Goal: Task Accomplishment & Management: Use online tool/utility

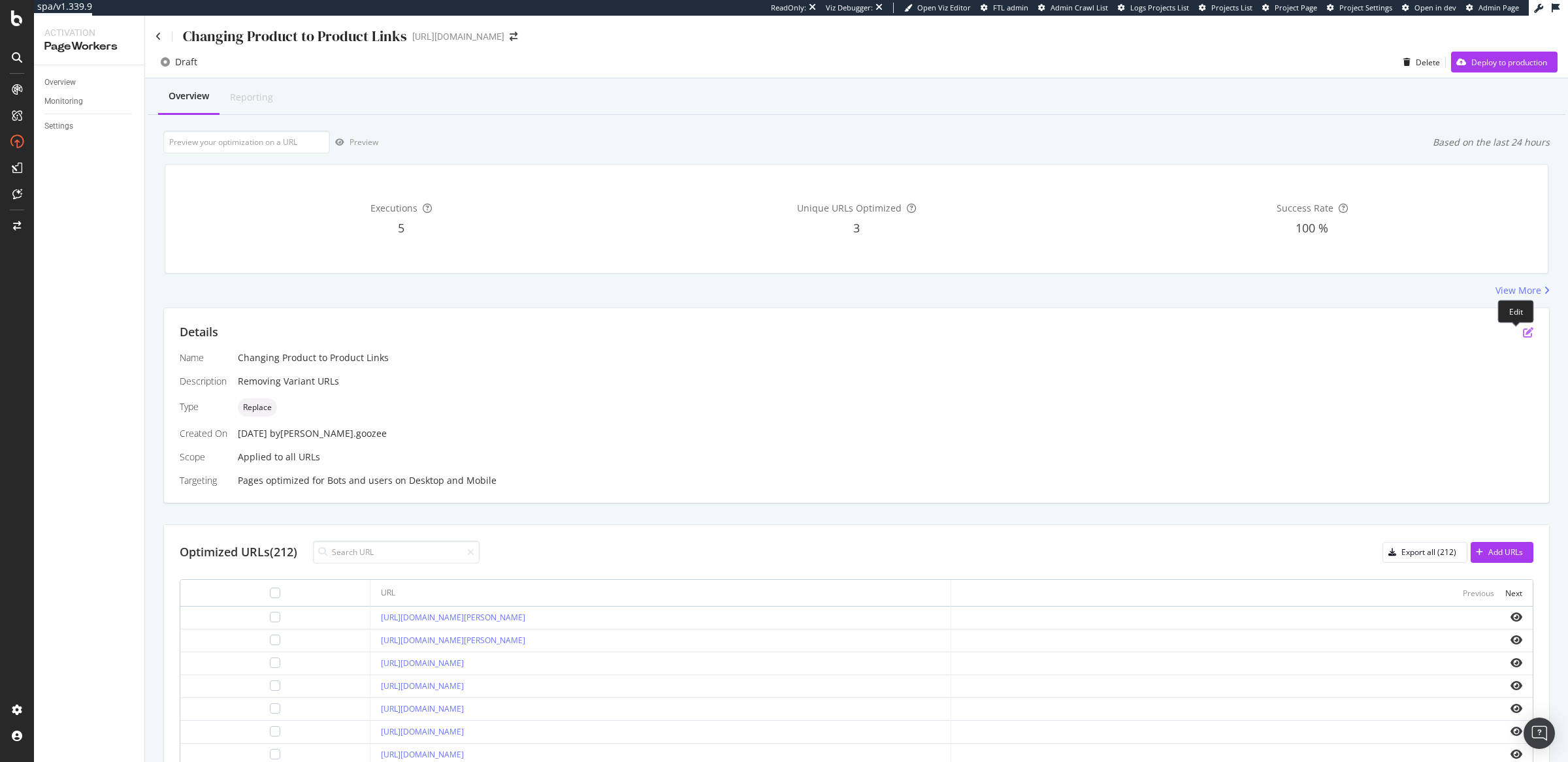
click at [1523, 336] on icon "pen-to-square" at bounding box center [1528, 332] width 10 height 10
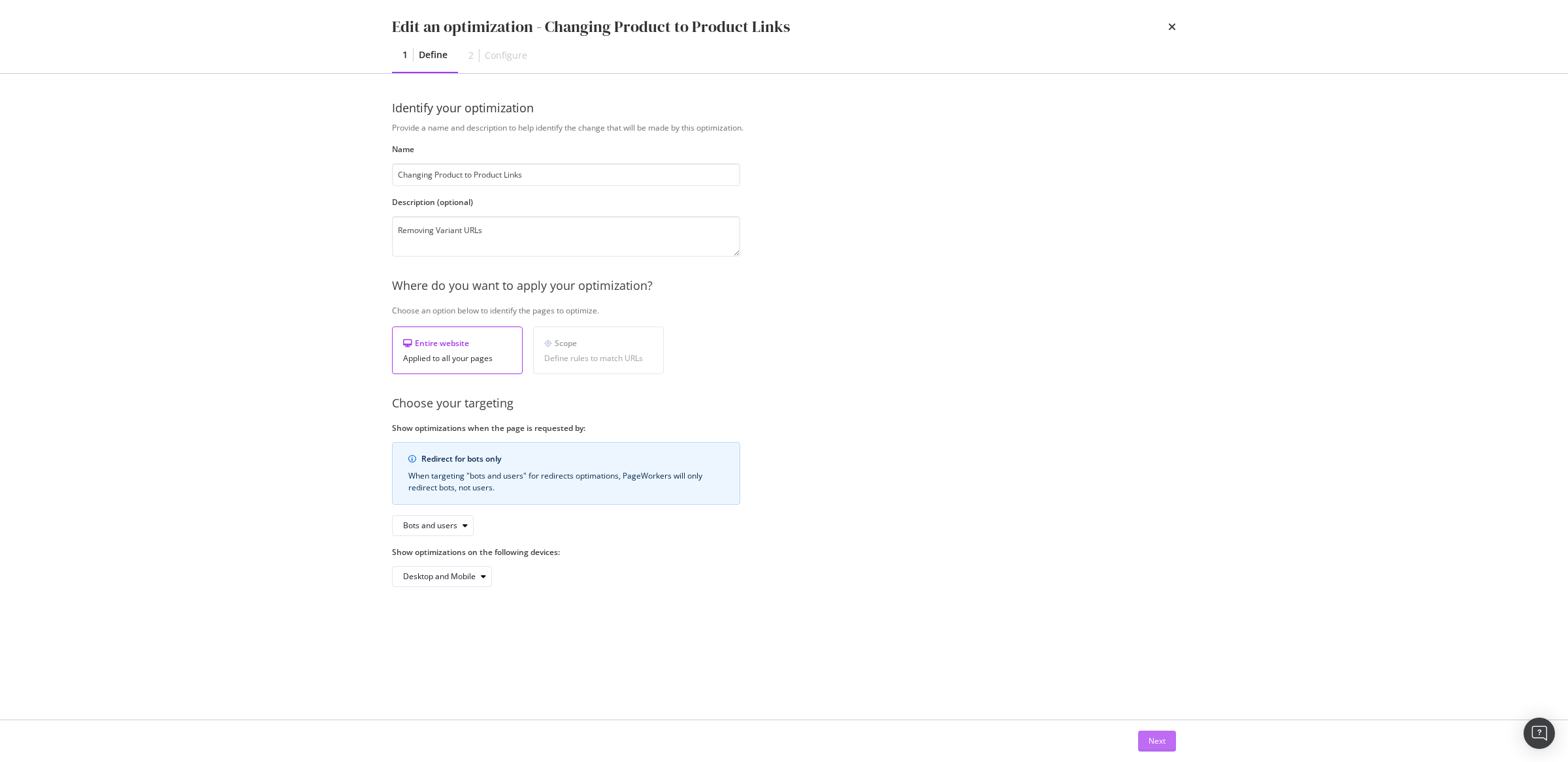
click at [1142, 735] on button "Next" at bounding box center [1158, 741] width 38 height 21
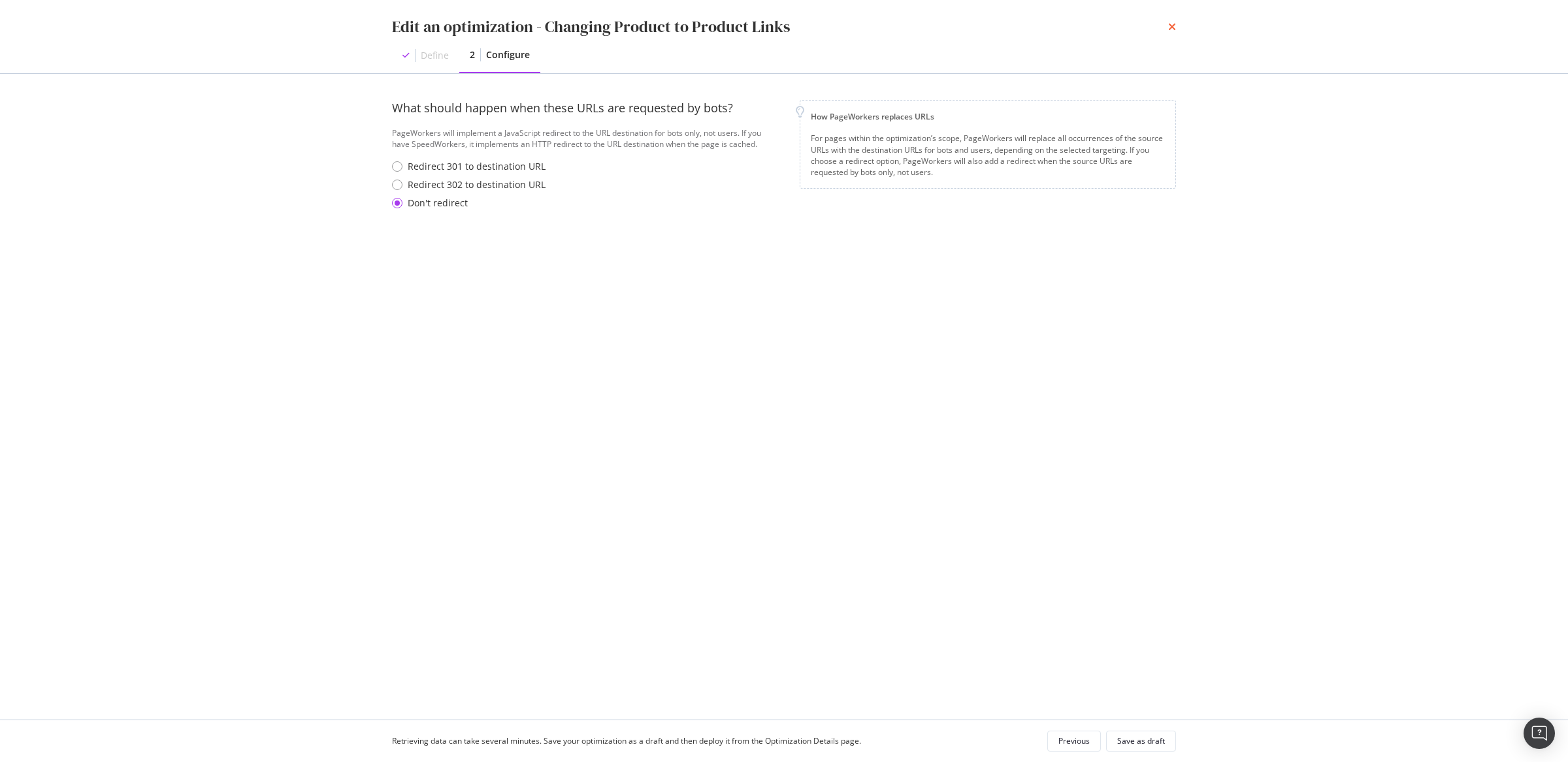
click at [1170, 25] on icon "times" at bounding box center [1173, 26] width 8 height 10
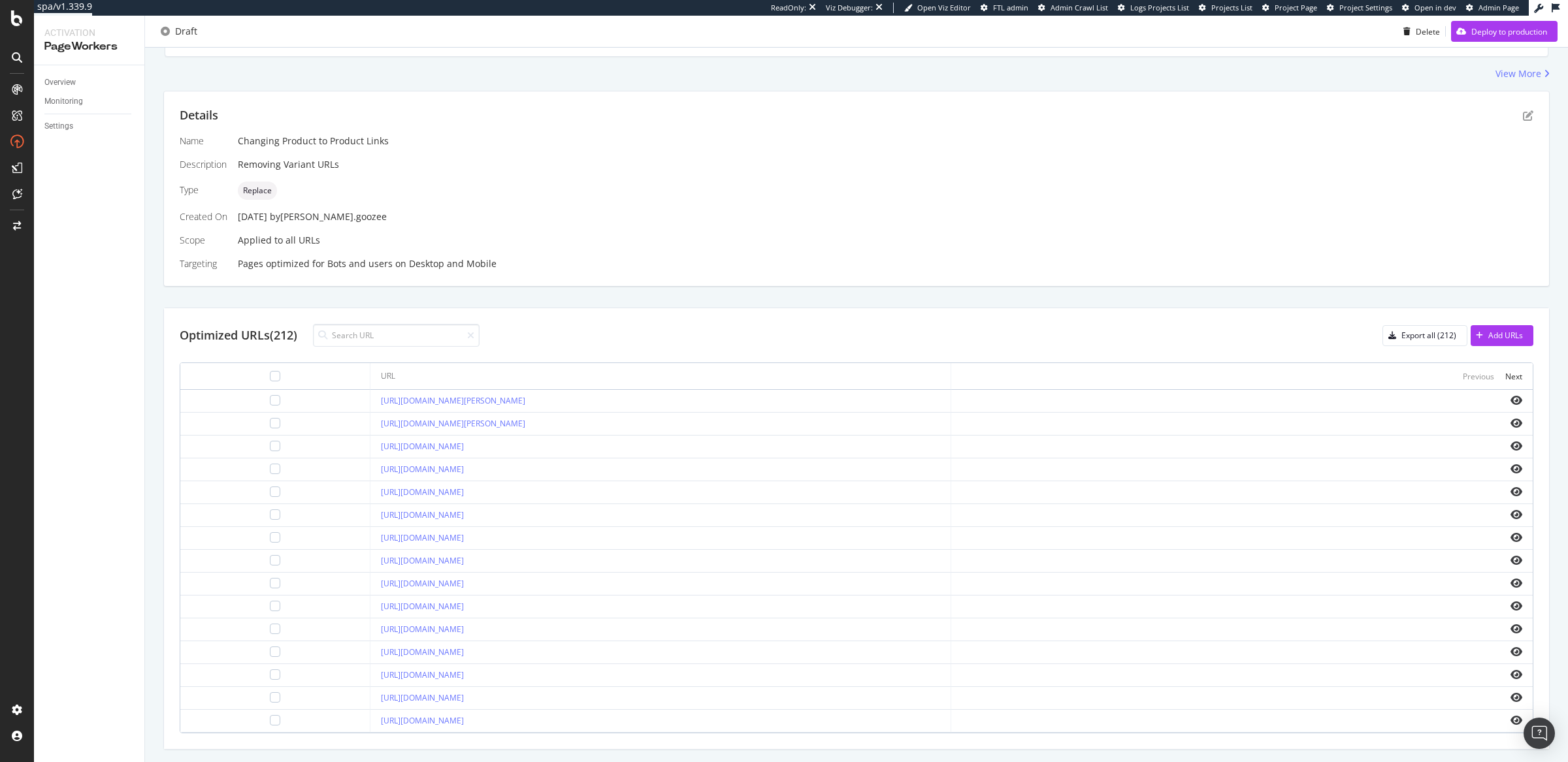
scroll to position [240, 0]
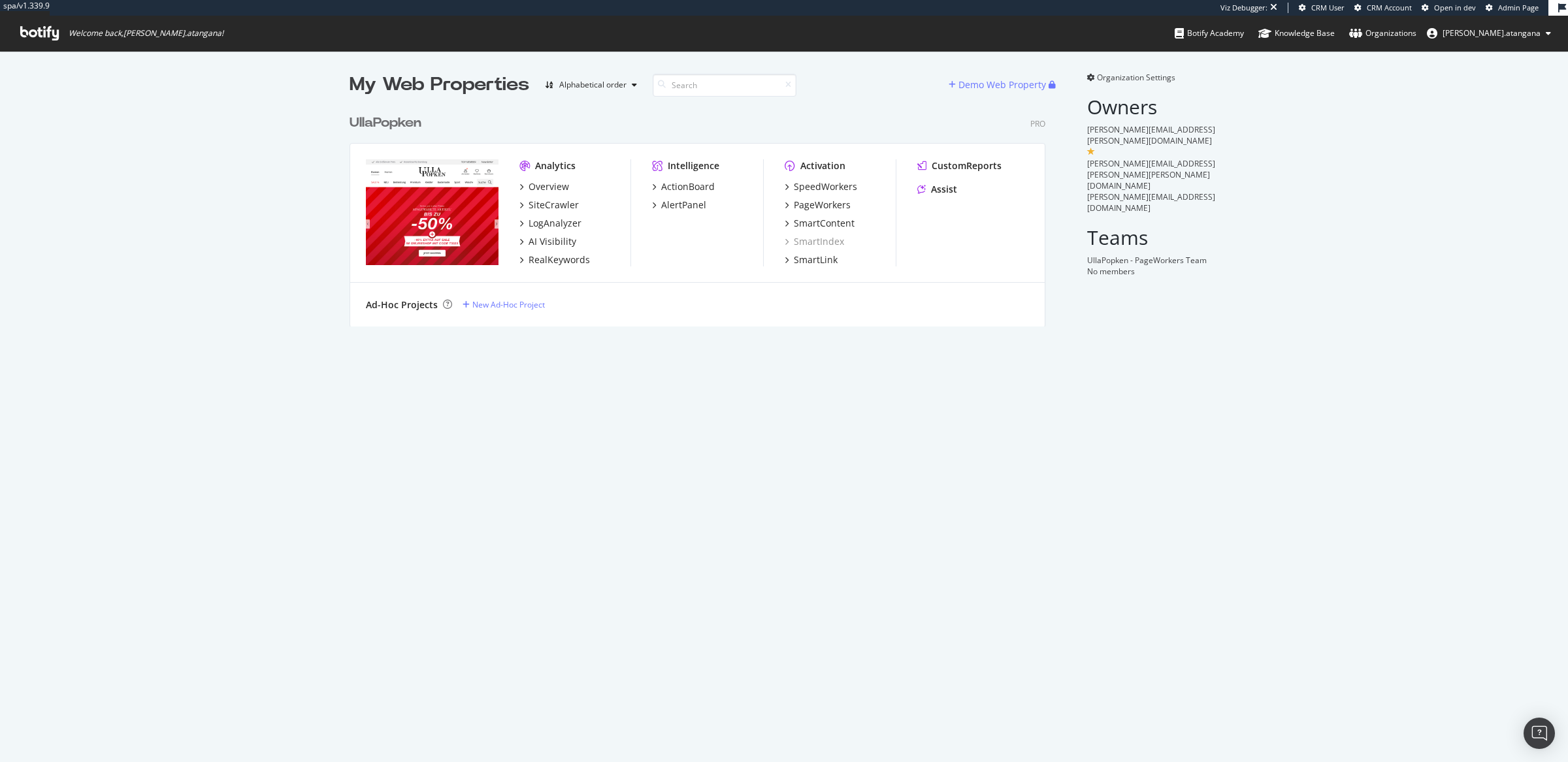
scroll to position [217, 694]
click at [804, 187] on div "SpeedWorkers" at bounding box center [826, 187] width 63 height 13
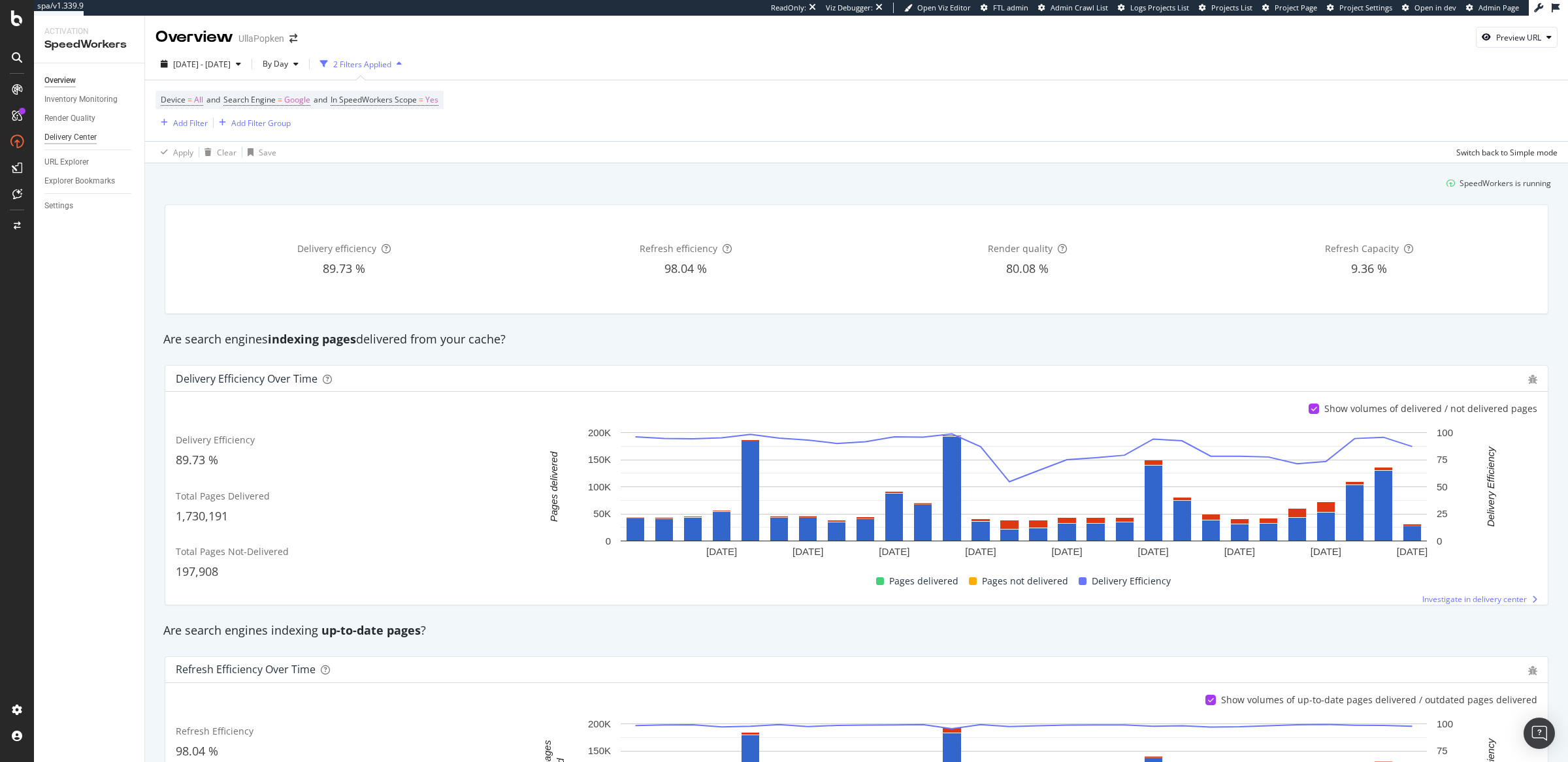
click at [88, 134] on div "Delivery Center" at bounding box center [70, 137] width 52 height 13
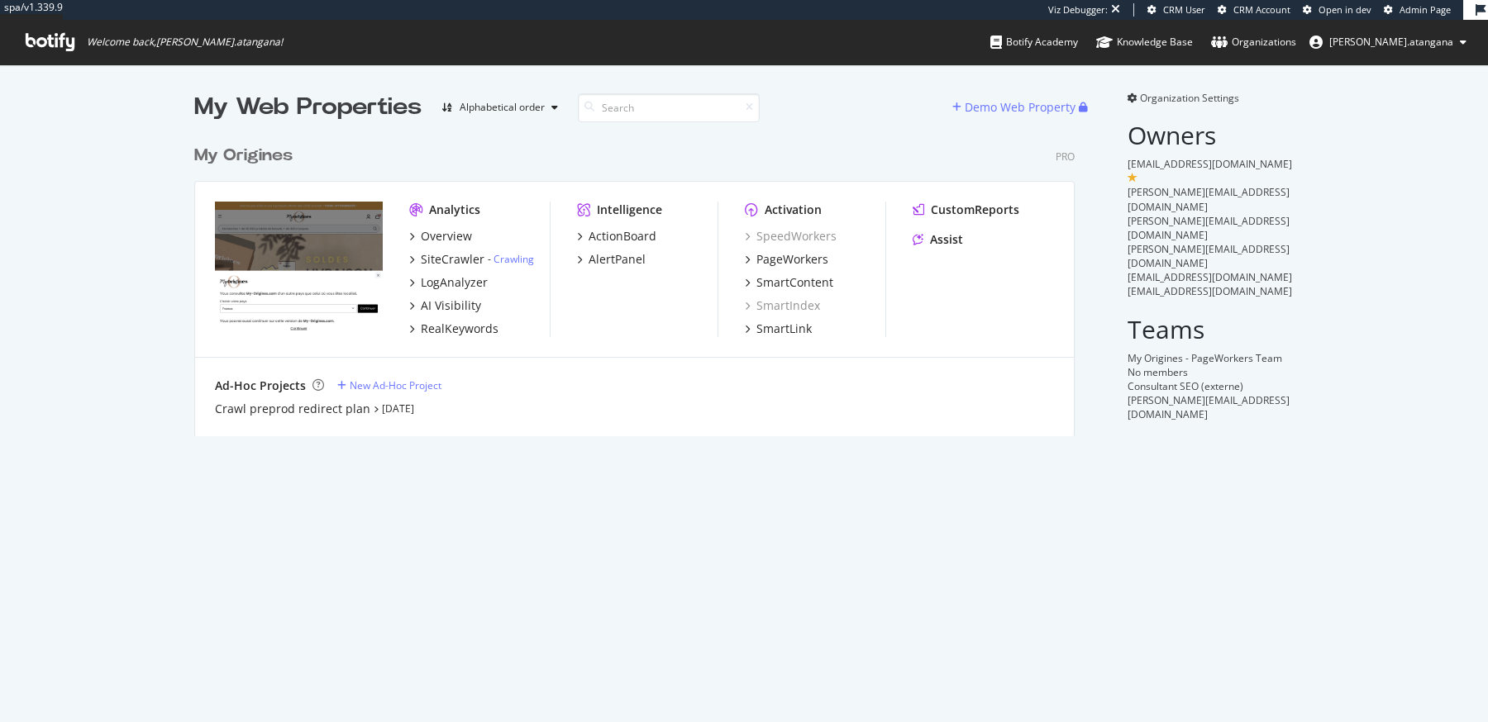
scroll to position [297, 877]
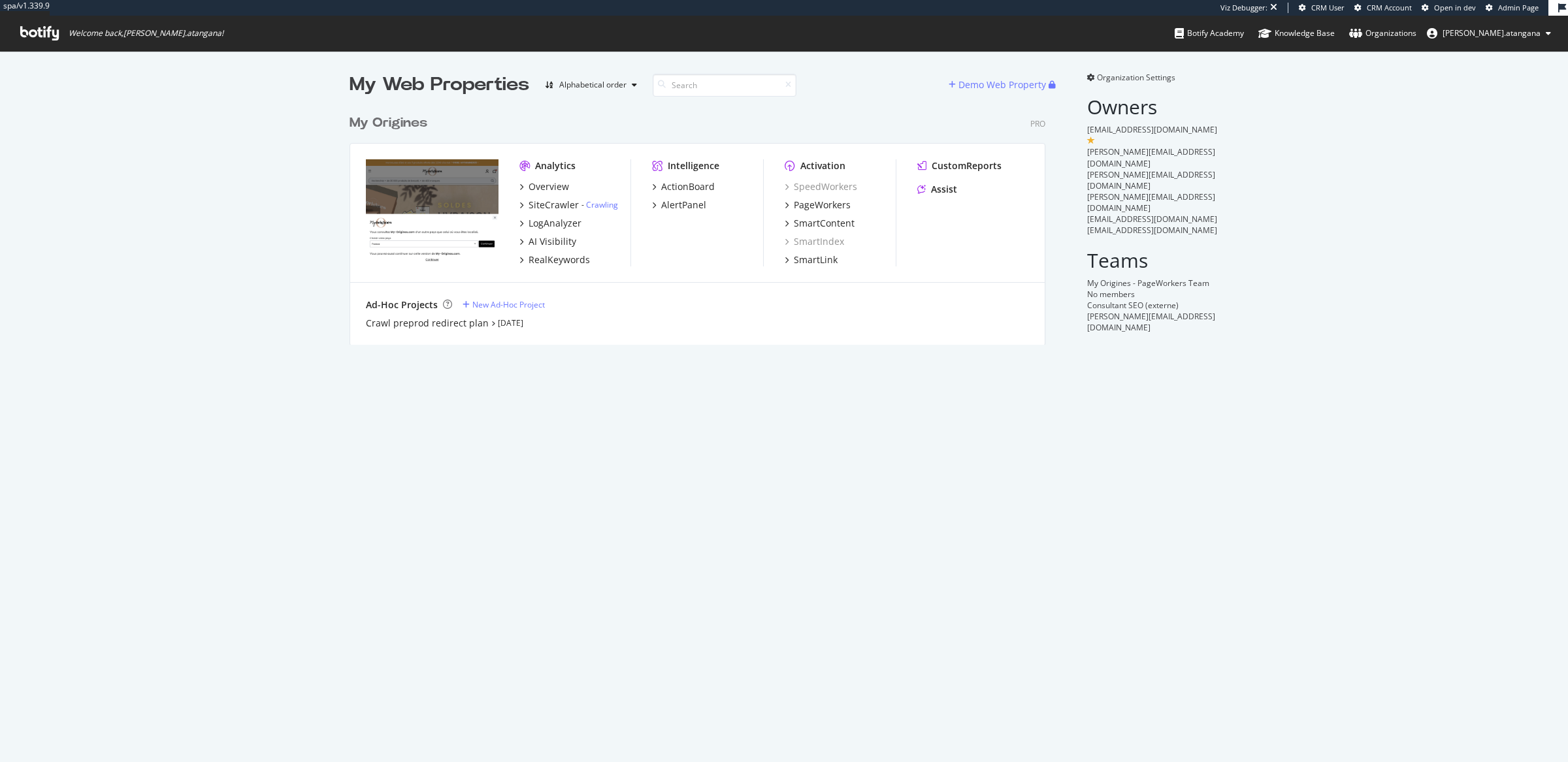
scroll to position [236, 694]
click at [794, 205] on div "PageWorkers" at bounding box center [822, 205] width 57 height 13
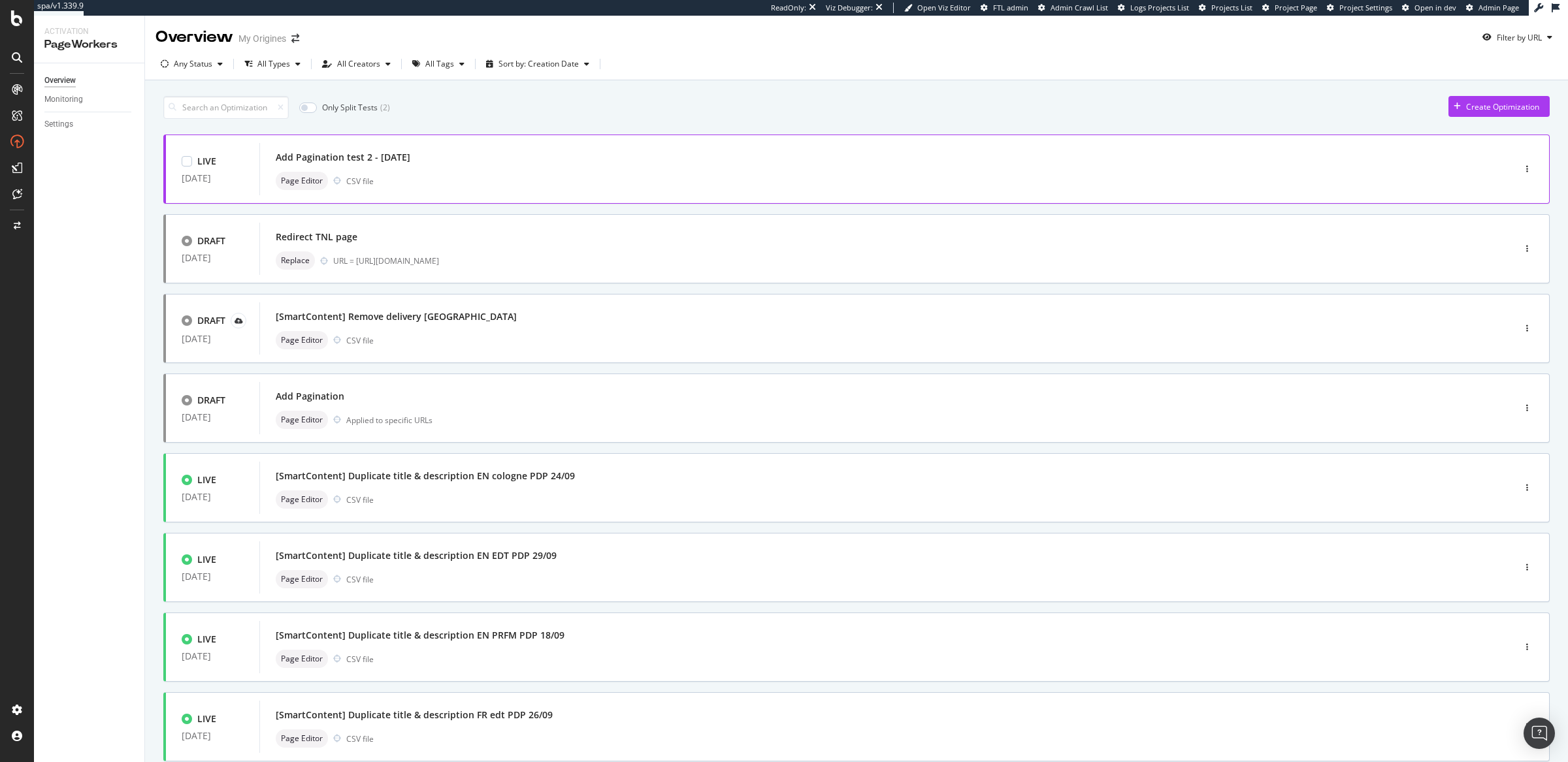
click at [523, 172] on div "Page Editor CSV file" at bounding box center [867, 180] width 1183 height 18
click at [865, 153] on div "Add Pagination test 2 - 2025/10/03" at bounding box center [867, 157] width 1183 height 18
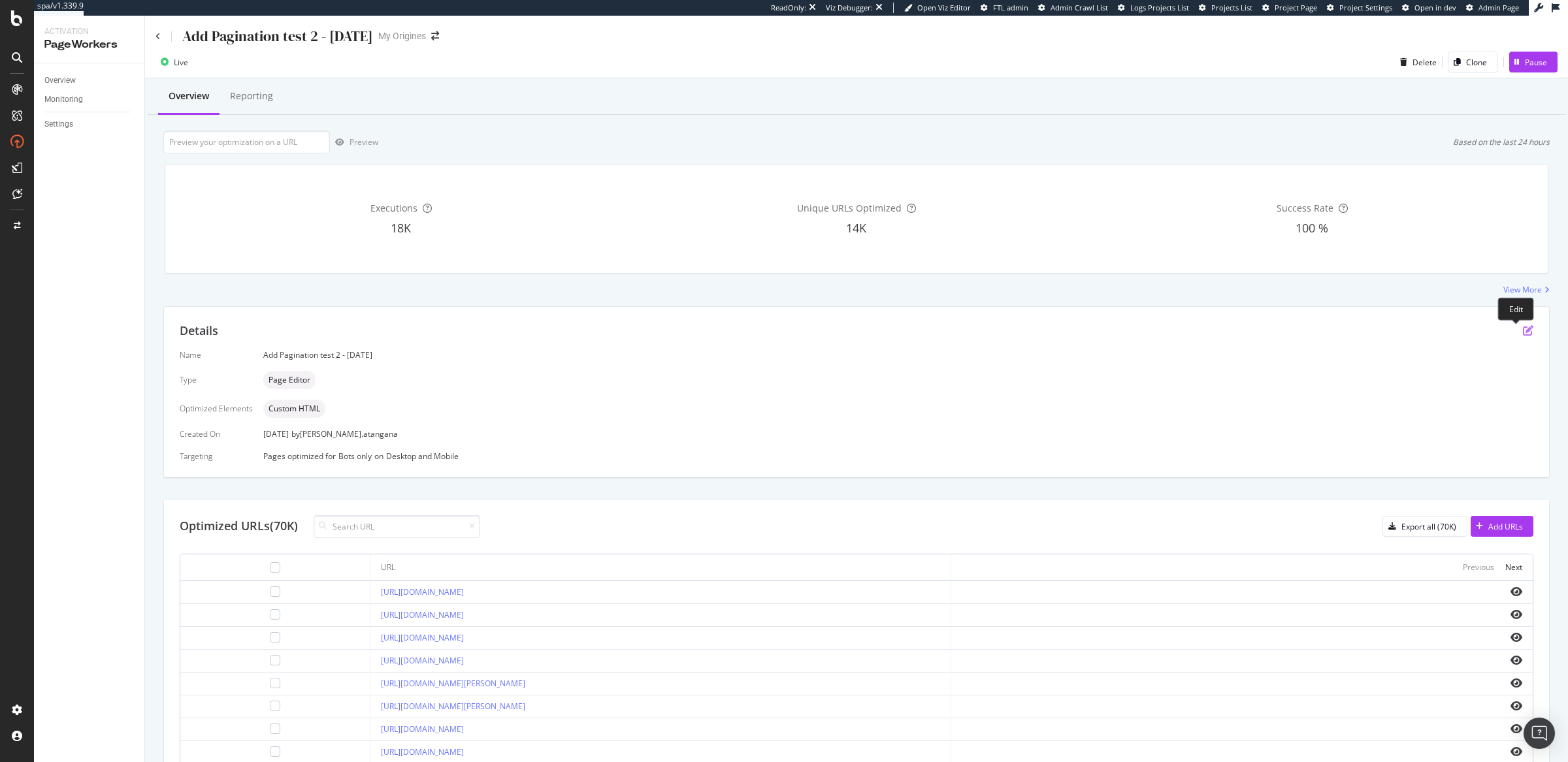
click at [1523, 334] on icon "pen-to-square" at bounding box center [1528, 330] width 10 height 10
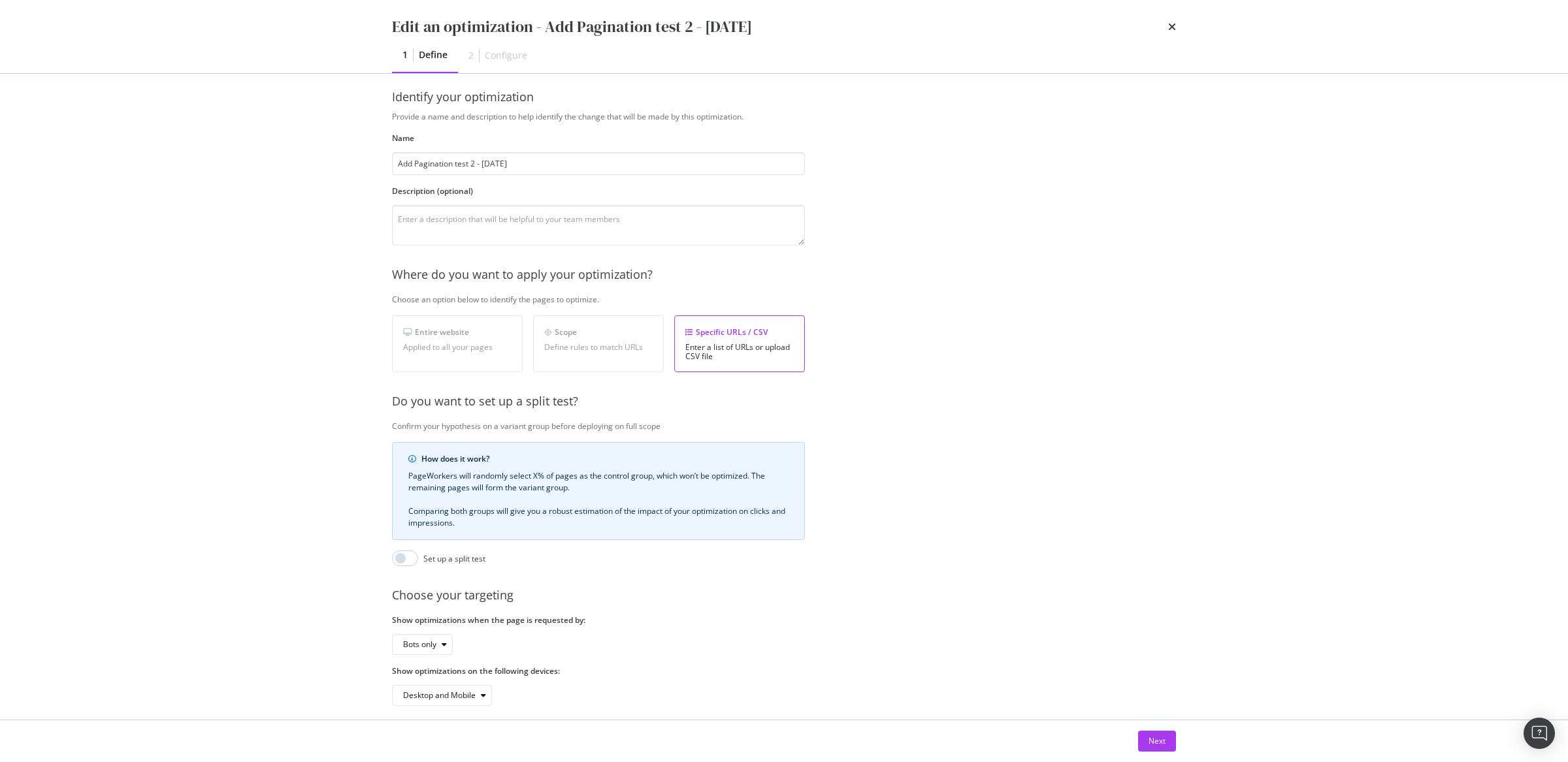
scroll to position [36, 0]
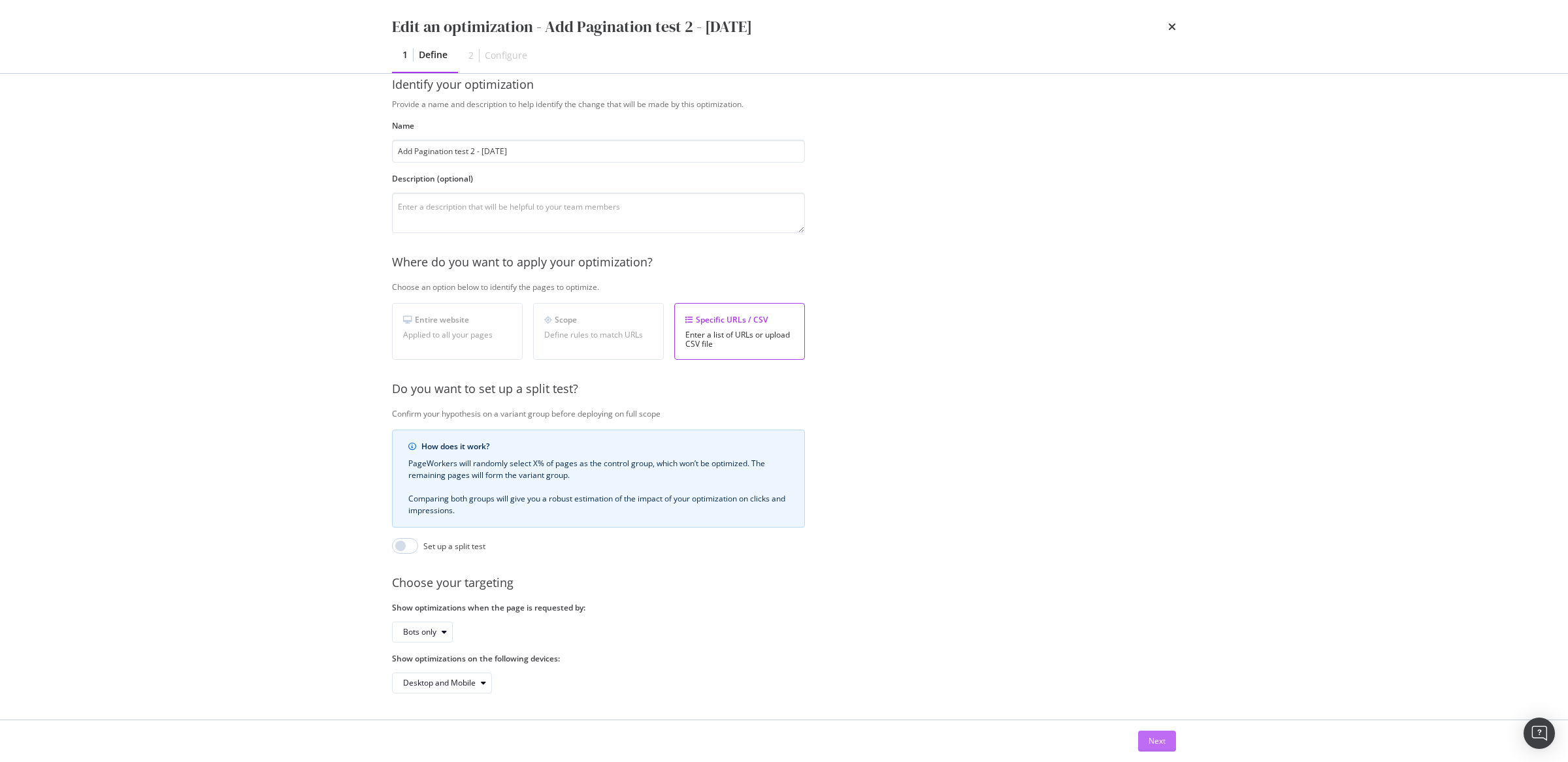
click at [1146, 738] on button "Next" at bounding box center [1158, 741] width 38 height 21
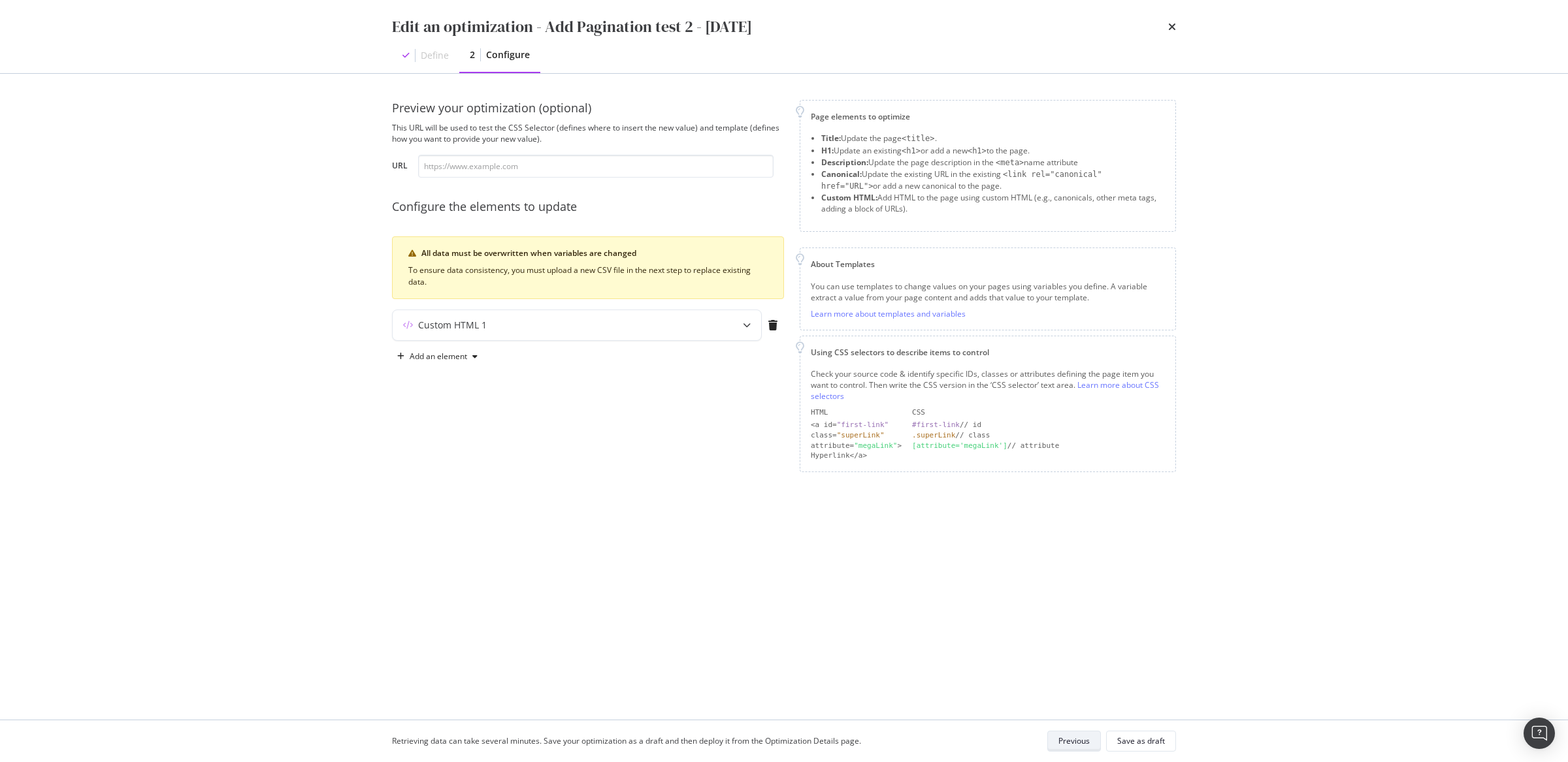
click at [1059, 737] on div "Previous" at bounding box center [1075, 741] width 32 height 11
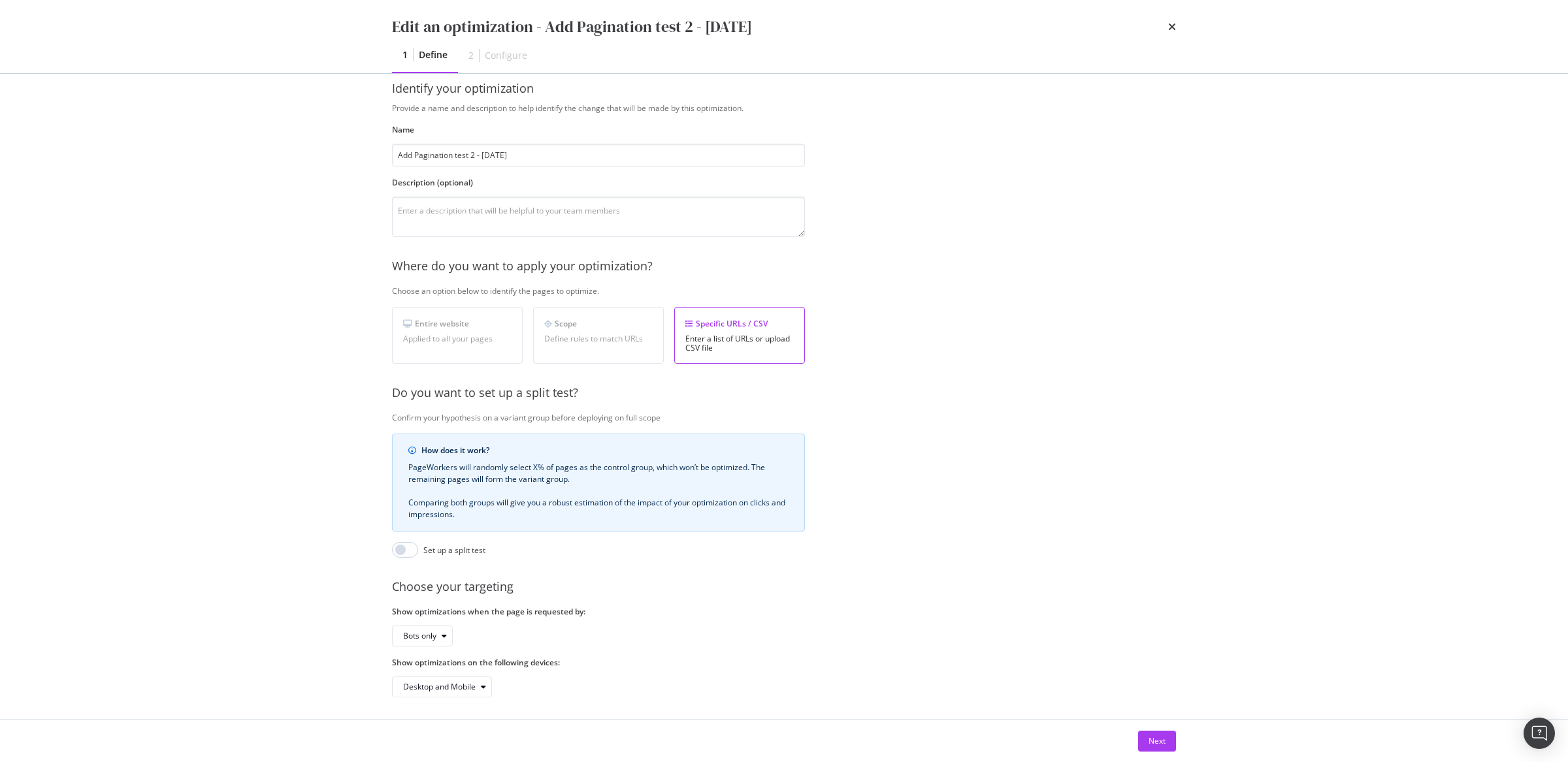
scroll to position [36, 0]
click at [1175, 32] on div "times" at bounding box center [1173, 27] width 8 height 22
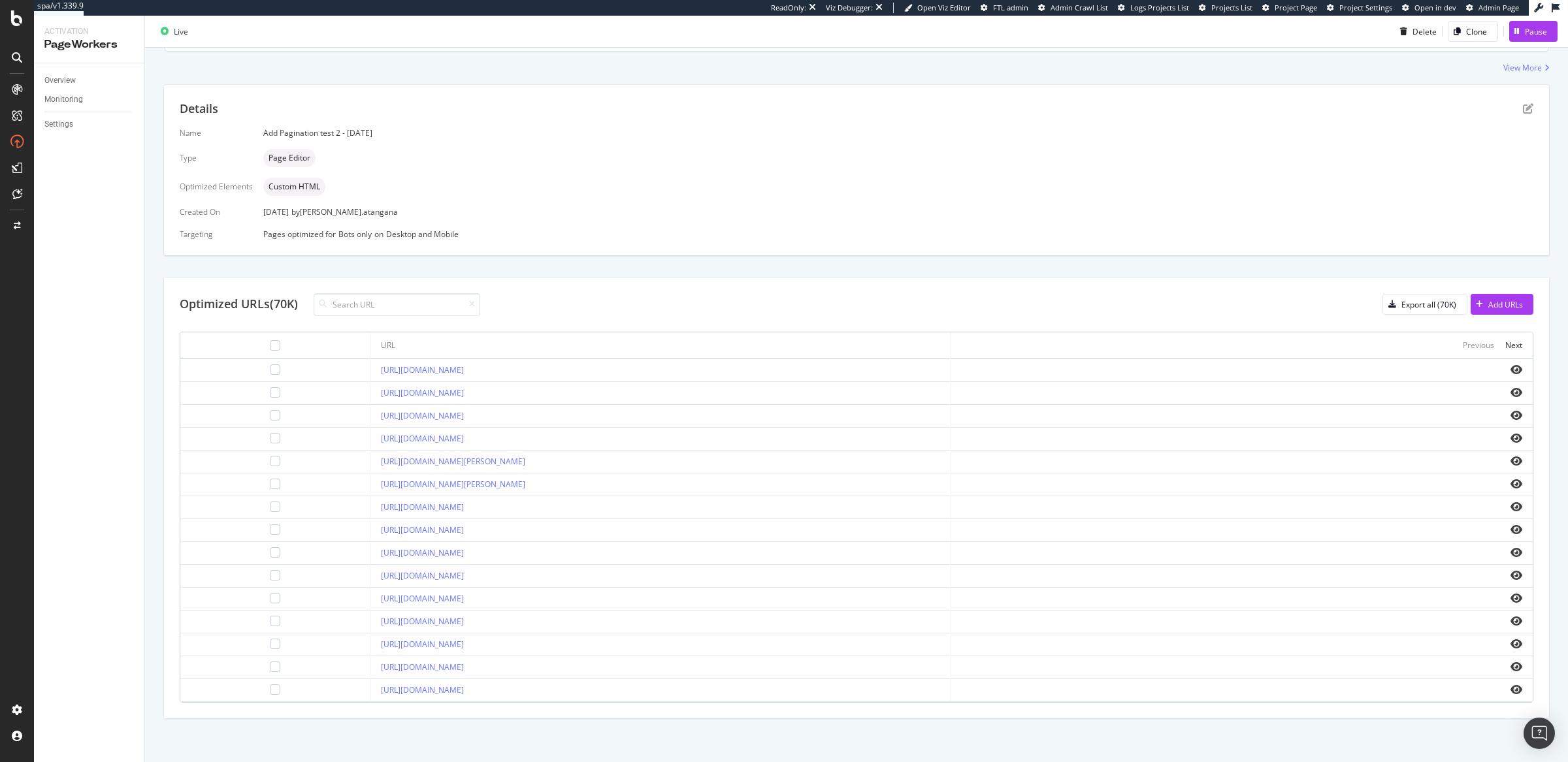
scroll to position [228, 0]
click at [270, 642] on div at bounding box center [274, 641] width 10 height 10
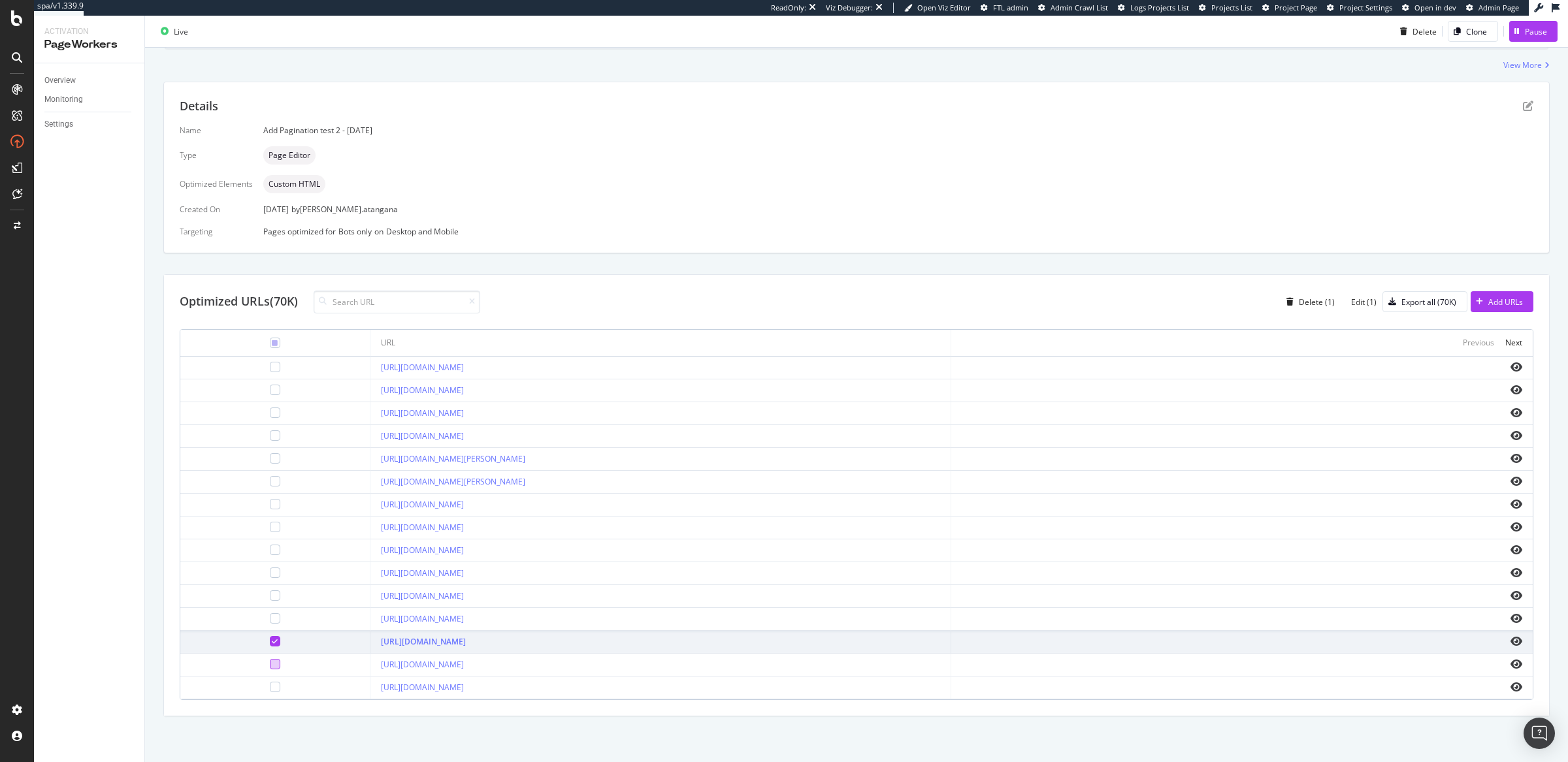
click at [270, 667] on div at bounding box center [274, 664] width 10 height 10
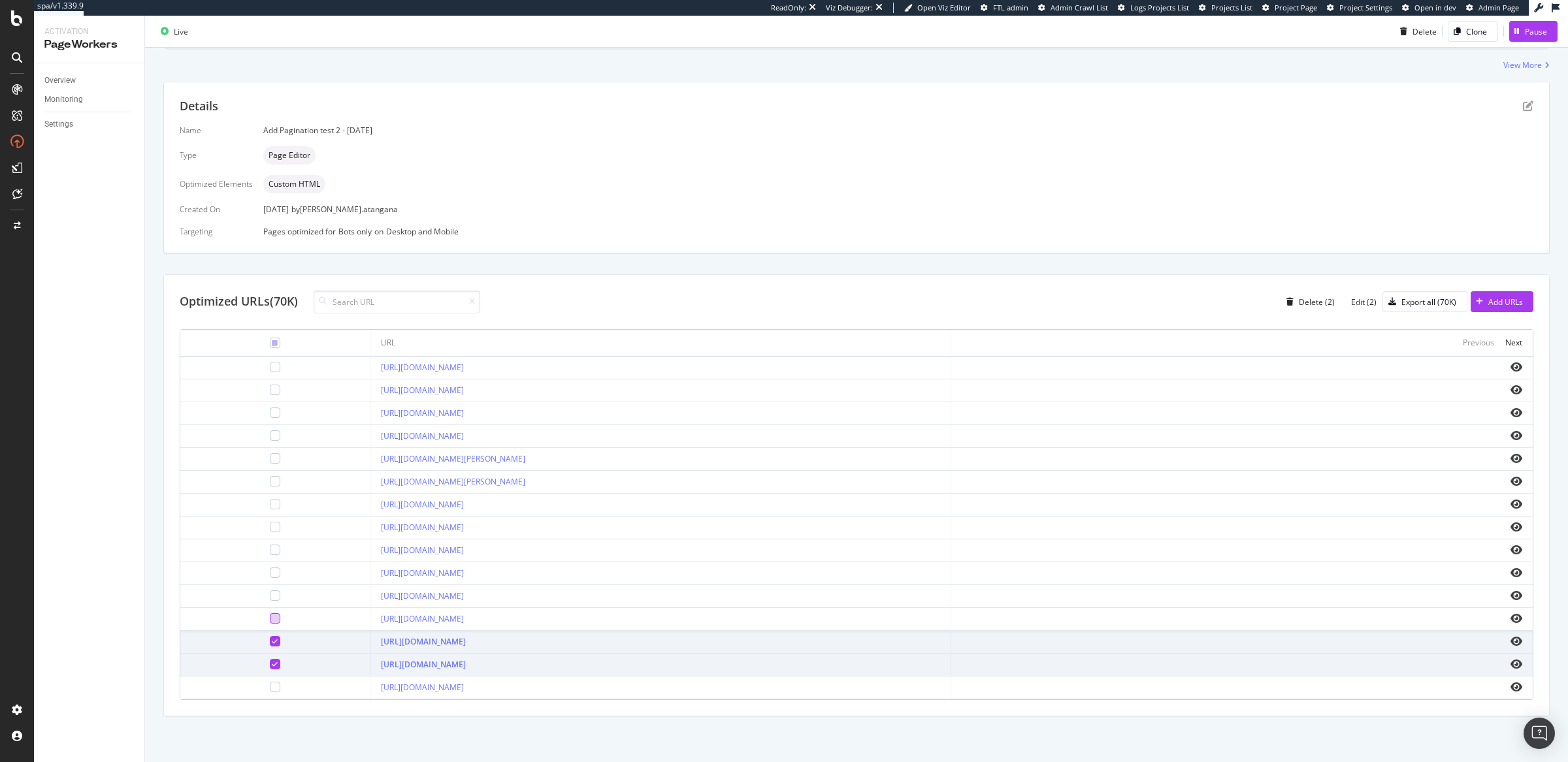
click at [270, 618] on div at bounding box center [274, 618] width 10 height 10
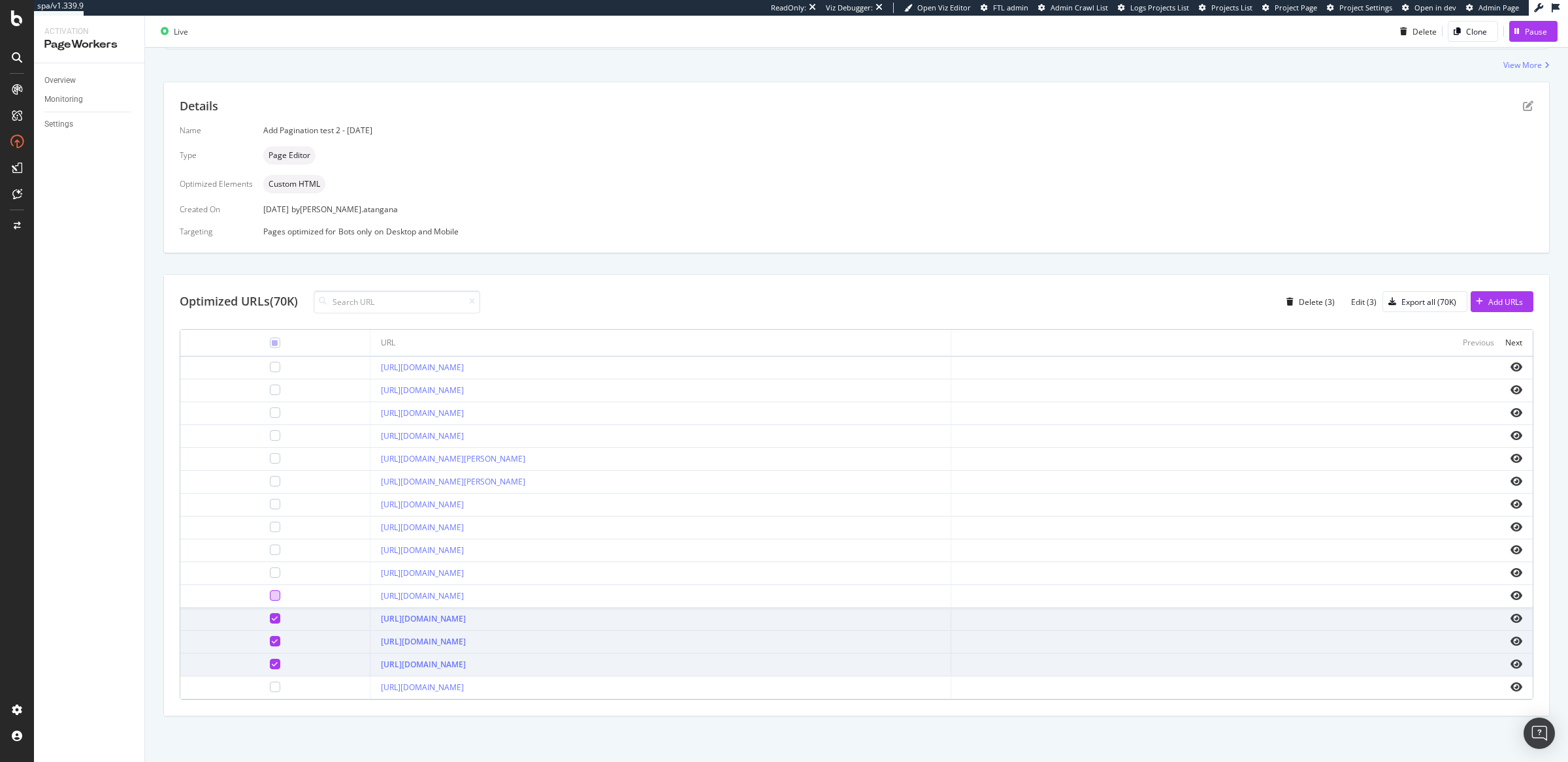
click at [270, 592] on div at bounding box center [274, 595] width 10 height 10
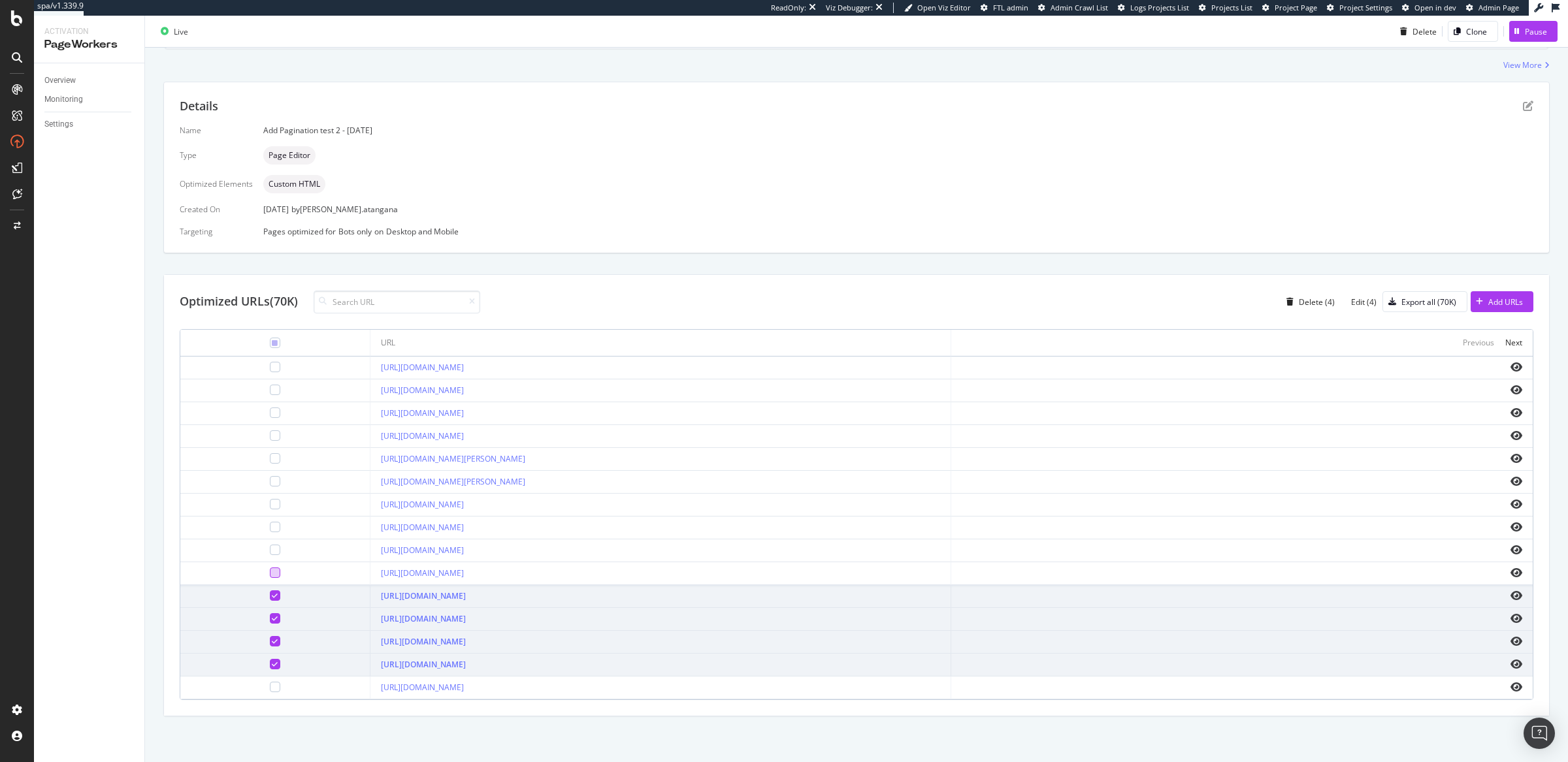
click at [270, 573] on div at bounding box center [274, 572] width 10 height 10
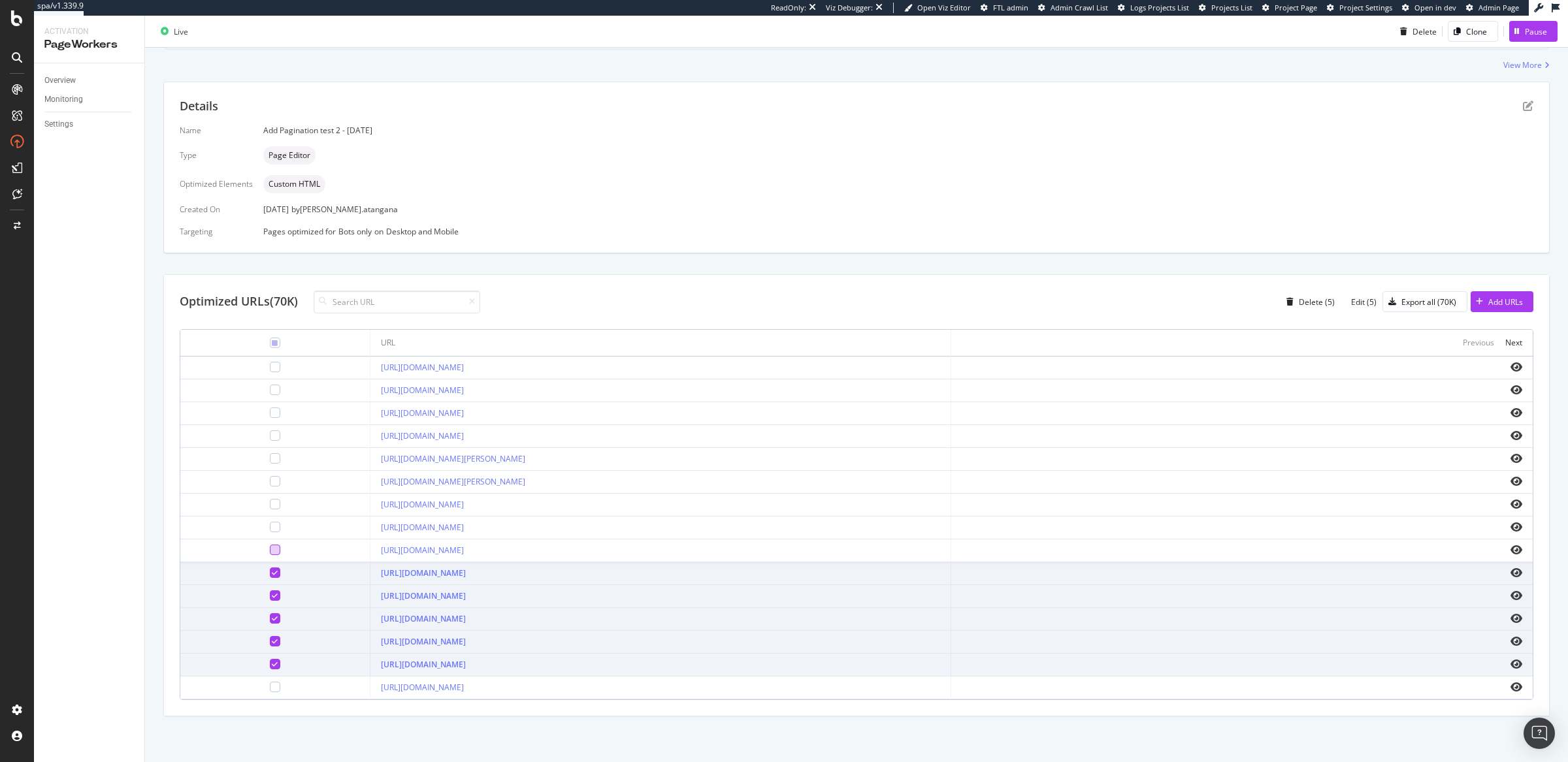
click at [270, 547] on div at bounding box center [274, 549] width 10 height 10
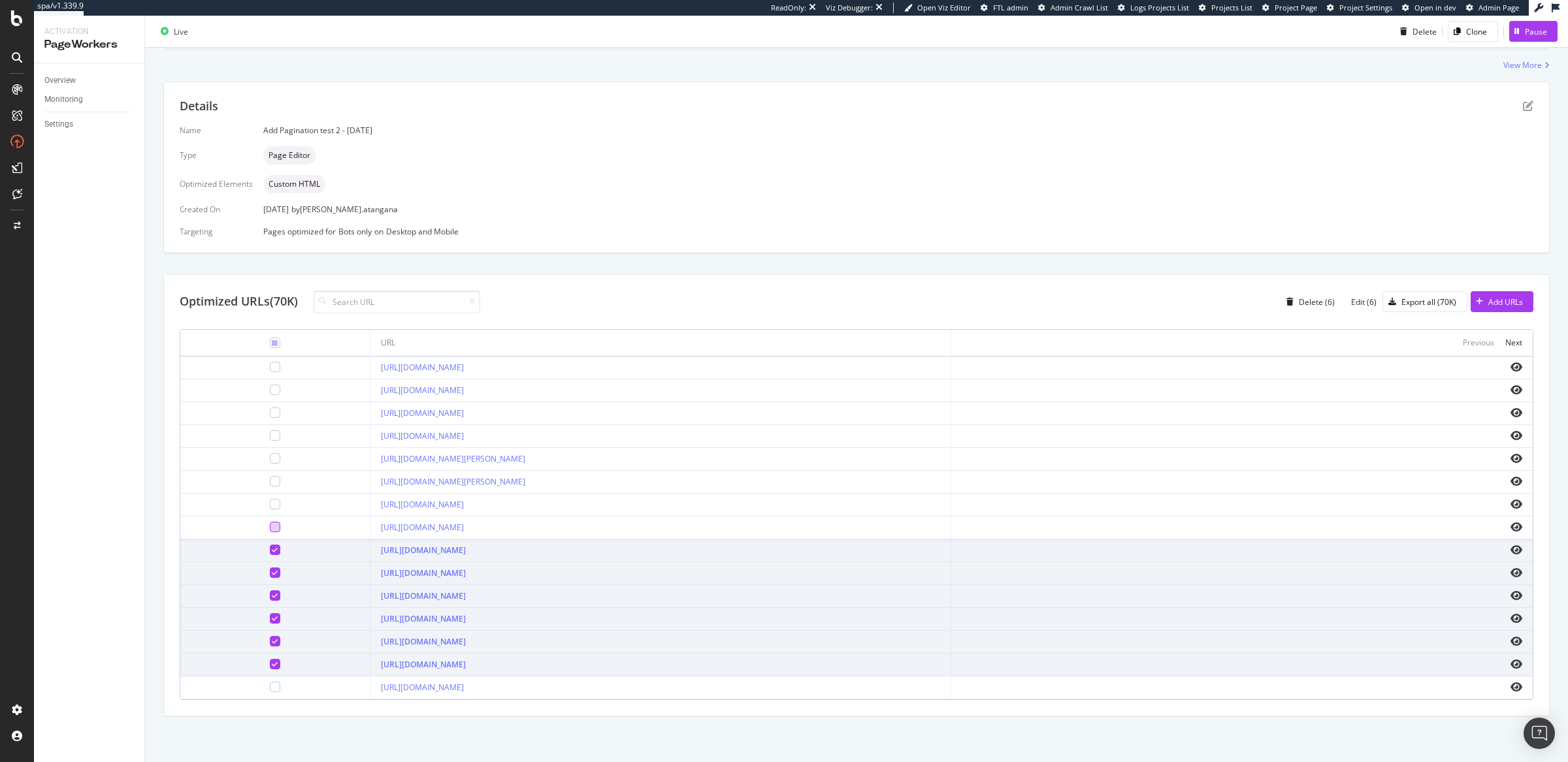
click at [270, 528] on div at bounding box center [274, 526] width 10 height 10
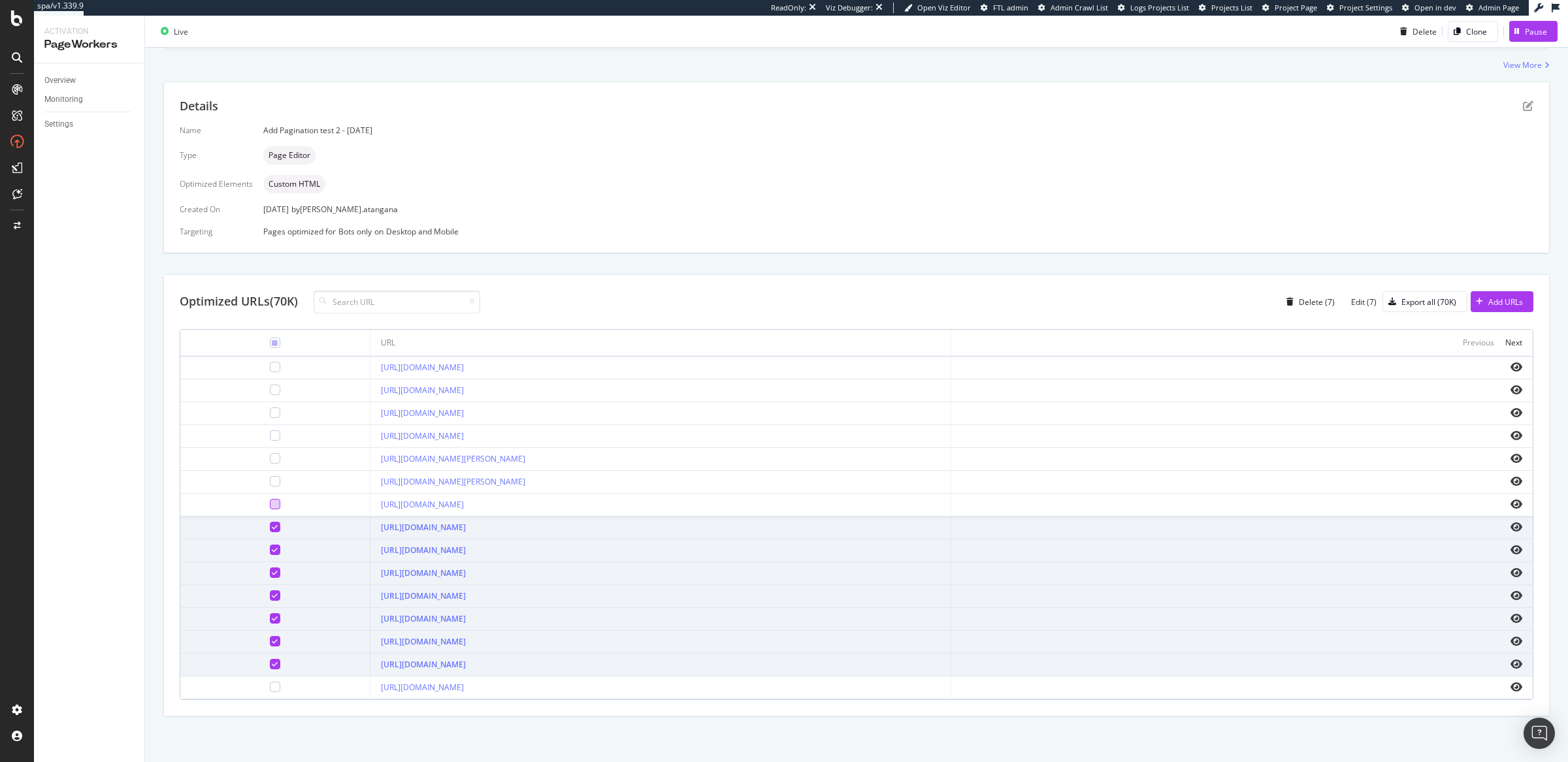
click at [270, 503] on div at bounding box center [274, 504] width 10 height 10
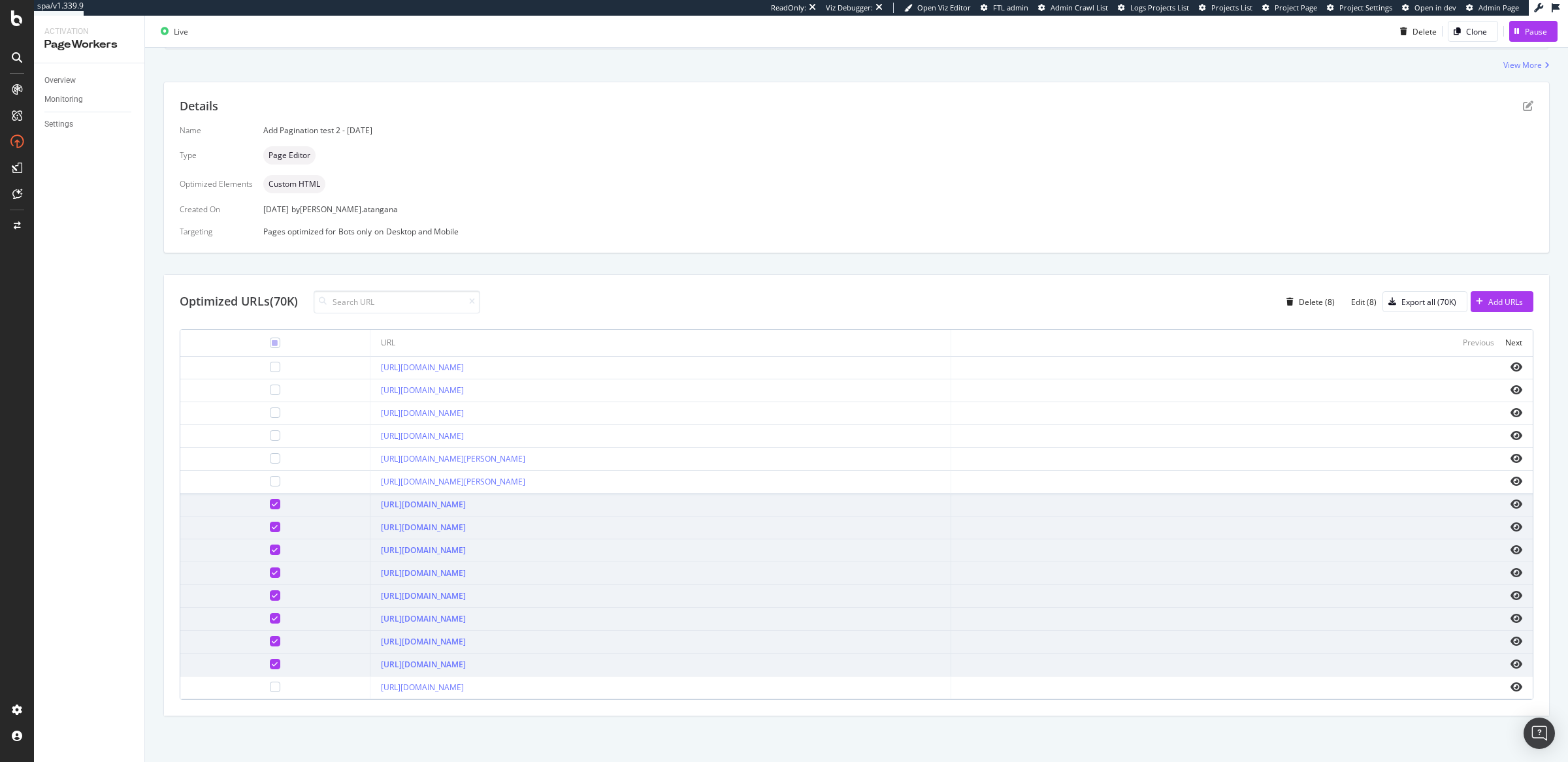
click at [217, 485] on td at bounding box center [275, 482] width 190 height 23
click at [270, 459] on div at bounding box center [274, 458] width 10 height 10
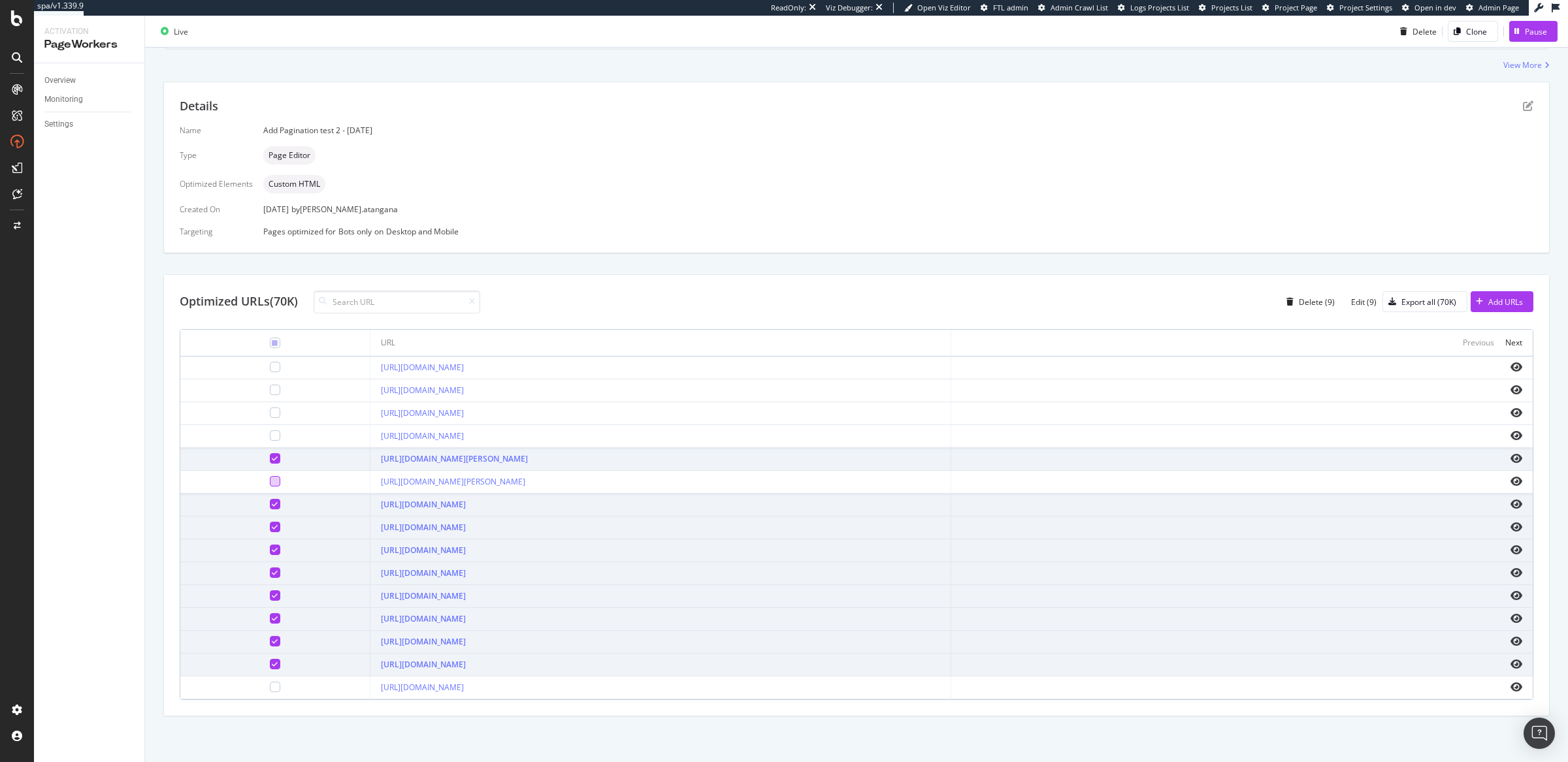
click at [270, 477] on div at bounding box center [274, 481] width 10 height 10
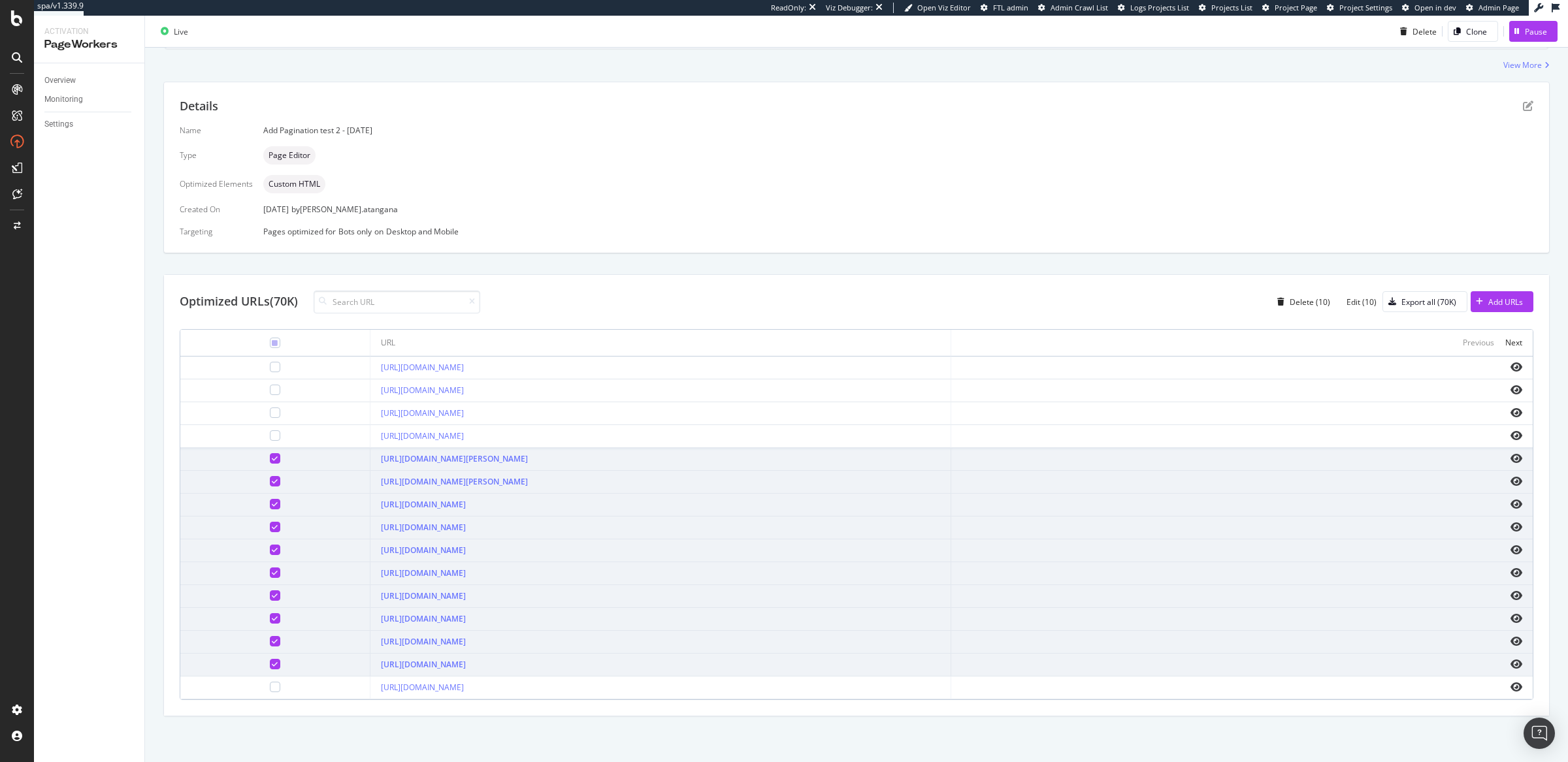
drag, startPoint x: 218, startPoint y: 436, endPoint x: 217, endPoint y: 424, distance: 12.0
click at [270, 436] on div at bounding box center [274, 436] width 10 height 10
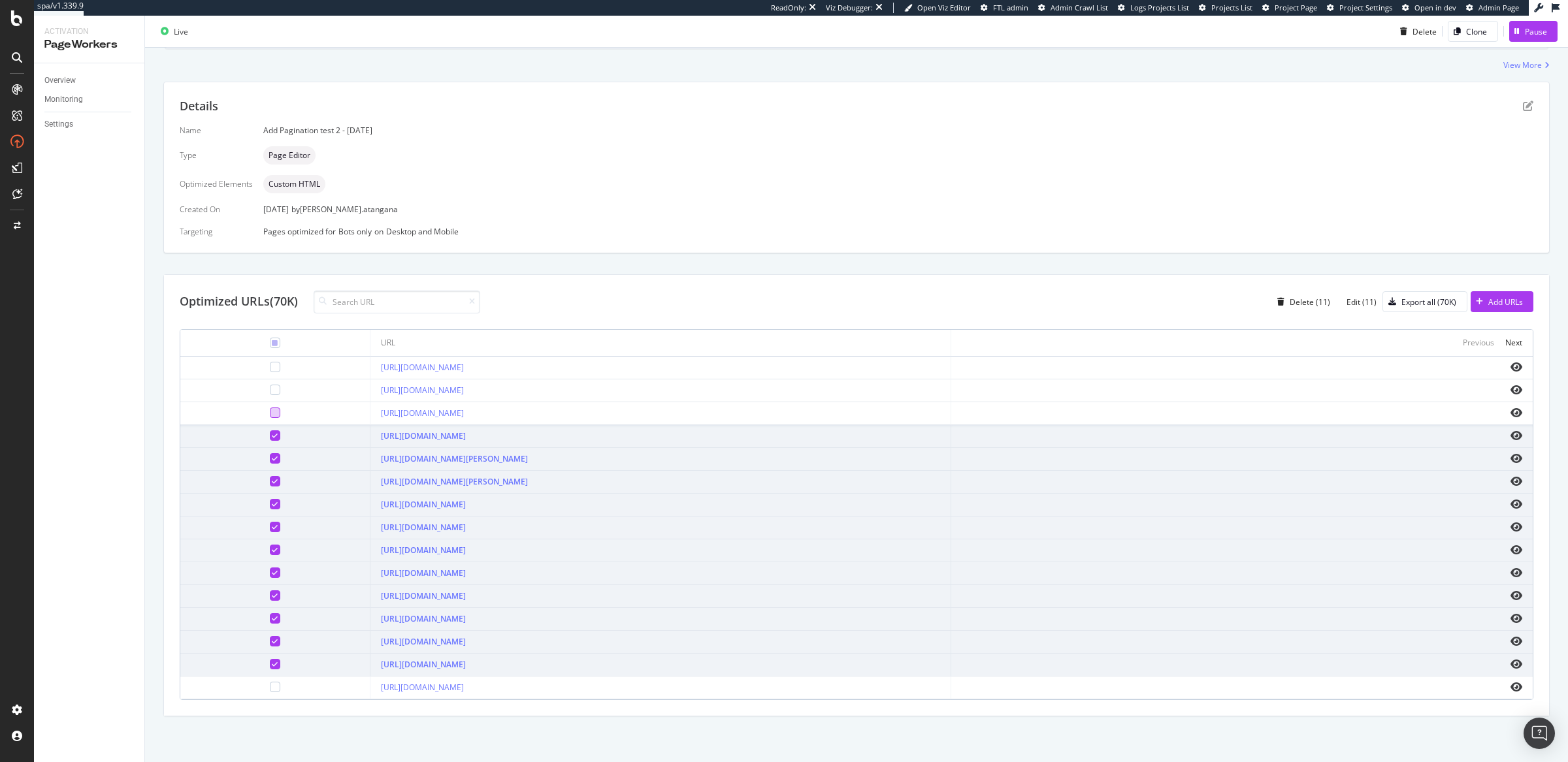
click at [270, 409] on div at bounding box center [274, 413] width 10 height 10
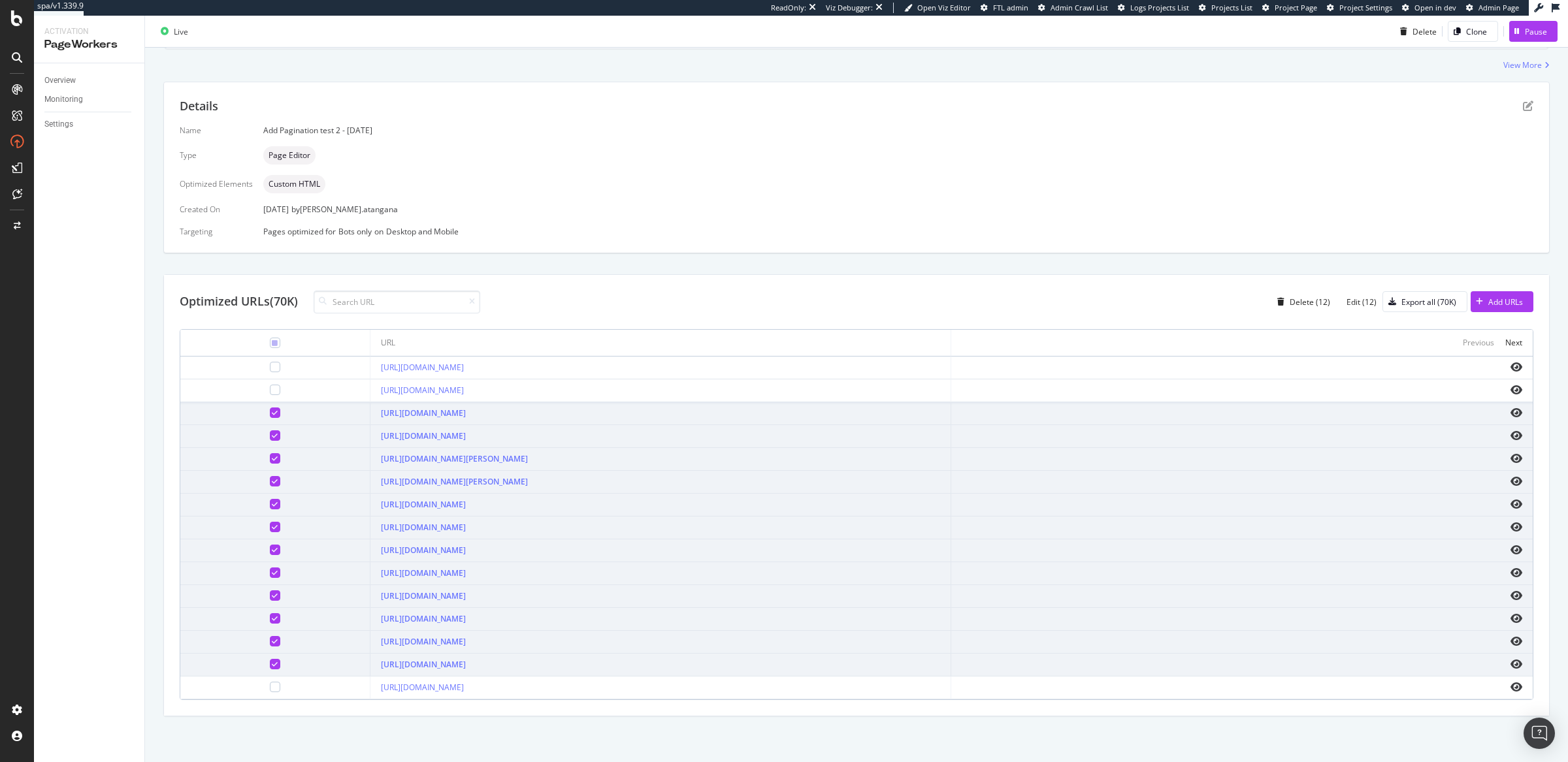
click at [218, 382] on td at bounding box center [275, 390] width 190 height 23
click at [270, 367] on div at bounding box center [274, 367] width 10 height 10
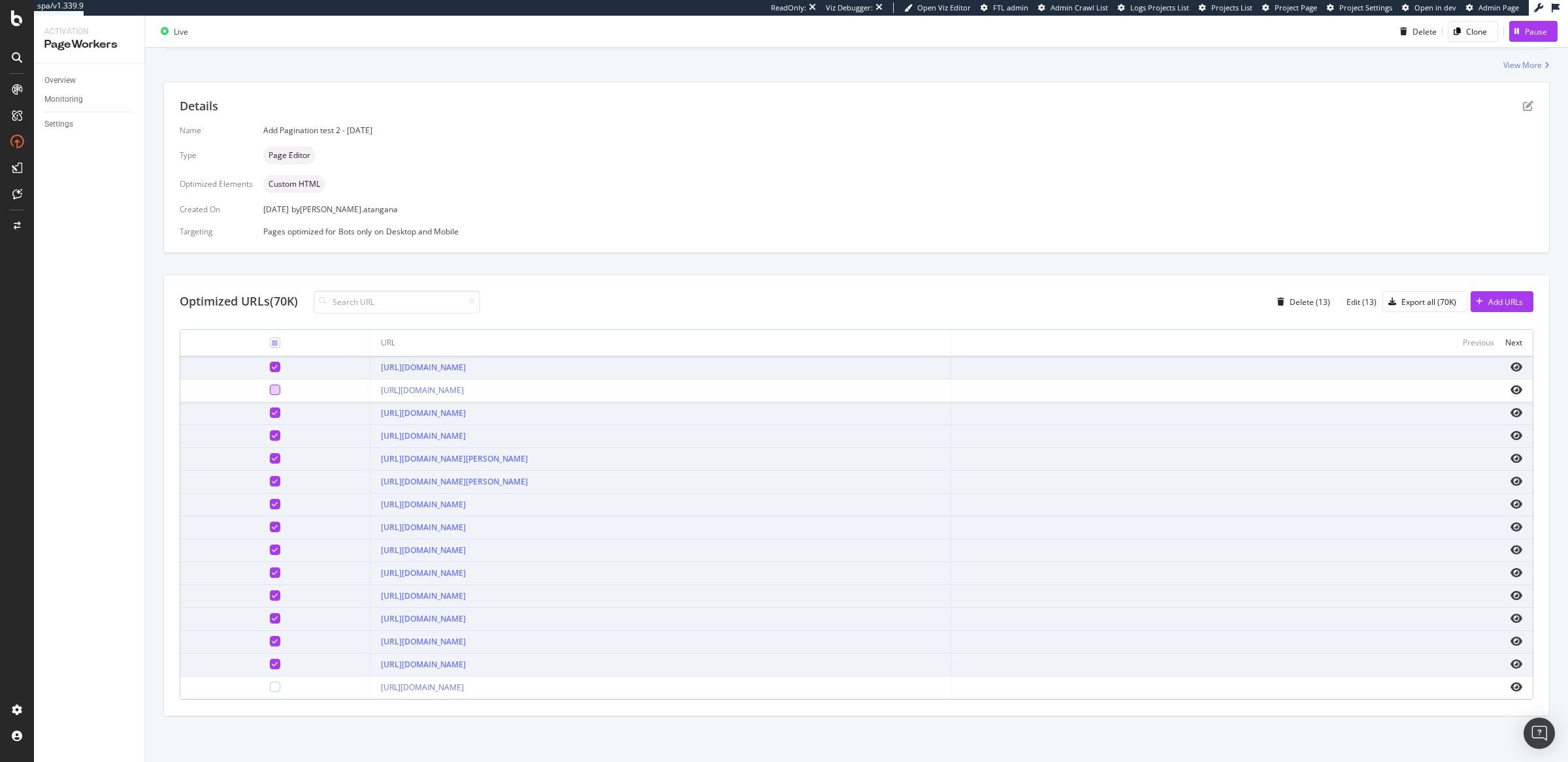
click at [270, 388] on div at bounding box center [274, 390] width 10 height 10
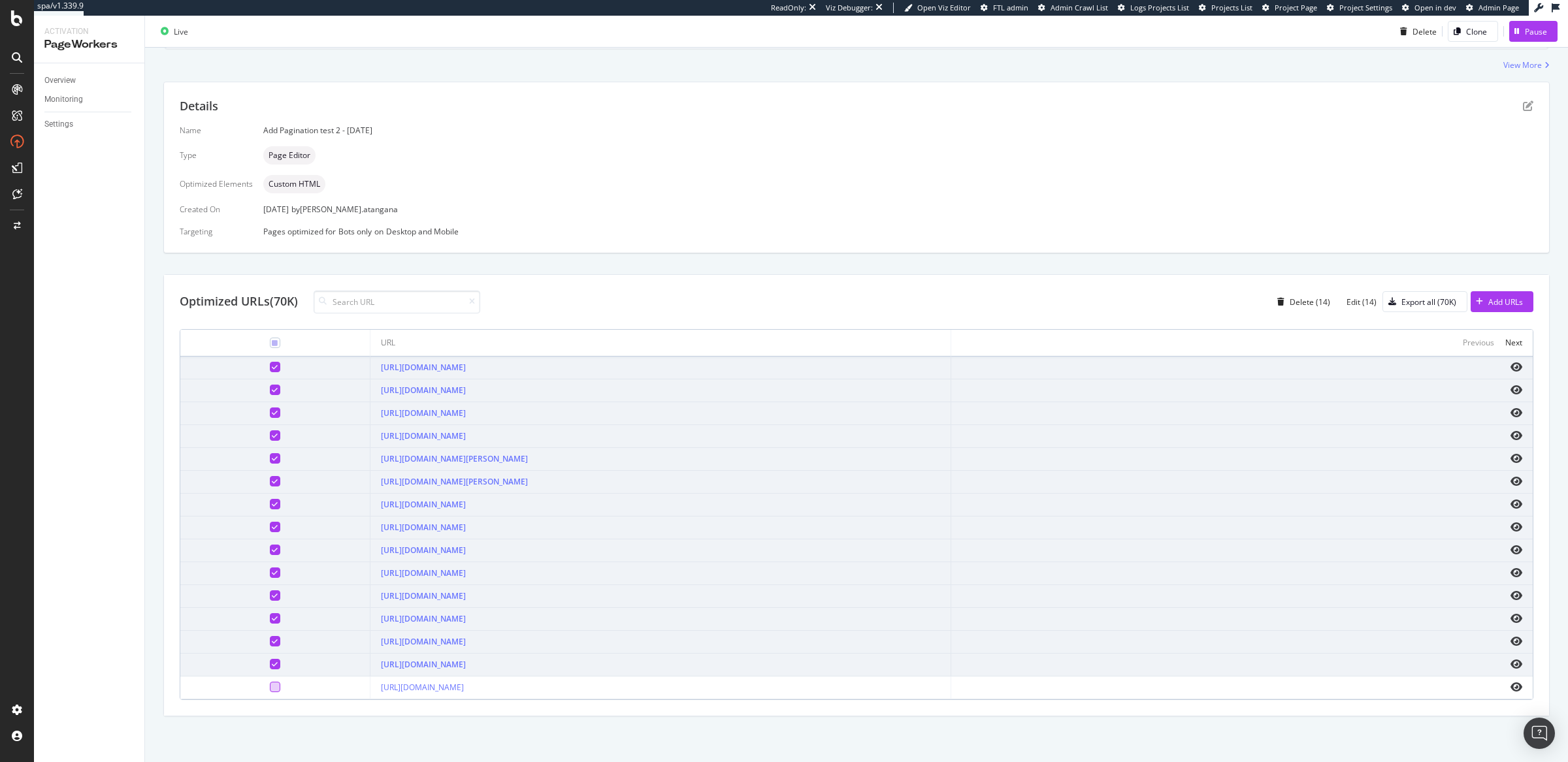
click at [270, 690] on div at bounding box center [274, 687] width 10 height 10
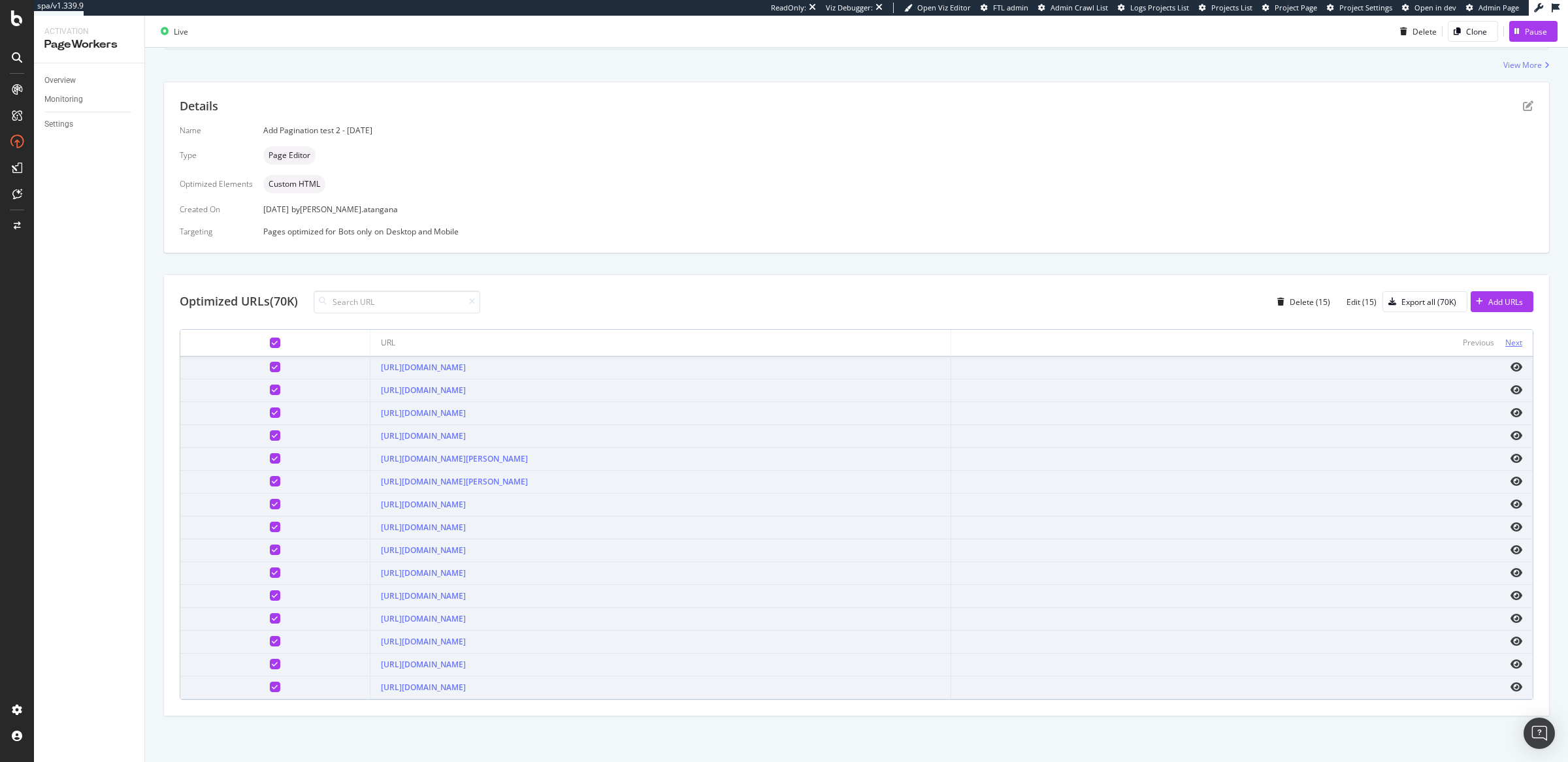
click at [1506, 341] on div "Next" at bounding box center [1513, 342] width 17 height 11
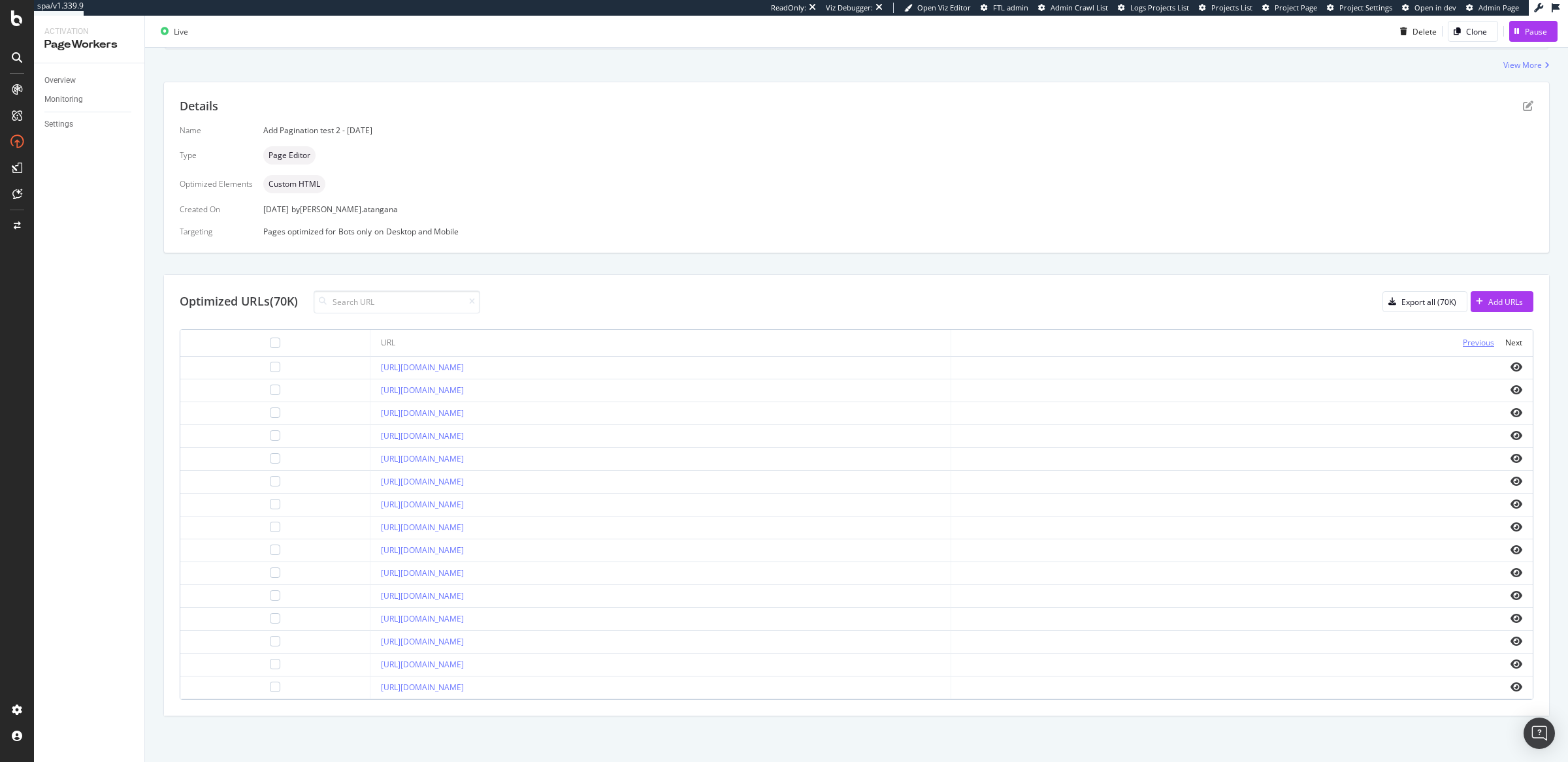
click at [1471, 341] on div "Previous" at bounding box center [1479, 342] width 32 height 11
click at [270, 341] on div at bounding box center [274, 342] width 10 height 10
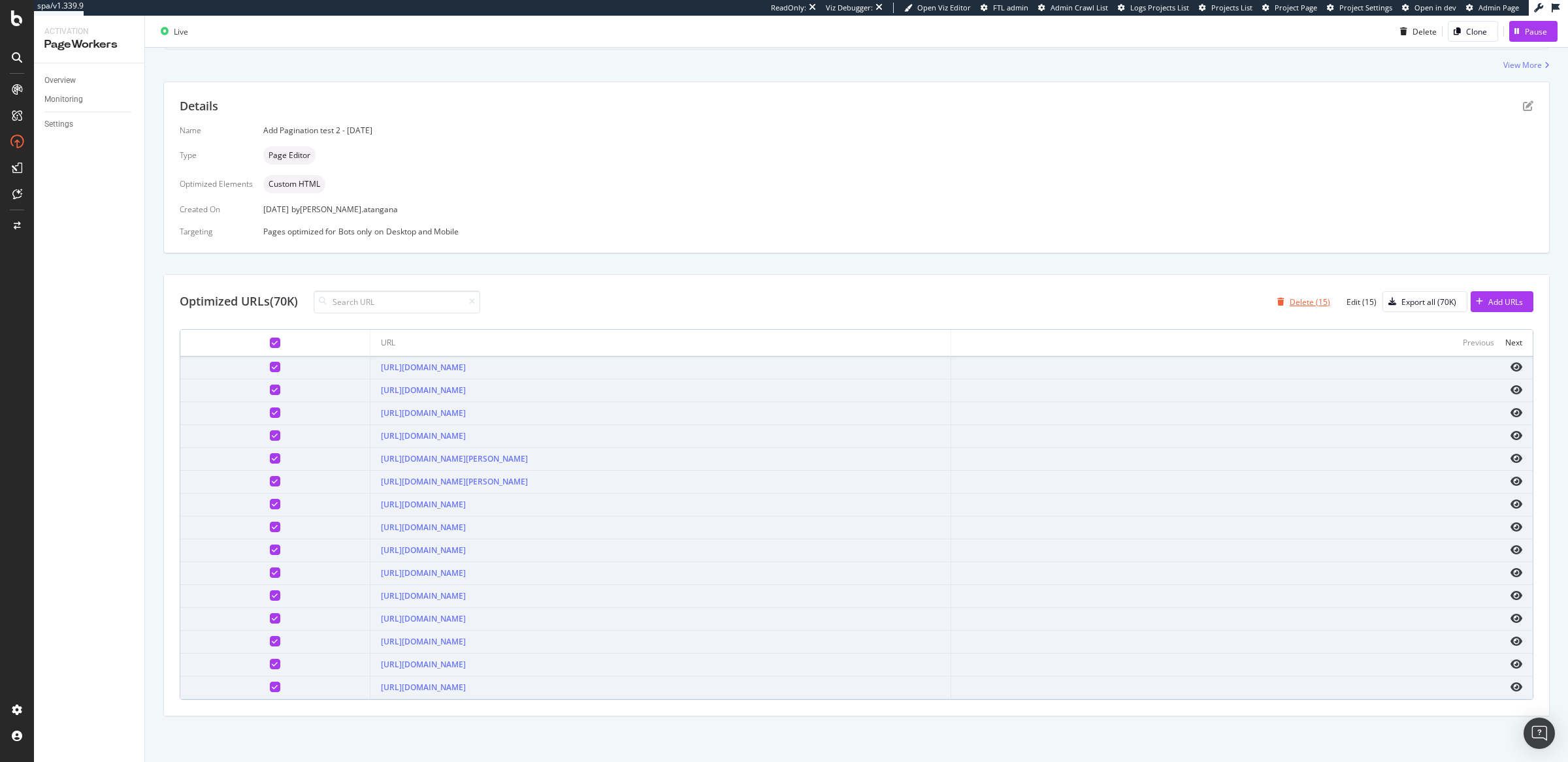
click at [1290, 302] on div "Delete (15)" at bounding box center [1309, 302] width 40 height 11
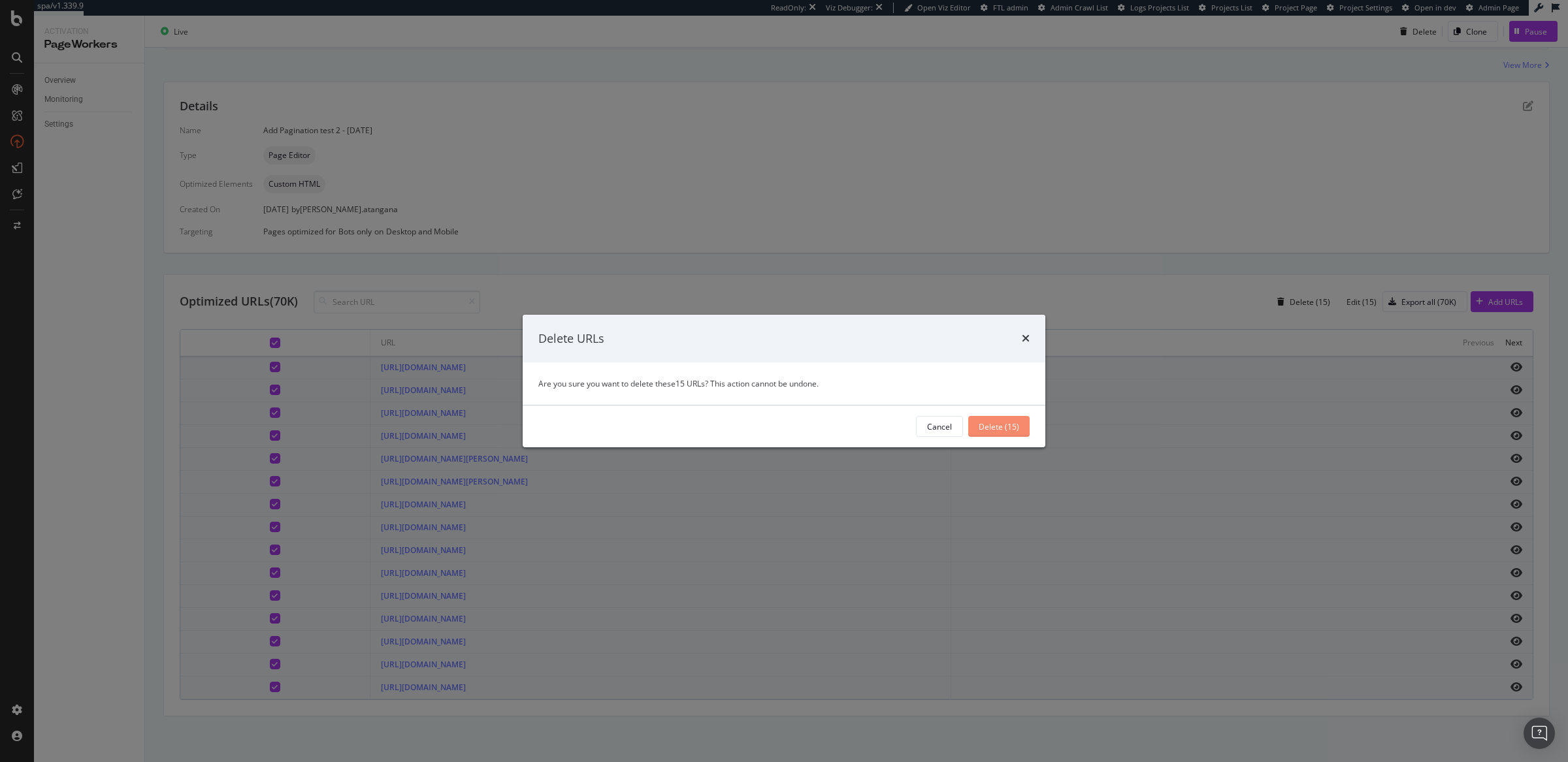
click at [1017, 428] on div "Delete (15)" at bounding box center [999, 427] width 40 height 11
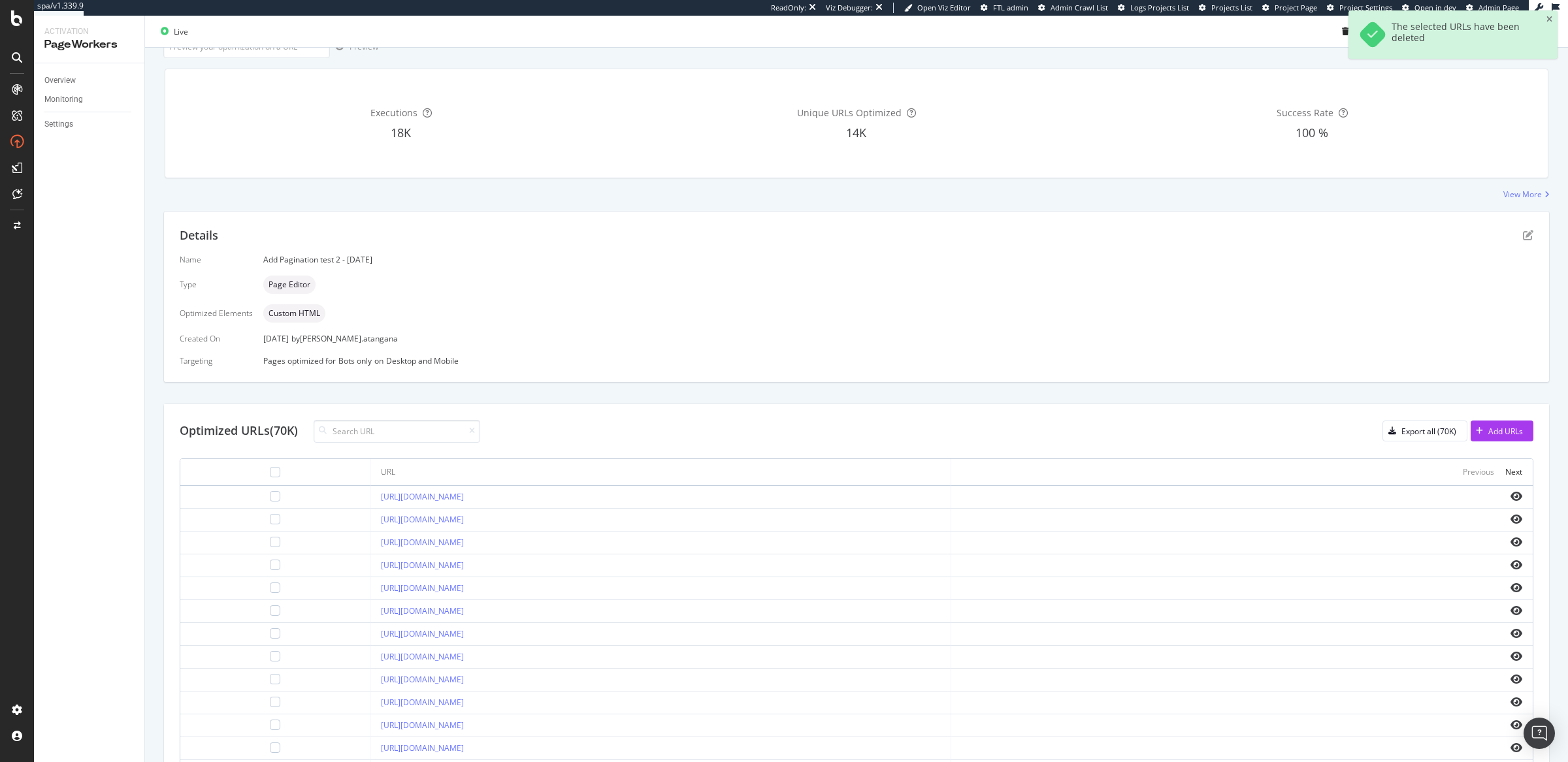
scroll to position [311, 0]
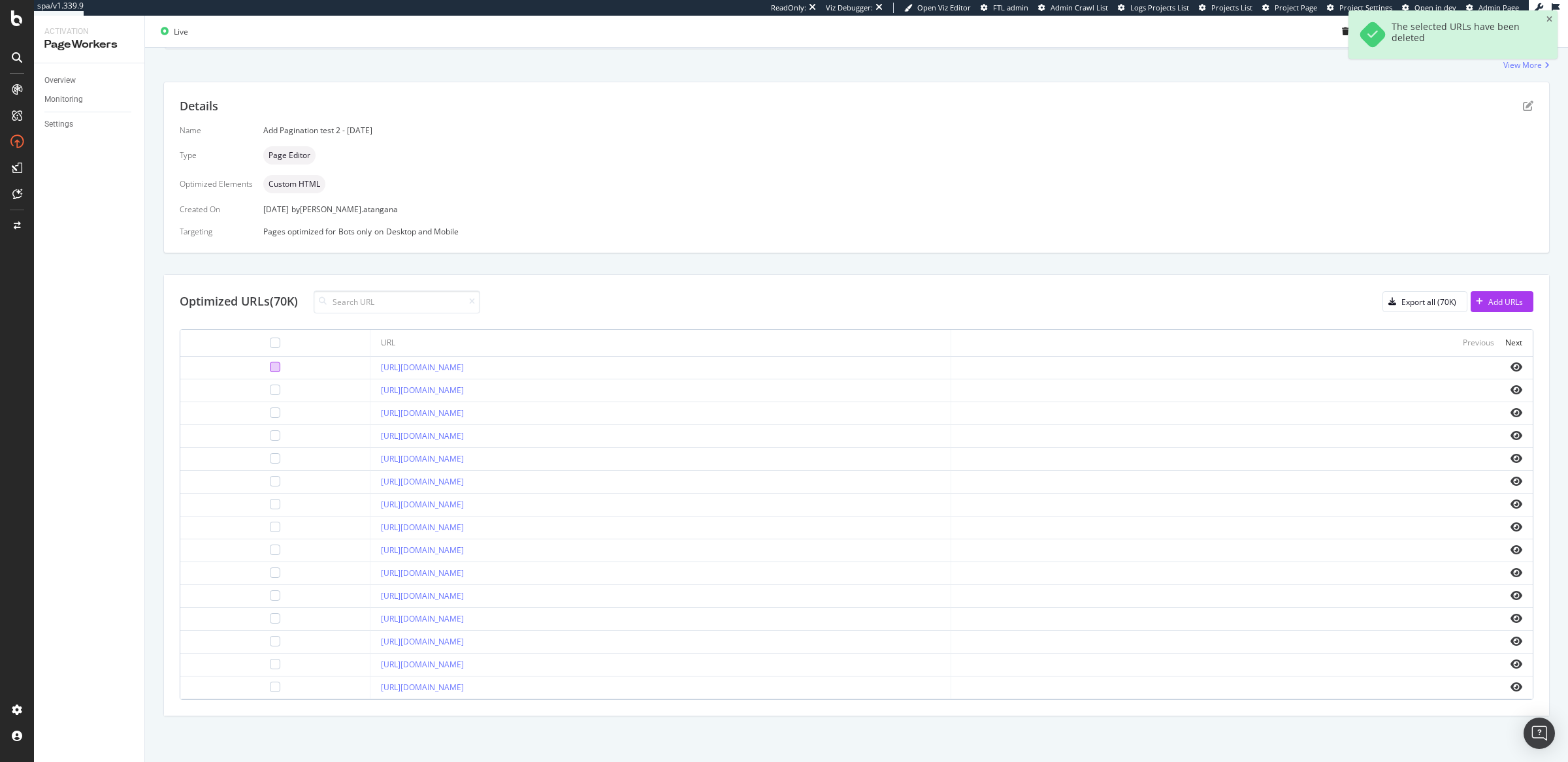
click at [270, 366] on div at bounding box center [274, 367] width 10 height 10
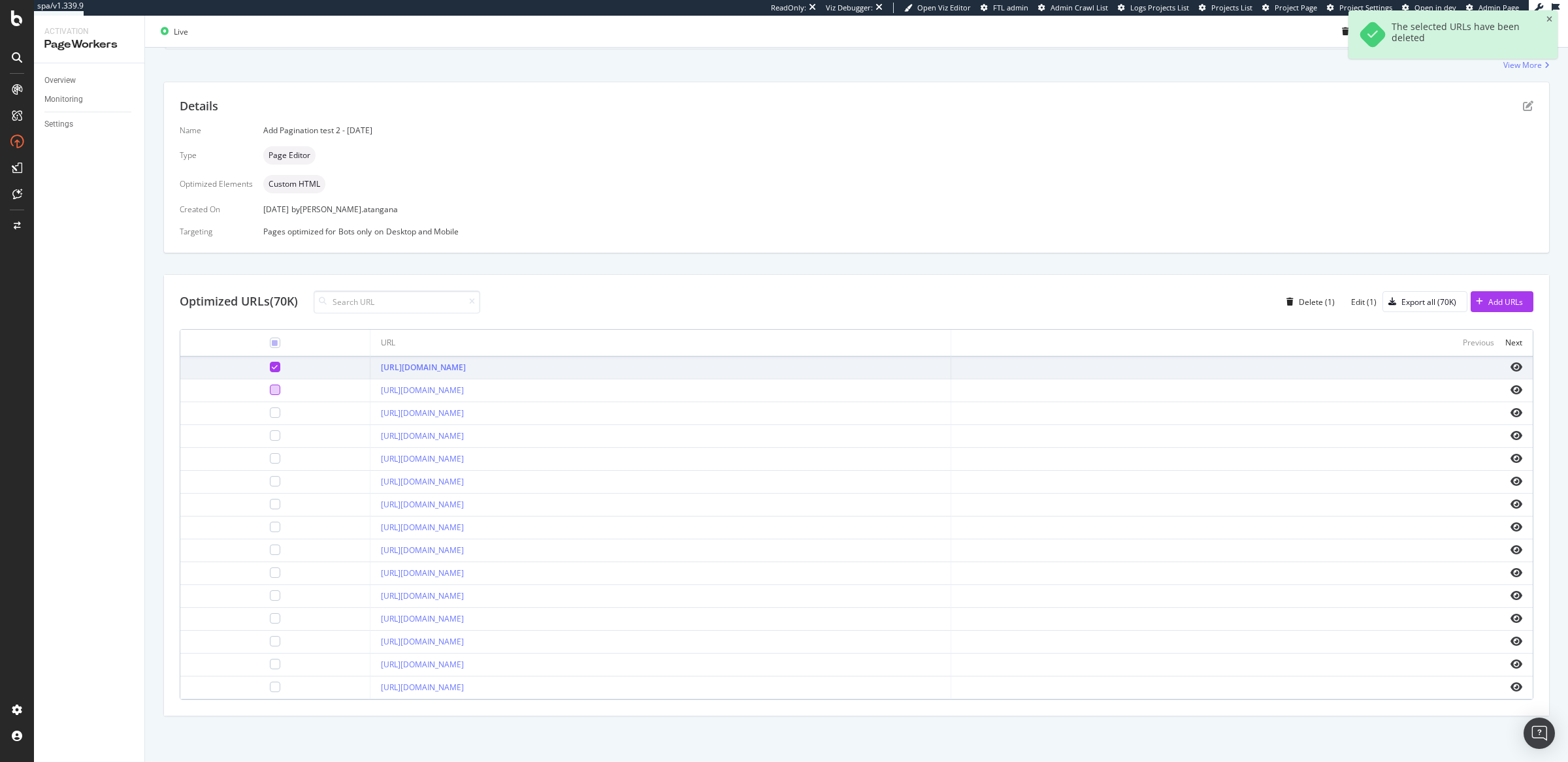
click at [270, 385] on div at bounding box center [274, 390] width 10 height 10
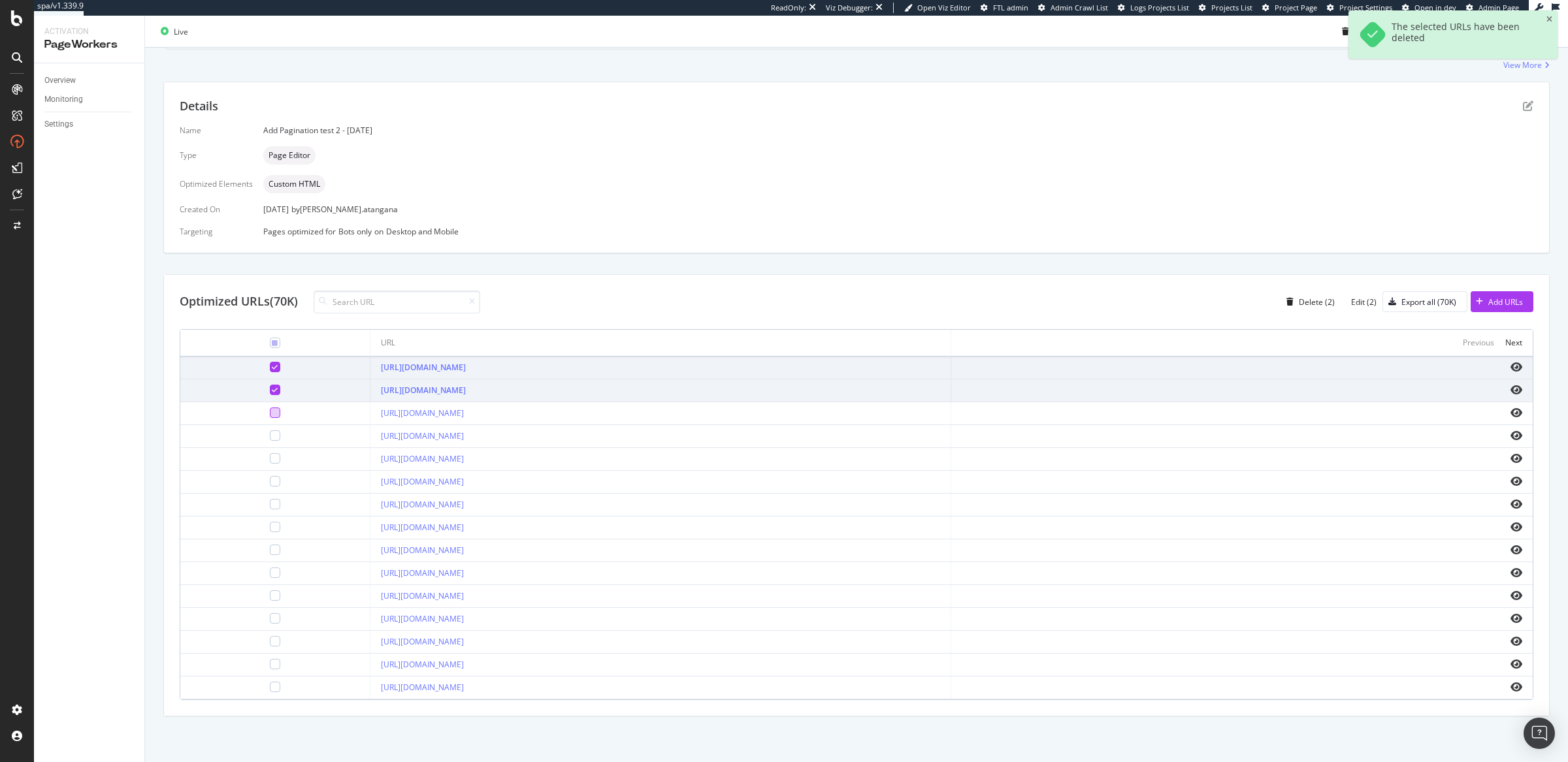
click at [270, 412] on div at bounding box center [274, 413] width 10 height 10
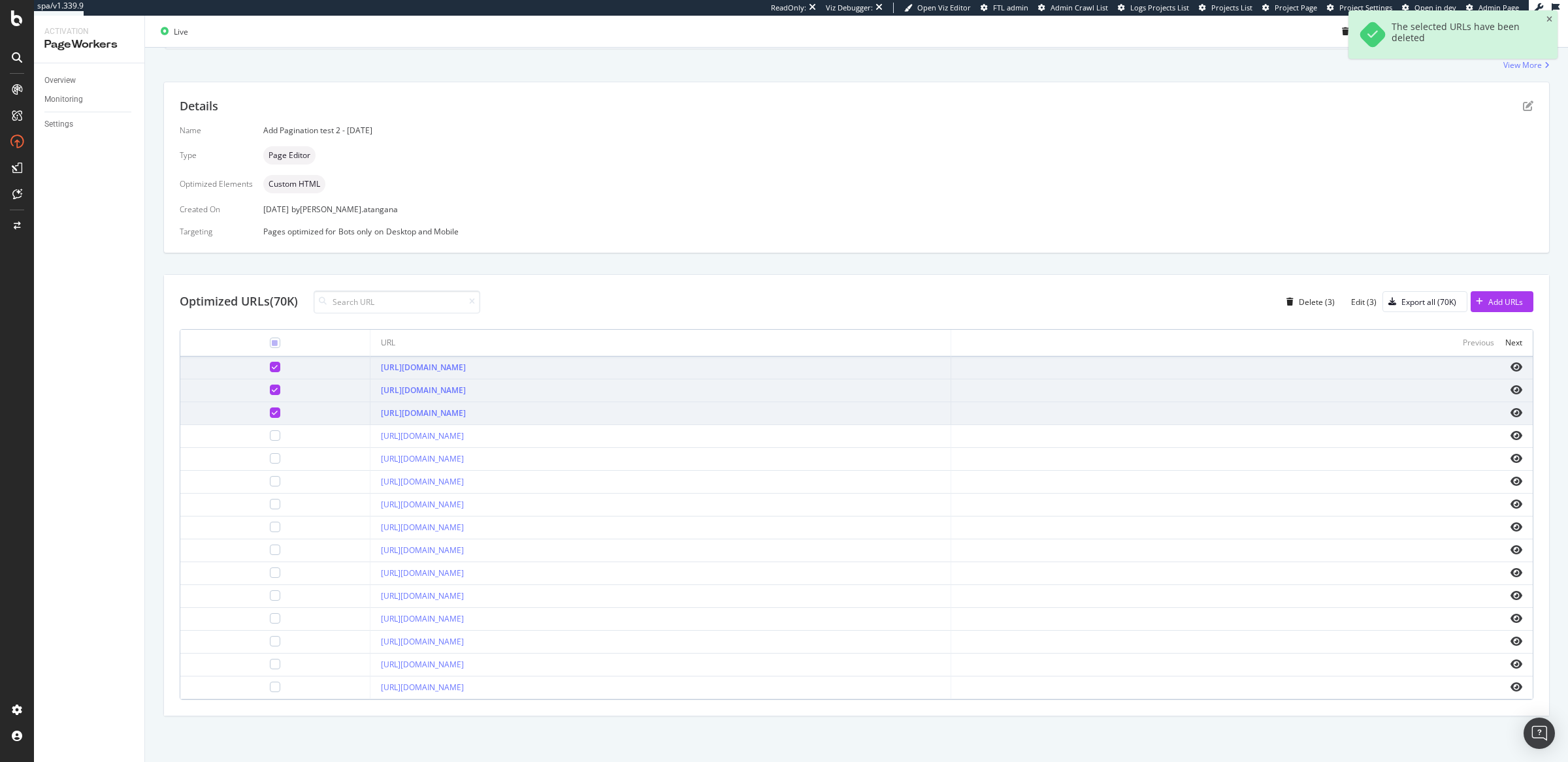
click at [239, 439] on td at bounding box center [275, 436] width 190 height 23
click at [270, 438] on div at bounding box center [274, 436] width 10 height 10
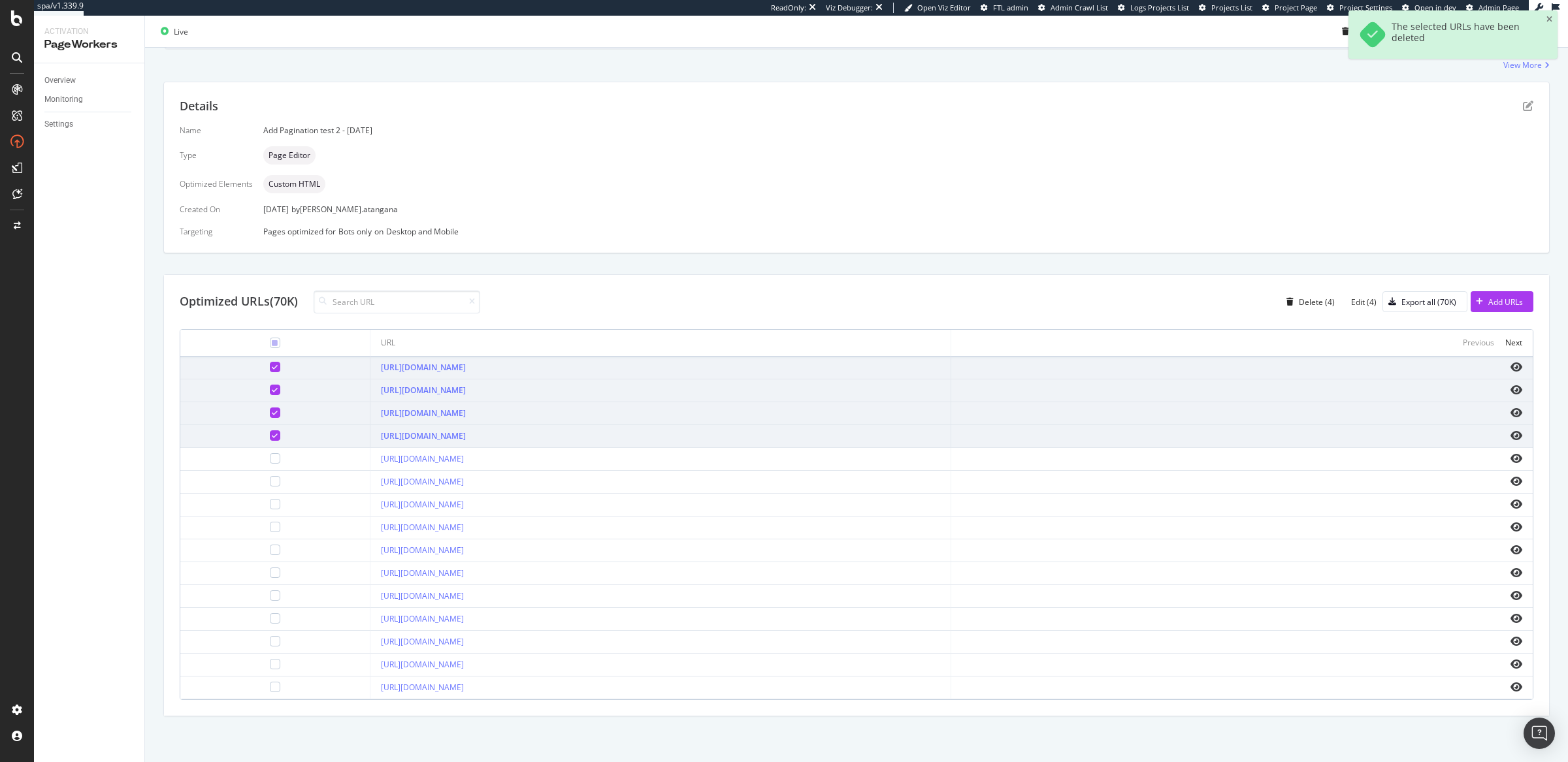
drag, startPoint x: 239, startPoint y: 462, endPoint x: 237, endPoint y: 471, distance: 9.2
click at [239, 462] on td at bounding box center [275, 459] width 190 height 23
click at [270, 477] on div at bounding box center [274, 481] width 10 height 10
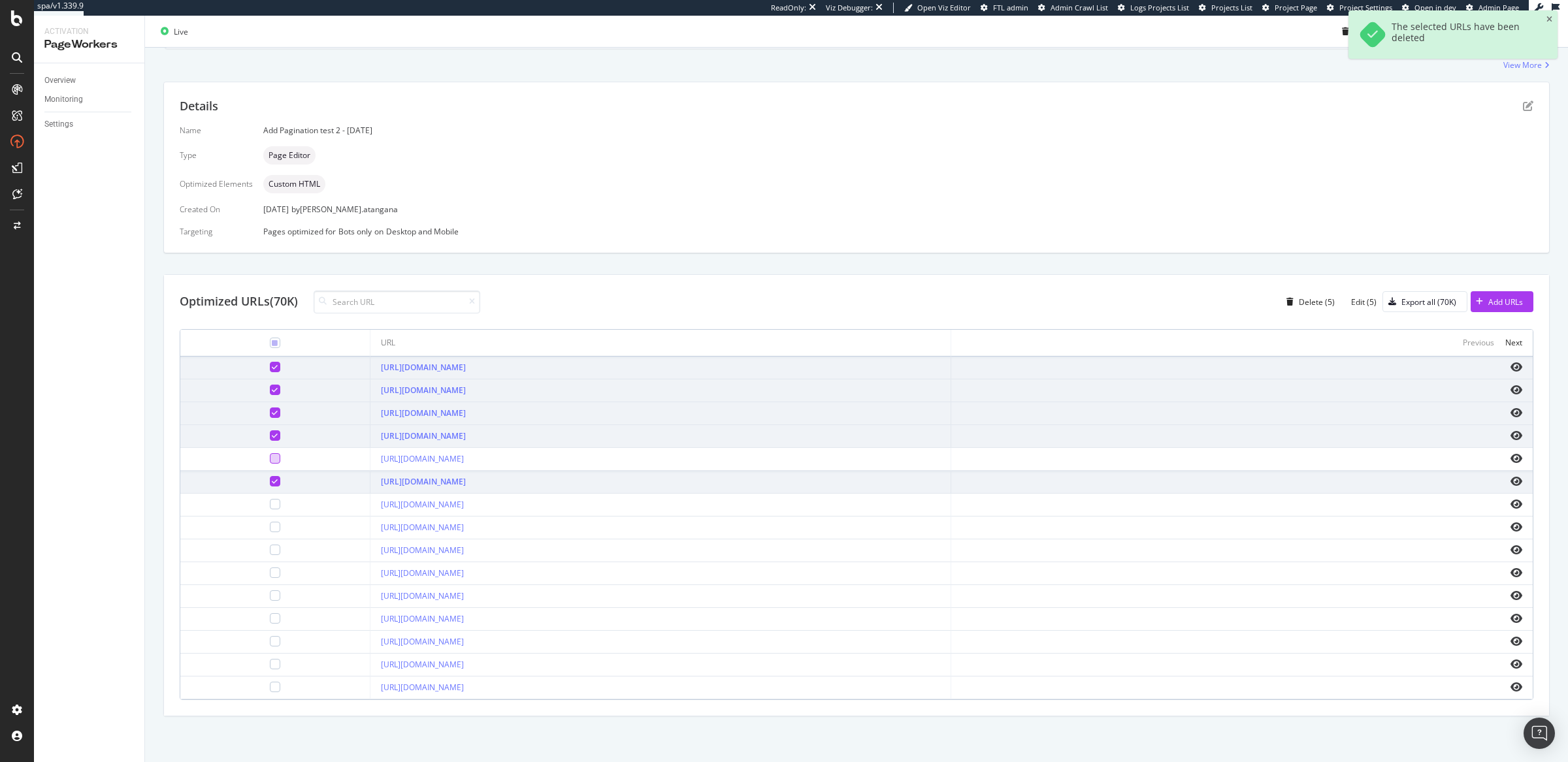
click at [270, 458] on div at bounding box center [274, 458] width 10 height 10
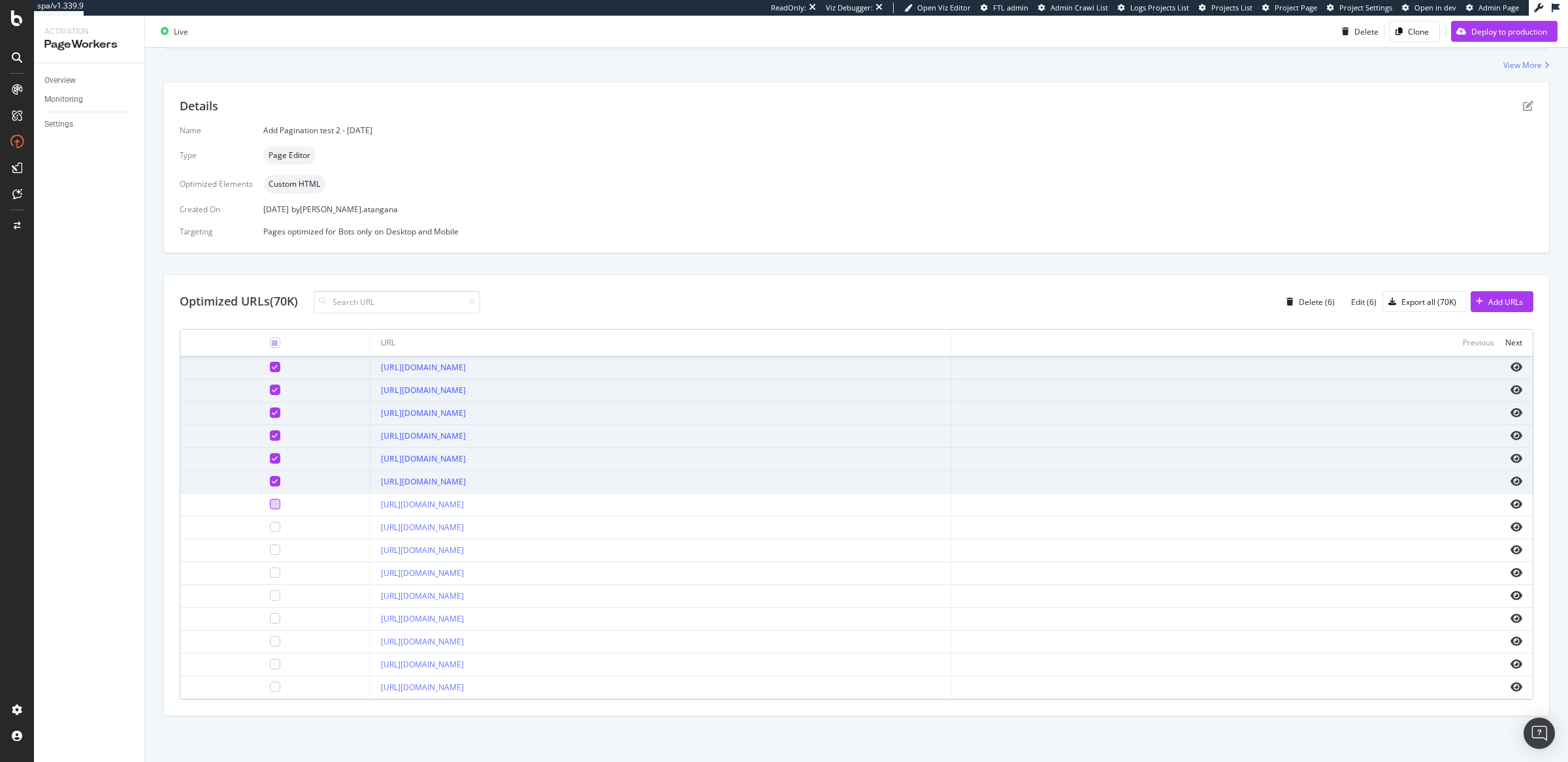
click at [270, 505] on div at bounding box center [274, 504] width 10 height 10
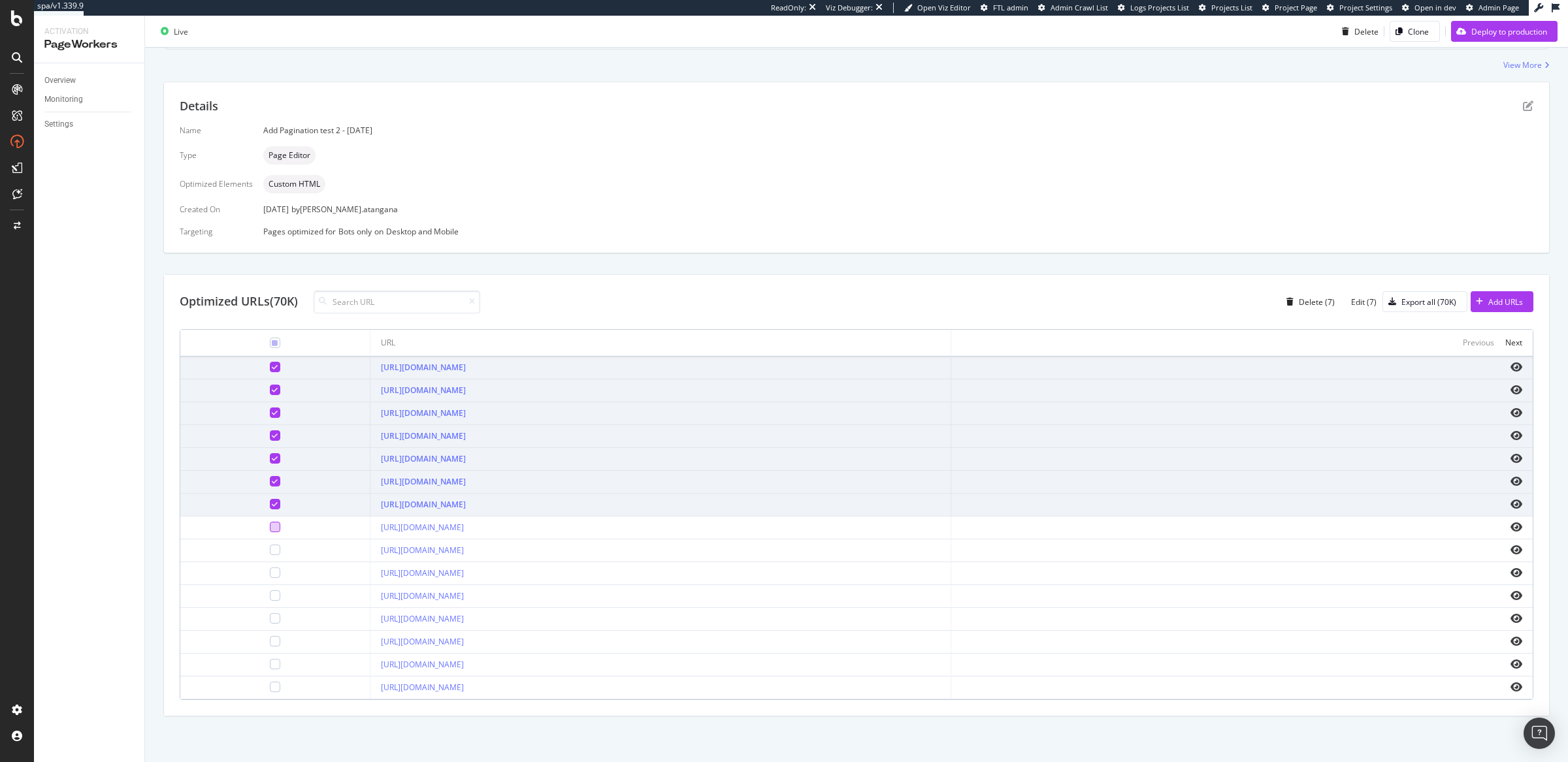
click at [270, 527] on div at bounding box center [274, 526] width 10 height 10
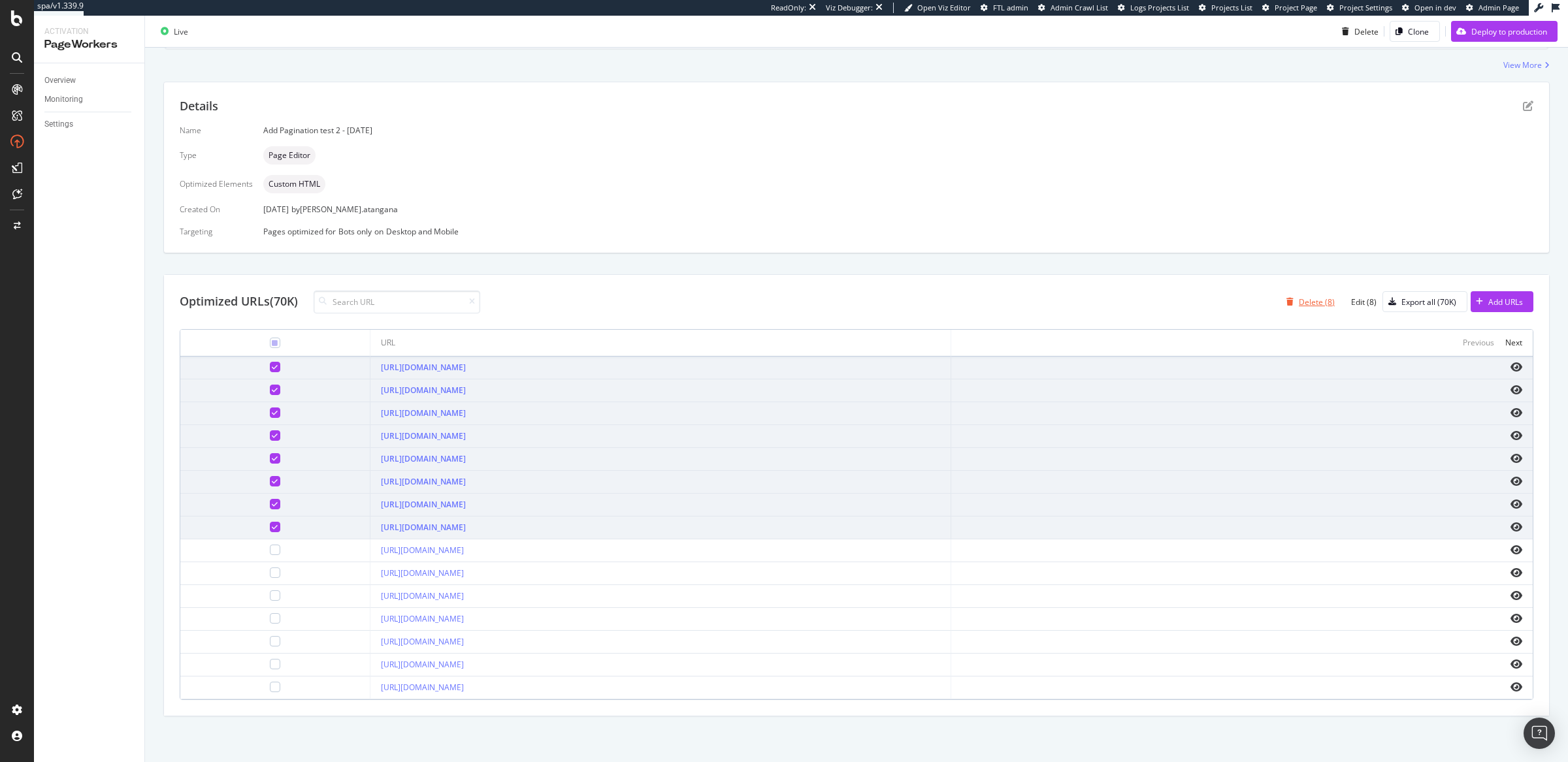
click at [1317, 301] on div "Delete (8)" at bounding box center [1317, 302] width 36 height 11
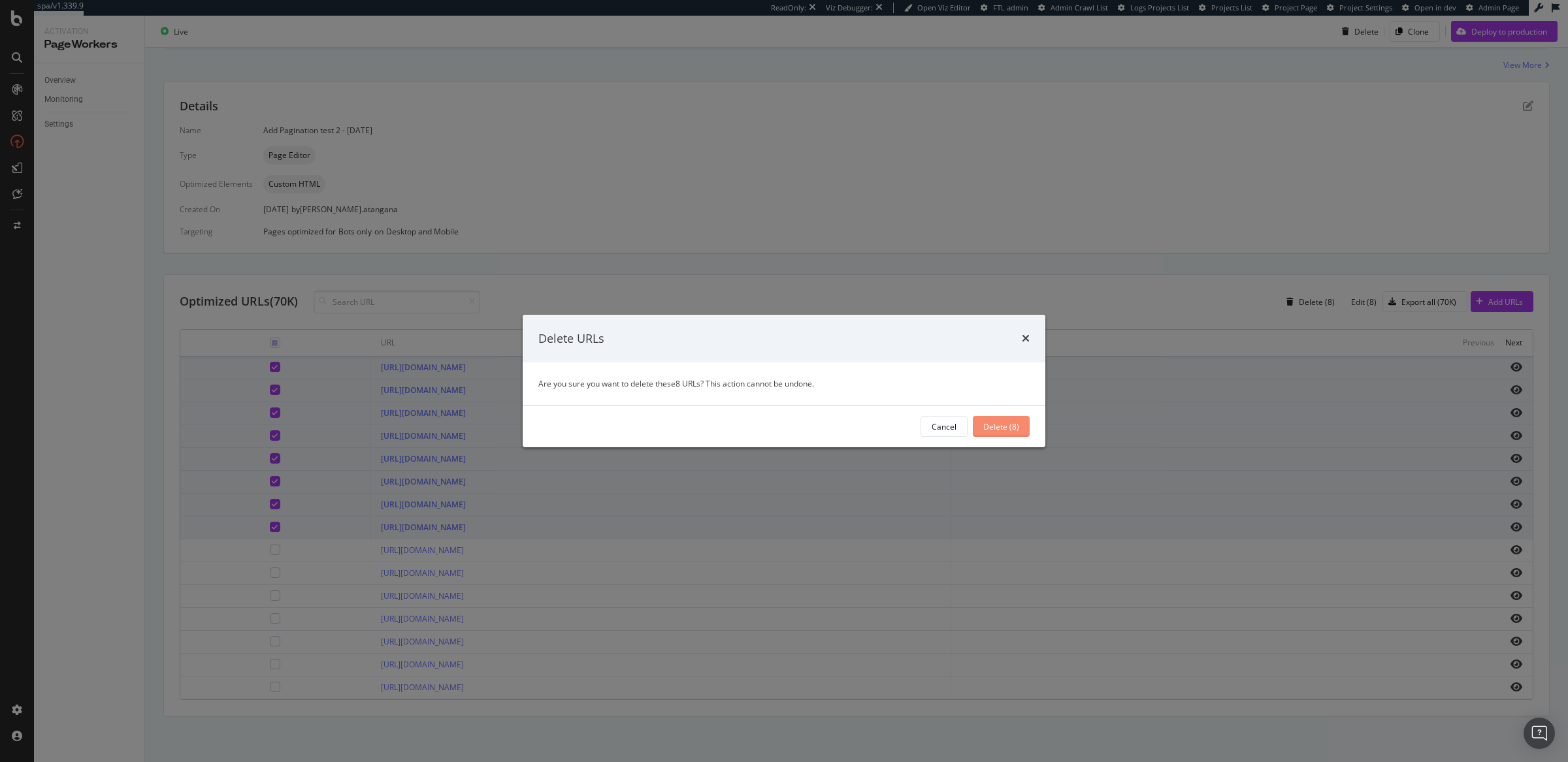
click at [999, 428] on div "Delete (8)" at bounding box center [1001, 427] width 36 height 11
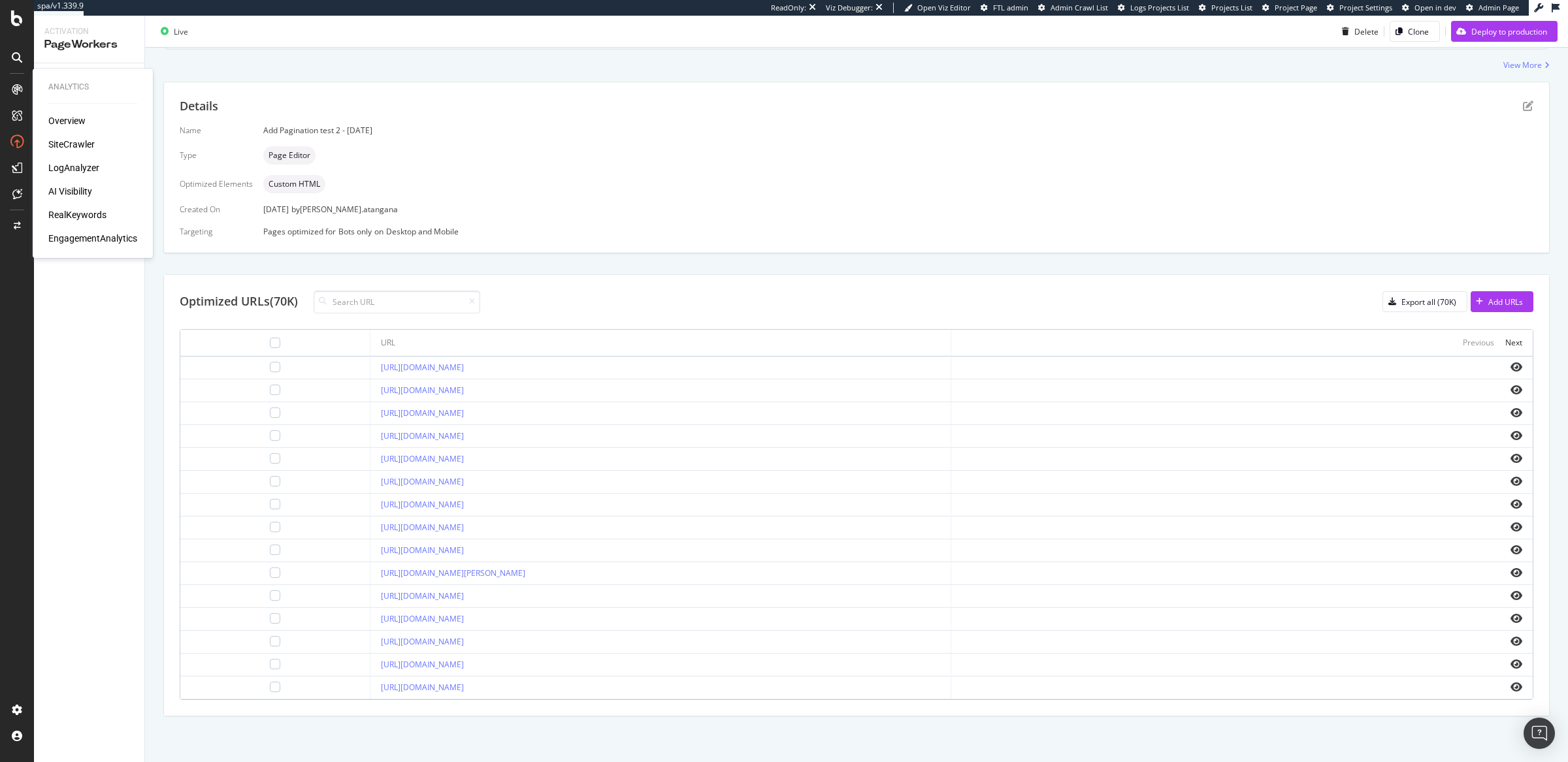
click at [66, 141] on div "SiteCrawler" at bounding box center [71, 144] width 47 height 13
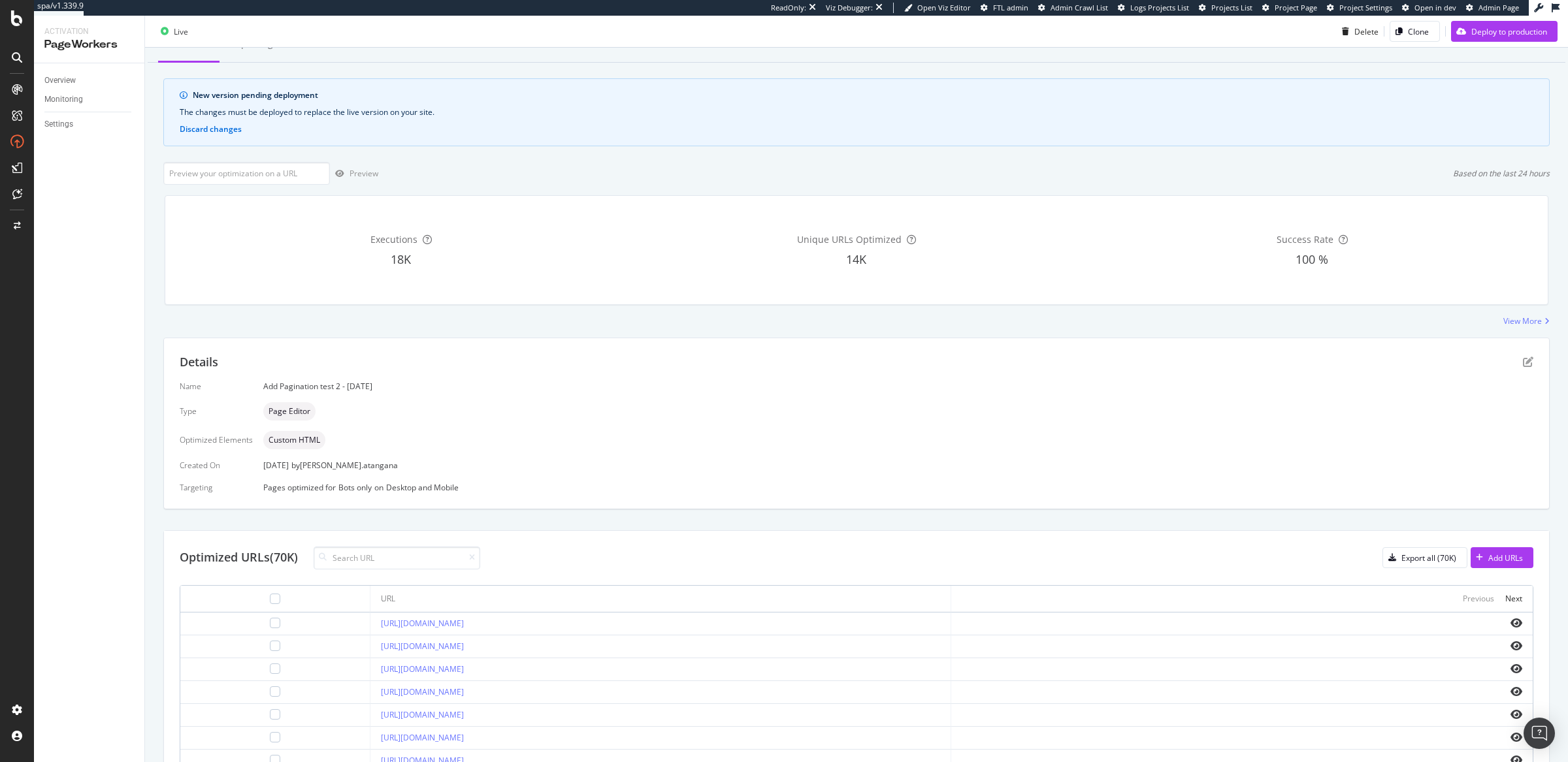
scroll to position [302, 0]
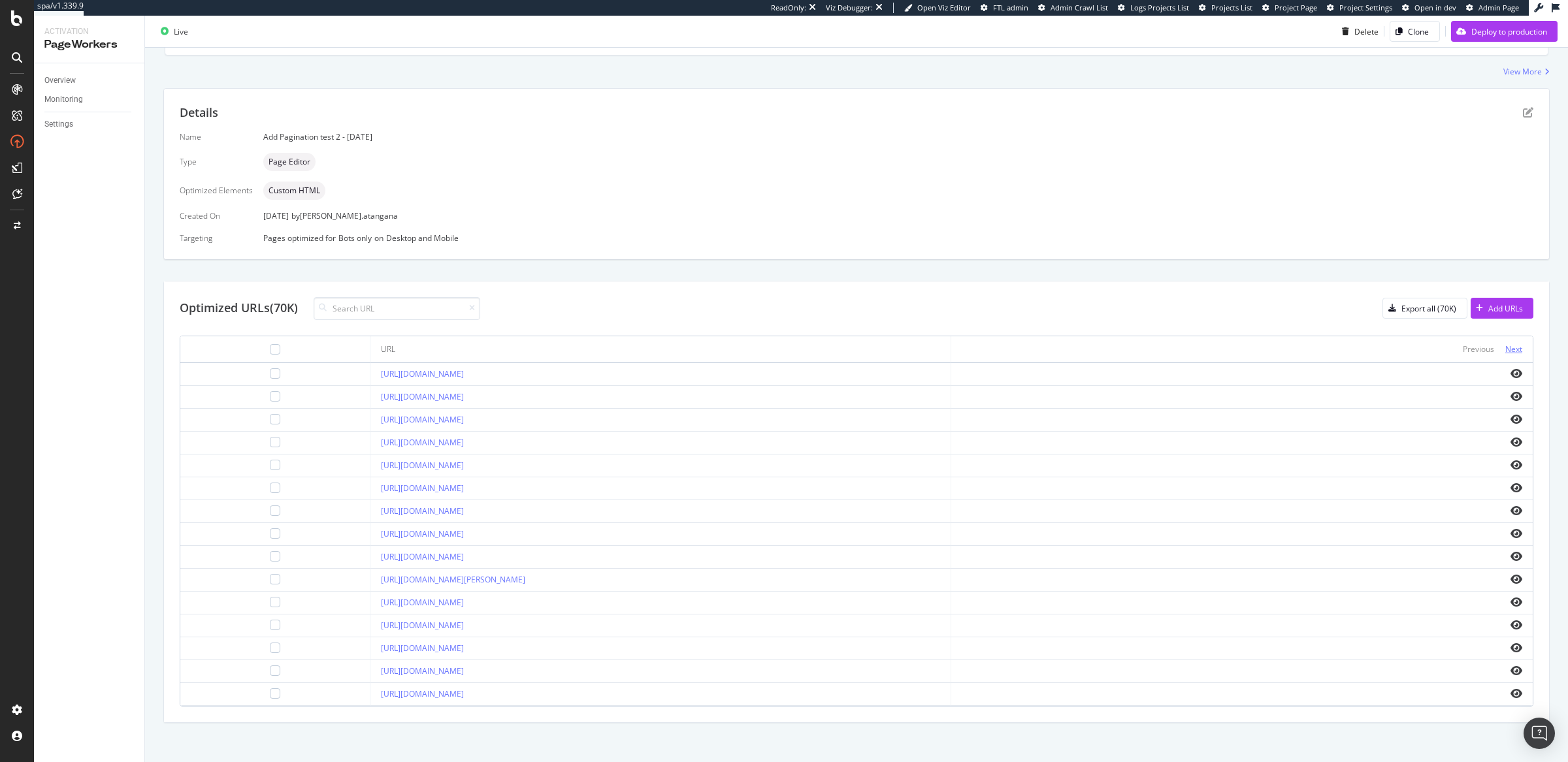
click at [1506, 352] on div "Next" at bounding box center [1513, 349] width 17 height 11
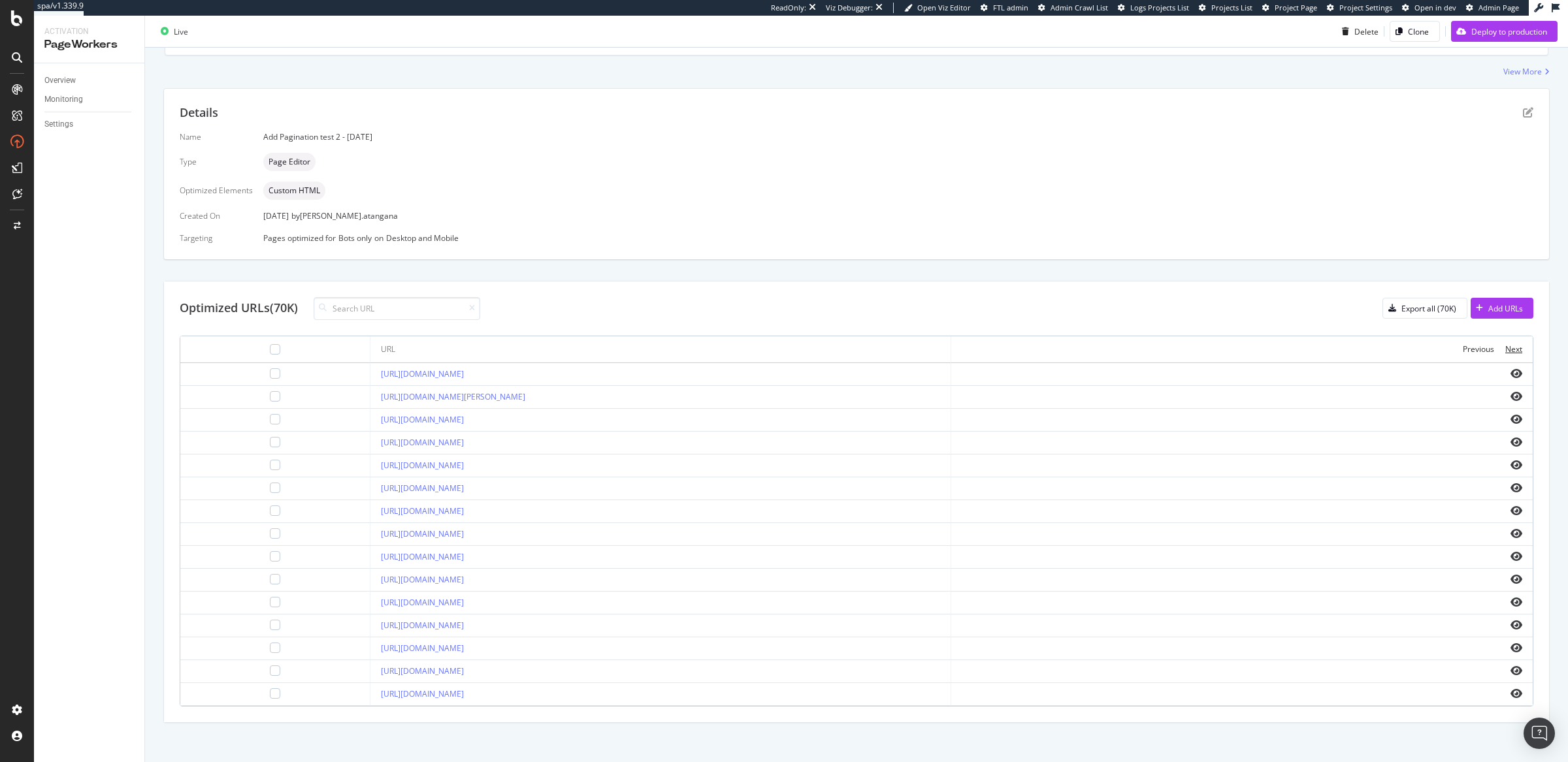
click at [1506, 352] on div "Next" at bounding box center [1513, 349] width 17 height 11
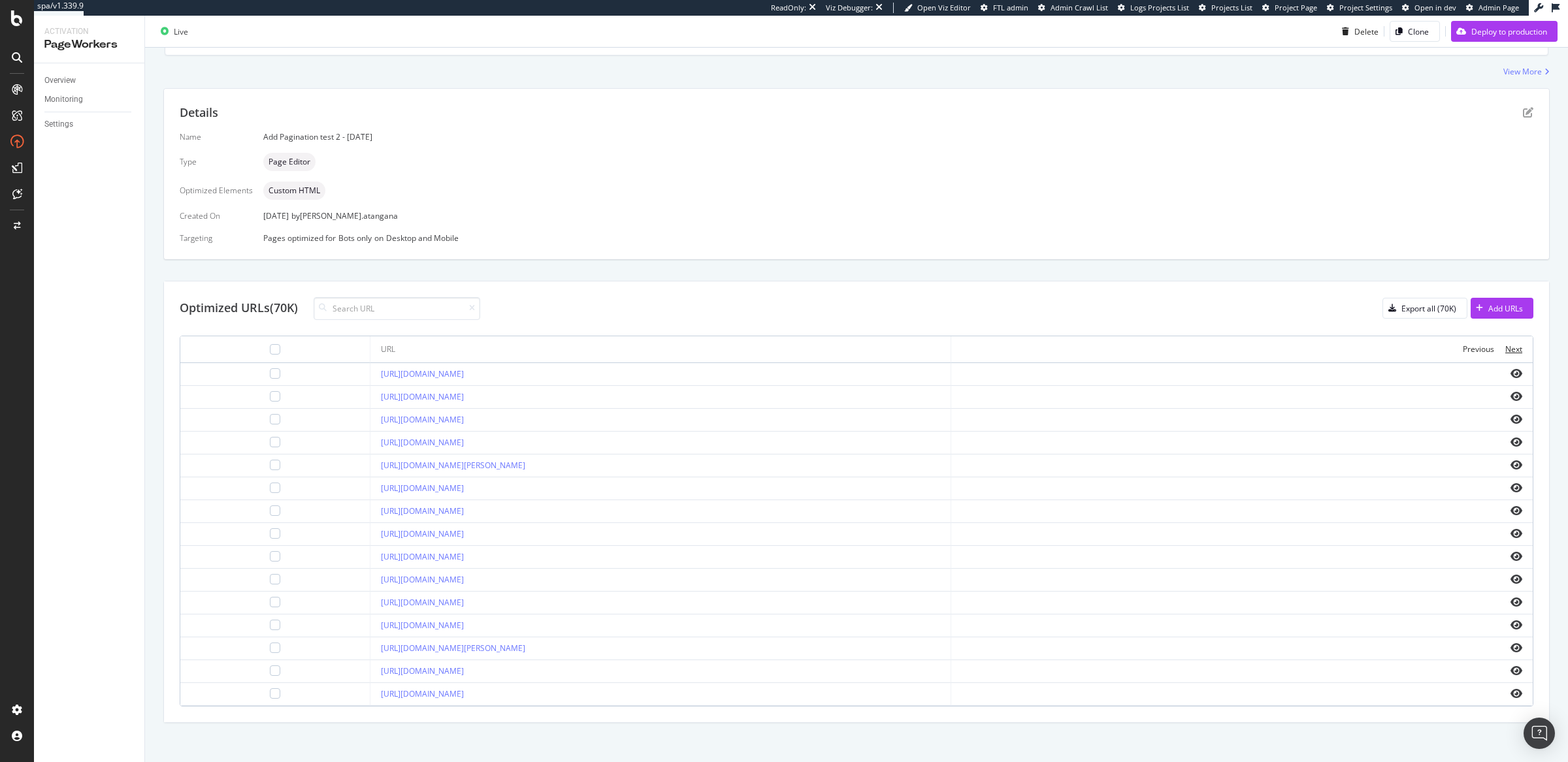
click at [1506, 352] on div "Next" at bounding box center [1513, 349] width 17 height 11
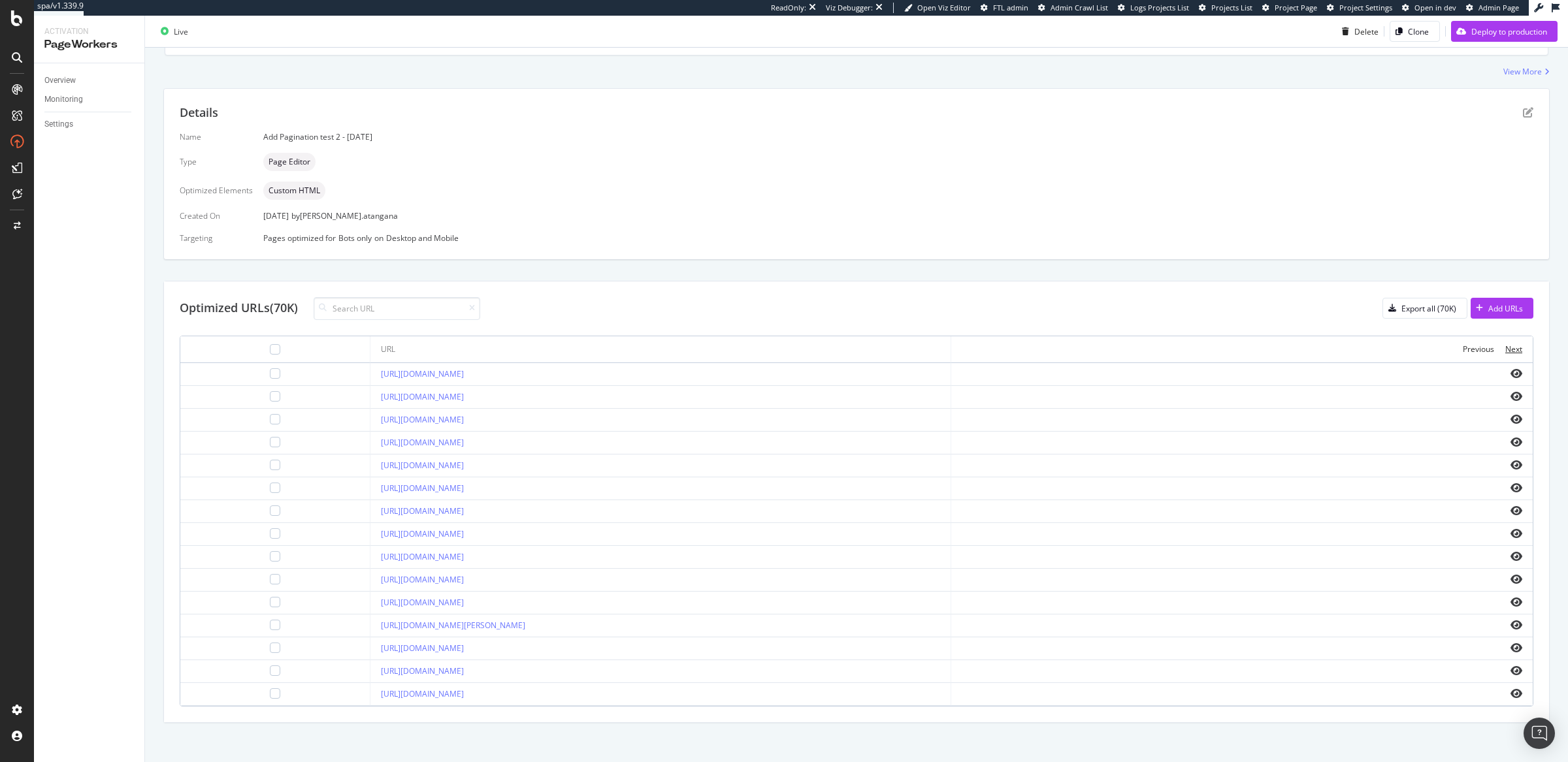
click at [1506, 352] on div "Next" at bounding box center [1513, 349] width 17 height 11
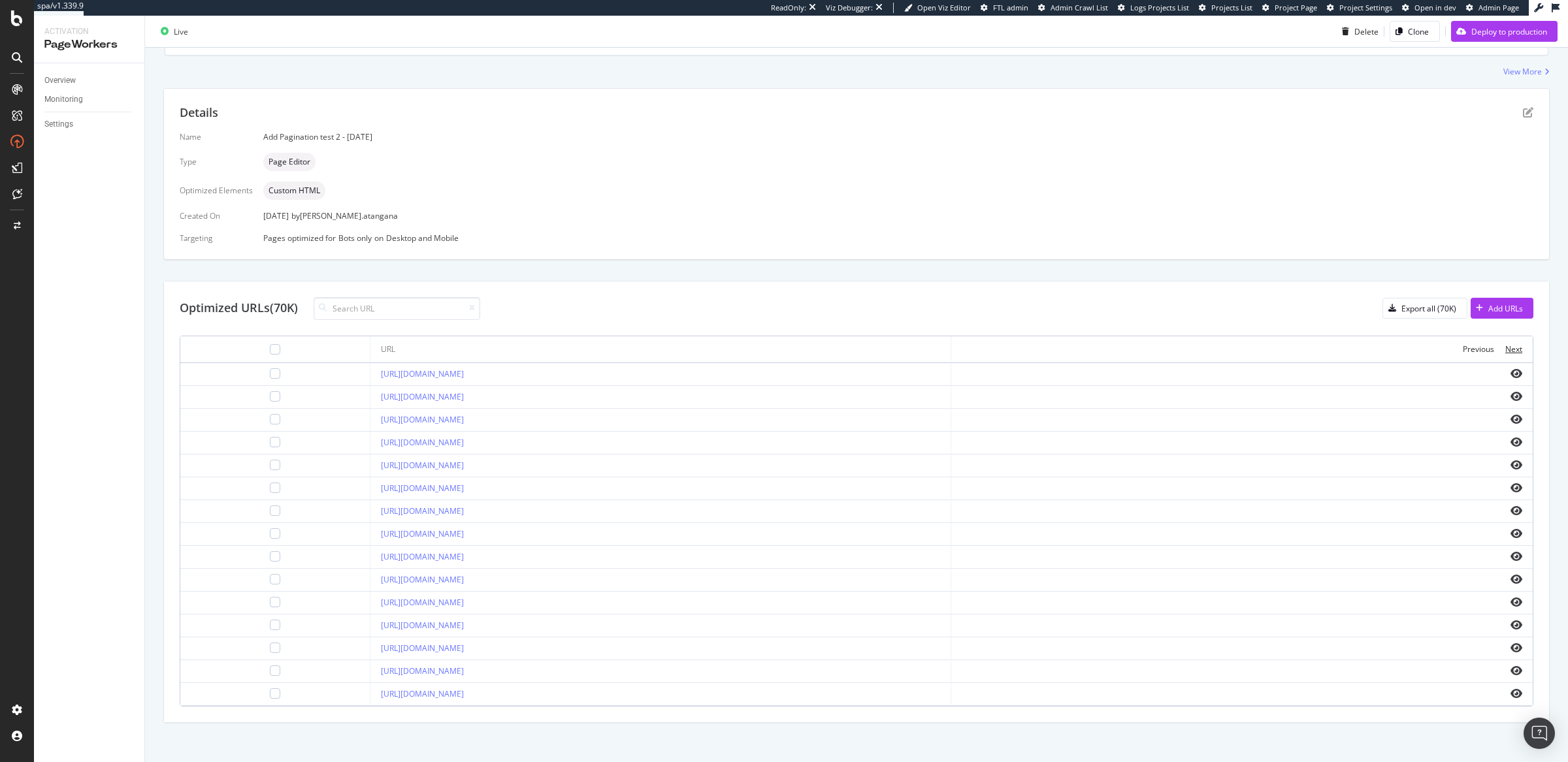
click at [1506, 352] on div "Next" at bounding box center [1513, 349] width 17 height 11
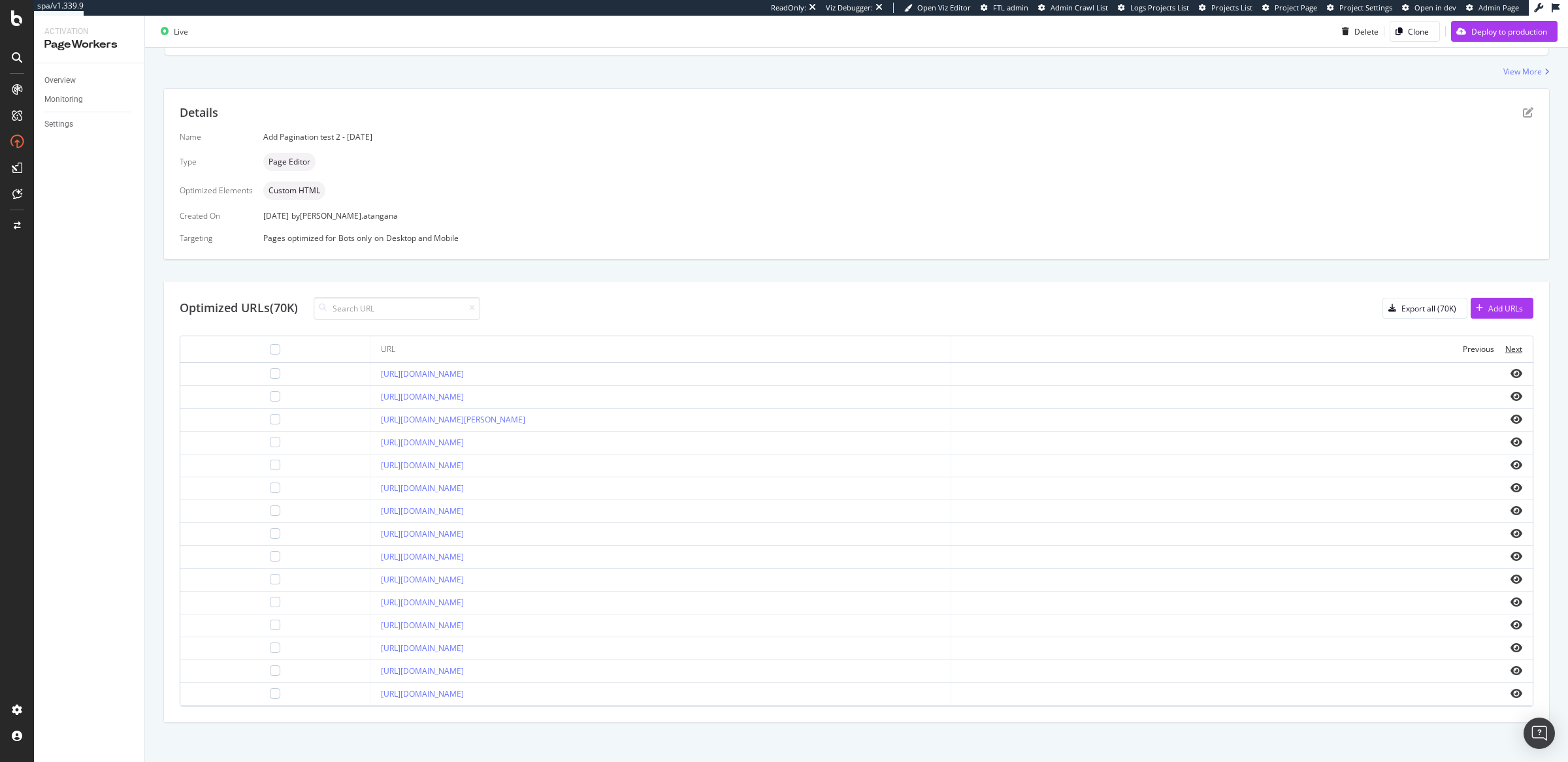
click at [1506, 352] on div "Next" at bounding box center [1513, 349] width 17 height 11
click at [622, 444] on div "https://www.my-origines.com/be/fr/3d-fauxmink-X4594021.html" at bounding box center [661, 443] width 560 height 12
click at [74, 187] on div "AI Visibility" at bounding box center [70, 191] width 43 height 13
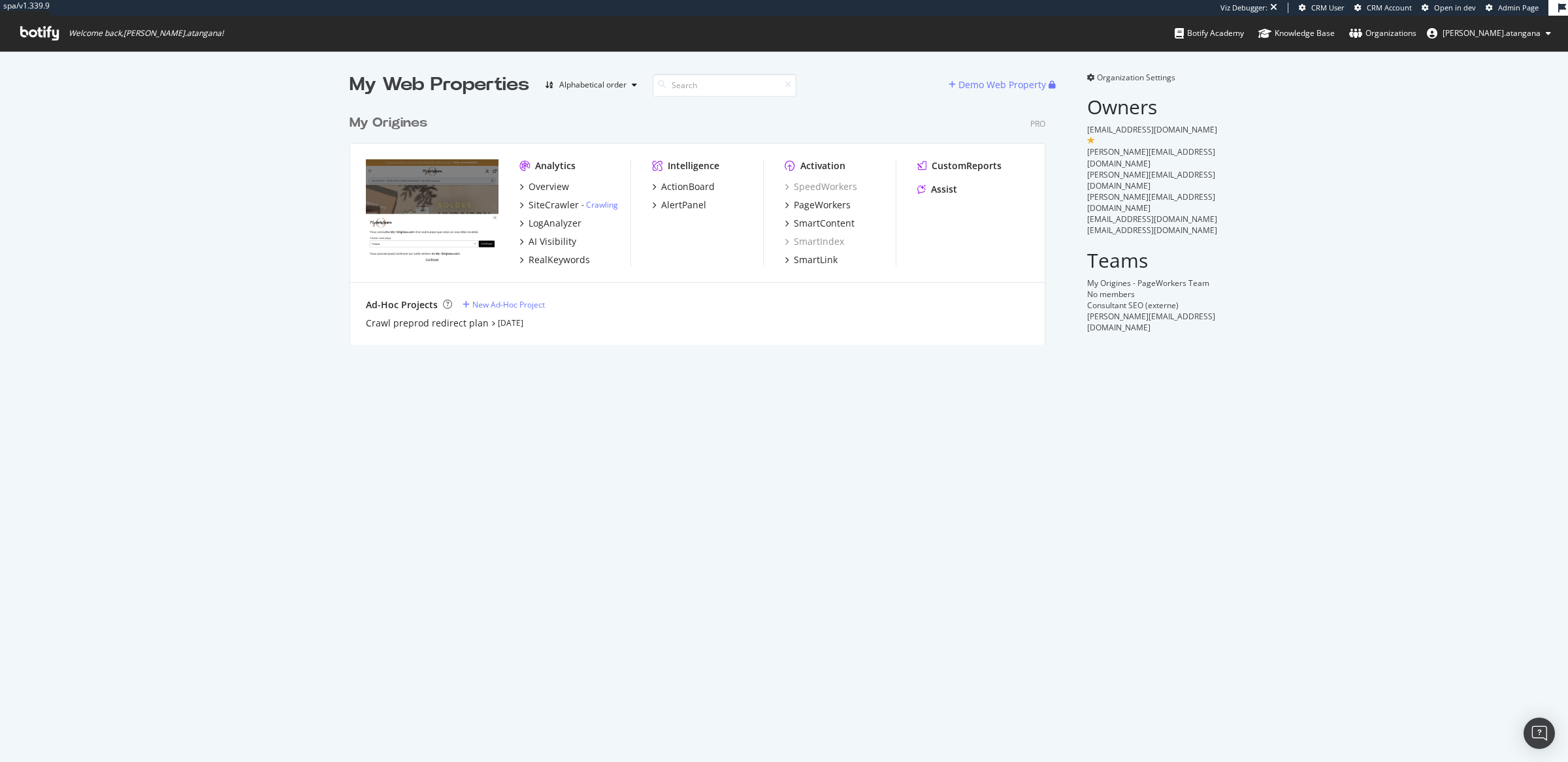
scroll to position [236, 694]
click at [553, 186] on div "Overview" at bounding box center [549, 187] width 40 height 13
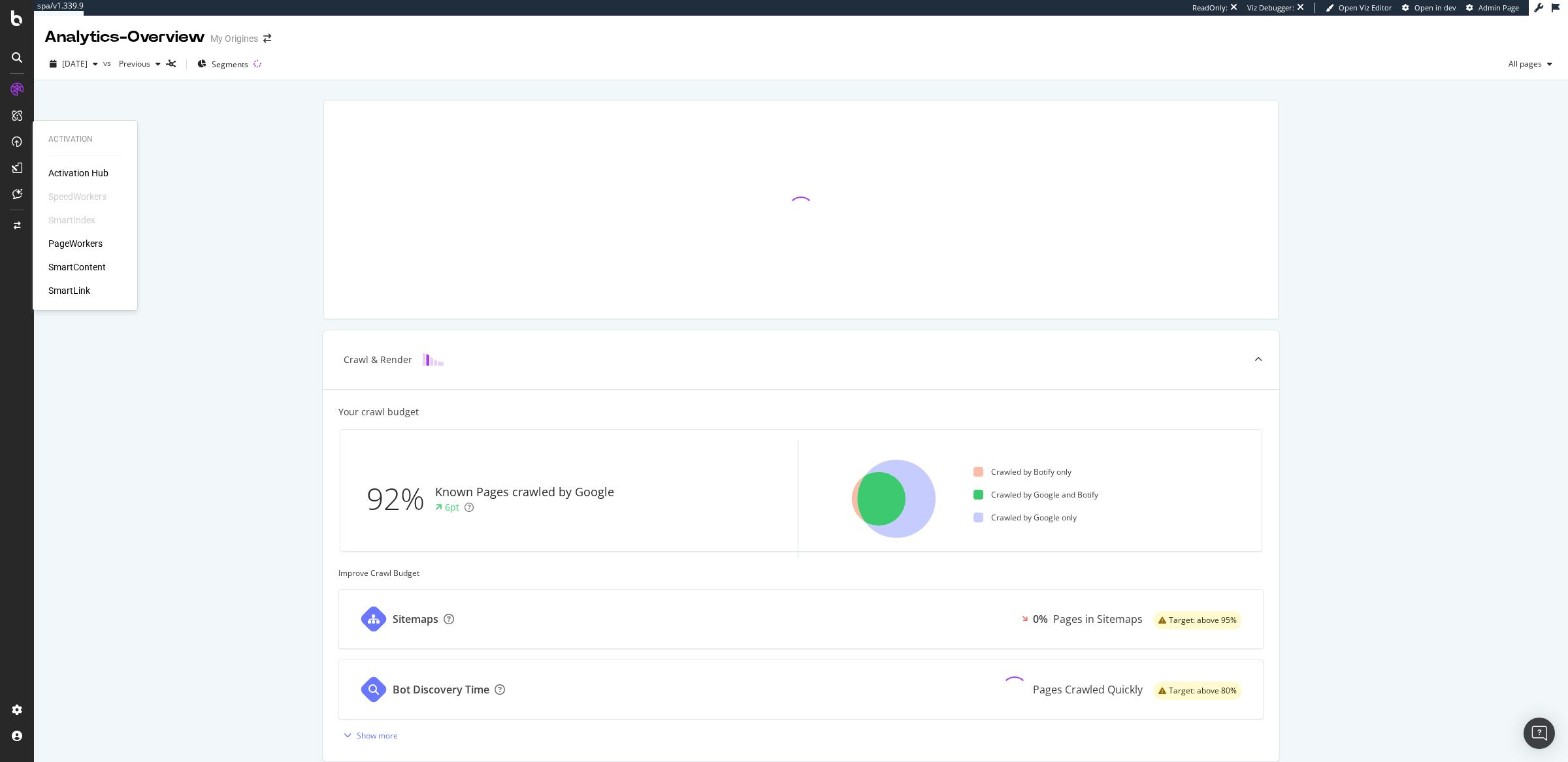
click at [59, 239] on div "PageWorkers" at bounding box center [75, 243] width 55 height 13
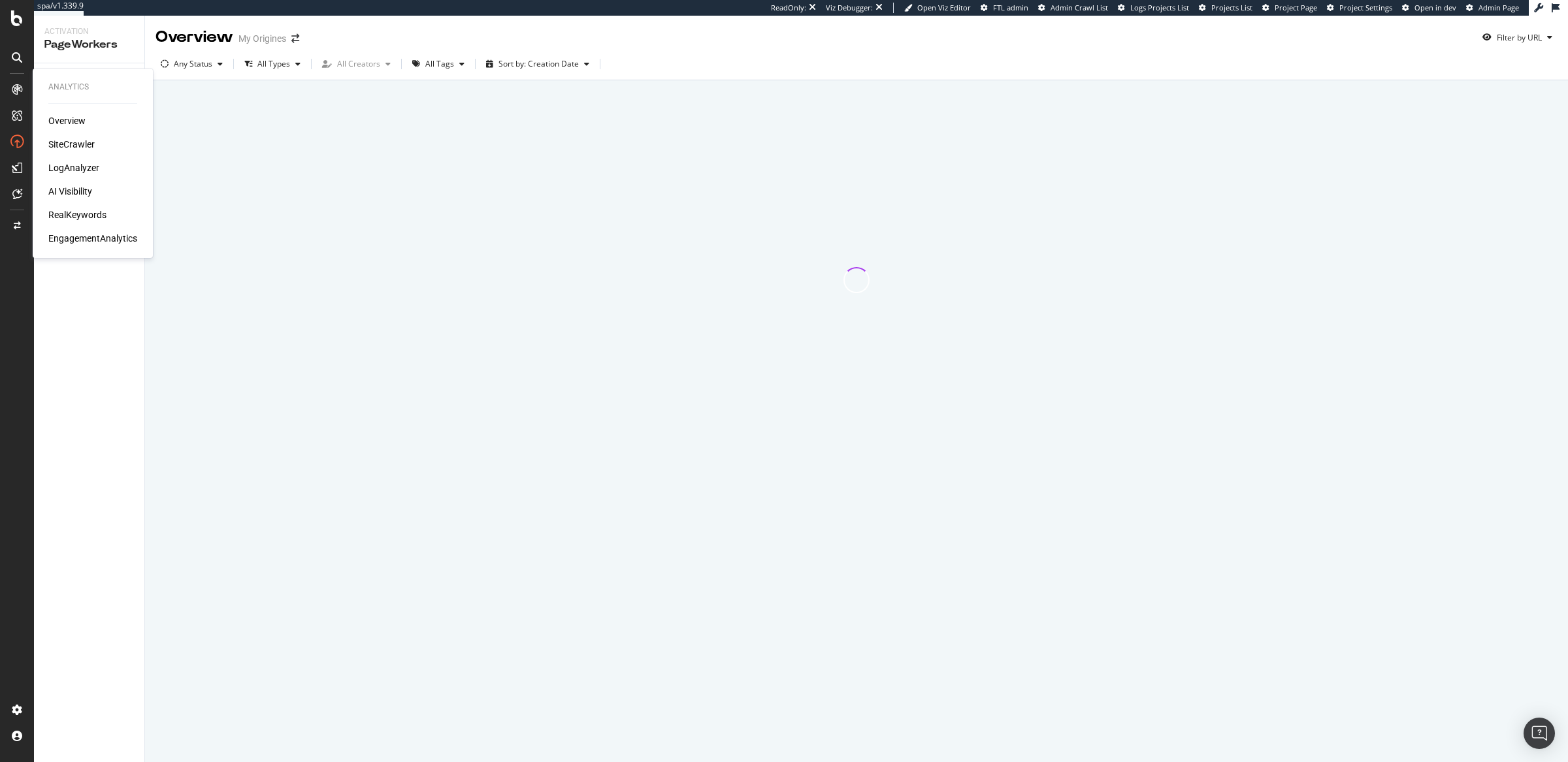
click at [60, 149] on div "SiteCrawler" at bounding box center [71, 144] width 47 height 13
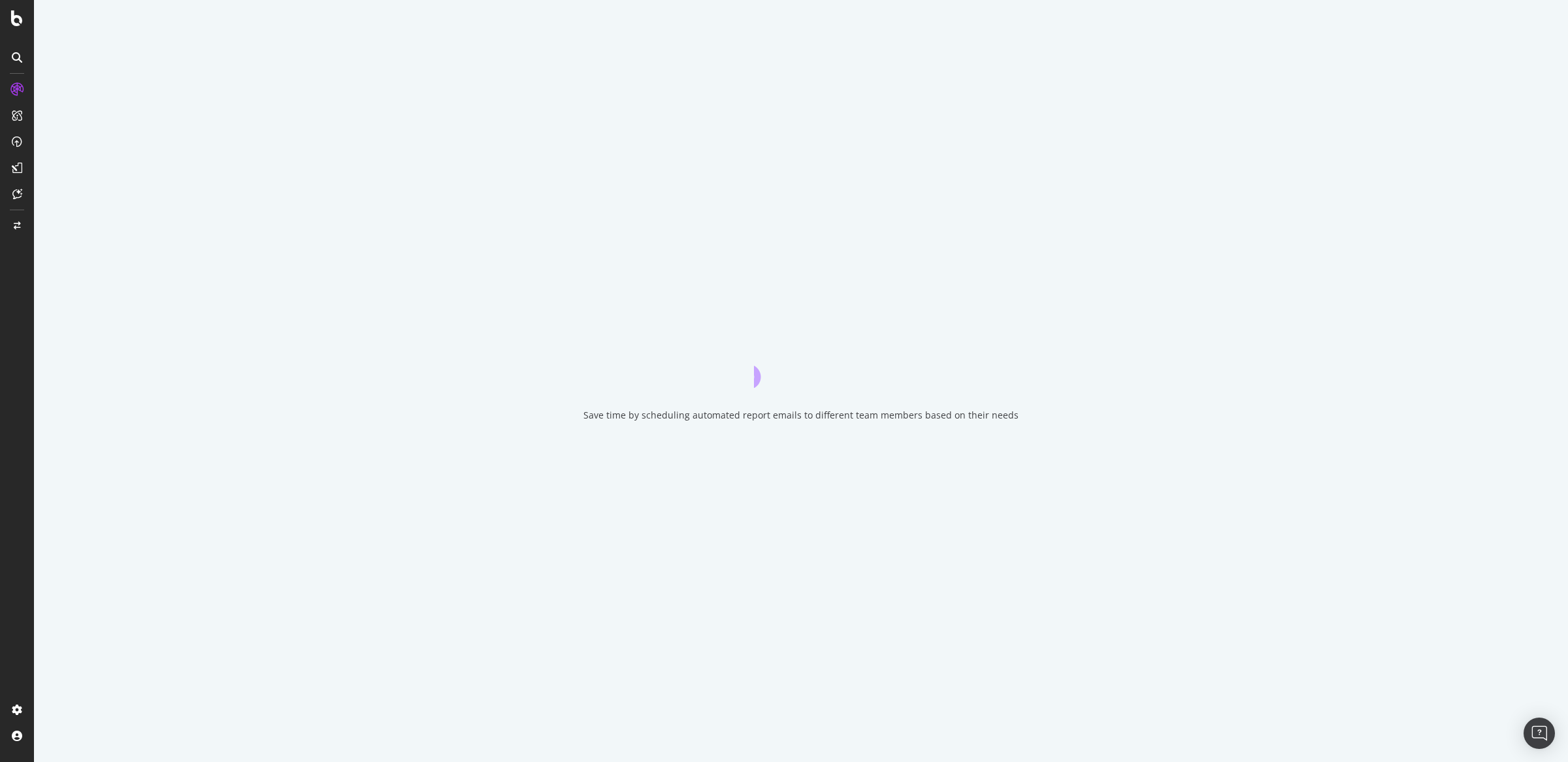
click at [60, 145] on div "Save time by scheduling automated report emails to different team members based…" at bounding box center [801, 381] width 1534 height 762
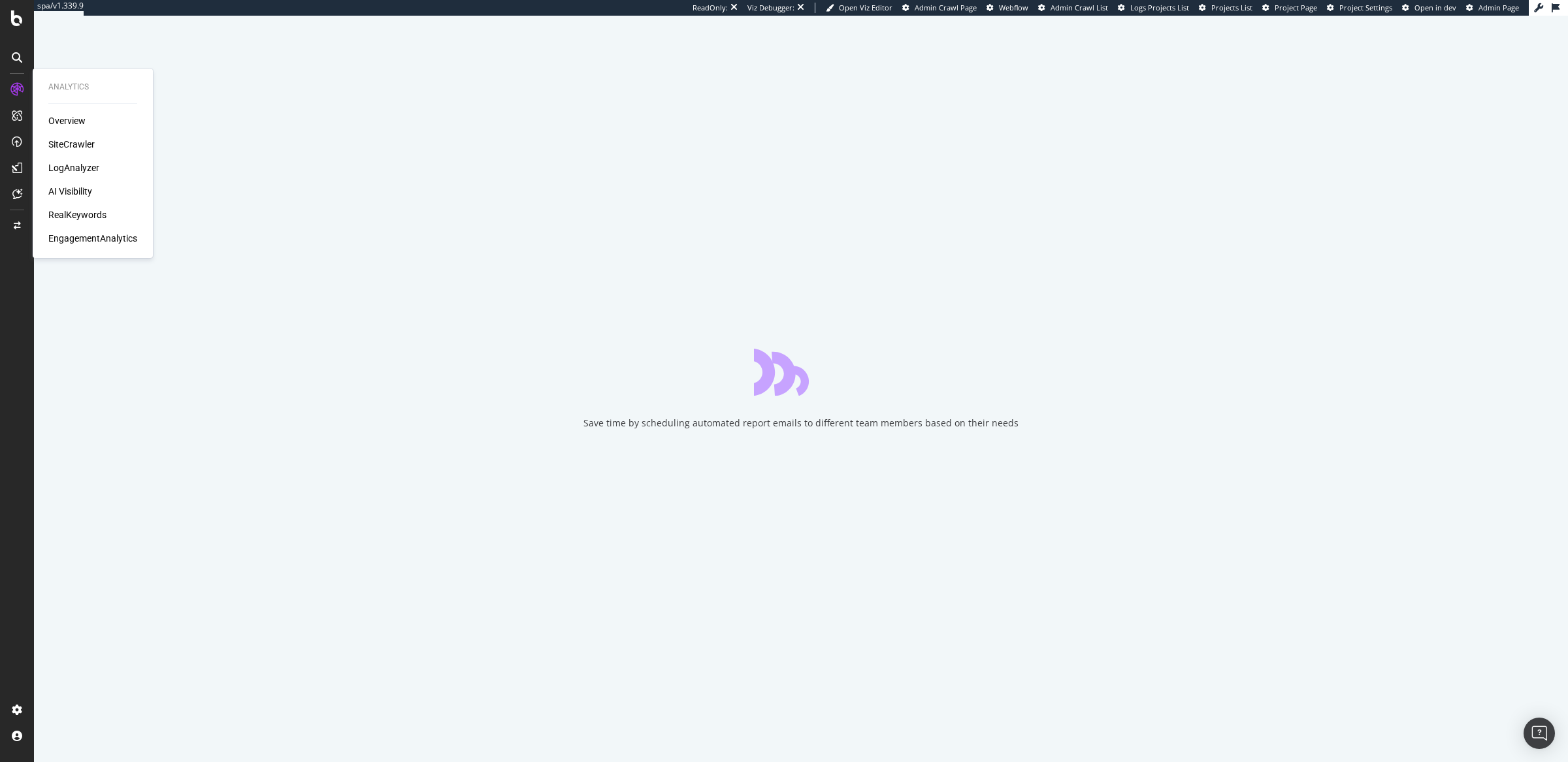
click at [60, 141] on div "SiteCrawler" at bounding box center [71, 144] width 47 height 13
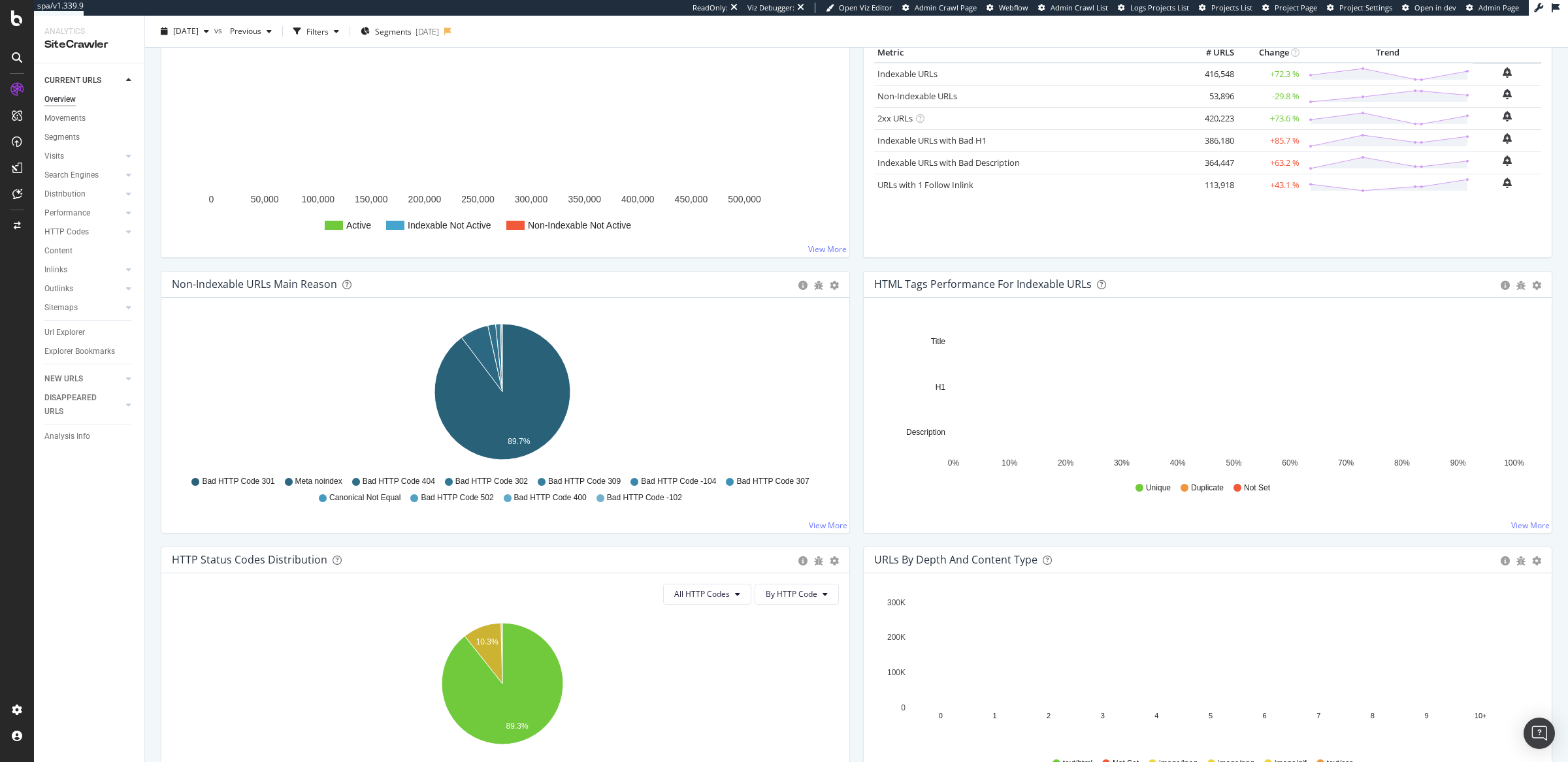
scroll to position [210, 0]
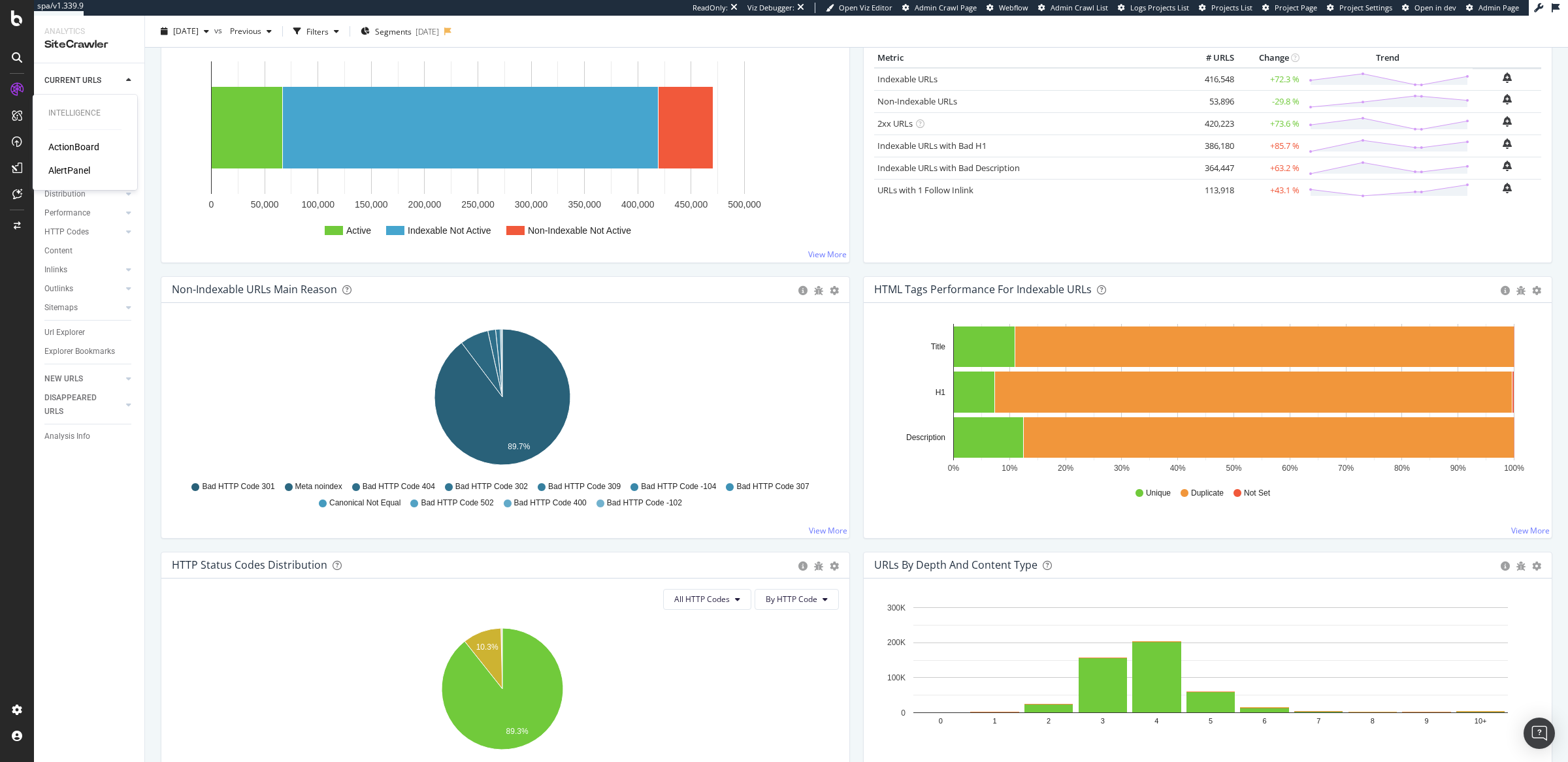
click at [72, 165] on div "AlertPanel" at bounding box center [69, 170] width 42 height 13
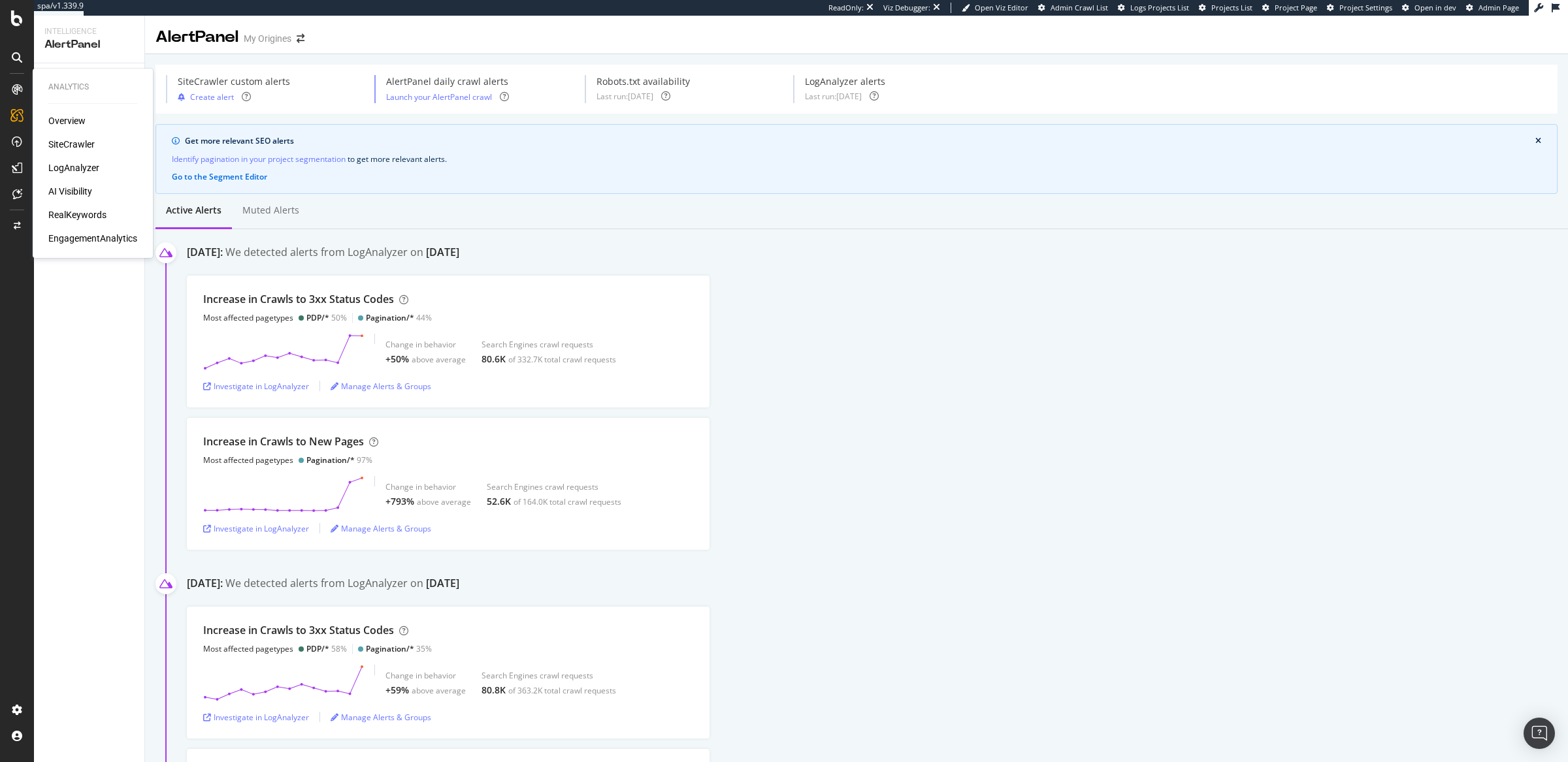
click at [68, 139] on div "SiteCrawler" at bounding box center [71, 144] width 47 height 13
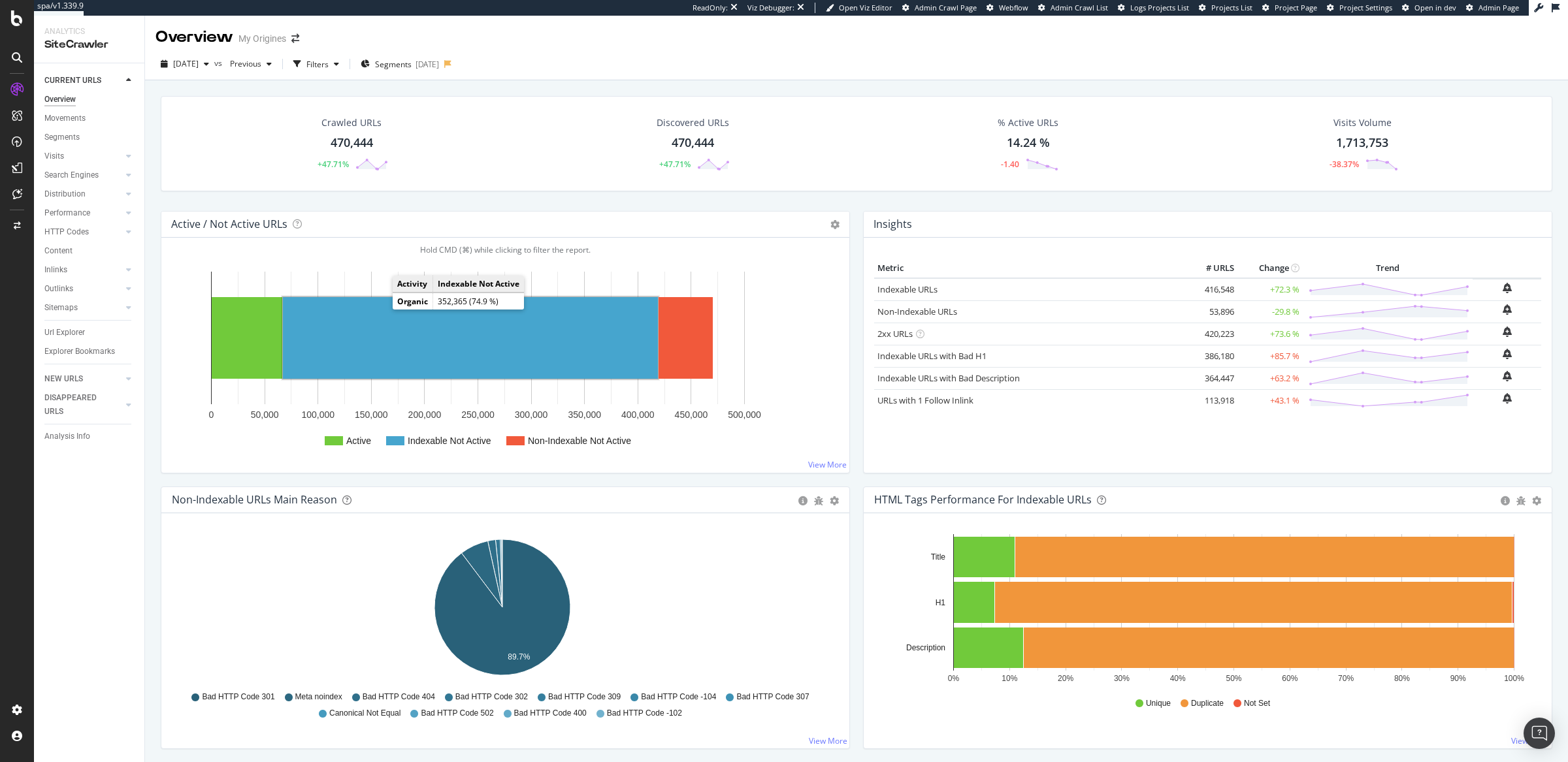
click at [386, 324] on rect "A chart." at bounding box center [470, 338] width 375 height 81
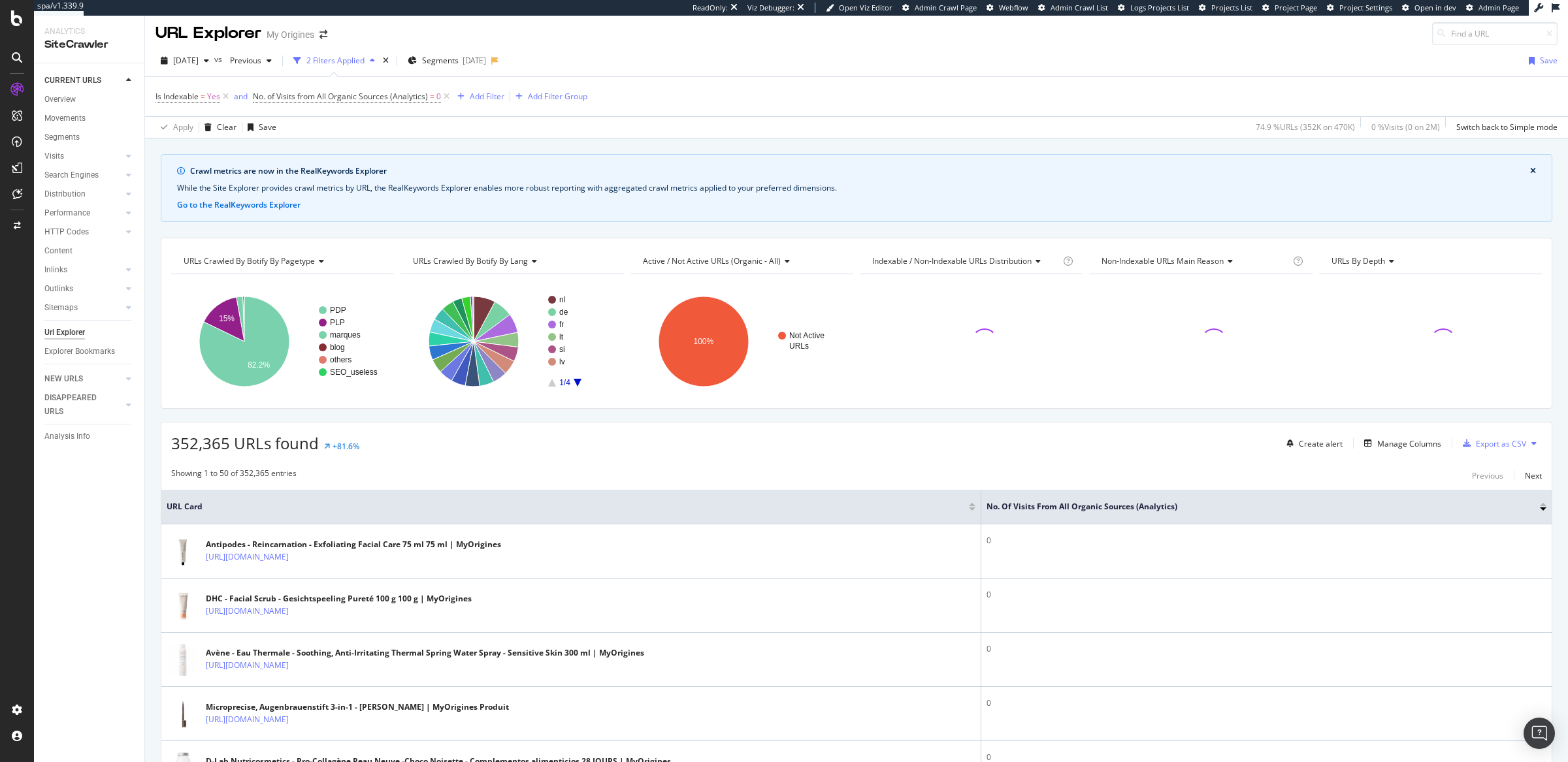
scroll to position [12, 0]
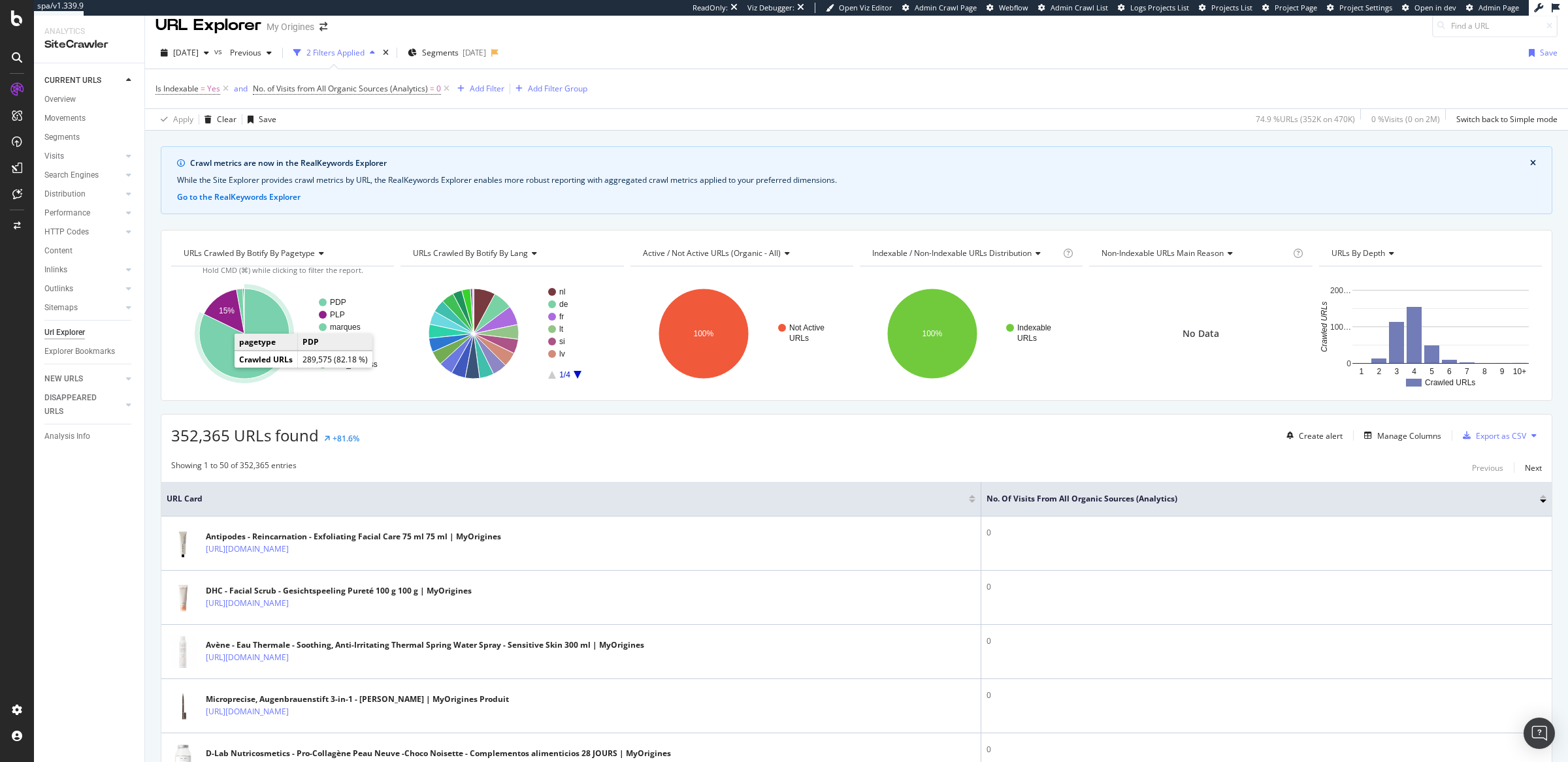
click at [224, 356] on icon "A chart." at bounding box center [244, 334] width 90 height 90
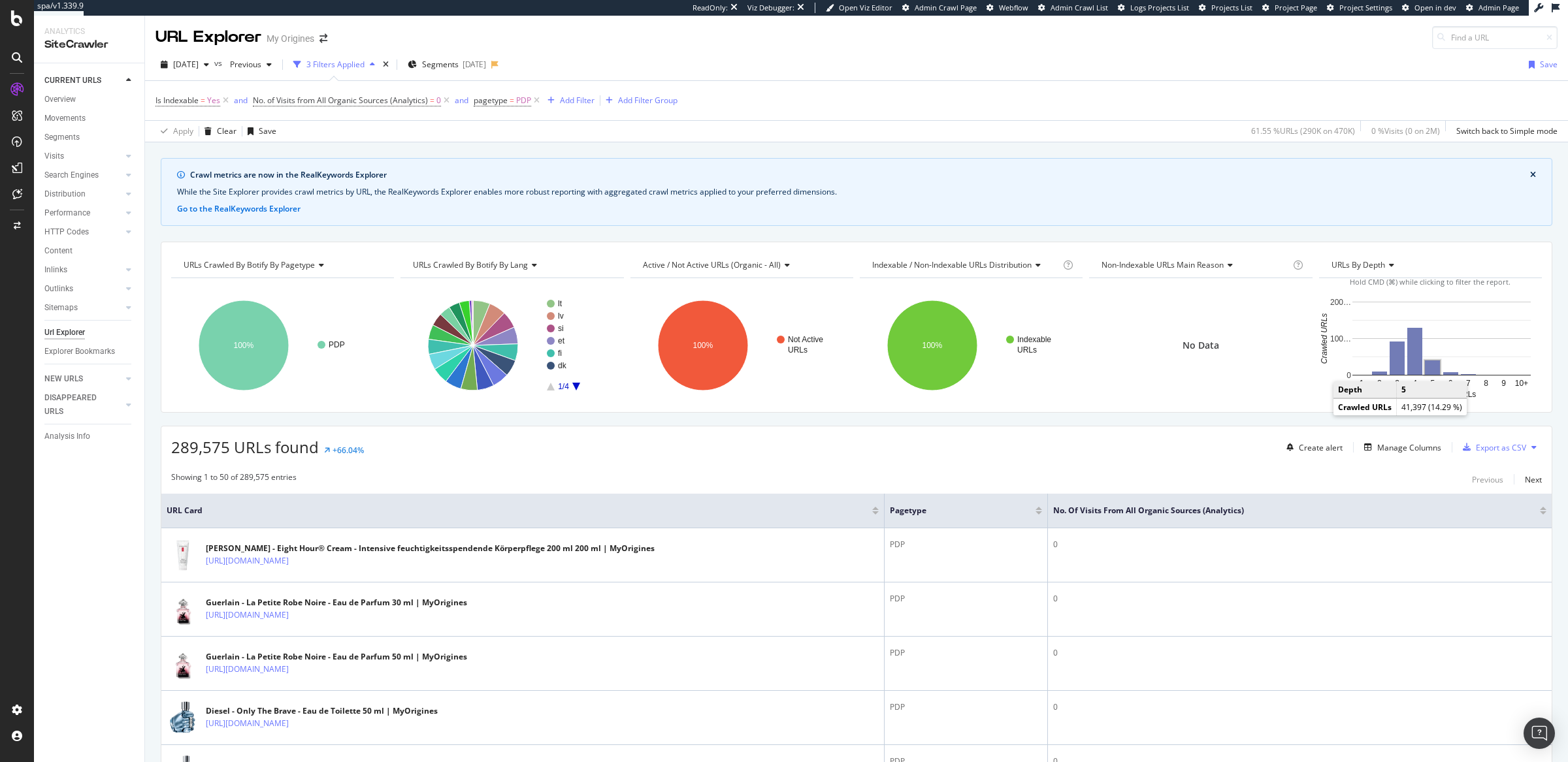
click at [1425, 368] on rect "A chart." at bounding box center [1432, 368] width 15 height 14
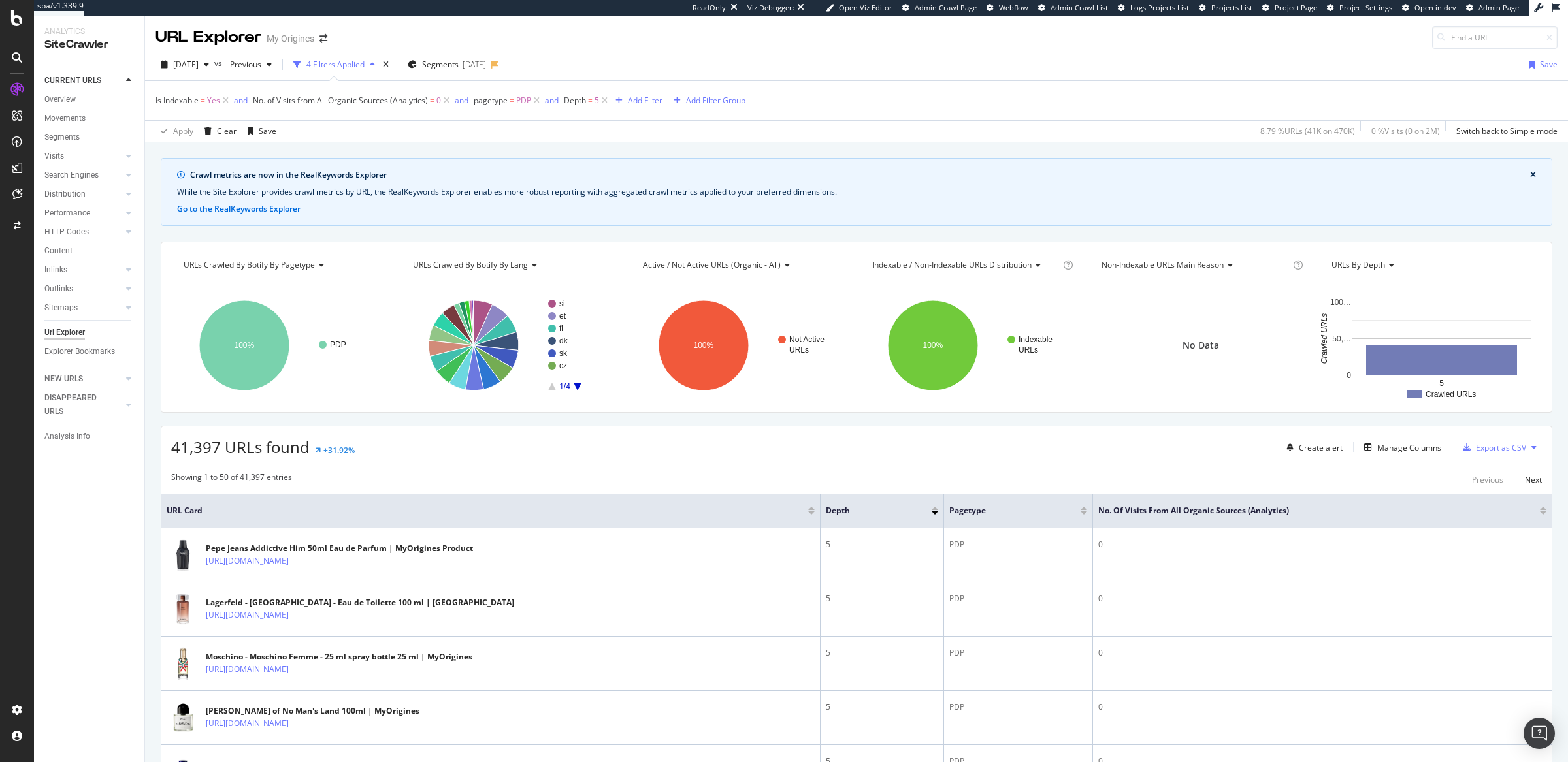
scroll to position [18, 0]
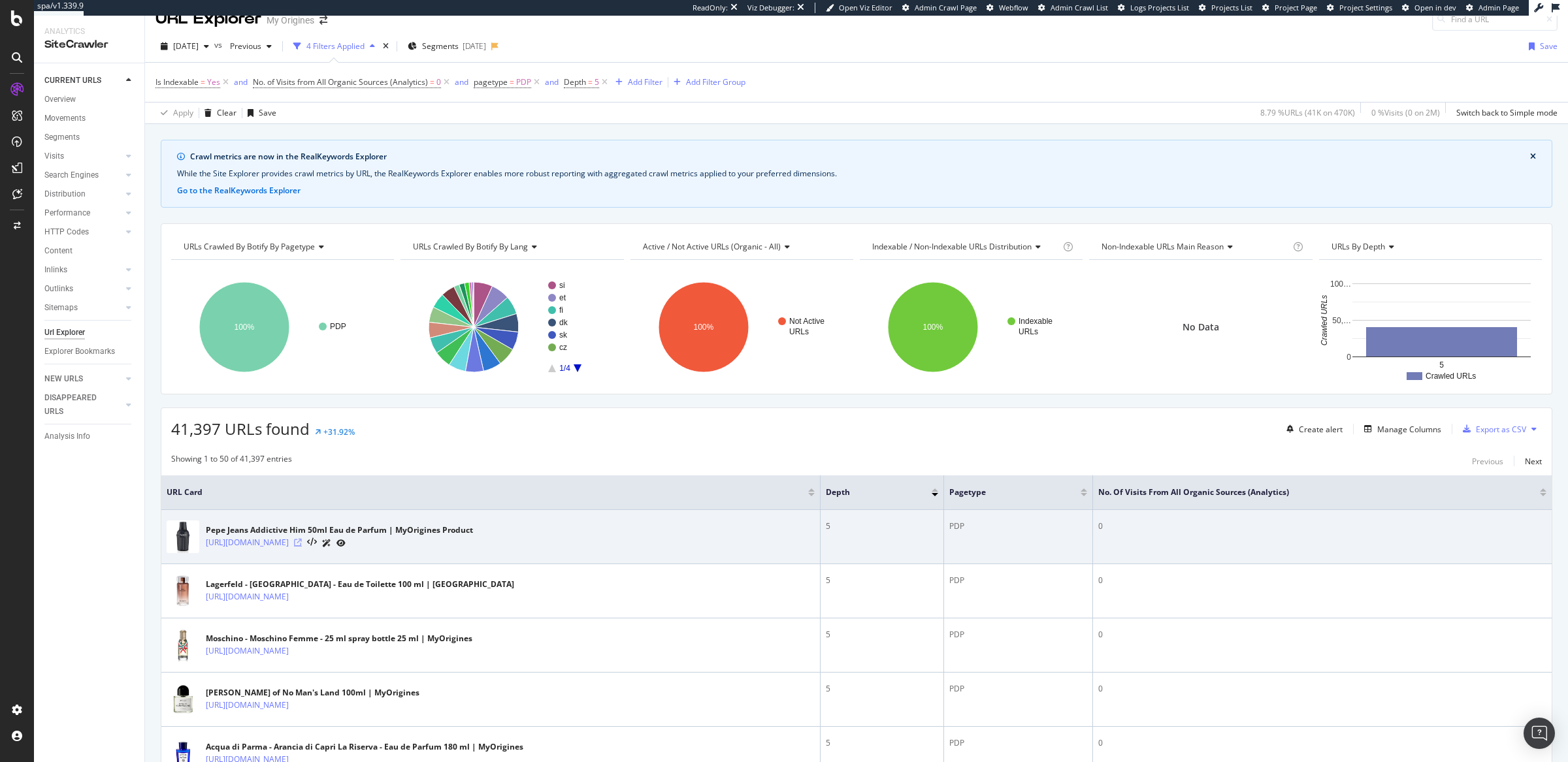
click at [302, 545] on icon at bounding box center [298, 543] width 8 height 8
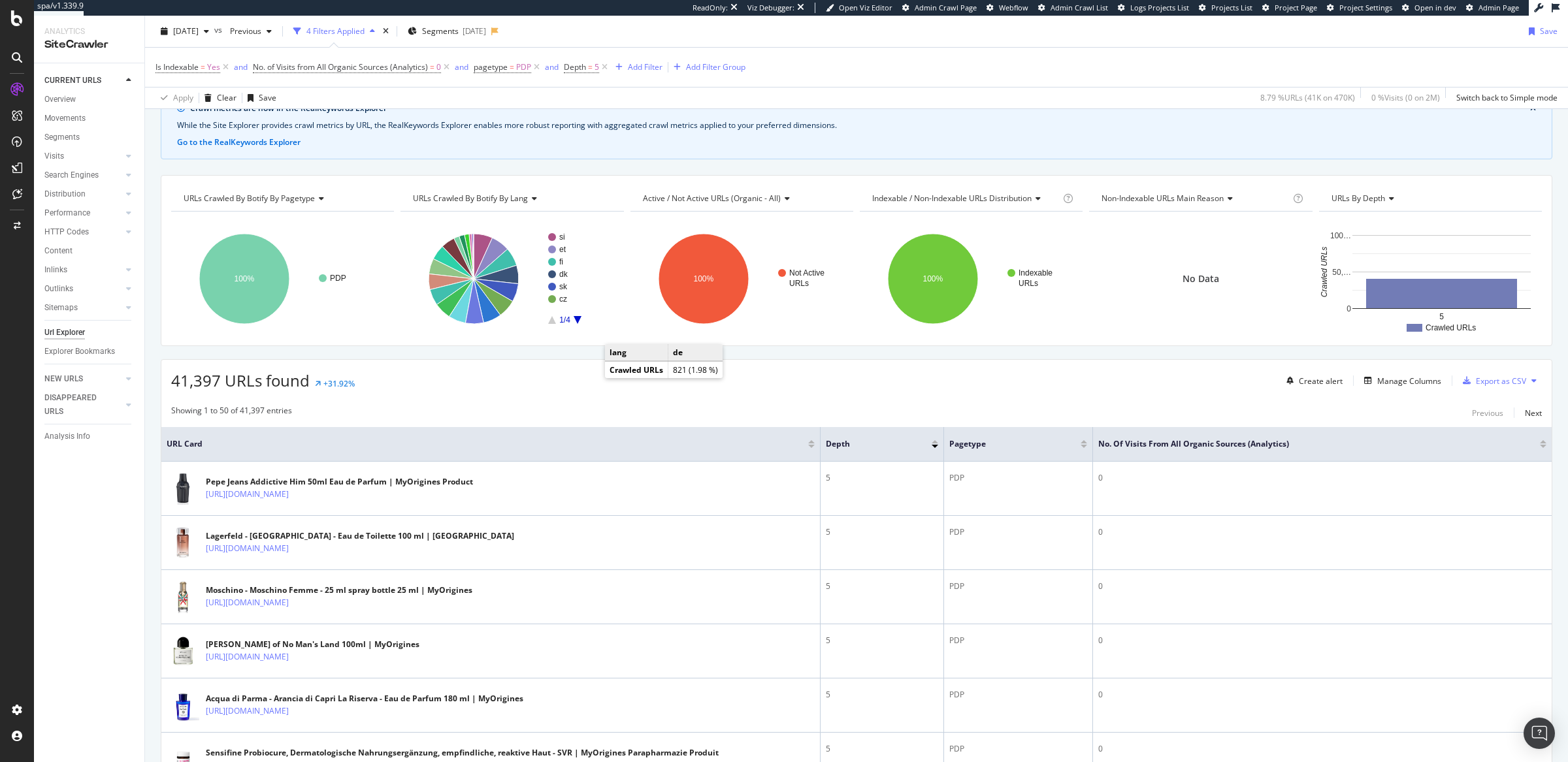
scroll to position [0, 0]
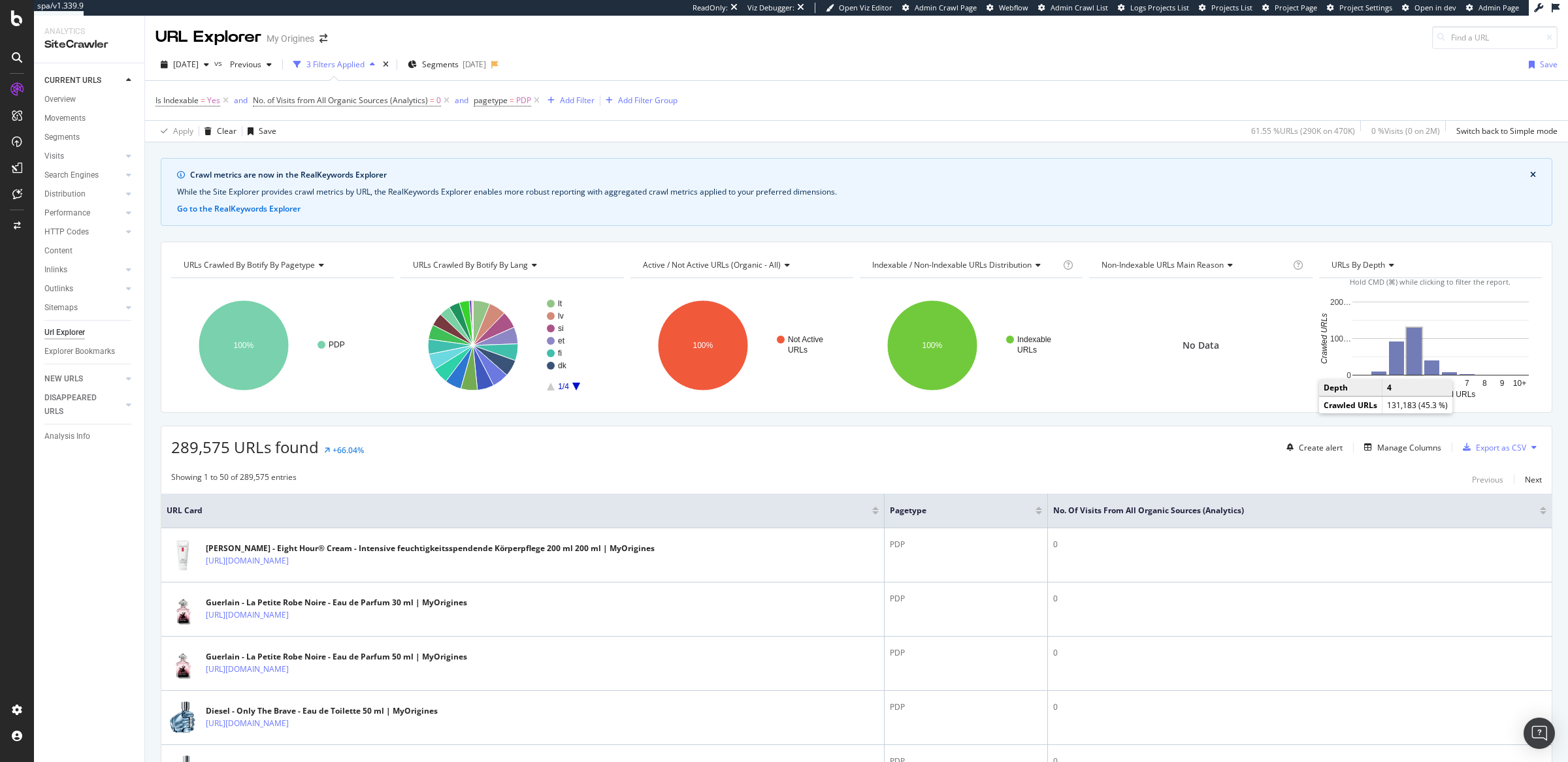
click at [1407, 367] on rect "A chart." at bounding box center [1414, 352] width 15 height 47
click at [1372, 374] on rect "A chart." at bounding box center [1379, 373] width 15 height 3
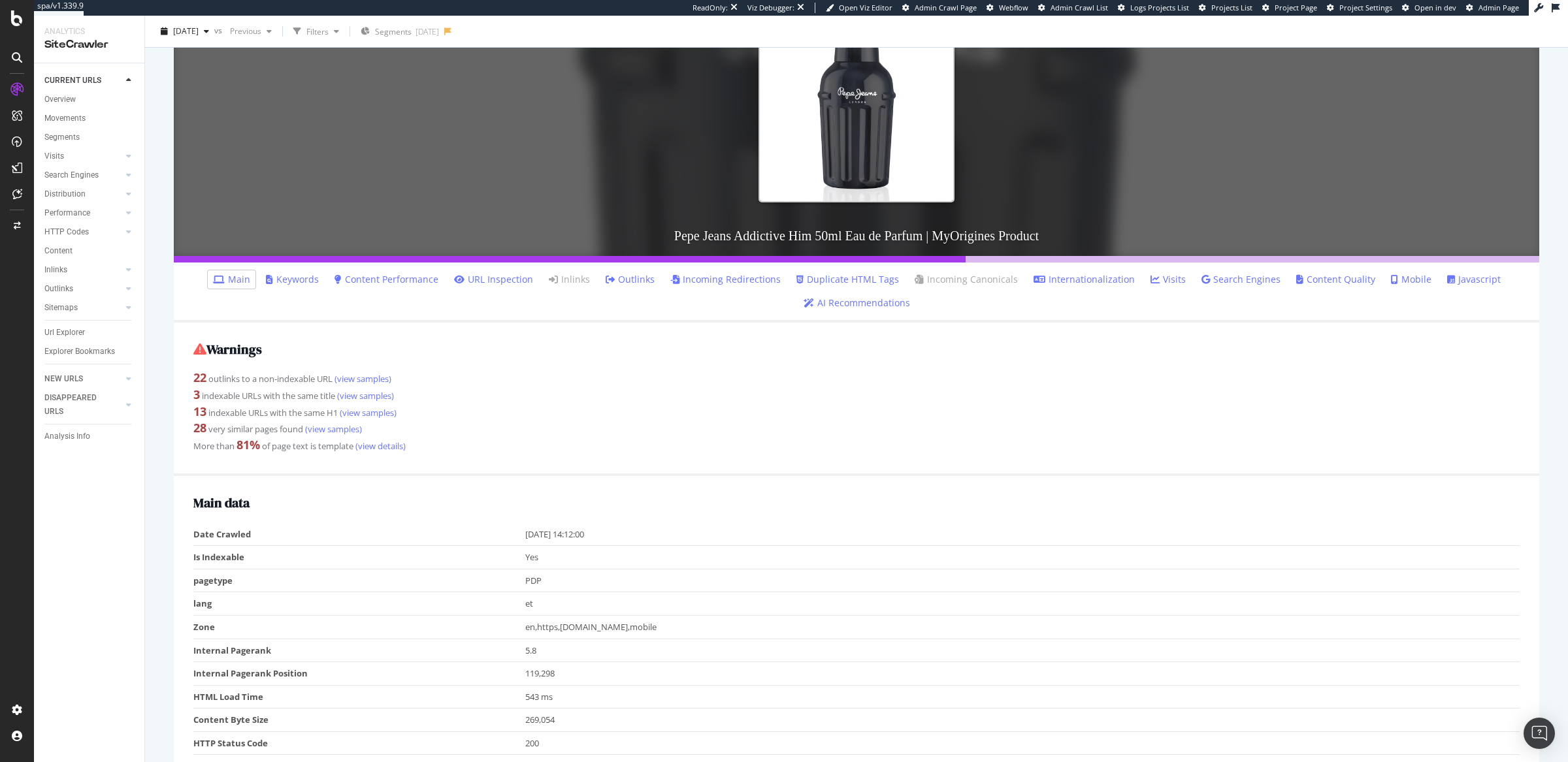
scroll to position [194, 0]
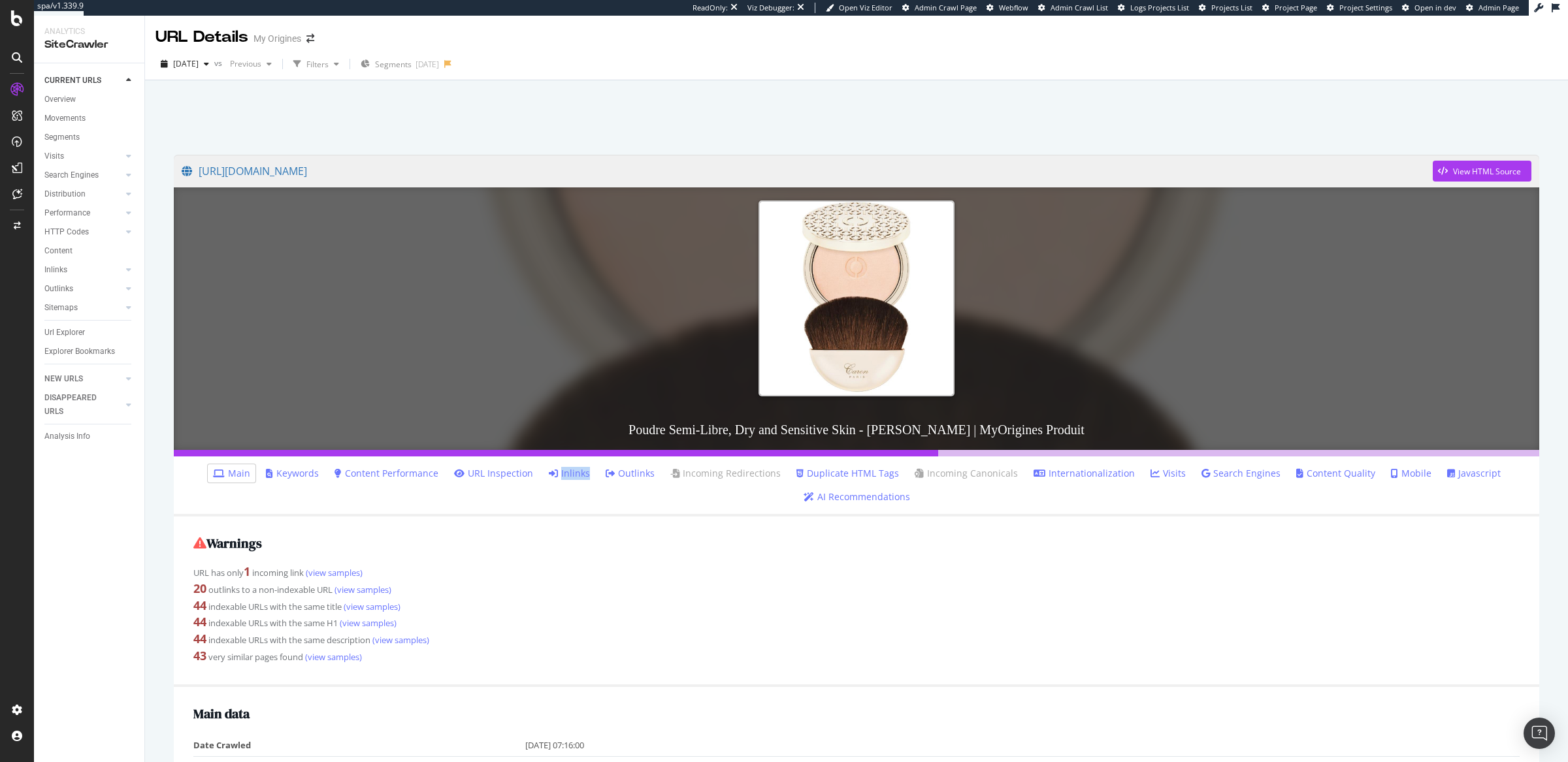
click at [584, 499] on ul "Main Keywords Content Performance URL Inspection Inlinks Outlinks Incoming Redi…" at bounding box center [856, 487] width 1366 height 60
click at [576, 473] on link "Inlinks" at bounding box center [569, 473] width 41 height 13
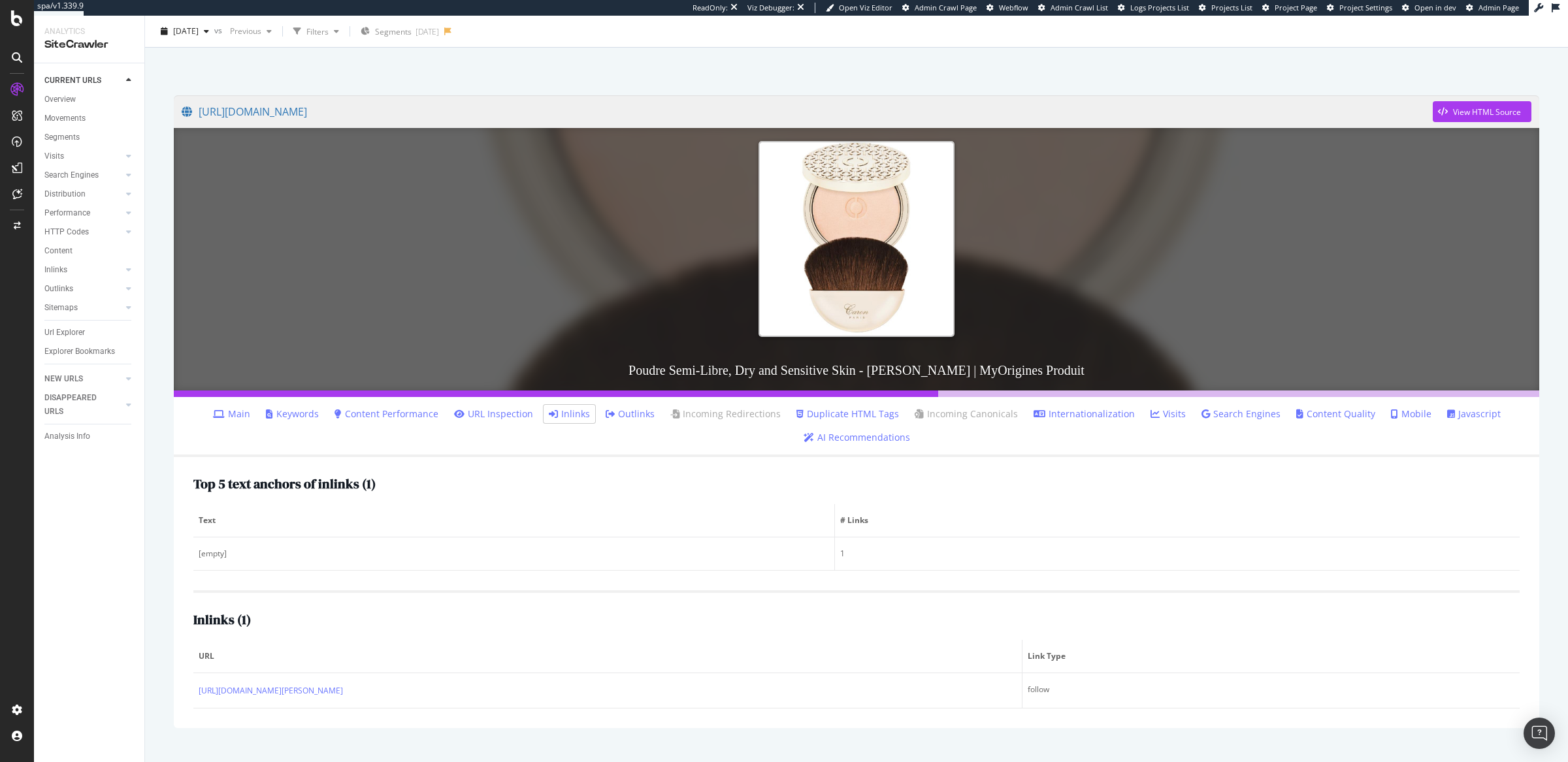
scroll to position [64, 0]
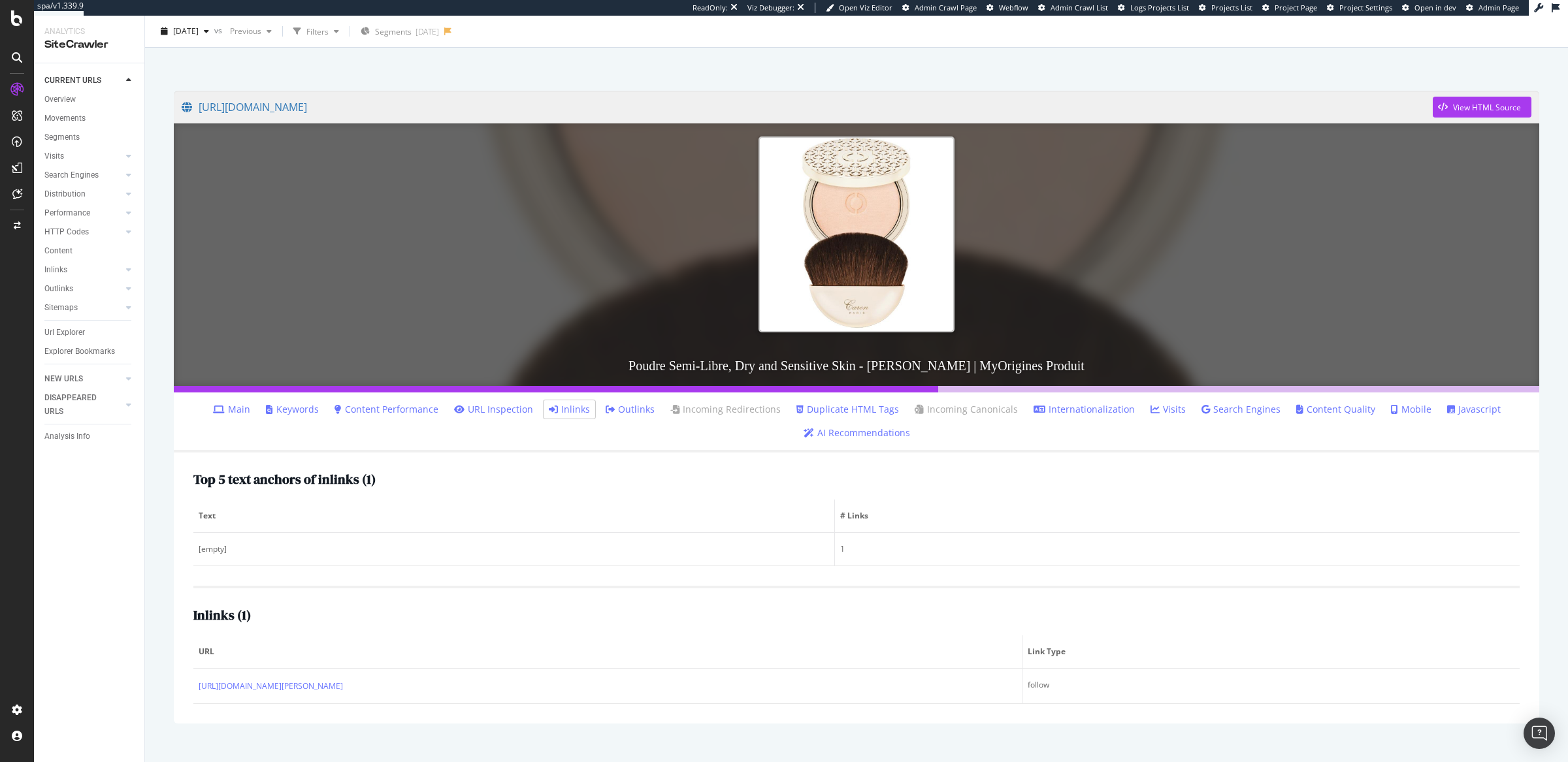
click at [251, 412] on link "Main" at bounding box center [231, 409] width 37 height 13
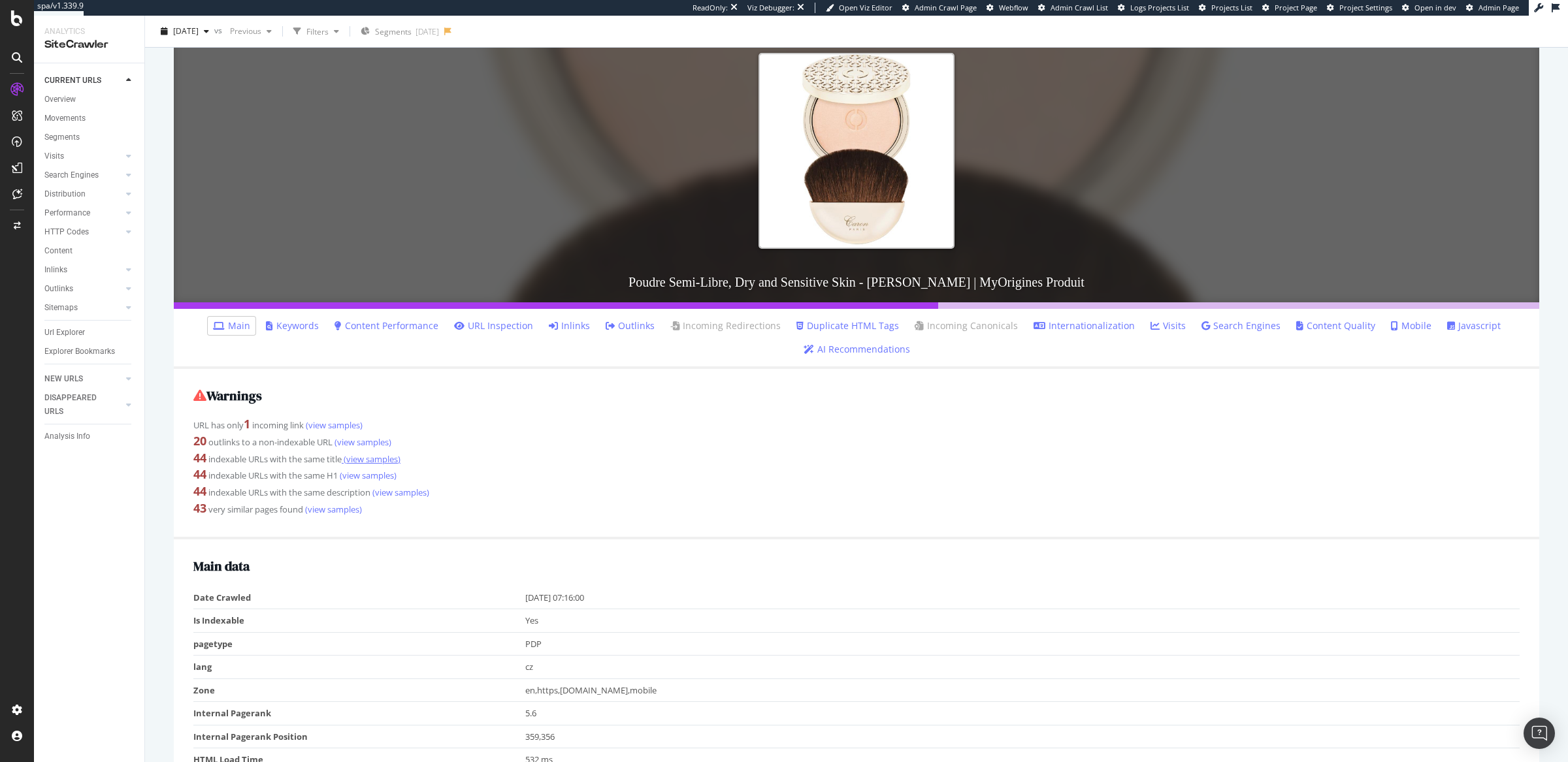
scroll to position [139, 0]
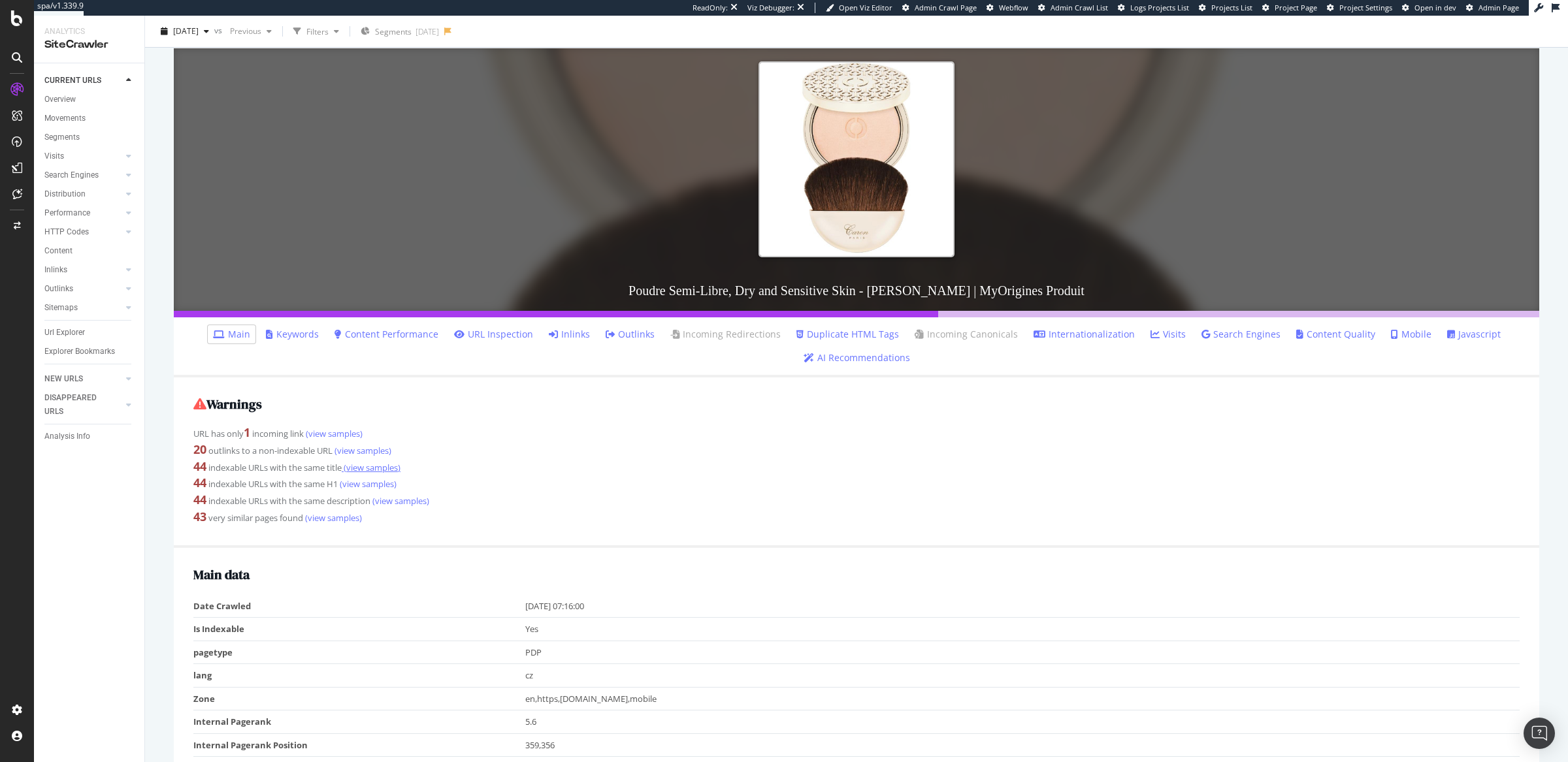
click at [354, 467] on link "(view samples)" at bounding box center [371, 467] width 59 height 12
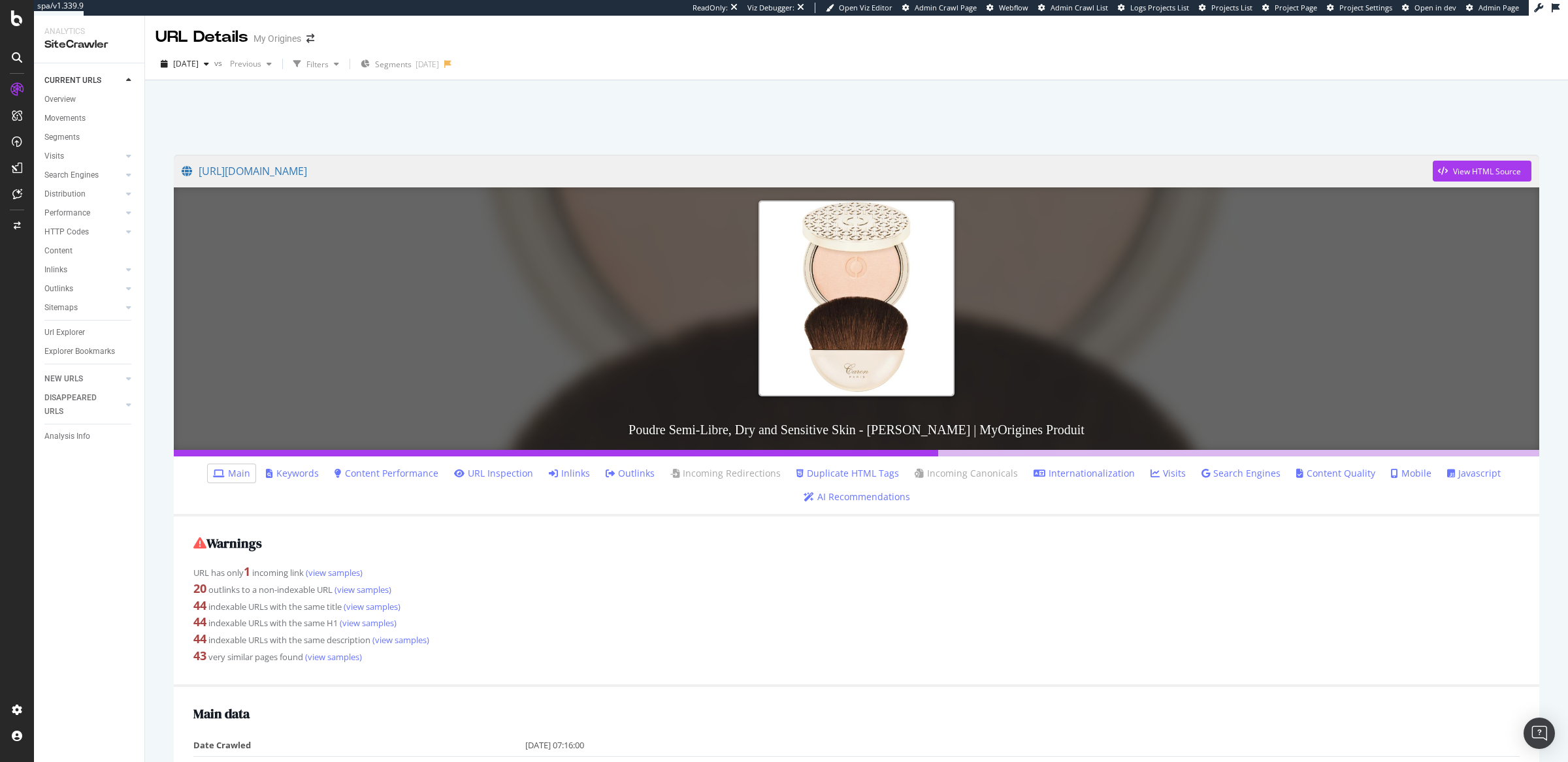
click at [566, 473] on link "Inlinks" at bounding box center [569, 473] width 41 height 13
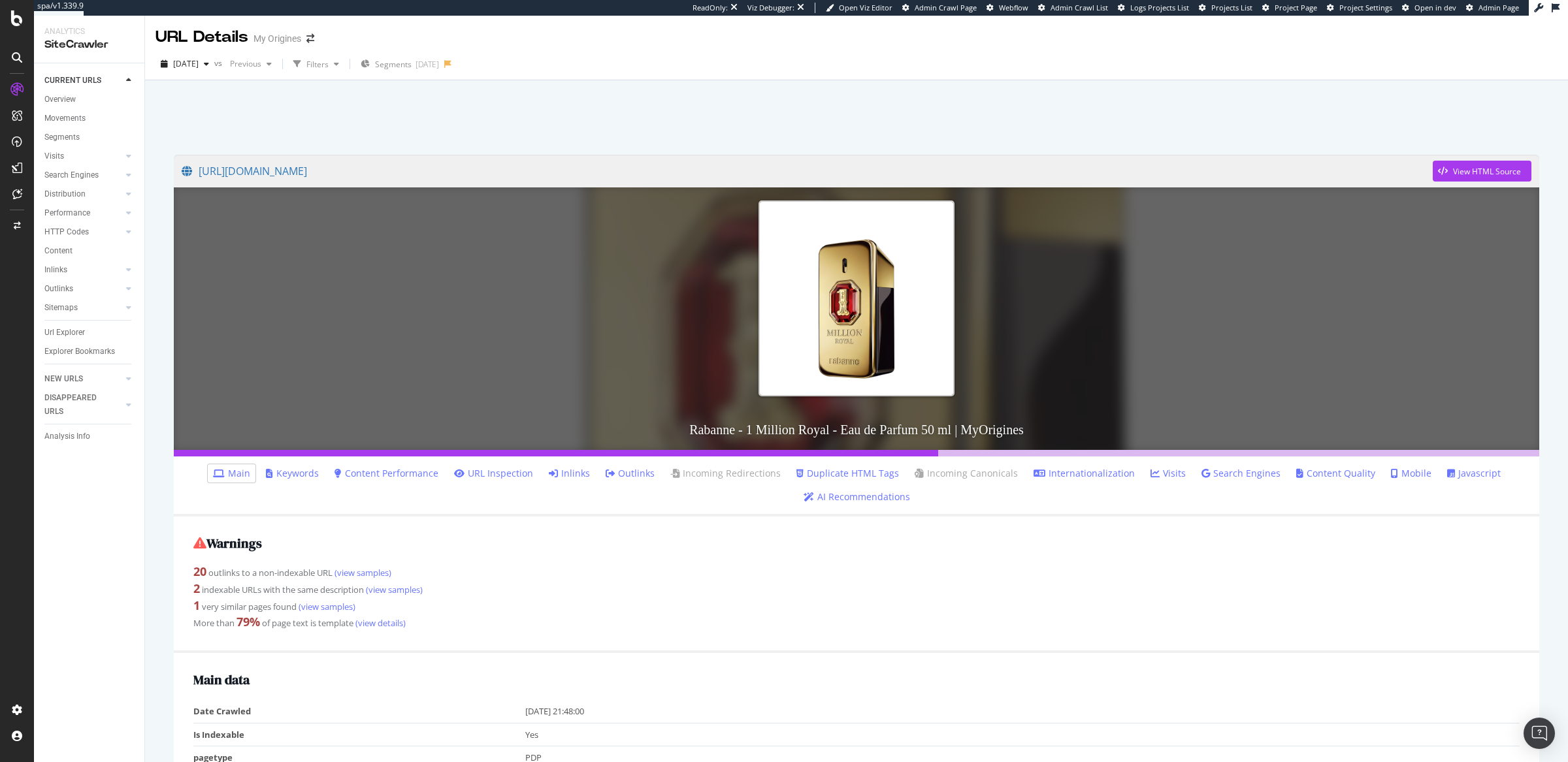
click at [570, 471] on link "Inlinks" at bounding box center [569, 473] width 41 height 13
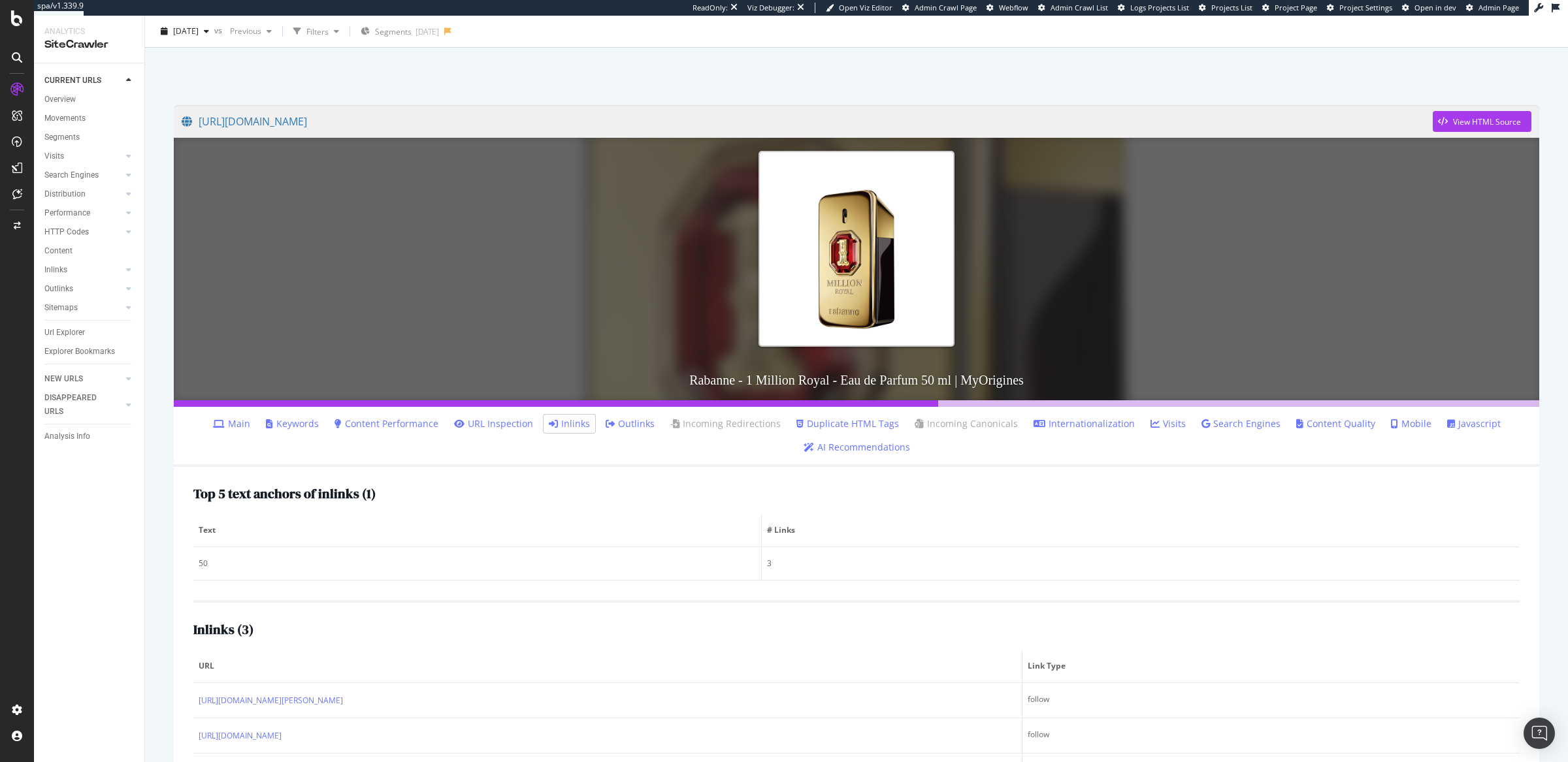
scroll to position [110, 0]
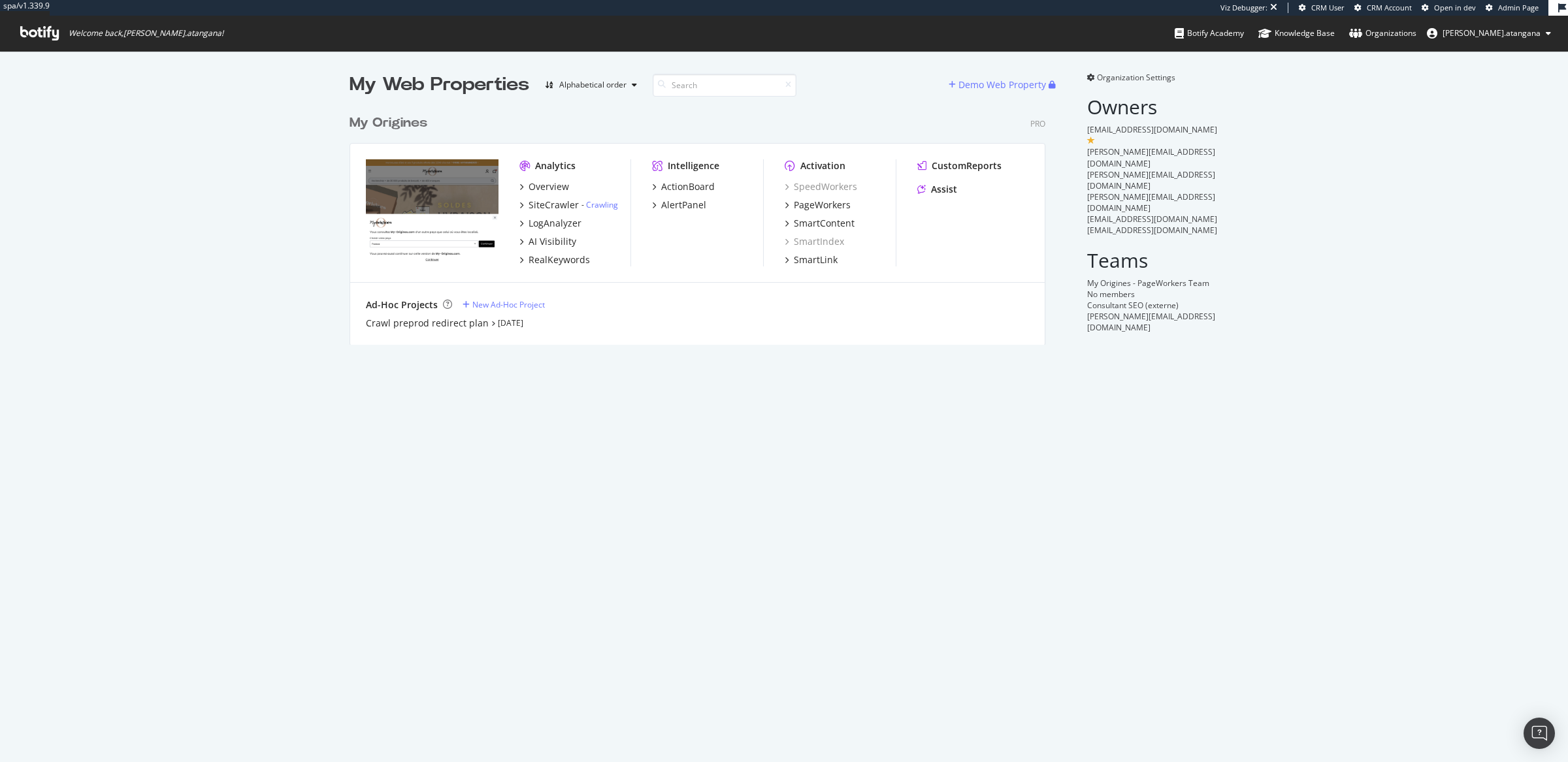
scroll to position [236, 694]
click at [556, 189] on div "Overview" at bounding box center [549, 187] width 40 height 13
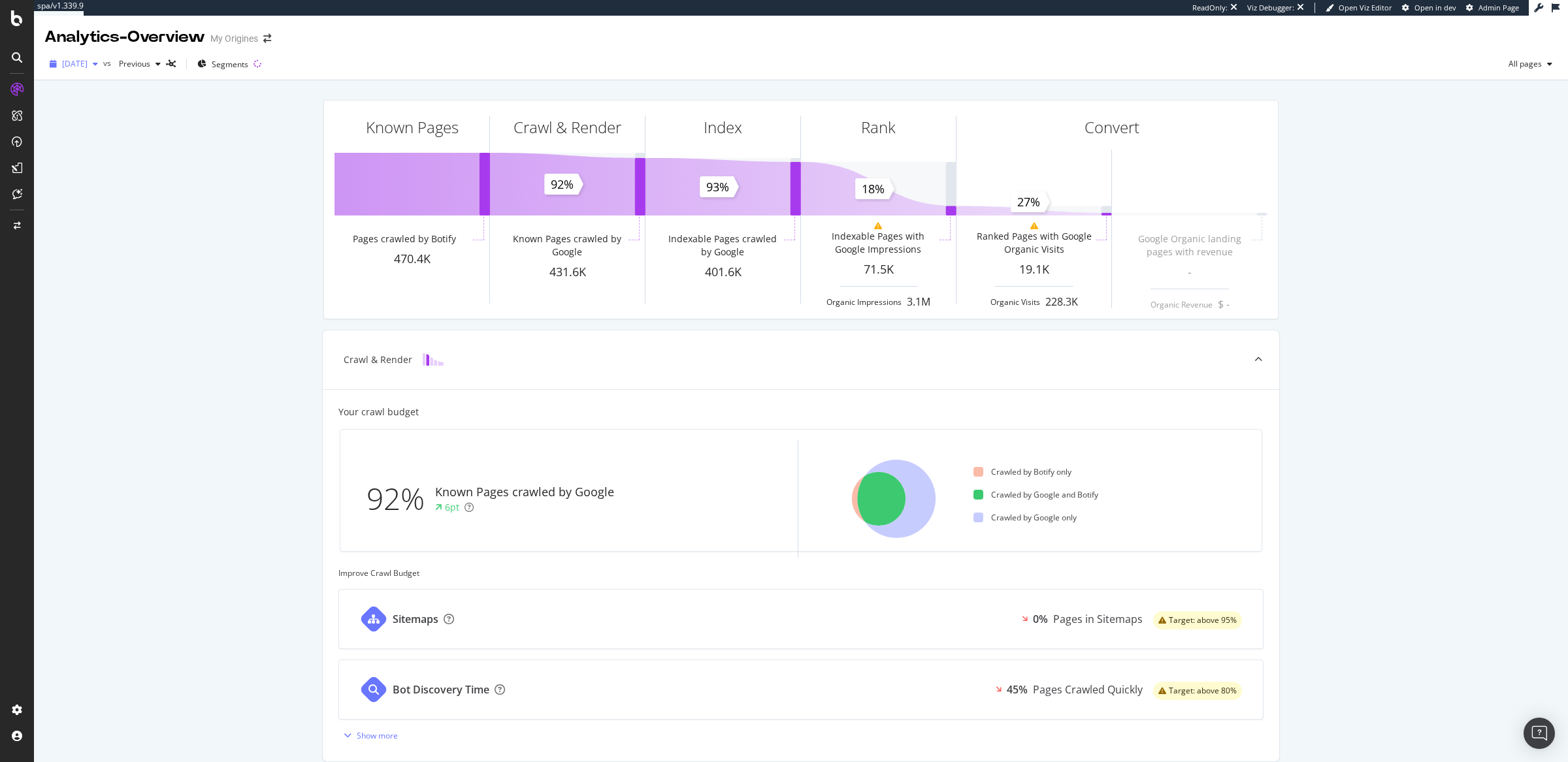
click at [88, 66] on span "[DATE]" at bounding box center [75, 64] width 25 height 11
click at [115, 137] on div "[DATE]" at bounding box center [98, 134] width 70 height 12
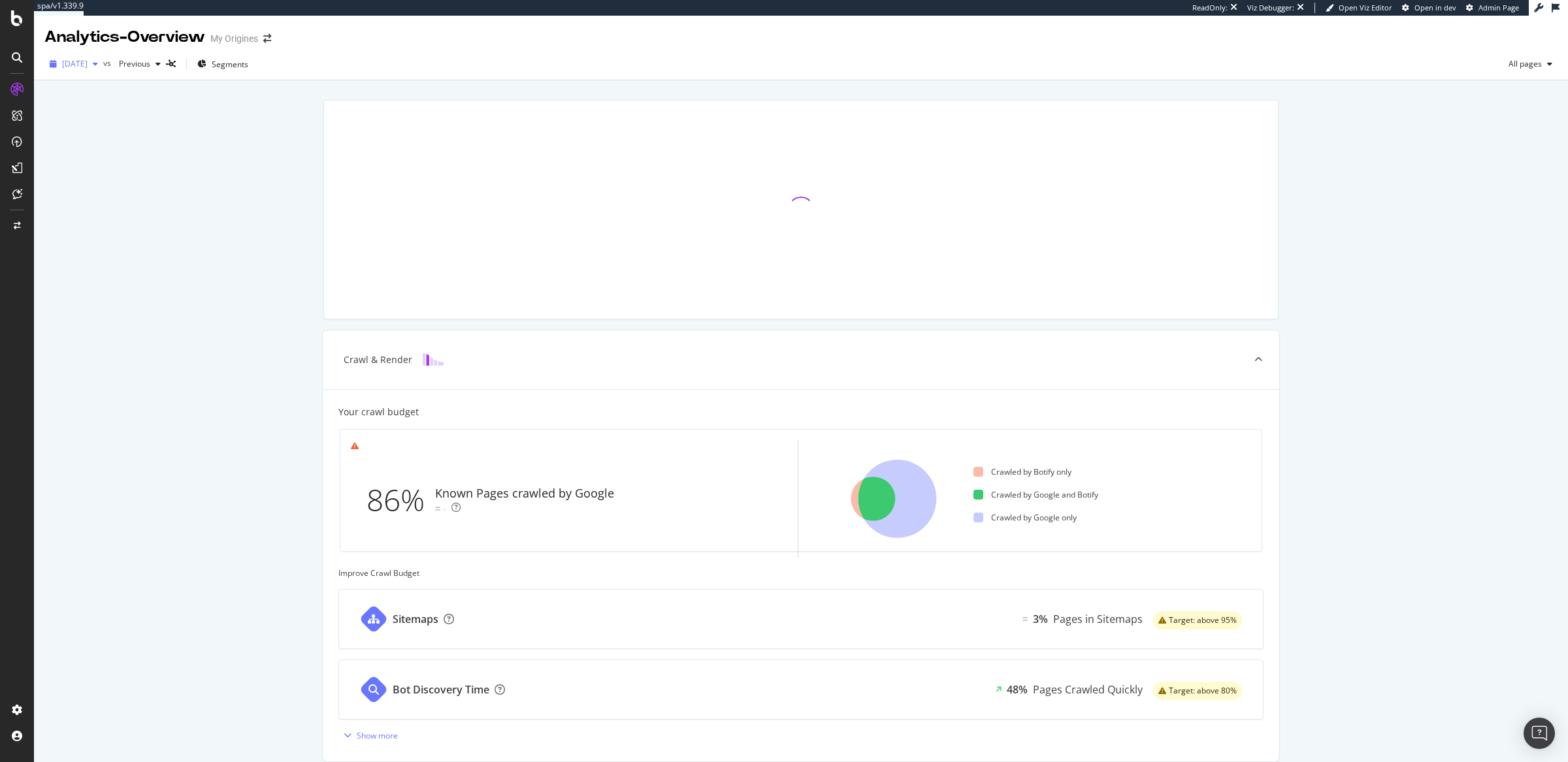
click at [104, 70] on div "[DATE]" at bounding box center [74, 64] width 59 height 20
click at [111, 111] on div "[DATE]" at bounding box center [98, 110] width 70 height 12
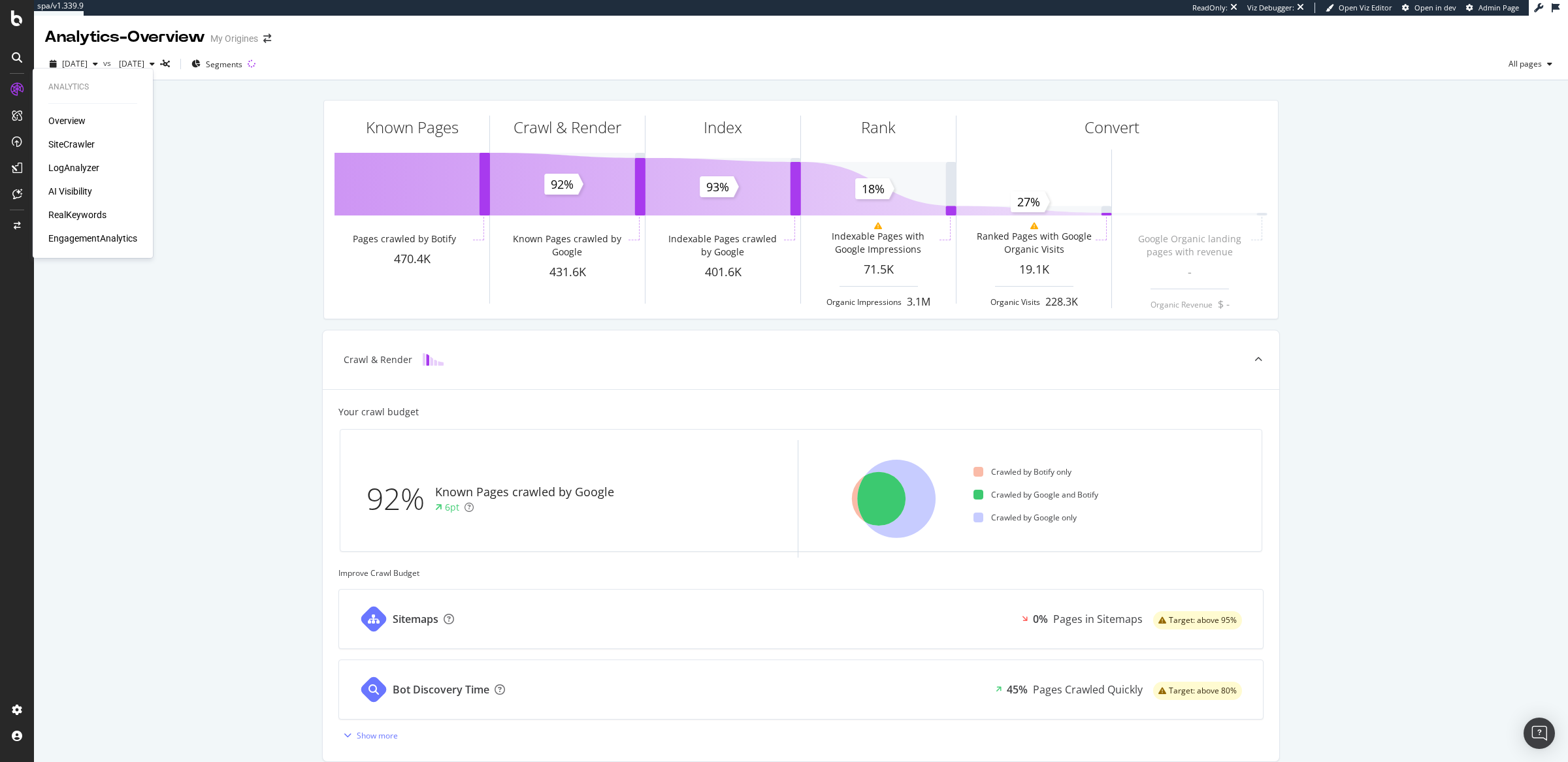
click at [53, 168] on div "LogAnalyzer" at bounding box center [74, 168] width 51 height 13
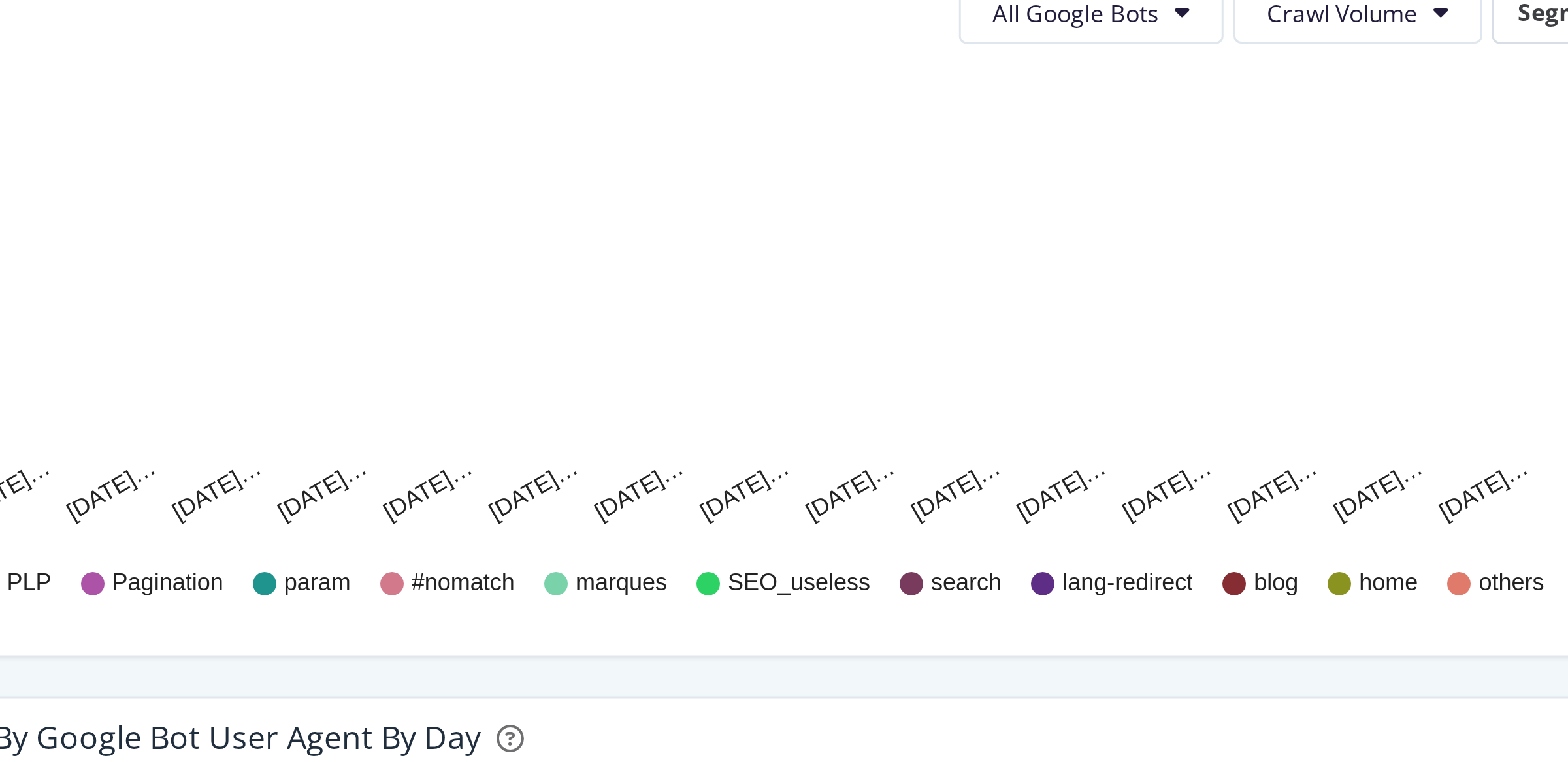
scroll to position [255, 0]
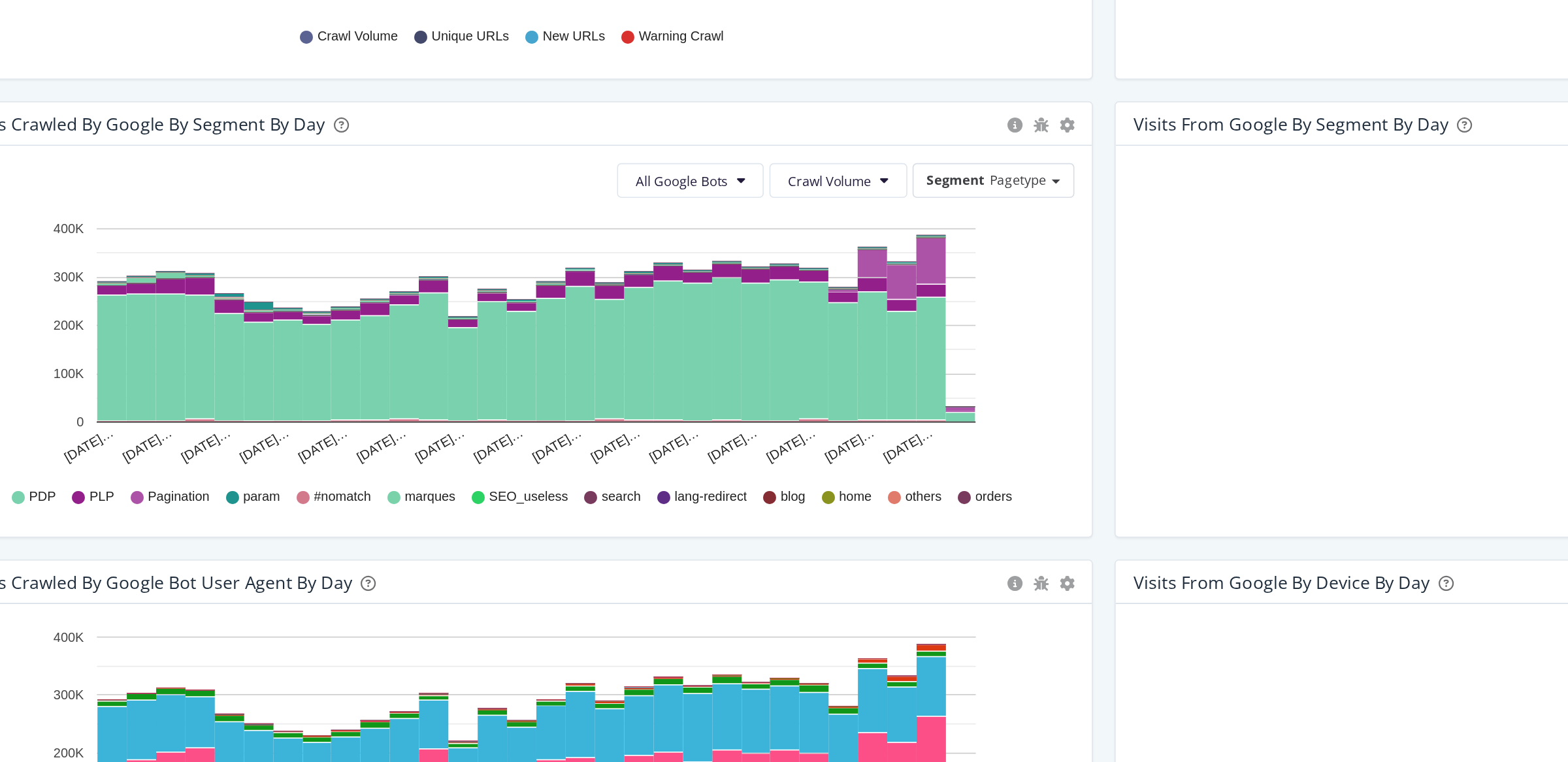
click at [463, 262] on div "URLs Crawled by Google By Segment By Day" at bounding box center [482, 266] width 620 height 13
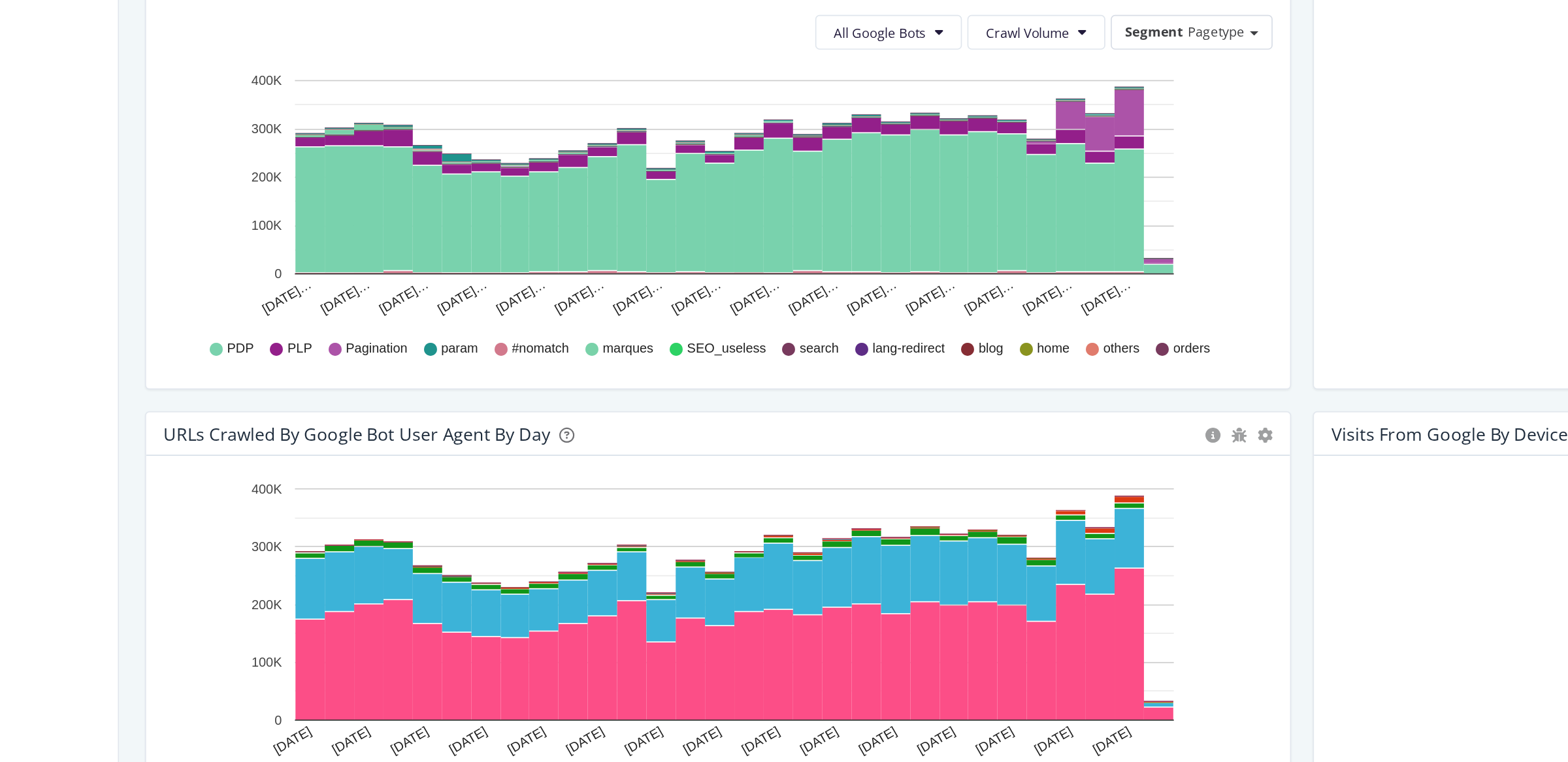
scroll to position [341, 0]
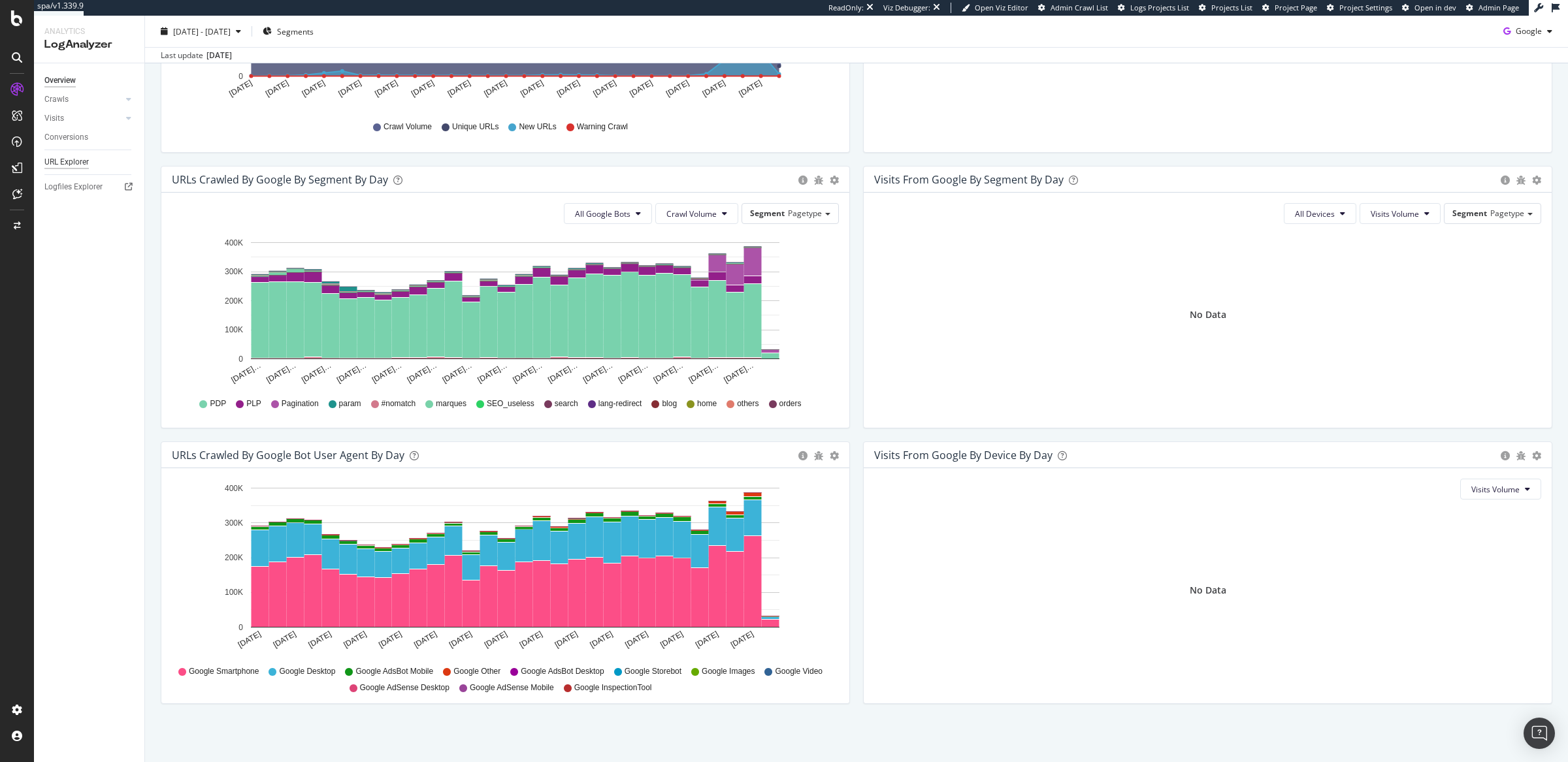
click at [82, 160] on div "URL Explorer" at bounding box center [66, 162] width 44 height 13
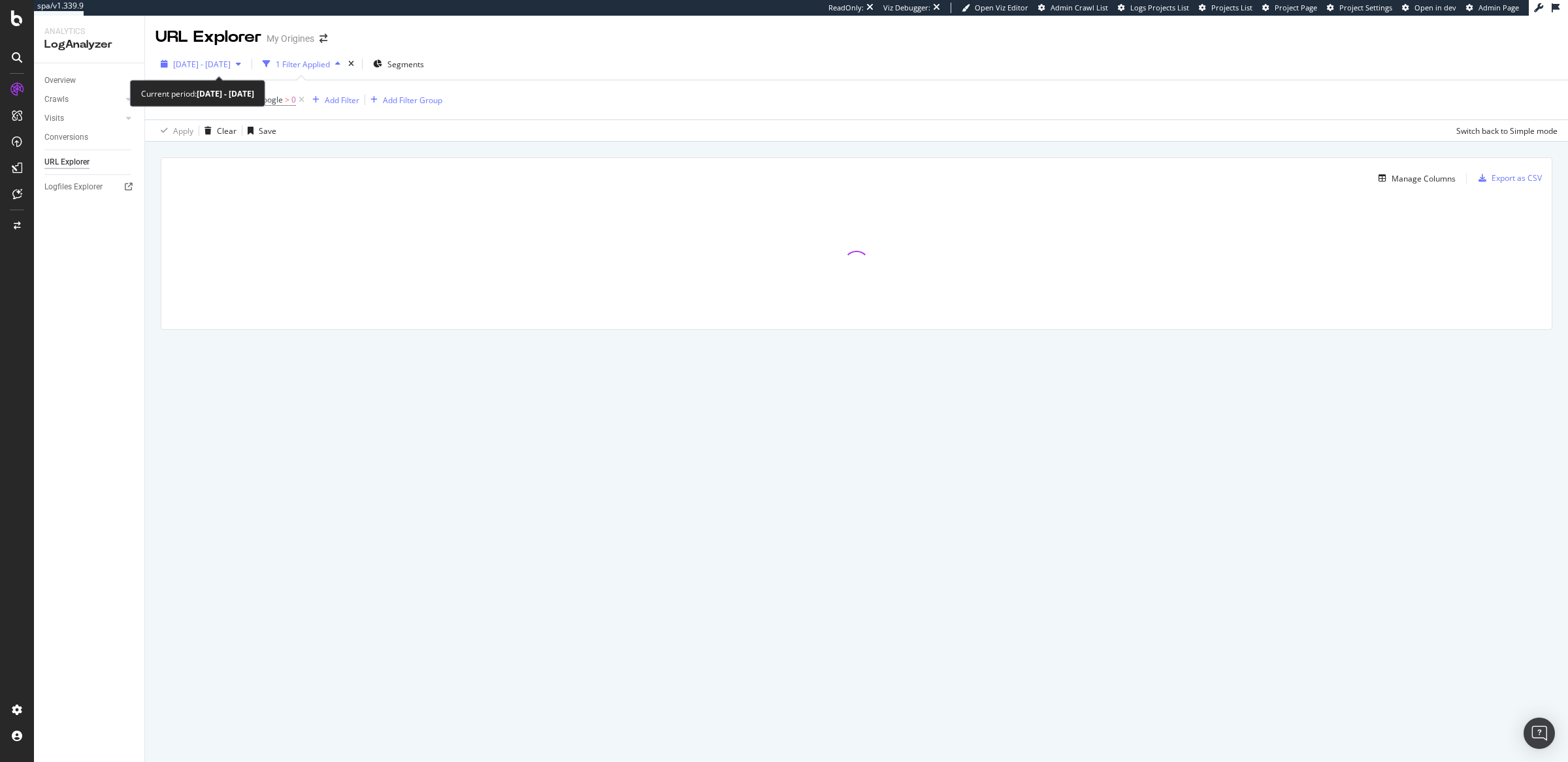
click at [231, 68] on span "[DATE] - [DATE]" at bounding box center [202, 64] width 58 height 11
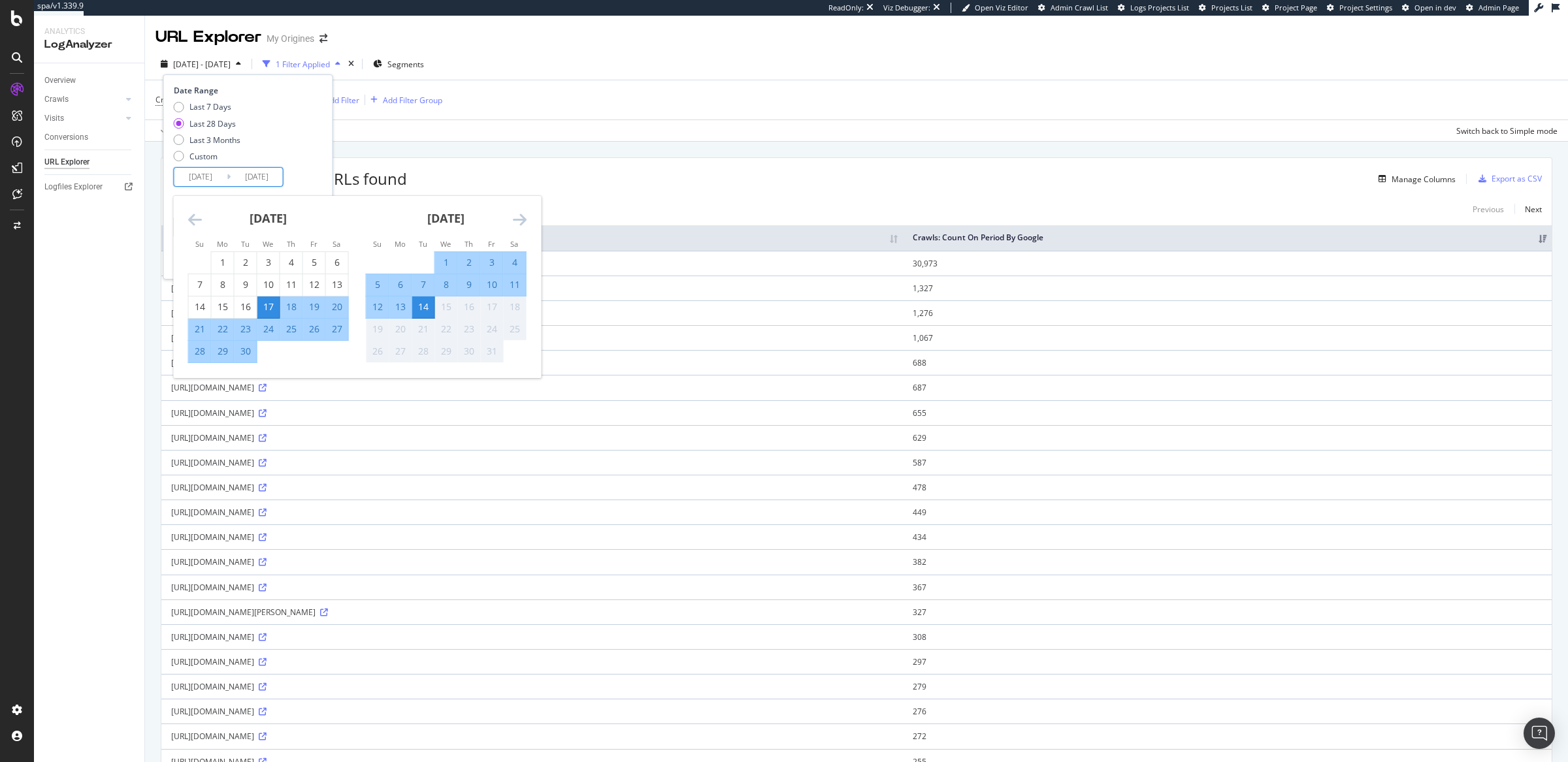
click at [239, 173] on input "[DATE]" at bounding box center [257, 176] width 52 height 18
click at [447, 285] on div "8" at bounding box center [446, 285] width 22 height 13
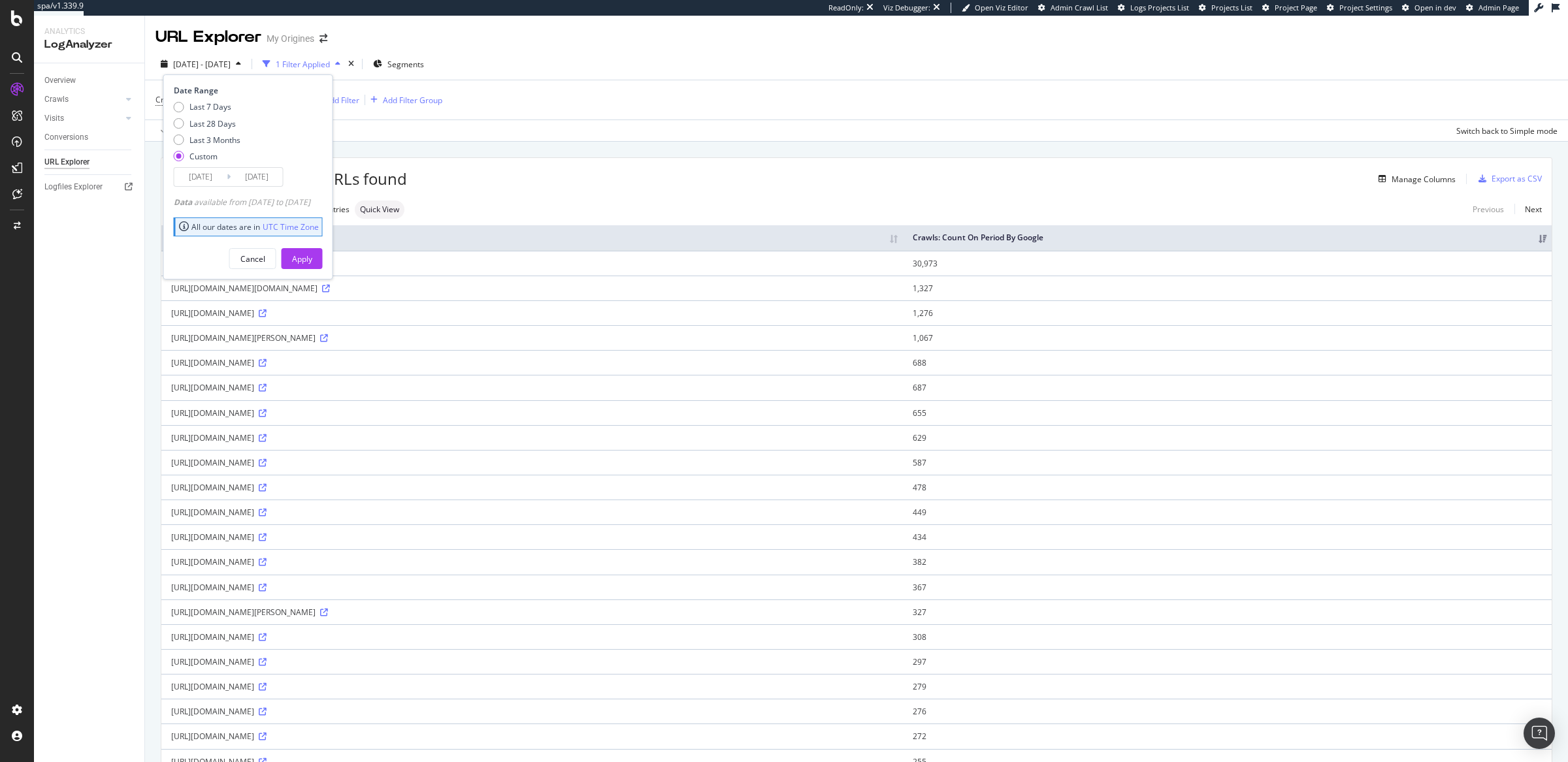
type input "[DATE]"
click at [312, 259] on div "Apply" at bounding box center [302, 259] width 21 height 11
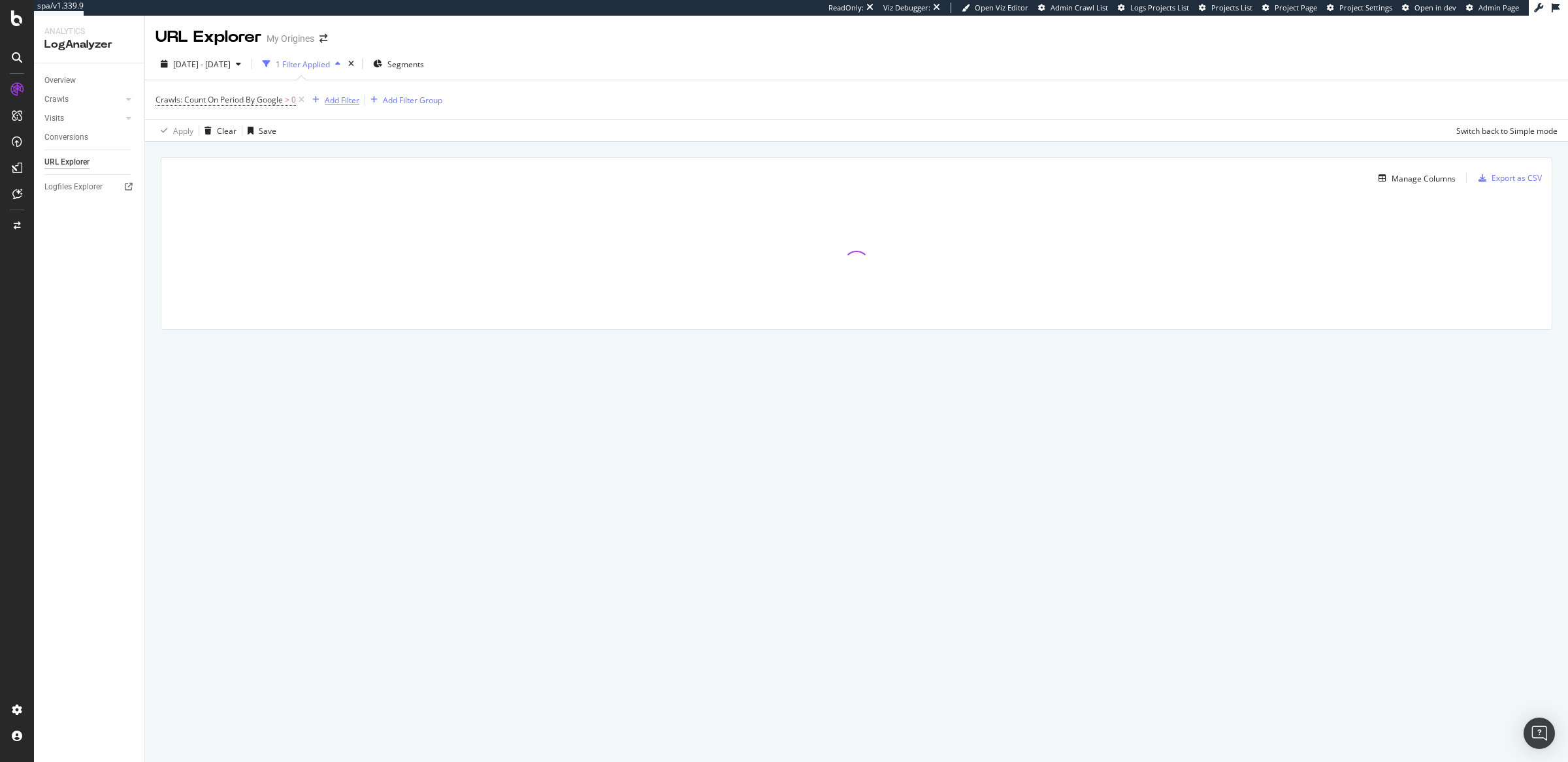
click at [338, 100] on div "Add Filter" at bounding box center [342, 100] width 35 height 11
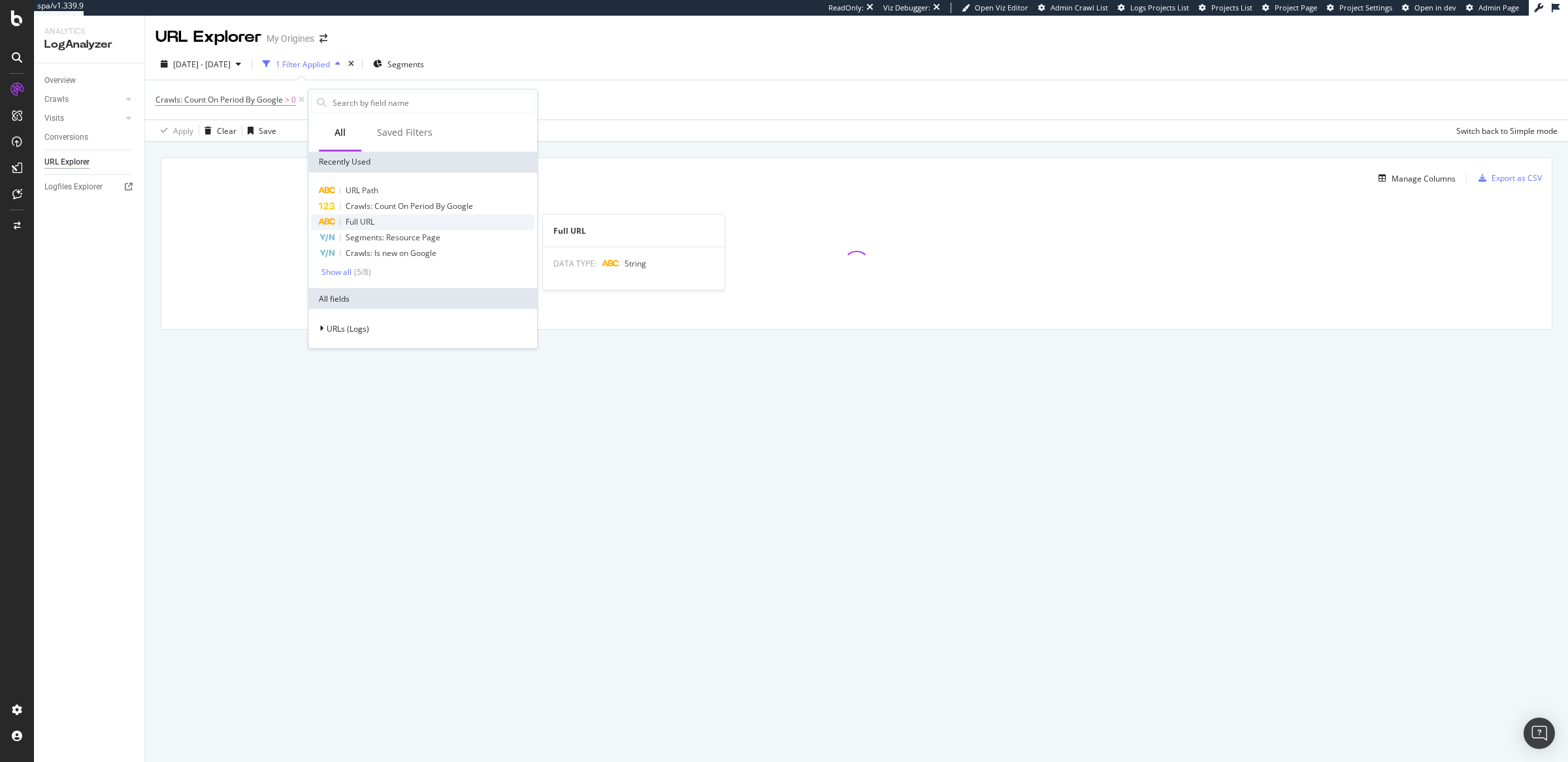
click at [353, 218] on span "Full URL" at bounding box center [360, 222] width 28 height 11
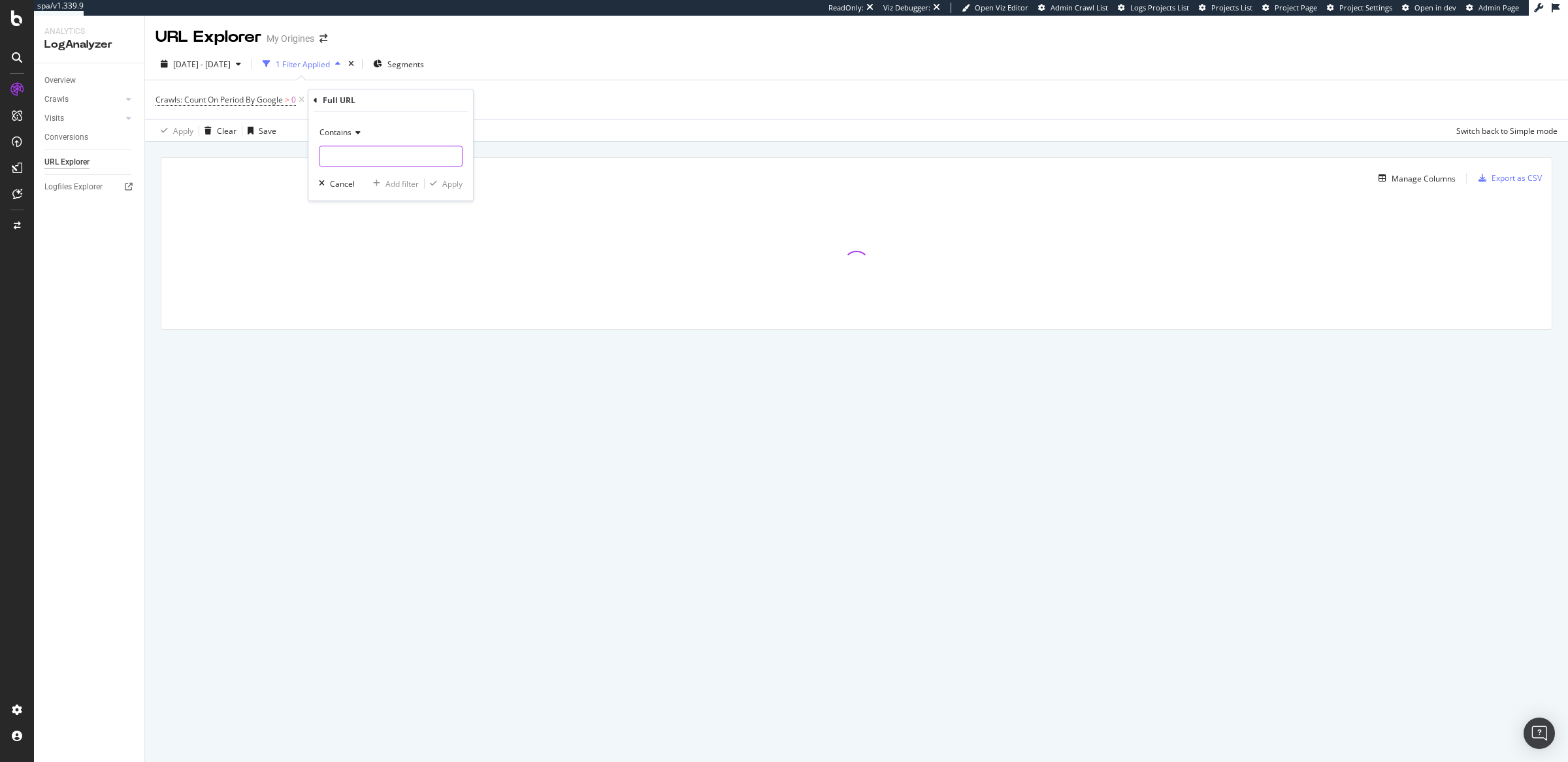
click at [346, 161] on input "text" at bounding box center [391, 156] width 142 height 21
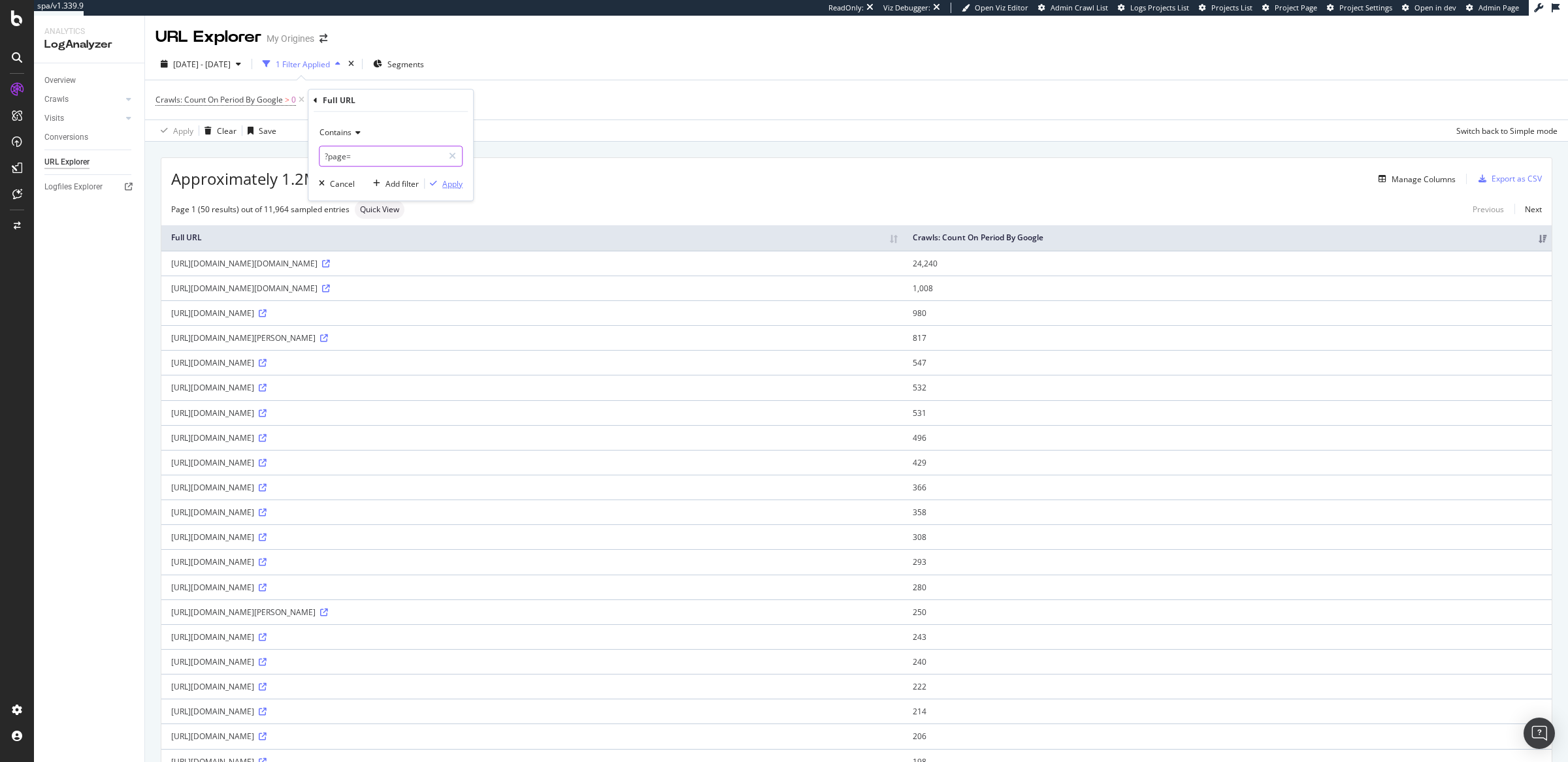
type input "?page="
click at [443, 182] on div "Apply" at bounding box center [452, 184] width 21 height 11
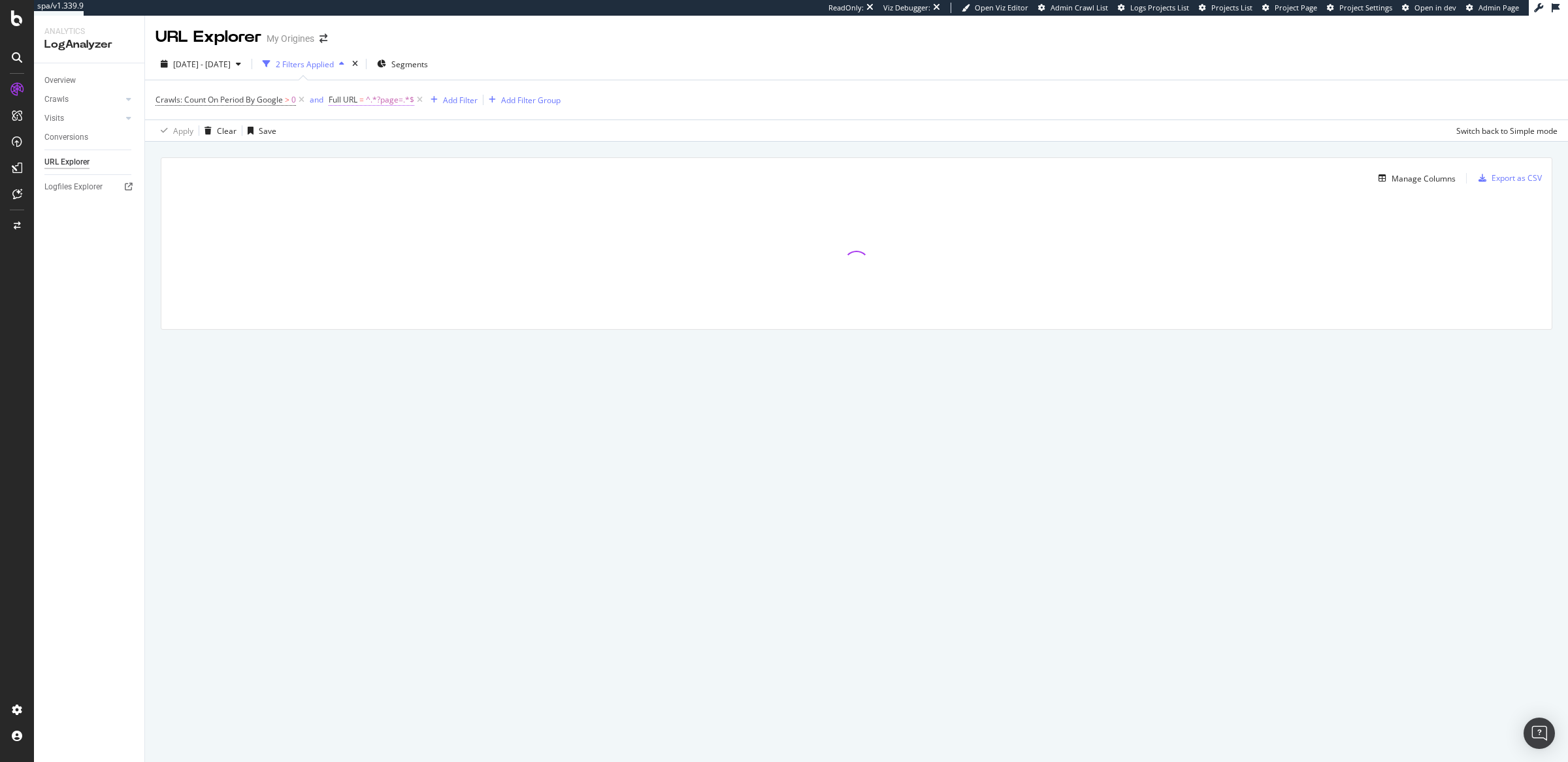
click at [379, 105] on span "^.*?page=.*$" at bounding box center [390, 100] width 48 height 18
click at [349, 157] on input "?page=" at bounding box center [403, 154] width 123 height 21
click at [352, 153] on input "?page=" at bounding box center [403, 154] width 123 height 21
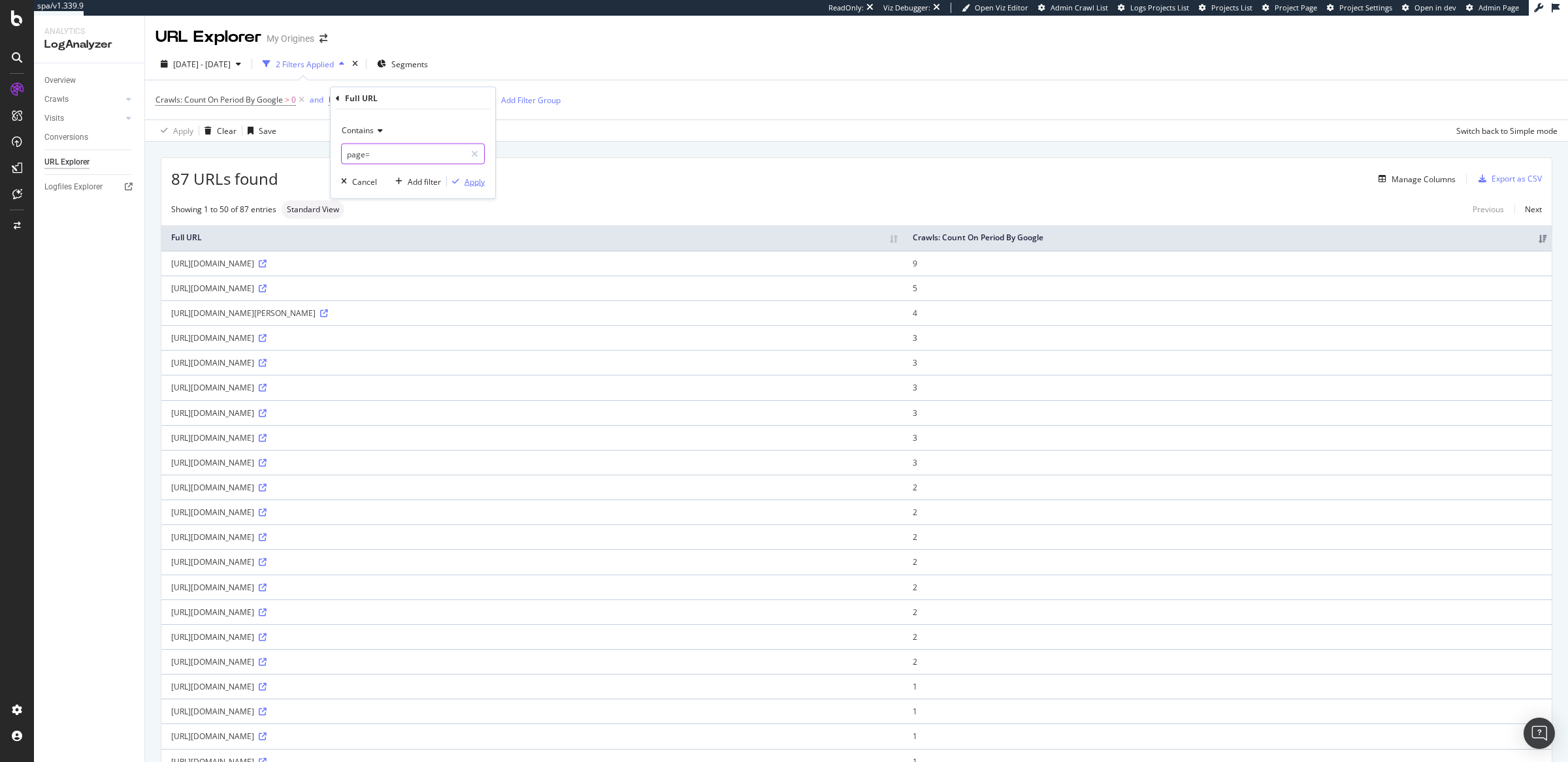
type input "page="
click at [473, 183] on div "Apply" at bounding box center [475, 181] width 21 height 11
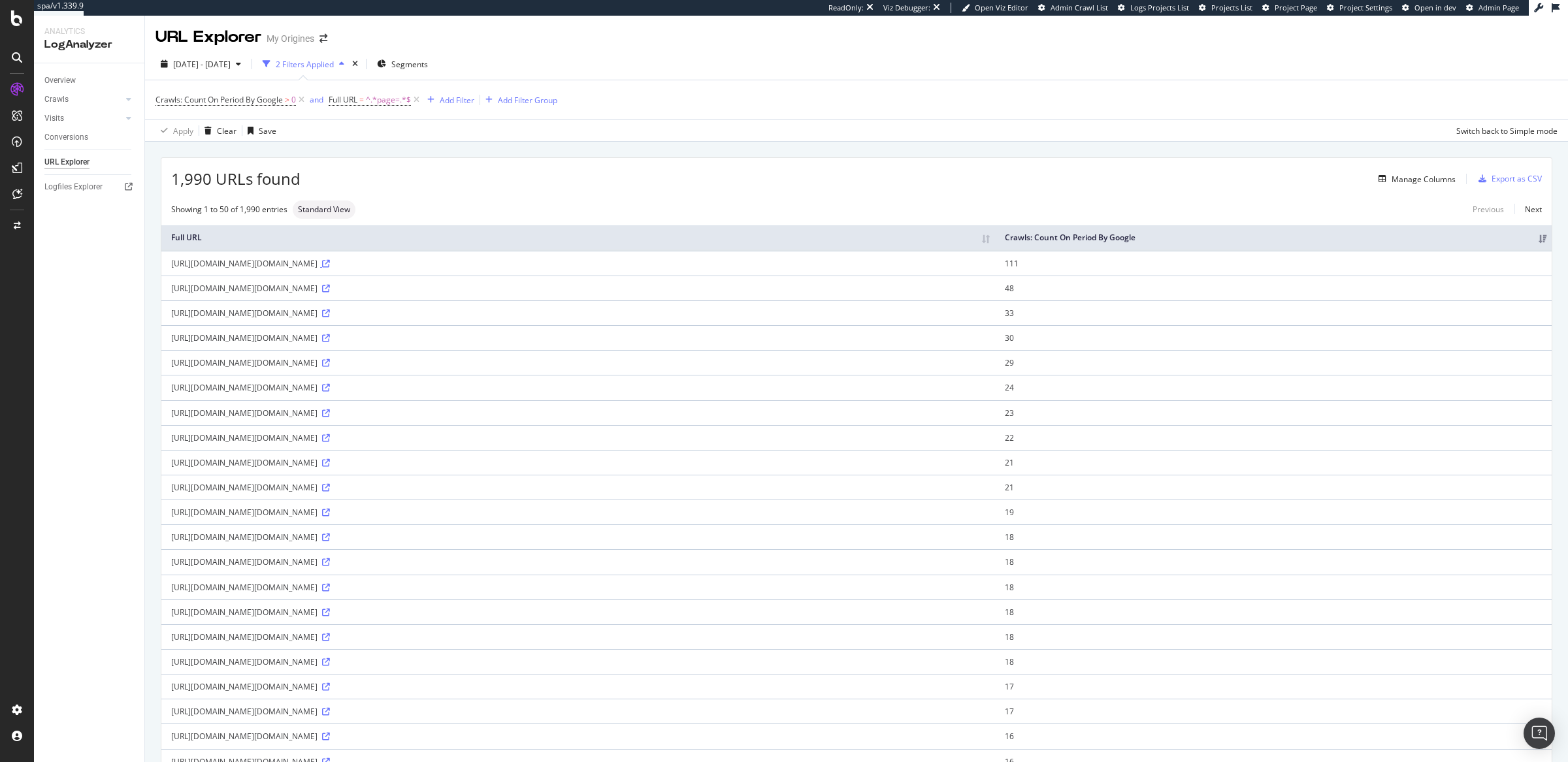
click at [330, 264] on icon at bounding box center [326, 264] width 8 height 8
click at [376, 103] on span "^.*page=.*$" at bounding box center [388, 100] width 45 height 18
click at [348, 154] on input "page=" at bounding box center [403, 154] width 123 height 21
click at [347, 160] on input "page=" at bounding box center [403, 154] width 123 height 21
type input "?page="
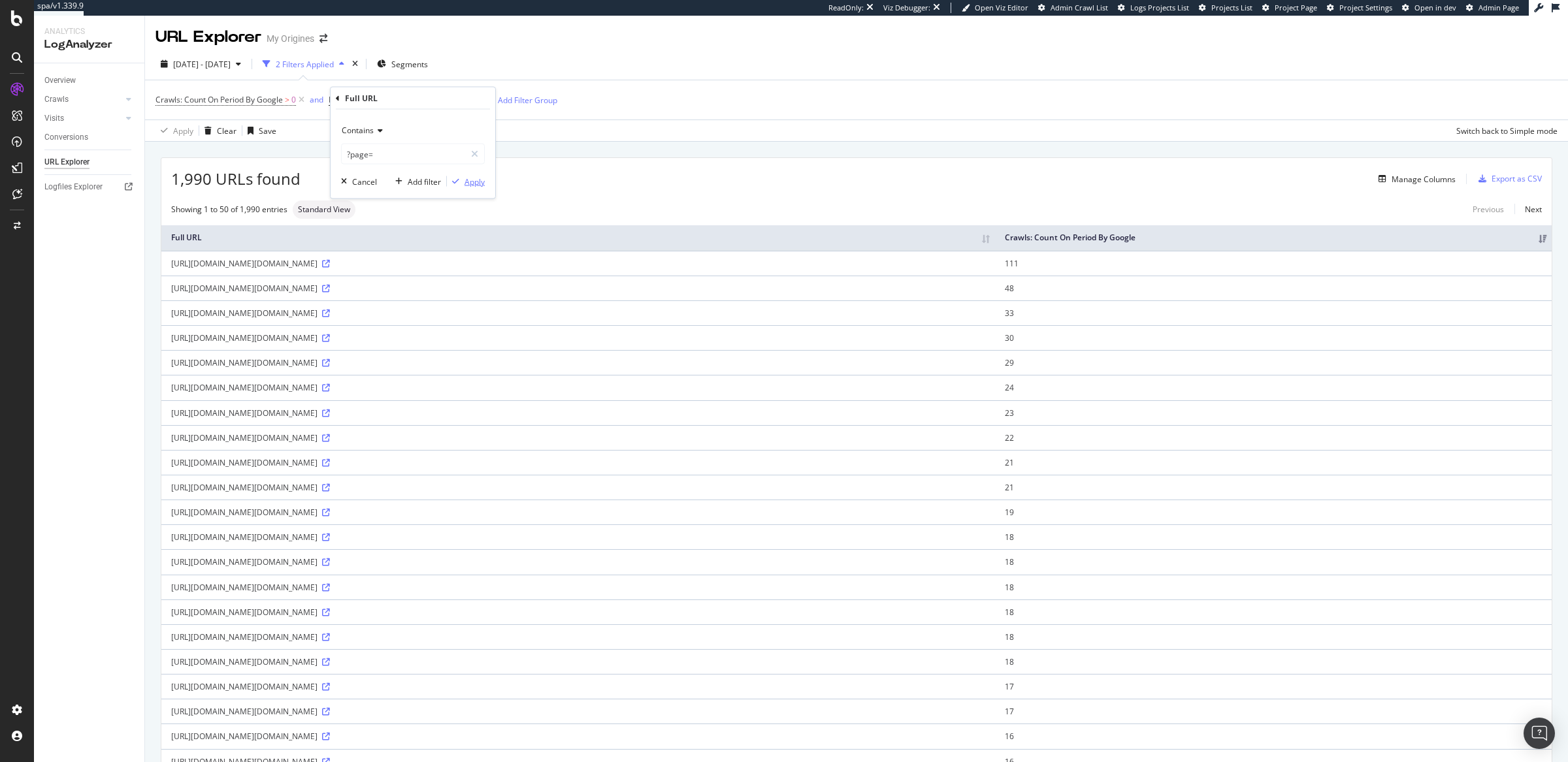
click at [470, 181] on div "Apply" at bounding box center [475, 181] width 21 height 11
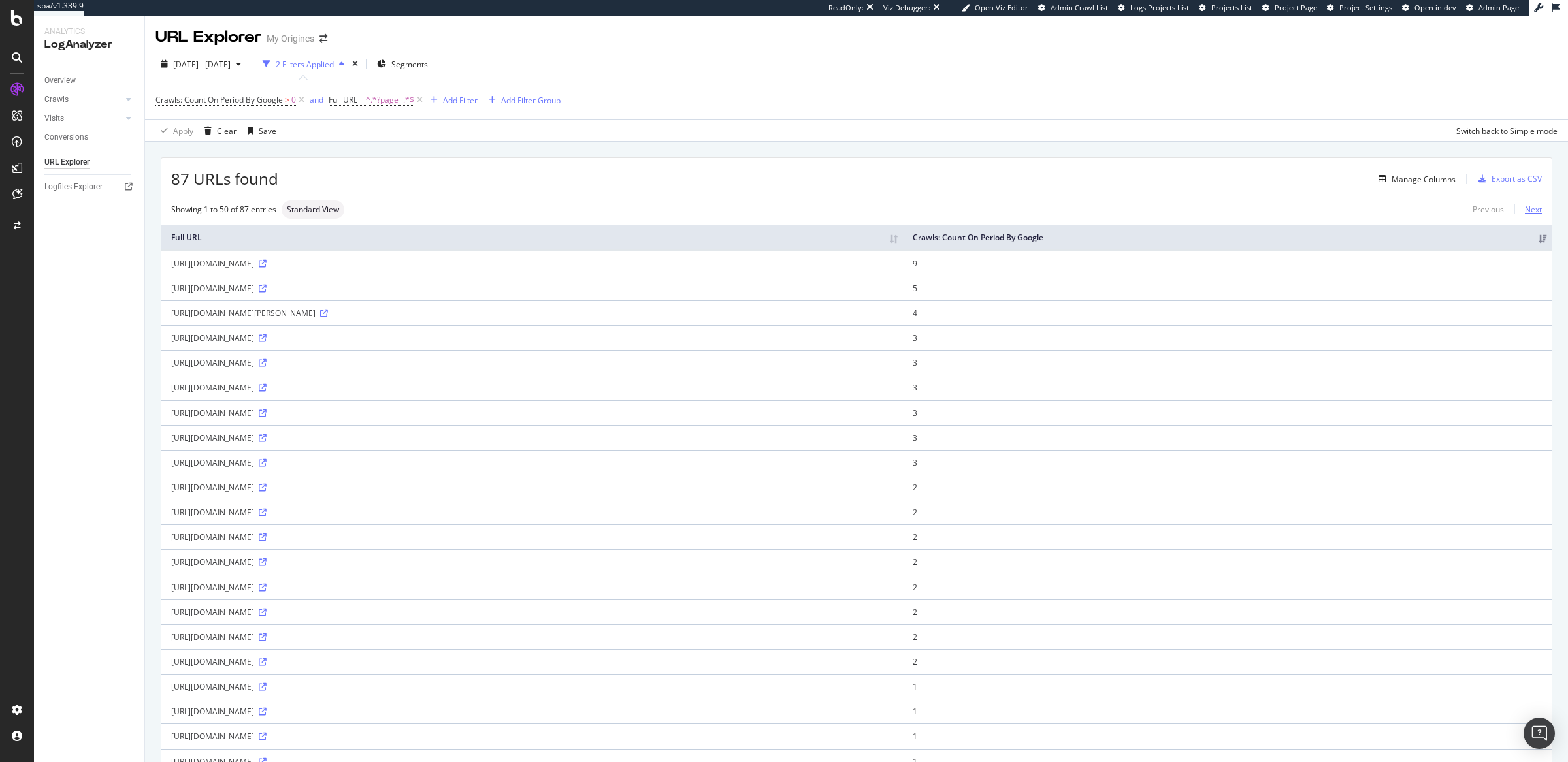
click at [1525, 213] on link "Next" at bounding box center [1528, 209] width 28 height 19
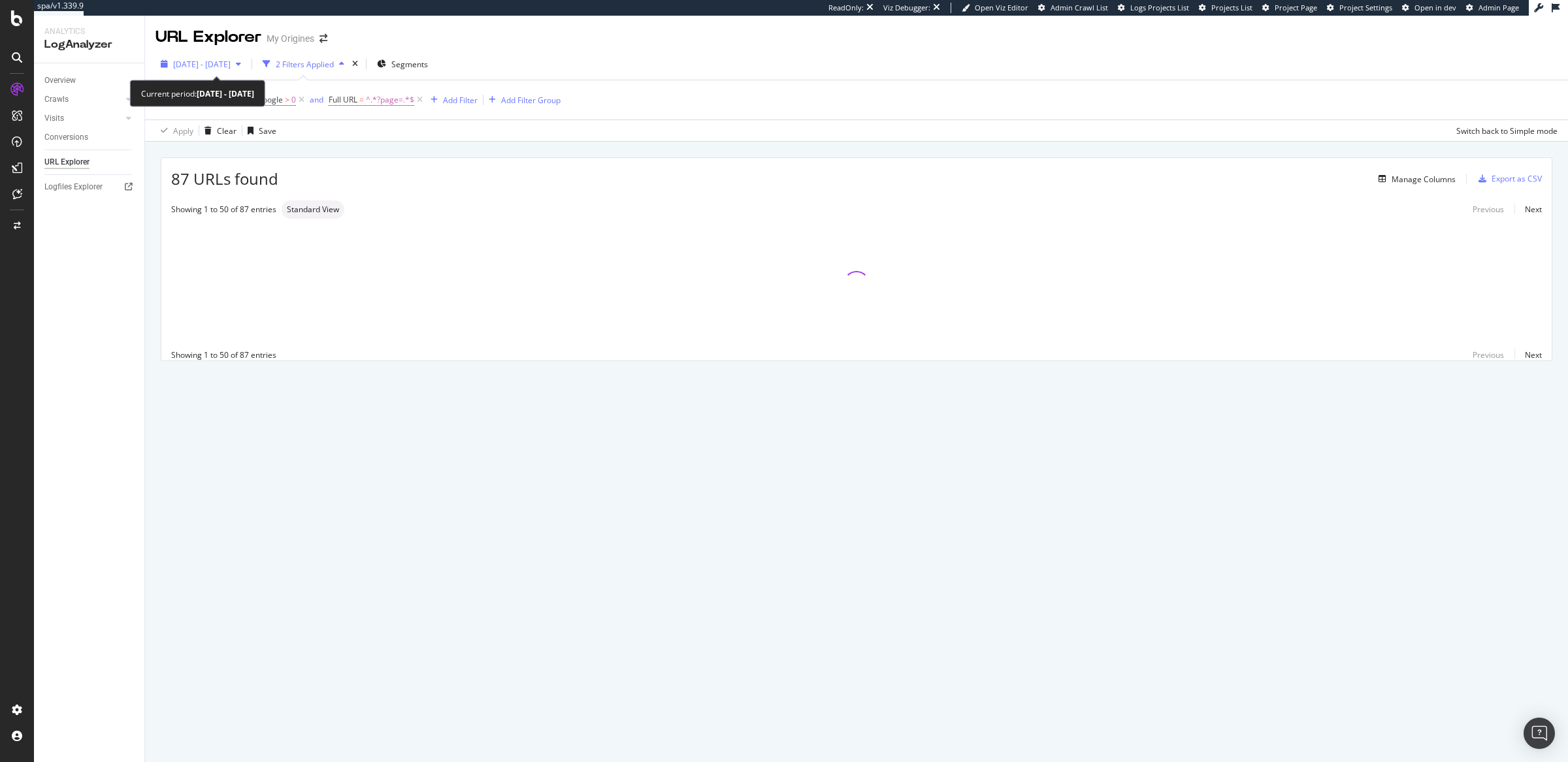
click at [231, 64] on span "2025 Sep. 17th - Oct. 8th" at bounding box center [202, 64] width 58 height 11
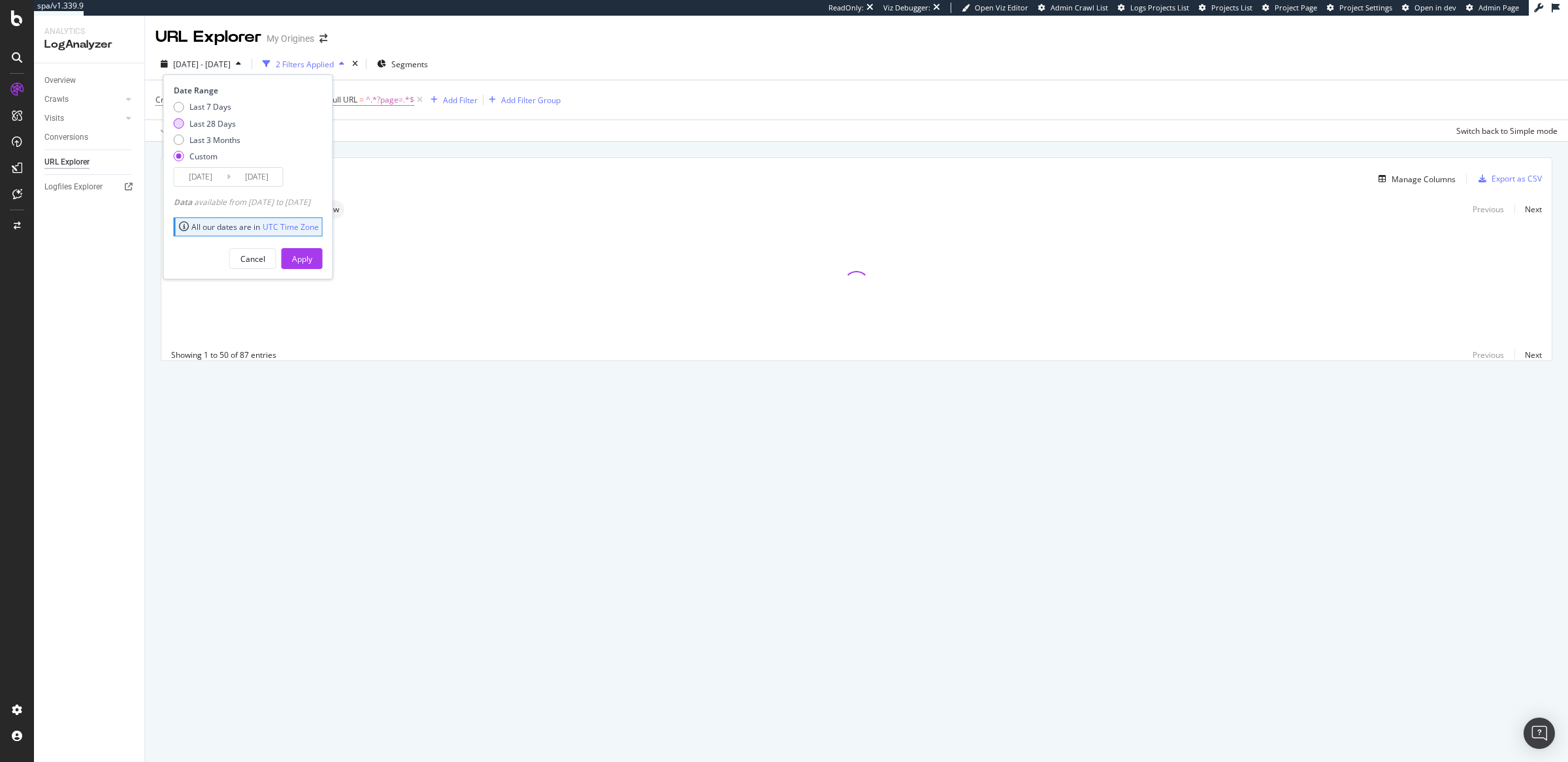
click at [206, 122] on div "Last 28 Days" at bounding box center [213, 124] width 47 height 11
type input "2025/10/14"
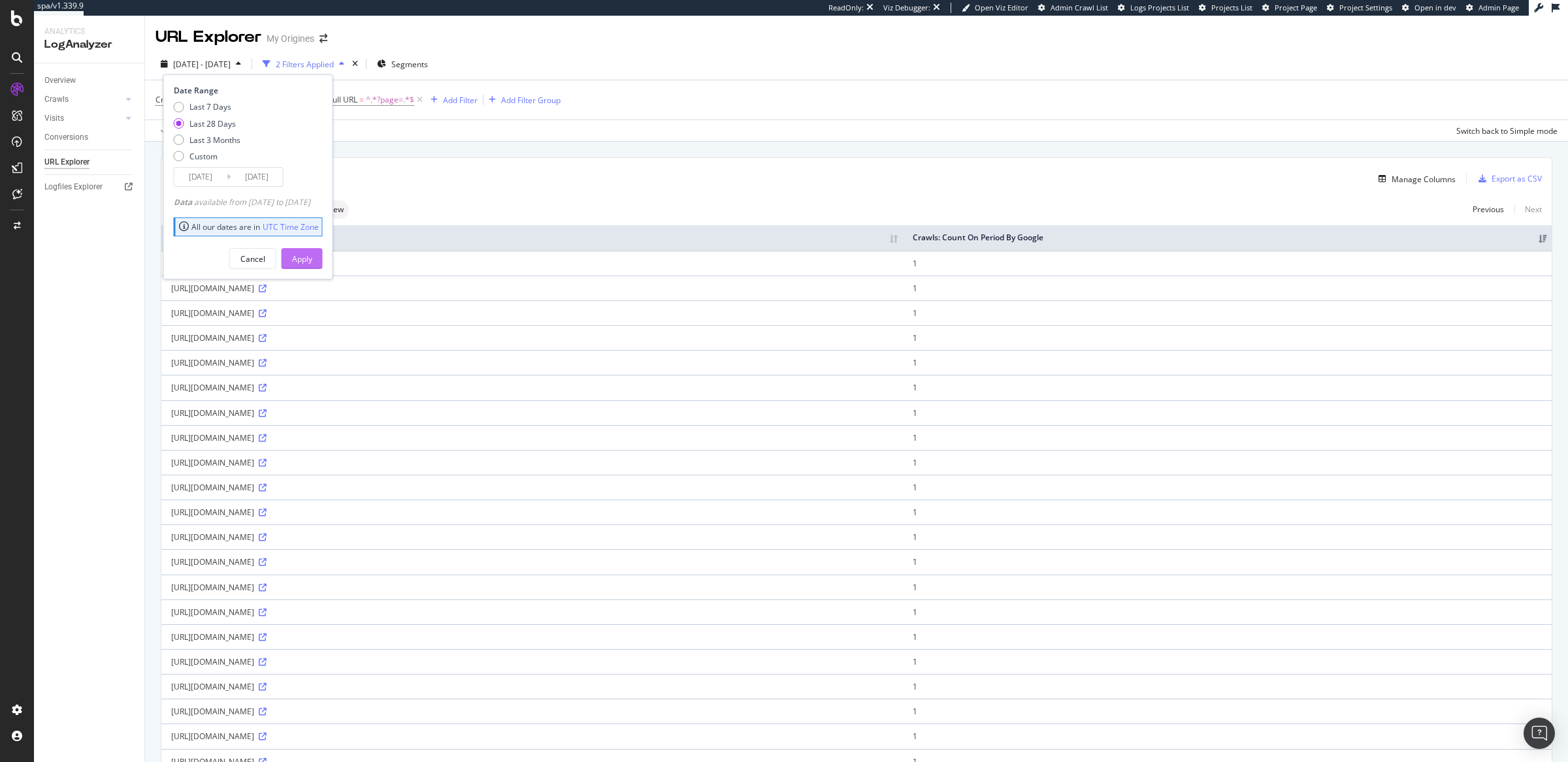
click at [312, 254] on div "Apply" at bounding box center [302, 259] width 21 height 11
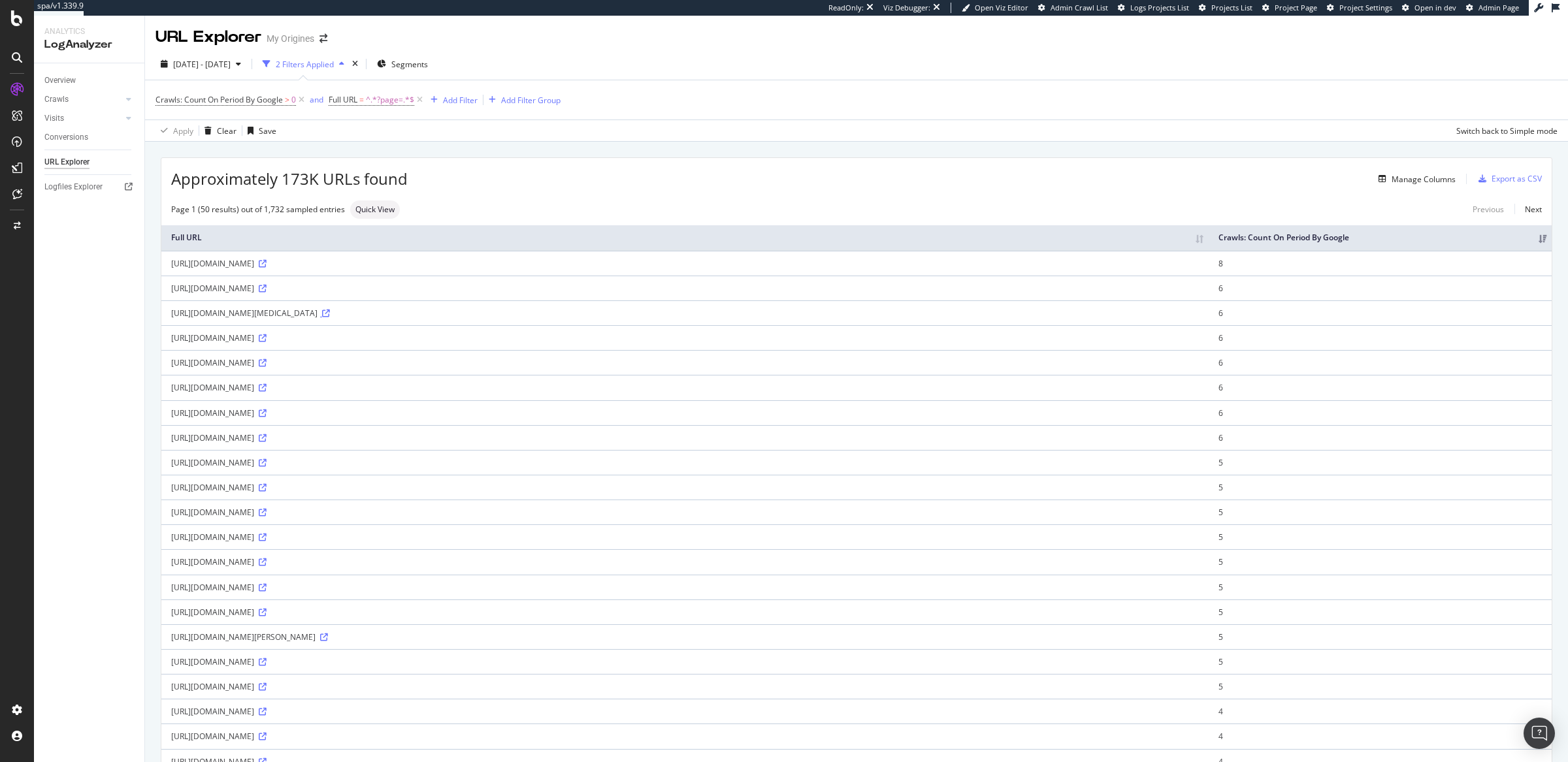
click at [330, 314] on icon at bounding box center [326, 314] width 8 height 8
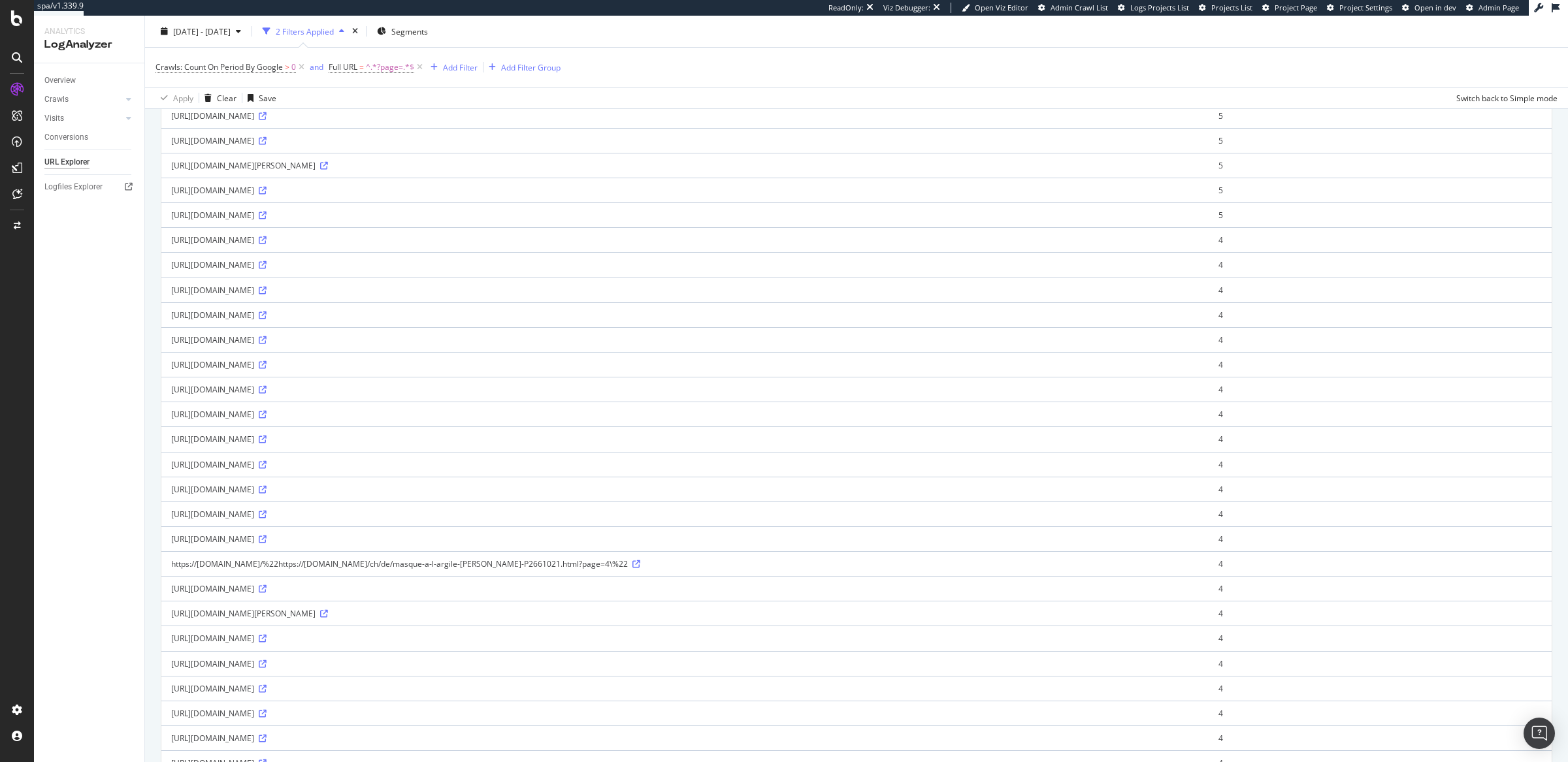
scroll to position [51, 0]
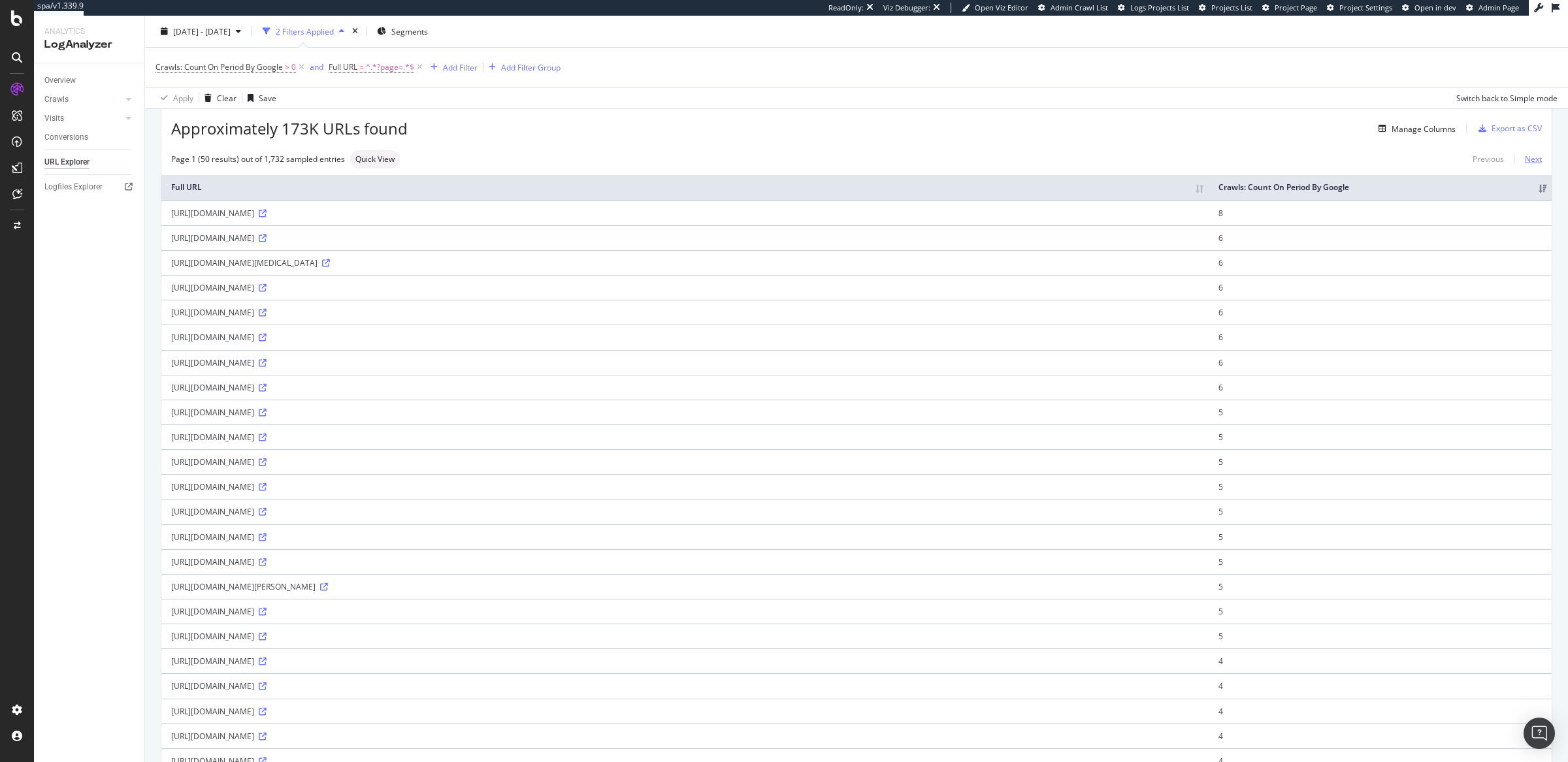
click at [1520, 158] on link "Next" at bounding box center [1528, 159] width 28 height 19
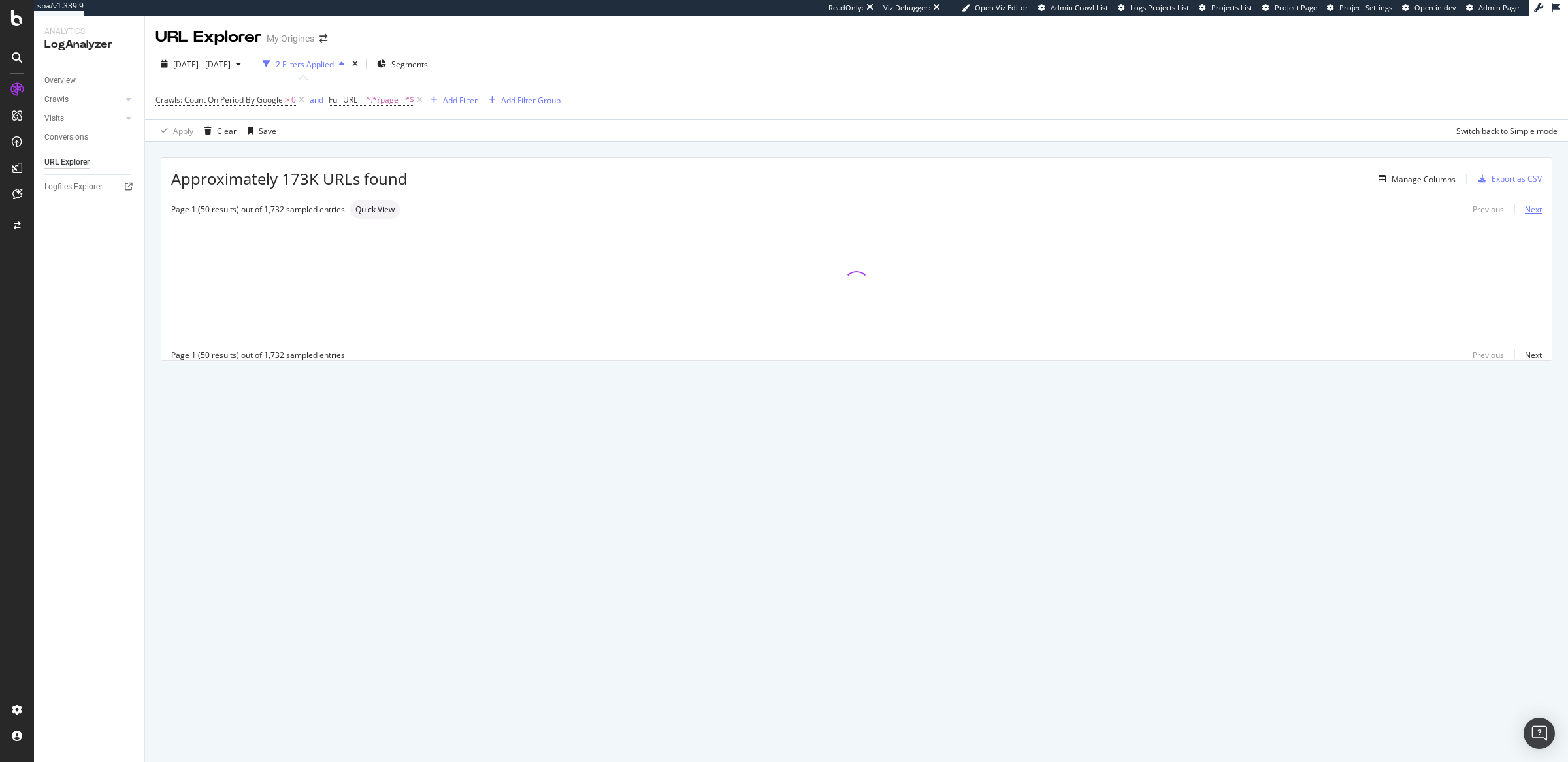
click at [1532, 211] on link "Next" at bounding box center [1528, 209] width 28 height 19
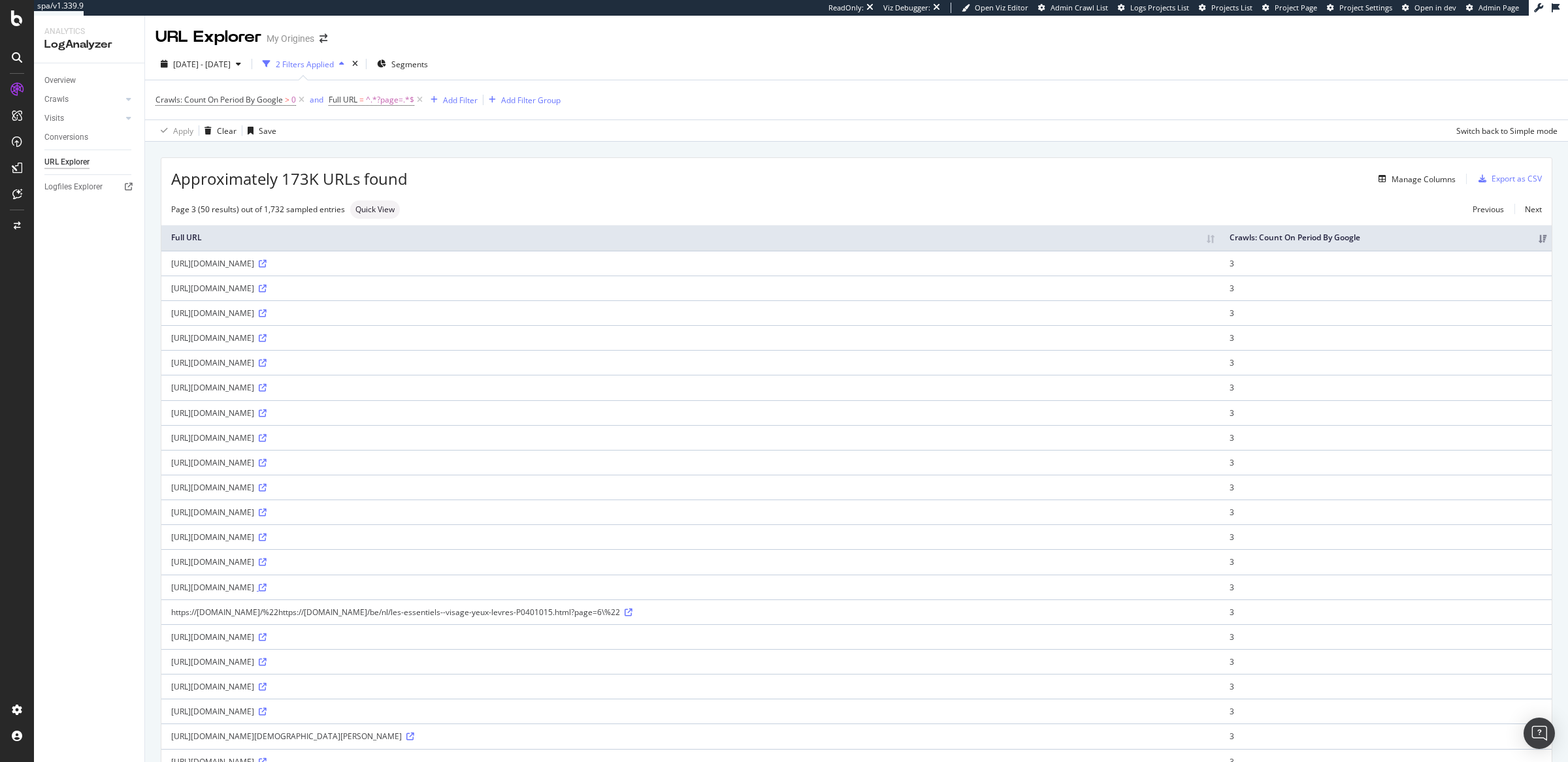
click at [266, 588] on icon at bounding box center [263, 588] width 8 height 8
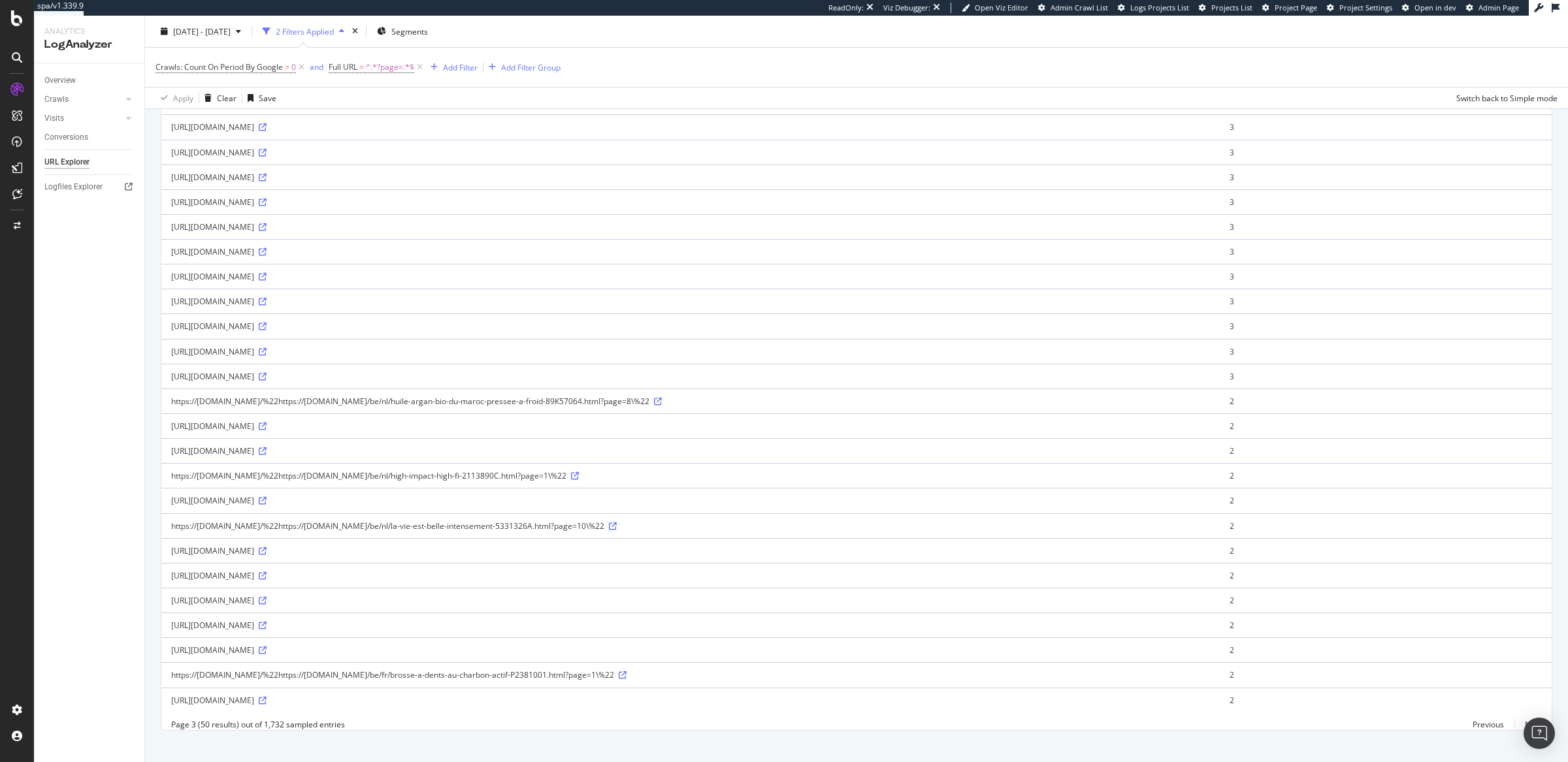
scroll to position [818, 0]
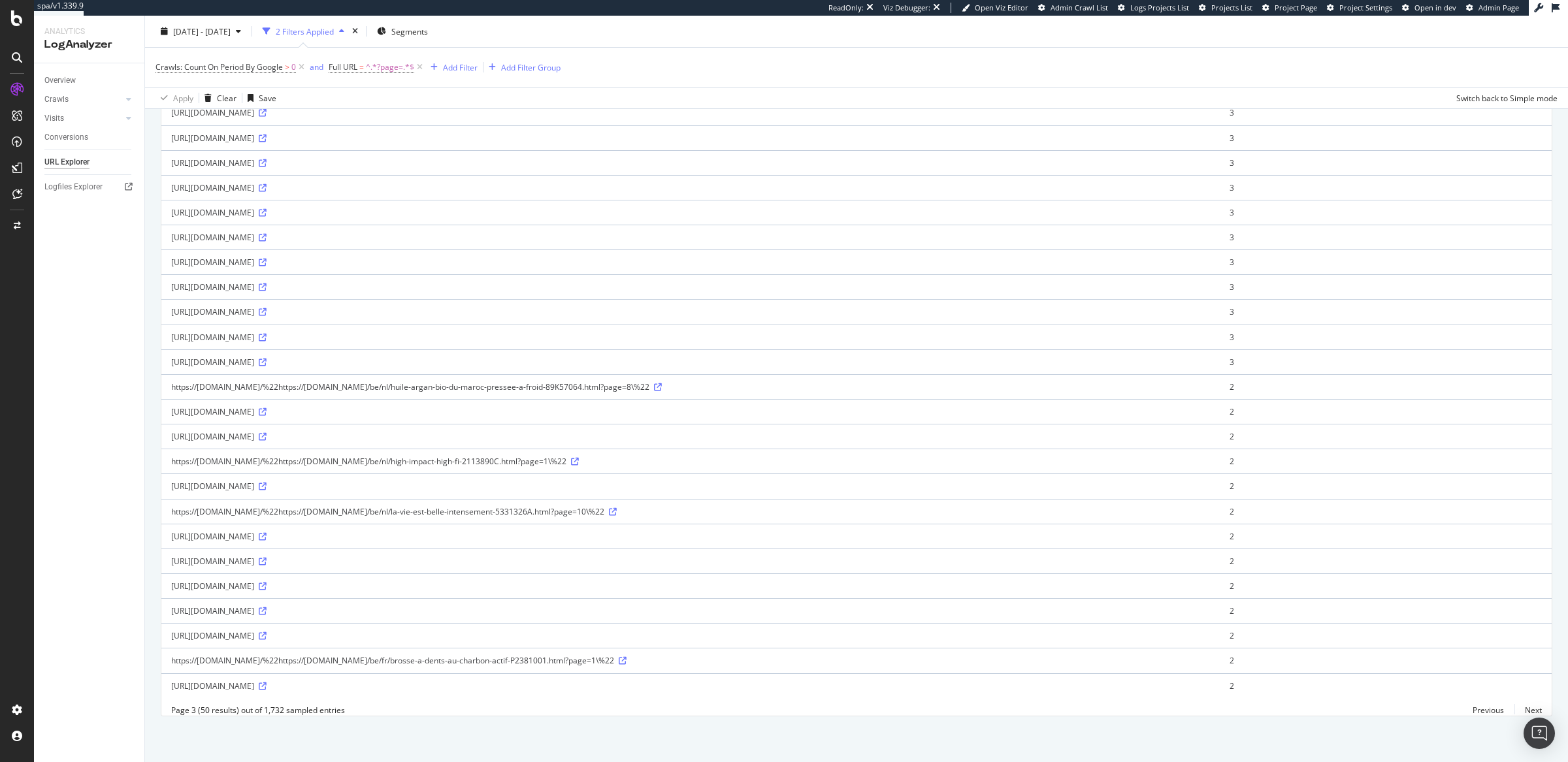
click at [784, 66] on div "Crawls: Count On Period By Google > 0 and Full URL = ^.*?page=.*$ Add Filter Ad…" at bounding box center [857, 67] width 1403 height 40
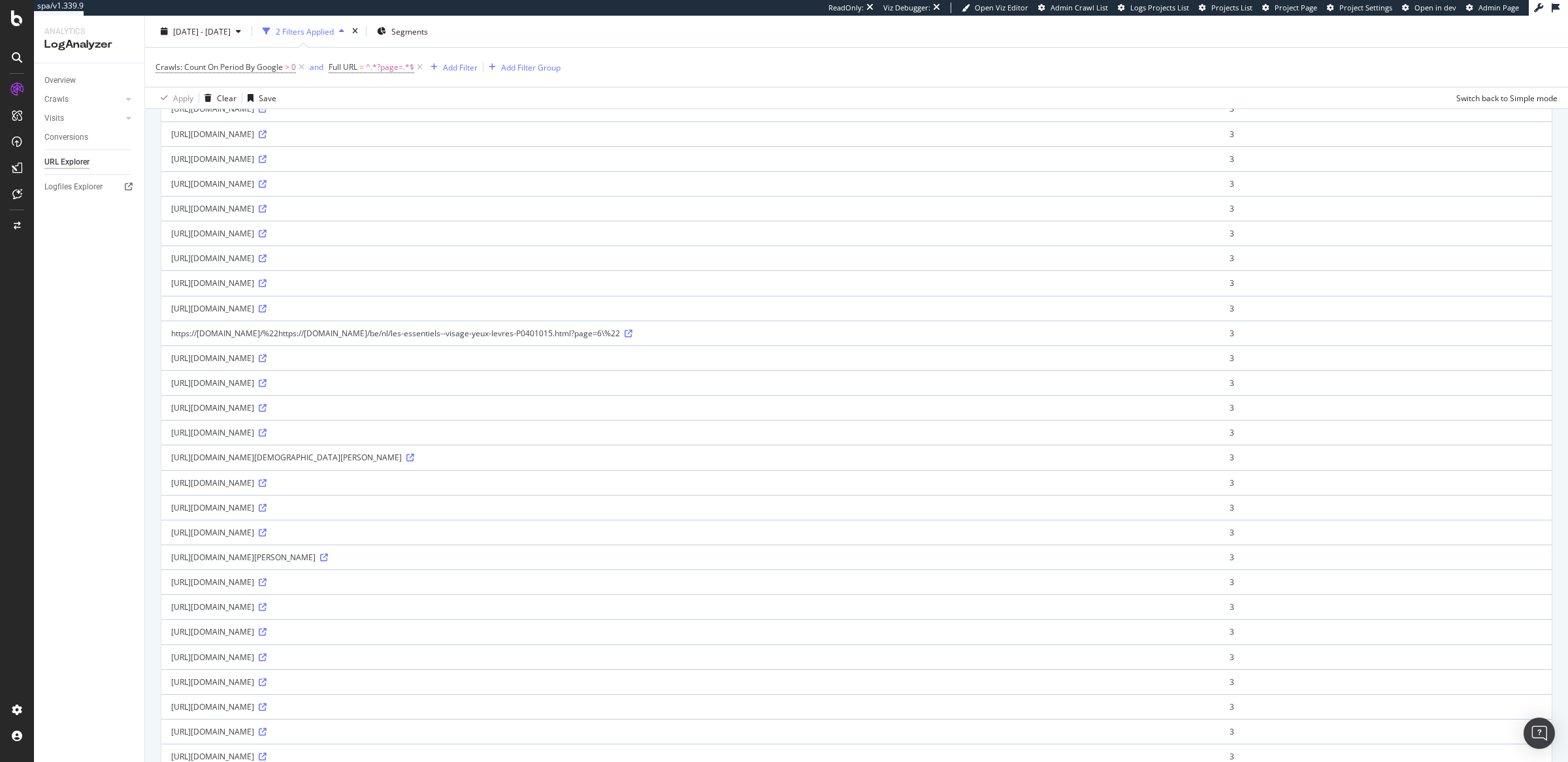
scroll to position [0, 0]
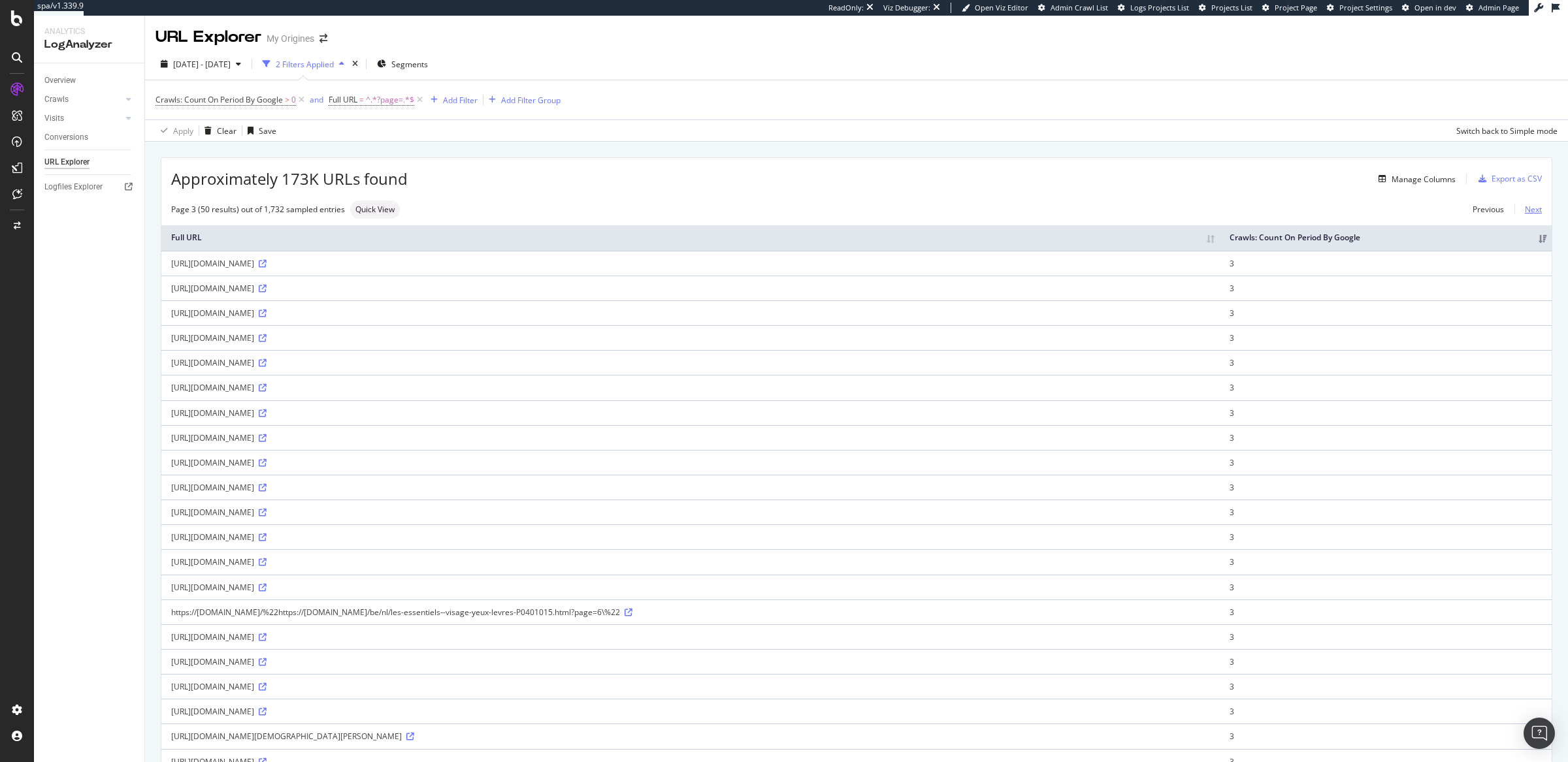
click at [1517, 213] on link "Next" at bounding box center [1528, 209] width 28 height 19
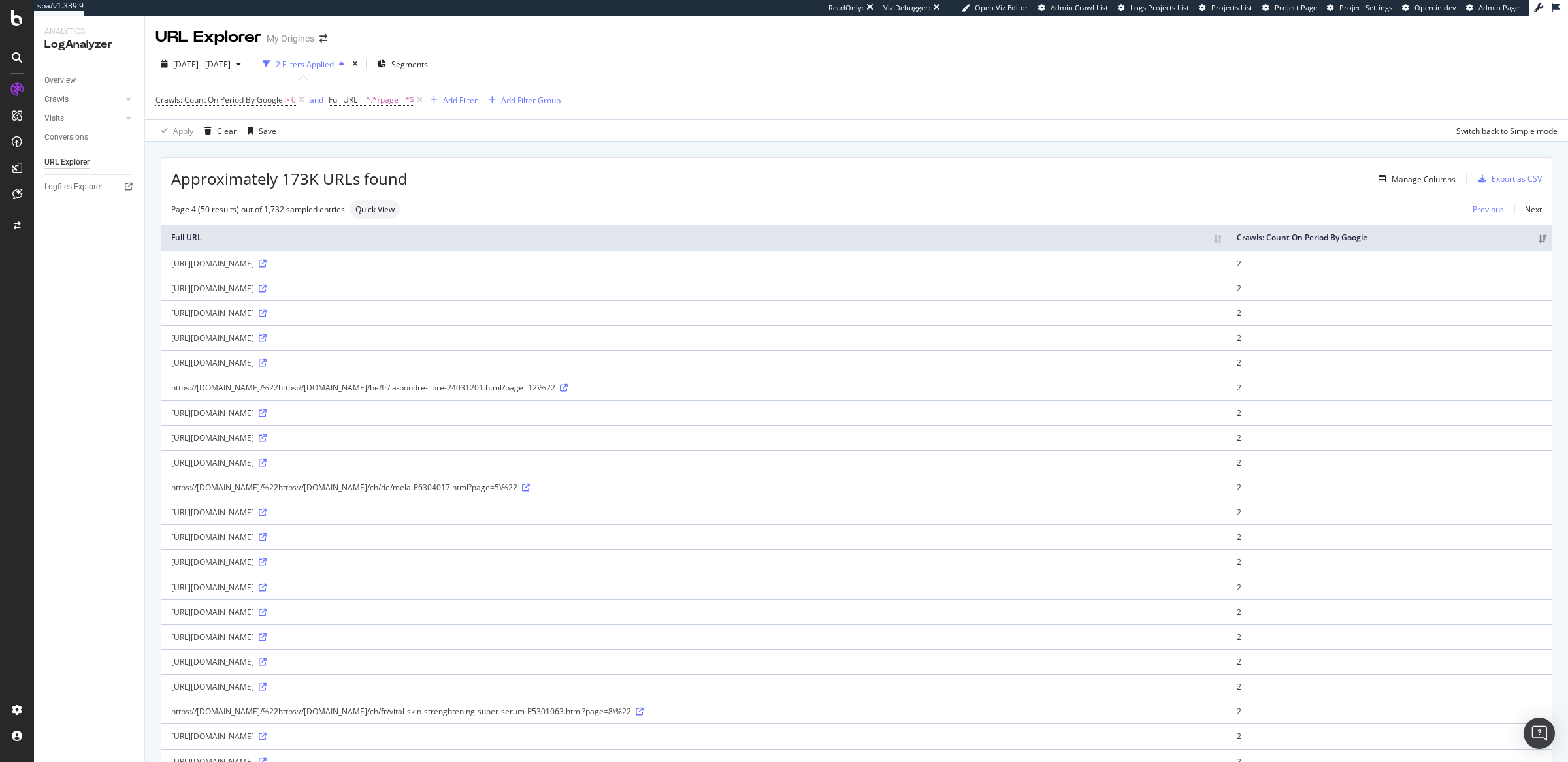
click at [1491, 213] on link "Previous" at bounding box center [1489, 209] width 52 height 19
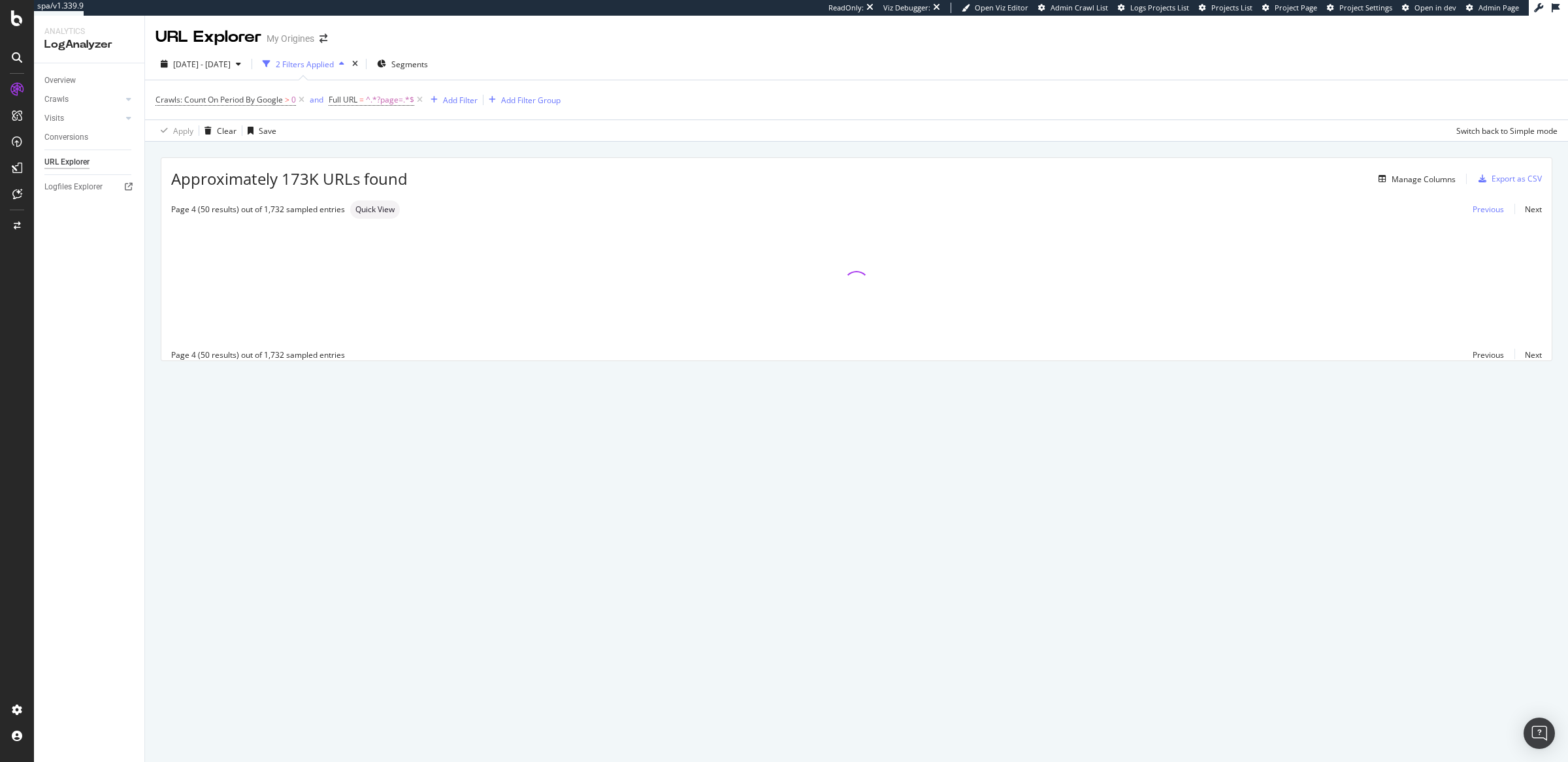
click at [1491, 213] on link "Previous" at bounding box center [1489, 209] width 52 height 19
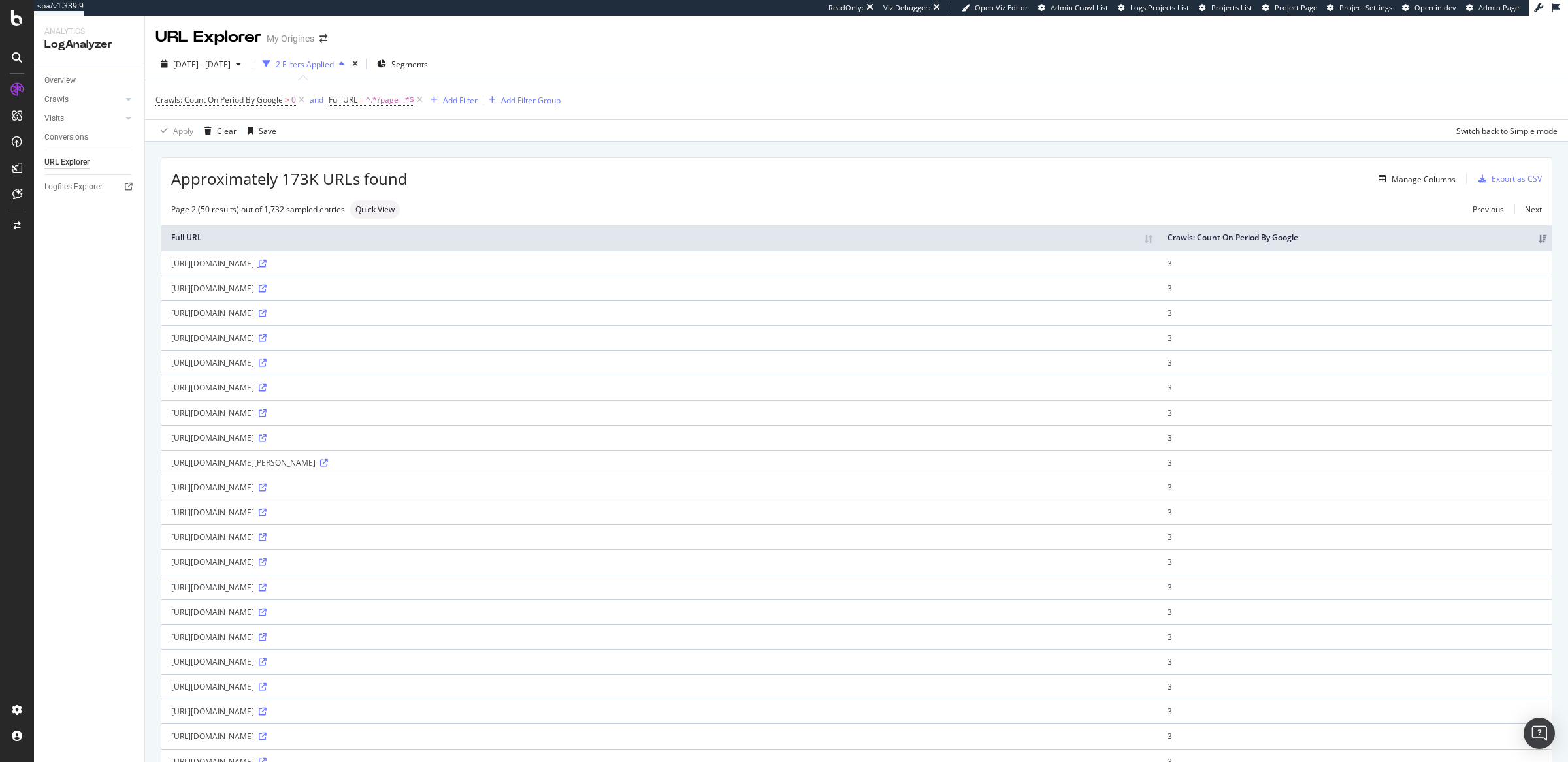
click at [266, 262] on icon at bounding box center [263, 264] width 8 height 8
click at [1517, 209] on link "Next" at bounding box center [1528, 209] width 28 height 19
click at [1517, 209] on link "Next" at bounding box center [1528, 209] width 28 height 19
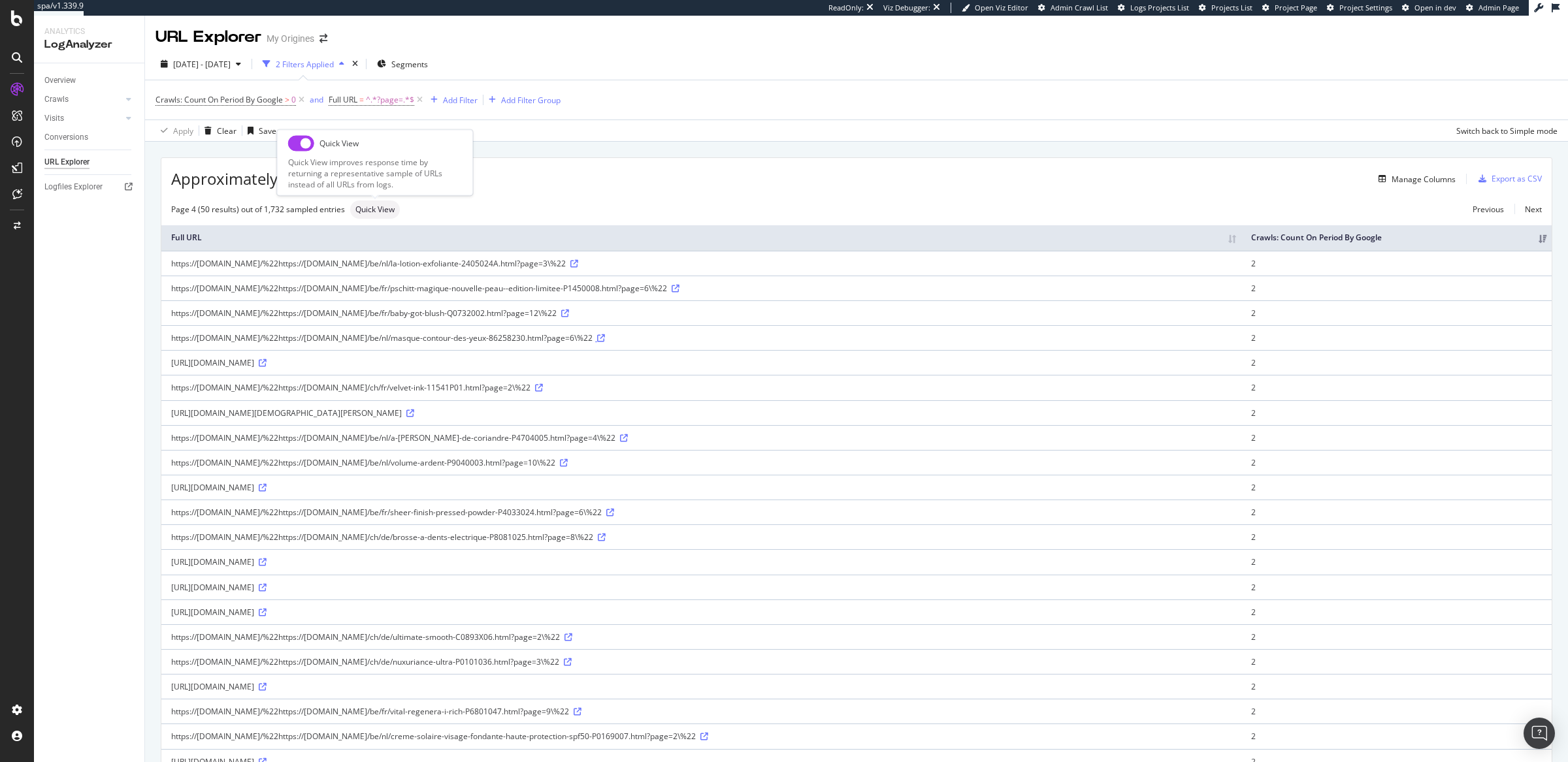
click at [605, 341] on icon at bounding box center [601, 338] width 8 height 8
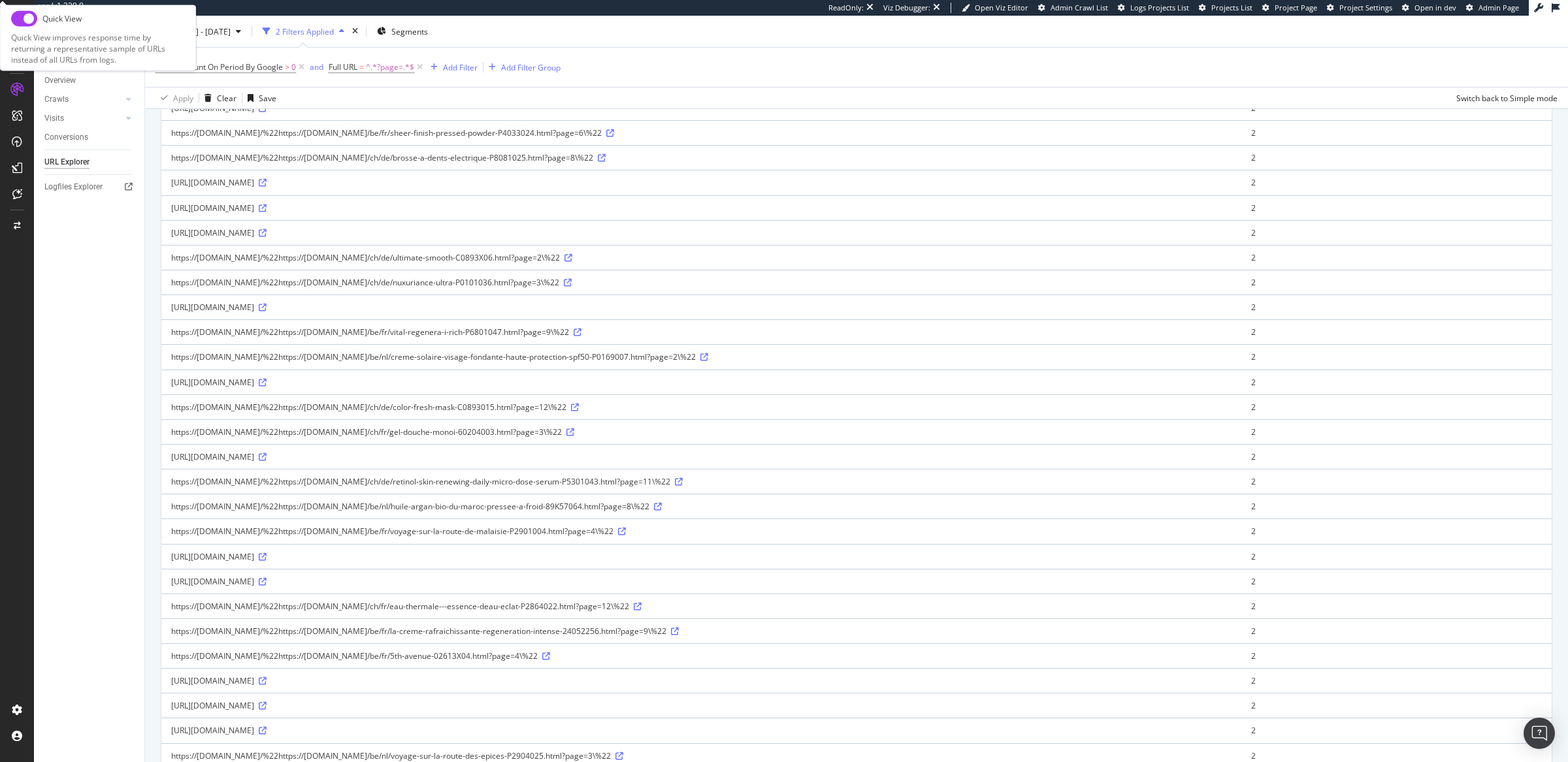
scroll to position [818, 0]
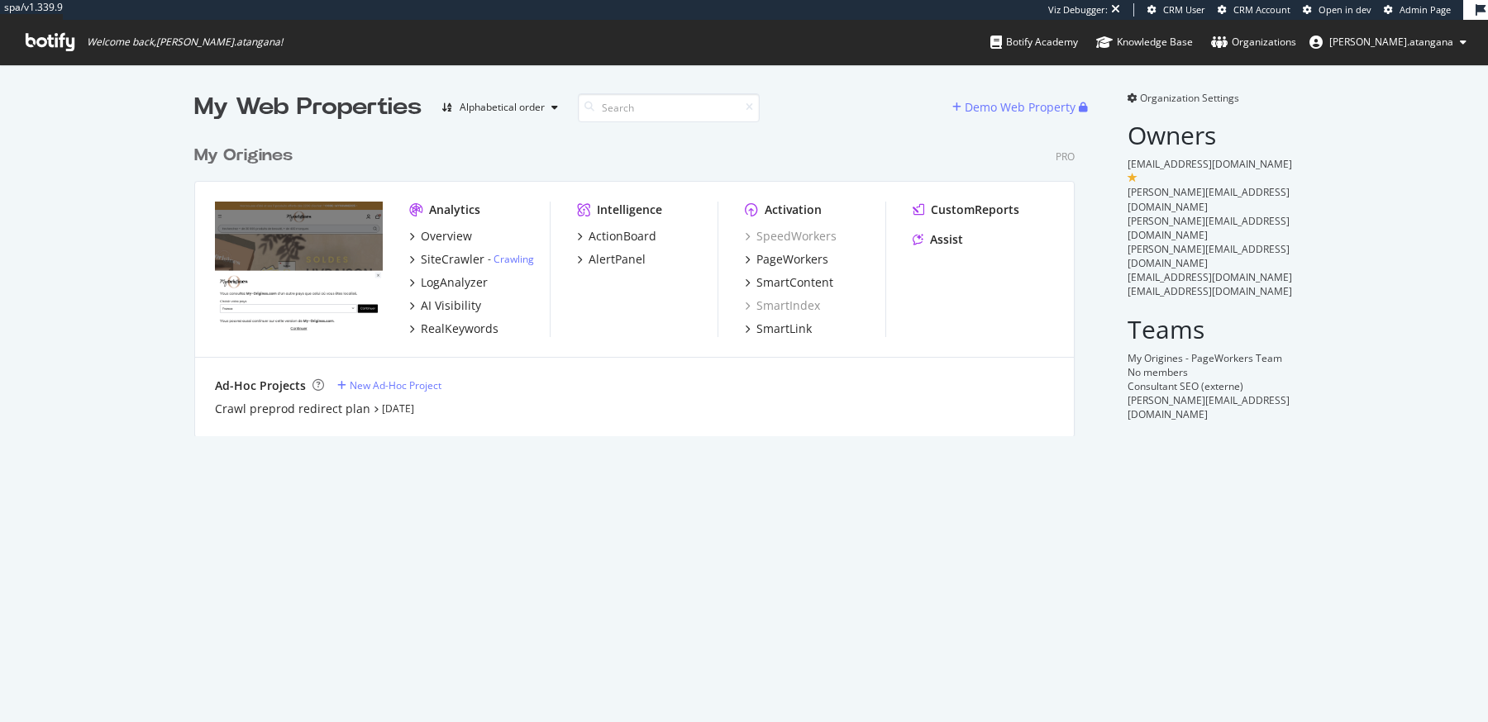
scroll to position [297, 877]
click at [443, 259] on div "SiteCrawler" at bounding box center [453, 259] width 64 height 17
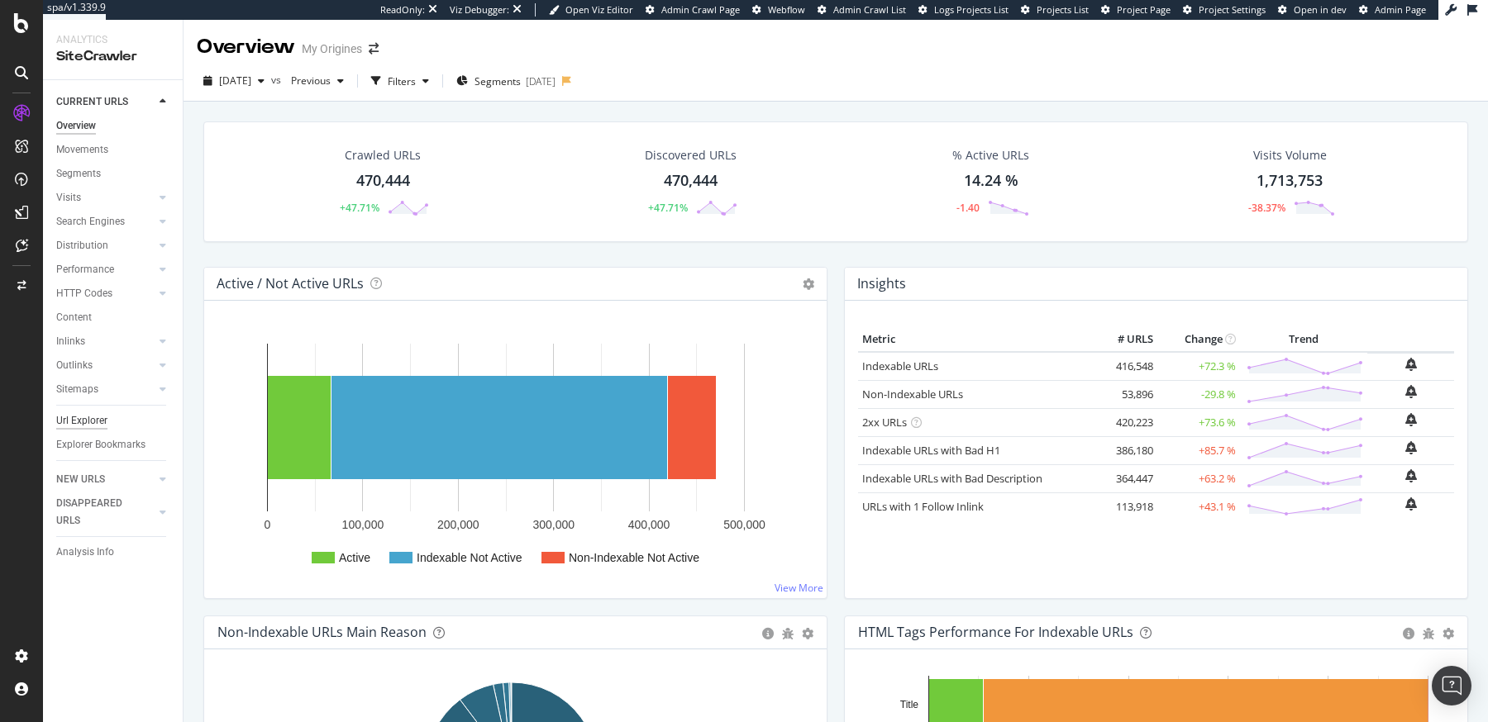
click at [88, 420] on div "Url Explorer" at bounding box center [81, 420] width 51 height 17
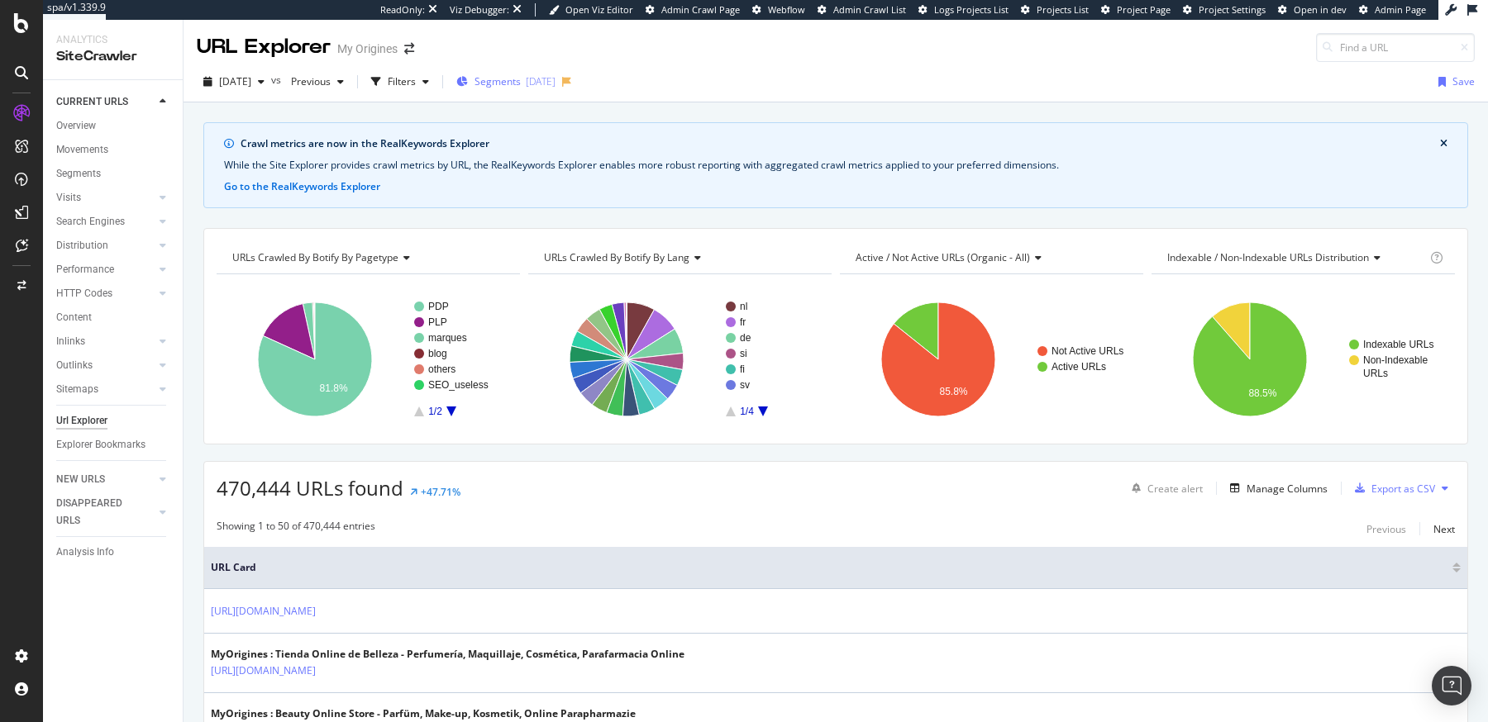
click at [521, 83] on span "Segments" at bounding box center [497, 81] width 46 height 14
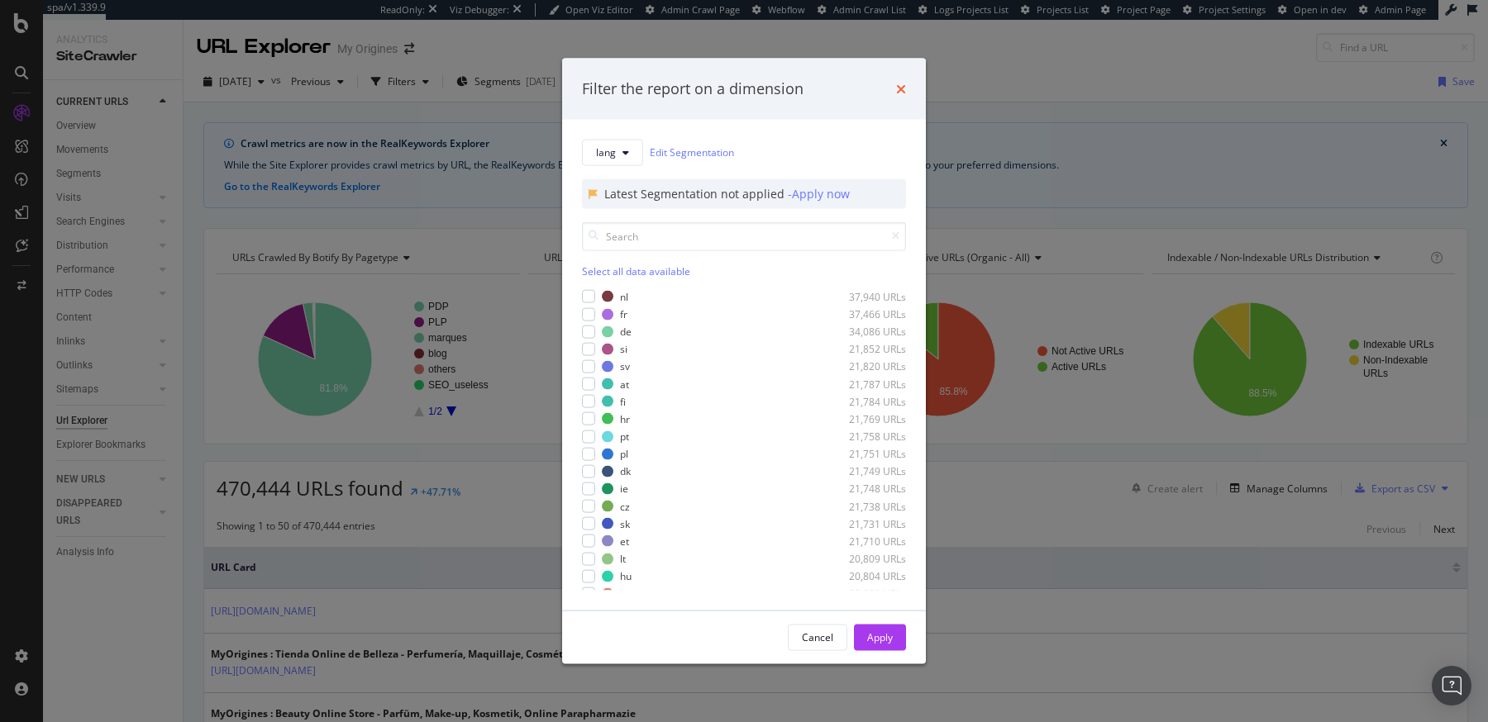
click at [902, 89] on icon "times" at bounding box center [901, 88] width 10 height 13
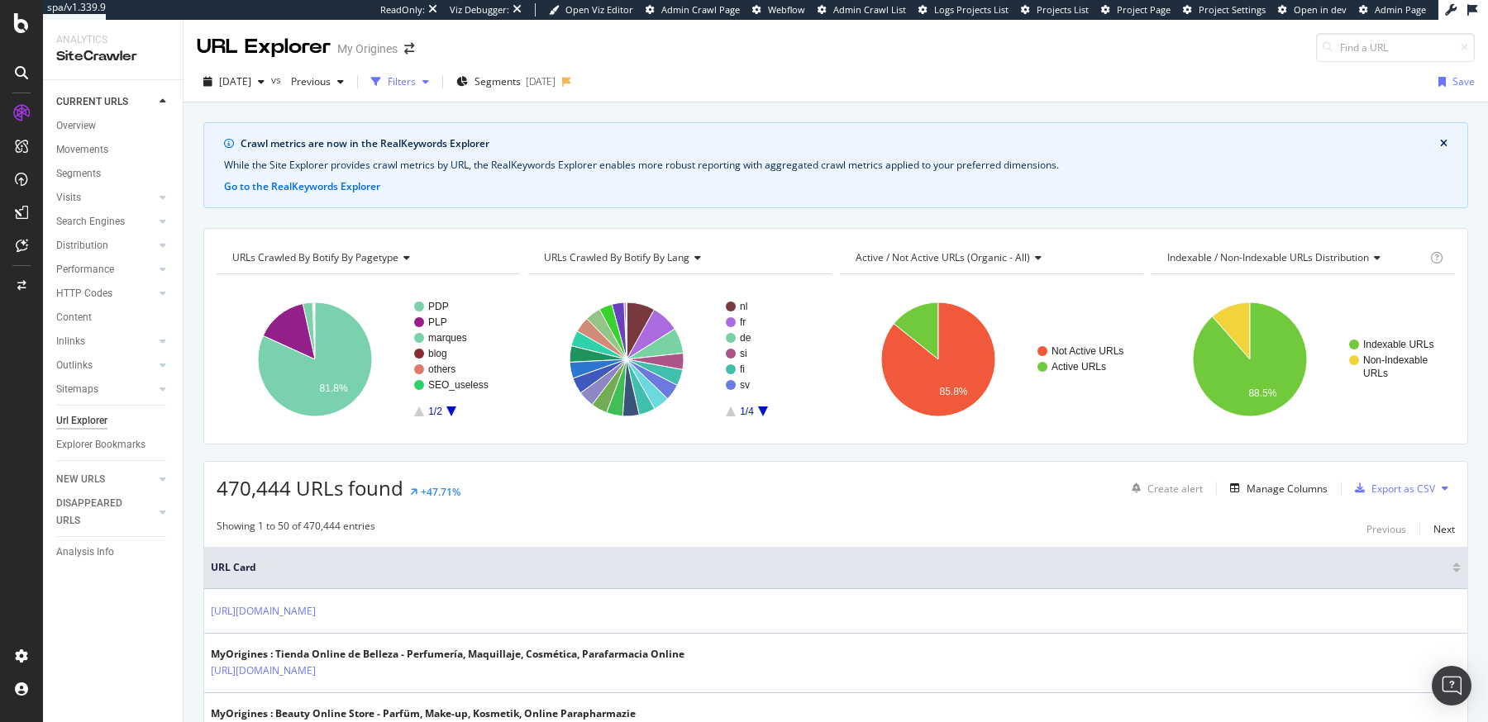
click at [416, 77] on div "Filters" at bounding box center [402, 81] width 28 height 14
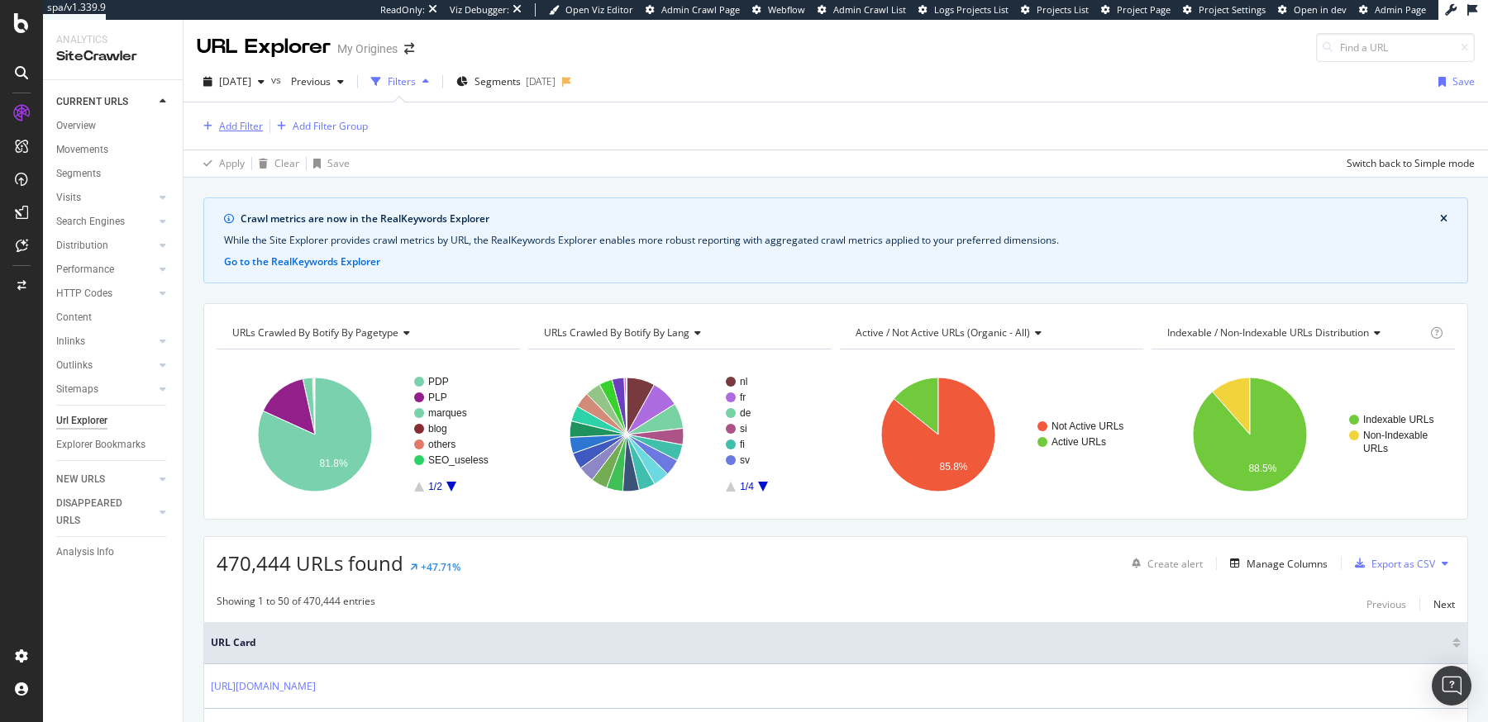
click at [239, 126] on div "Add Filter" at bounding box center [241, 126] width 44 height 14
click at [542, 150] on div "Apply Clear Save Switch back to Simple mode" at bounding box center [835, 163] width 1304 height 27
click at [521, 76] on span "Segments" at bounding box center [497, 81] width 46 height 14
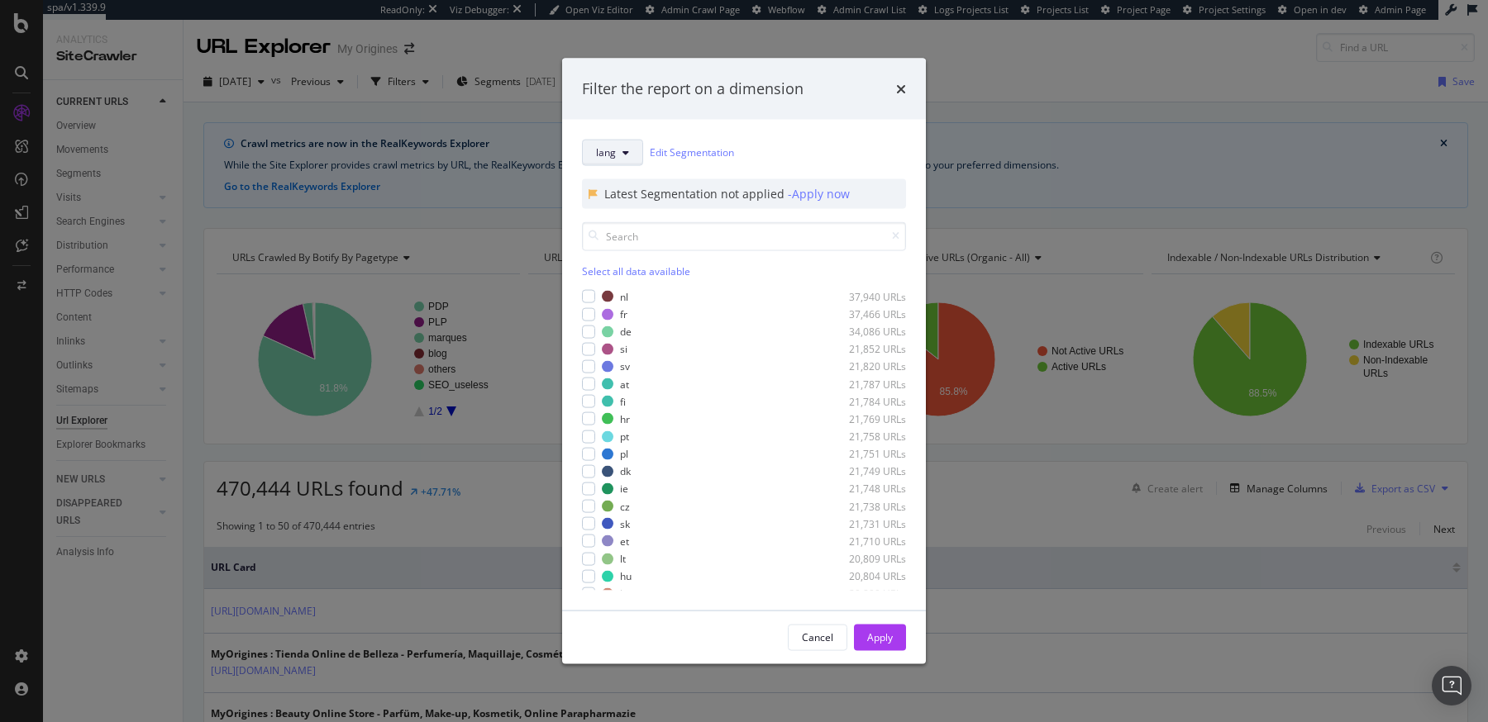
click at [609, 155] on span "lang" at bounding box center [606, 152] width 20 height 14
click at [613, 183] on span "SEGMENTS" at bounding box center [649, 180] width 133 height 26
click at [613, 211] on span "pagetype" at bounding box center [649, 211] width 107 height 15
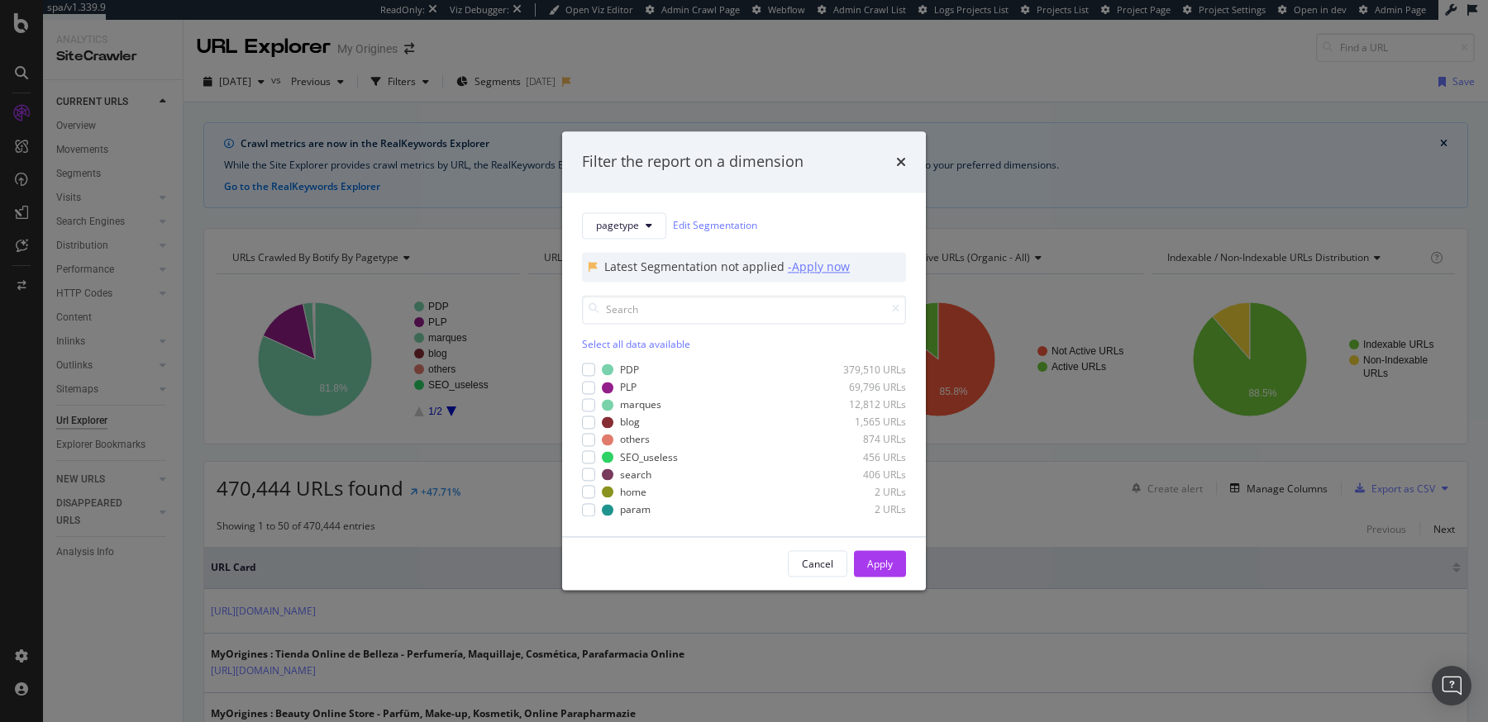
click at [801, 269] on div "- Apply now" at bounding box center [819, 267] width 62 height 17
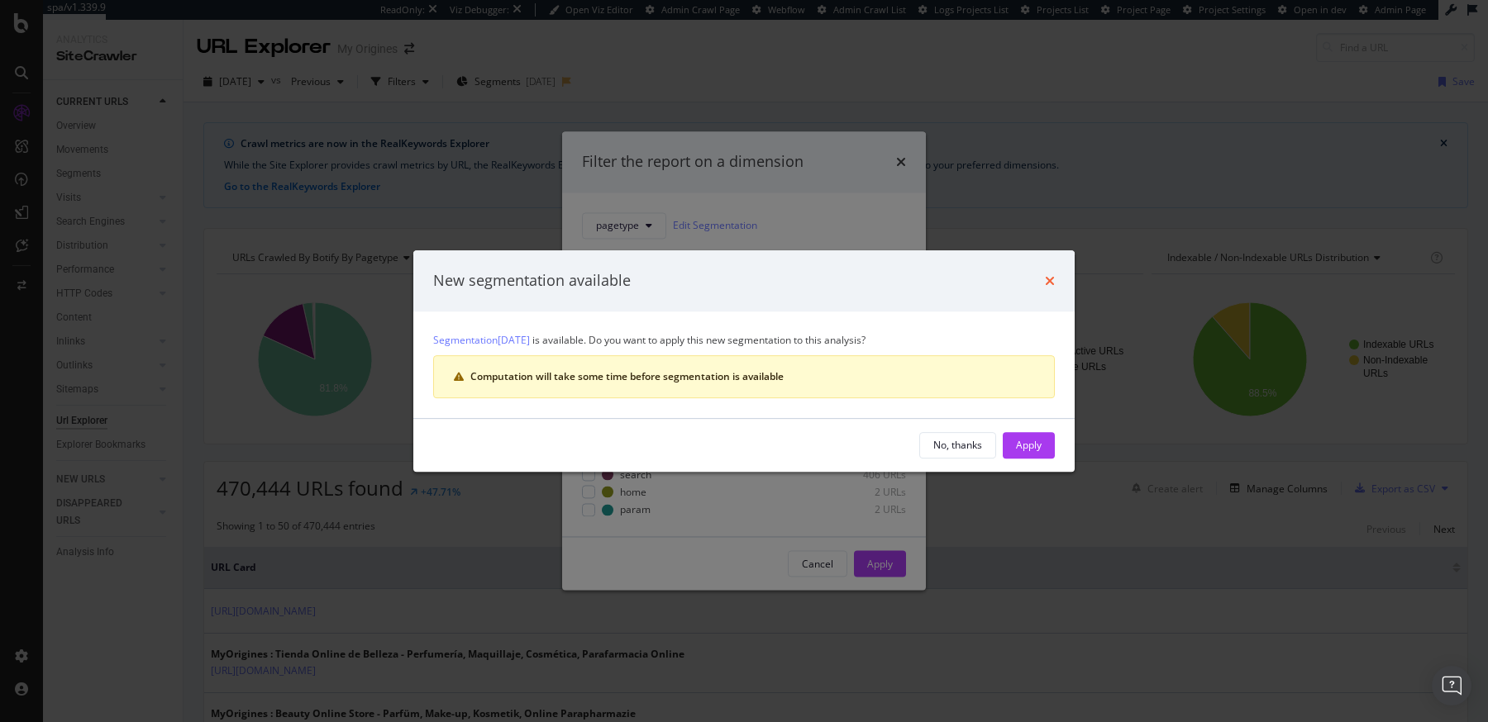
click at [1053, 281] on icon "times" at bounding box center [1050, 280] width 10 height 13
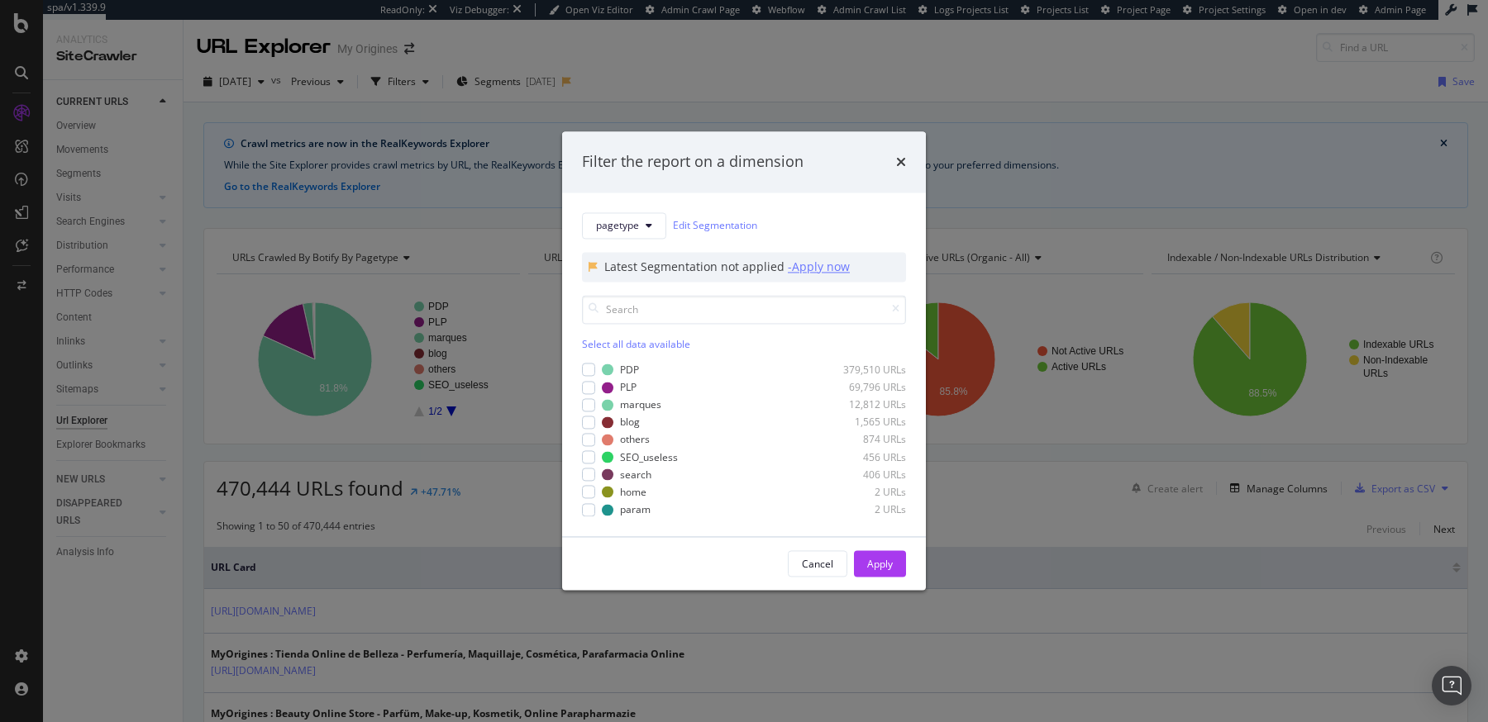
click at [812, 264] on div "- Apply now" at bounding box center [819, 267] width 62 height 17
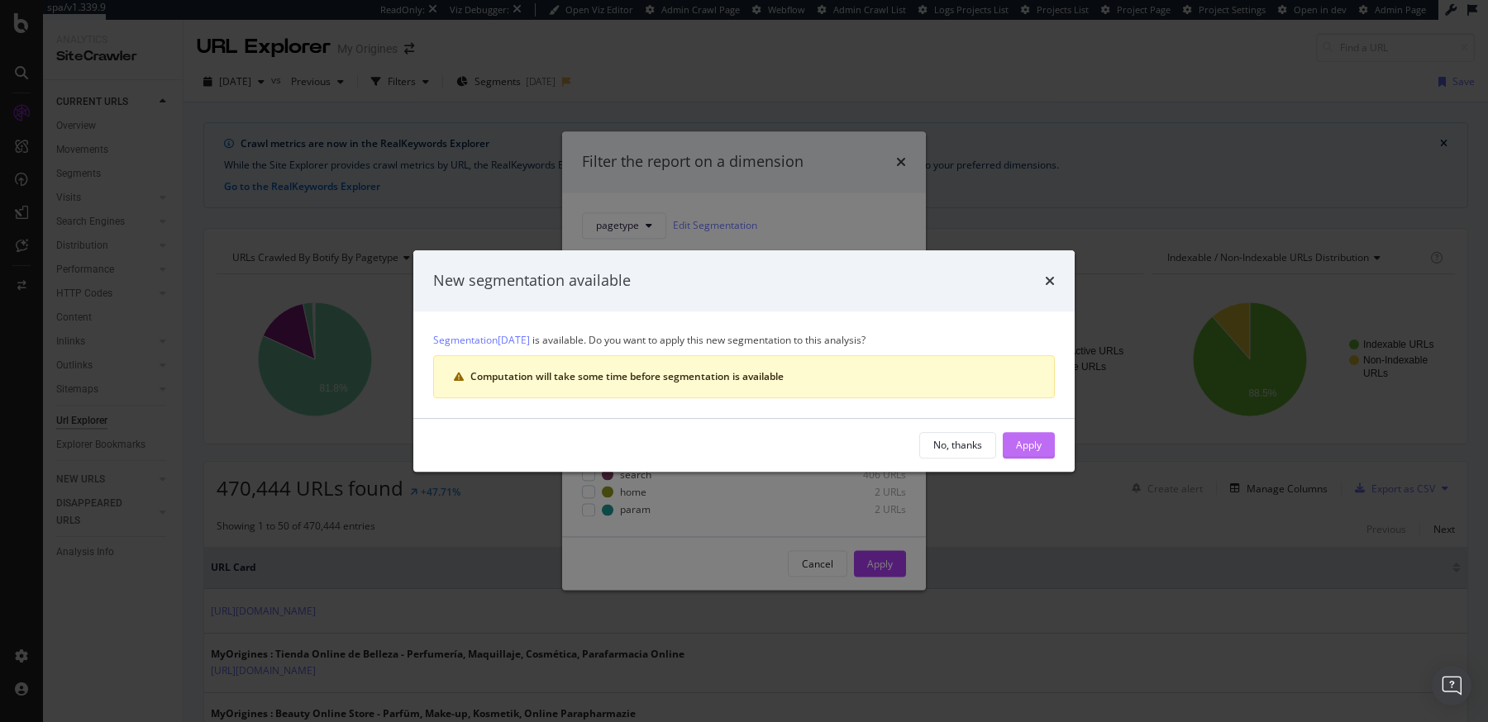
click at [1012, 444] on button "Apply" at bounding box center [1028, 445] width 52 height 26
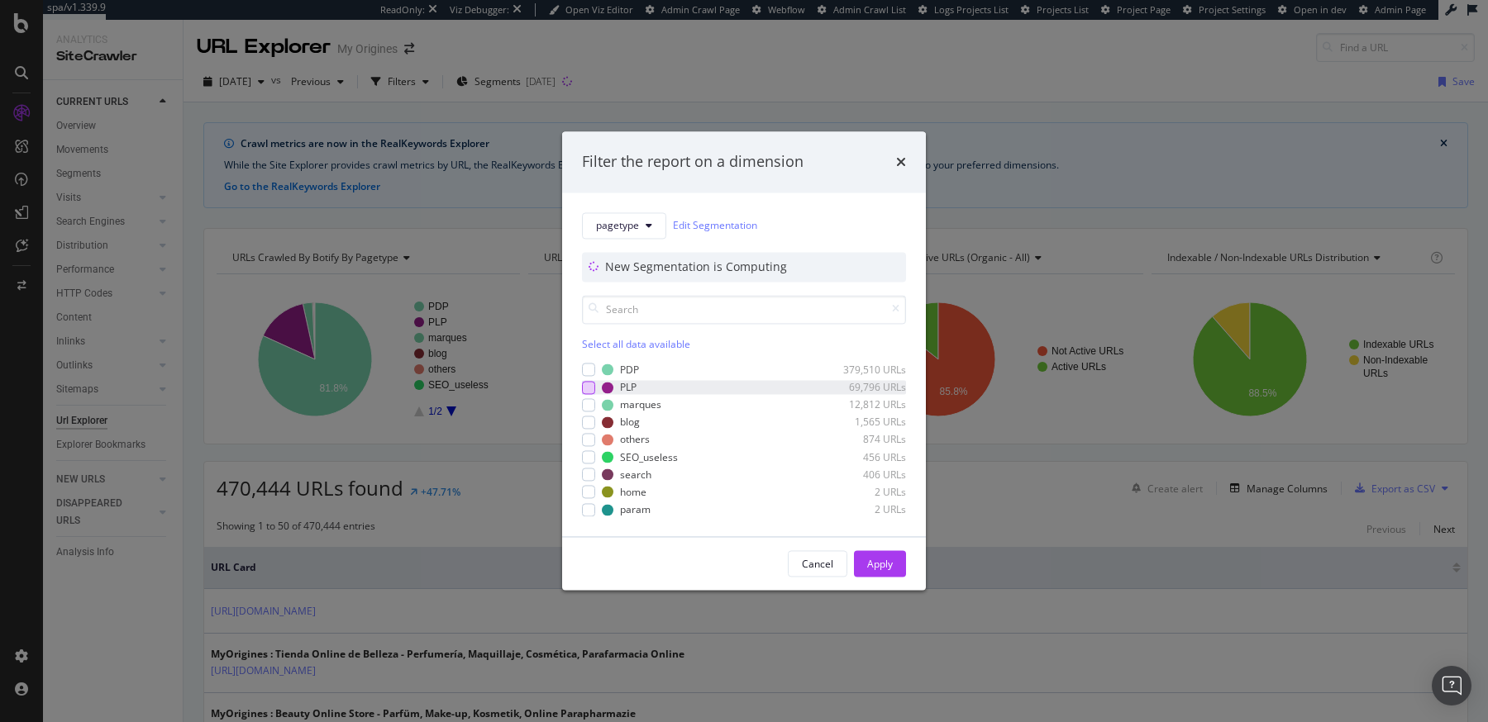
click at [590, 382] on div "modal" at bounding box center [588, 387] width 13 height 13
click at [882, 557] on div "Apply" at bounding box center [880, 564] width 26 height 14
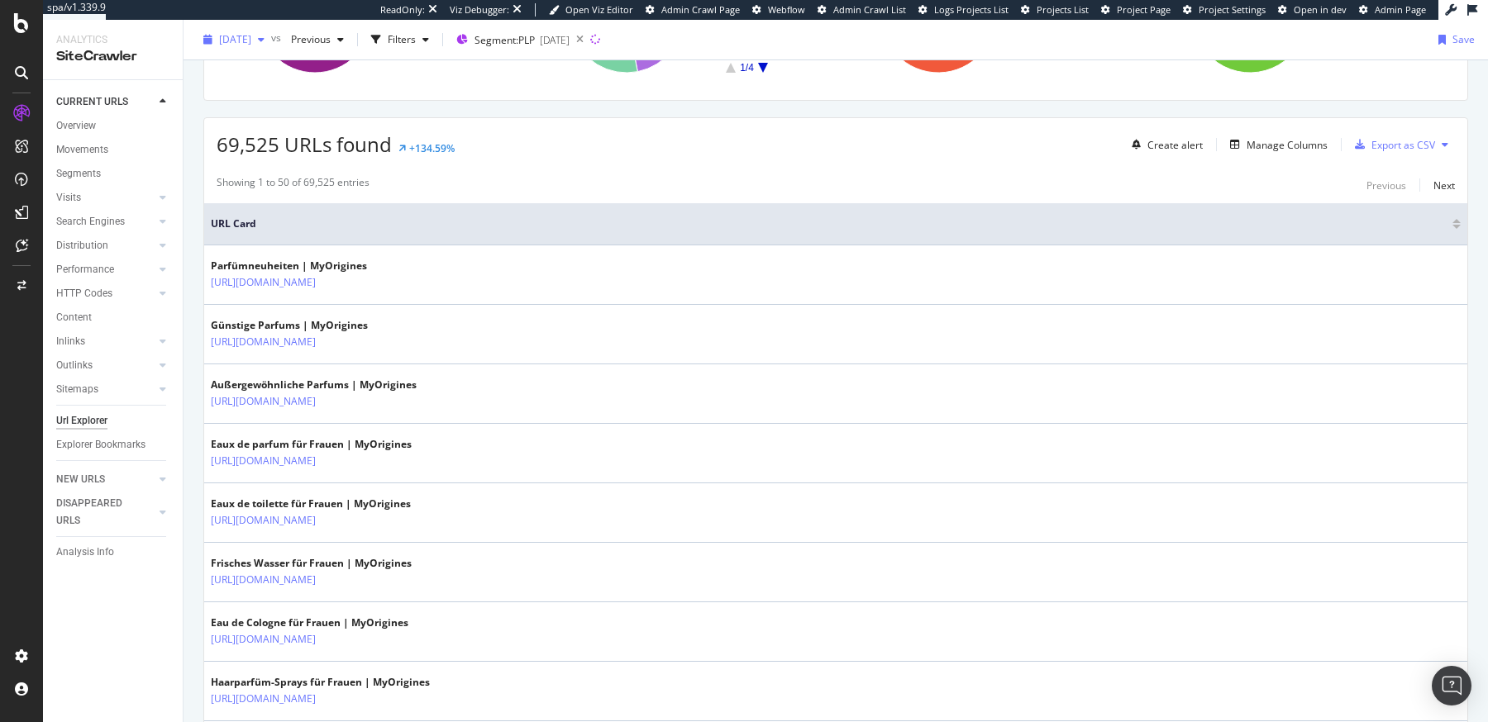
scroll to position [186, 0]
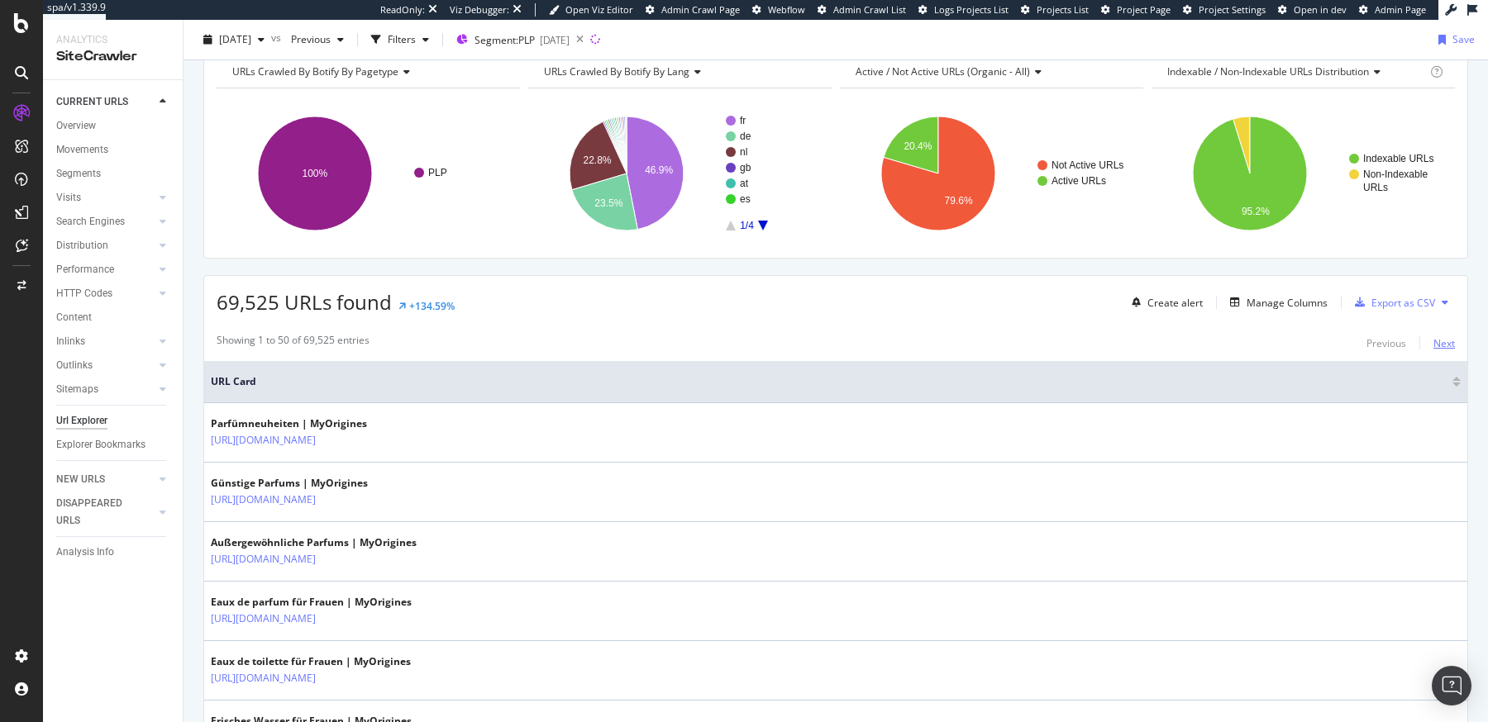
click at [1433, 338] on div "Next" at bounding box center [1443, 343] width 21 height 14
click at [1436, 343] on div "Next" at bounding box center [1443, 343] width 21 height 14
click at [1434, 350] on button "Next" at bounding box center [1443, 343] width 21 height 20
click at [1433, 343] on div "Next" at bounding box center [1443, 343] width 21 height 14
click at [1433, 338] on div "Next" at bounding box center [1443, 343] width 21 height 14
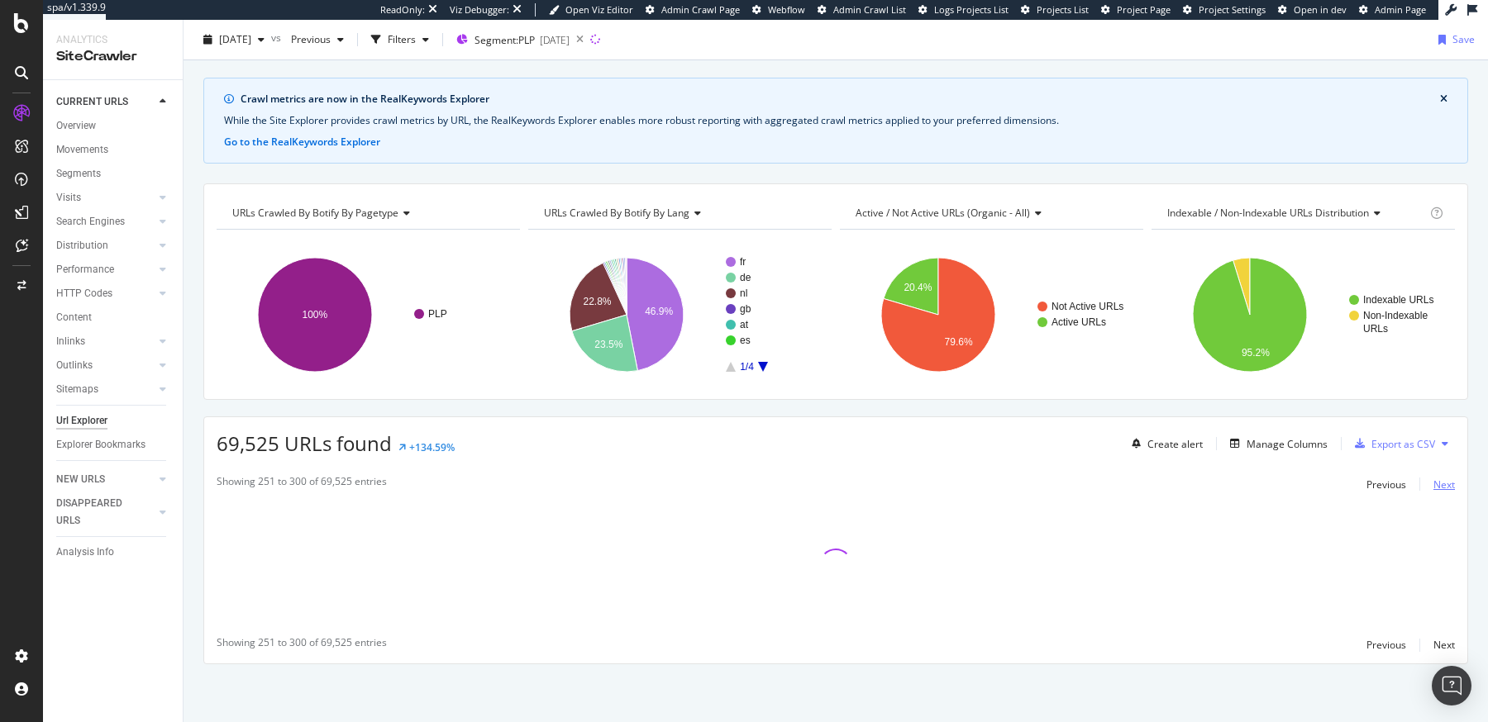
click at [1428, 338] on rect "A chart." at bounding box center [1301, 315] width 300 height 144
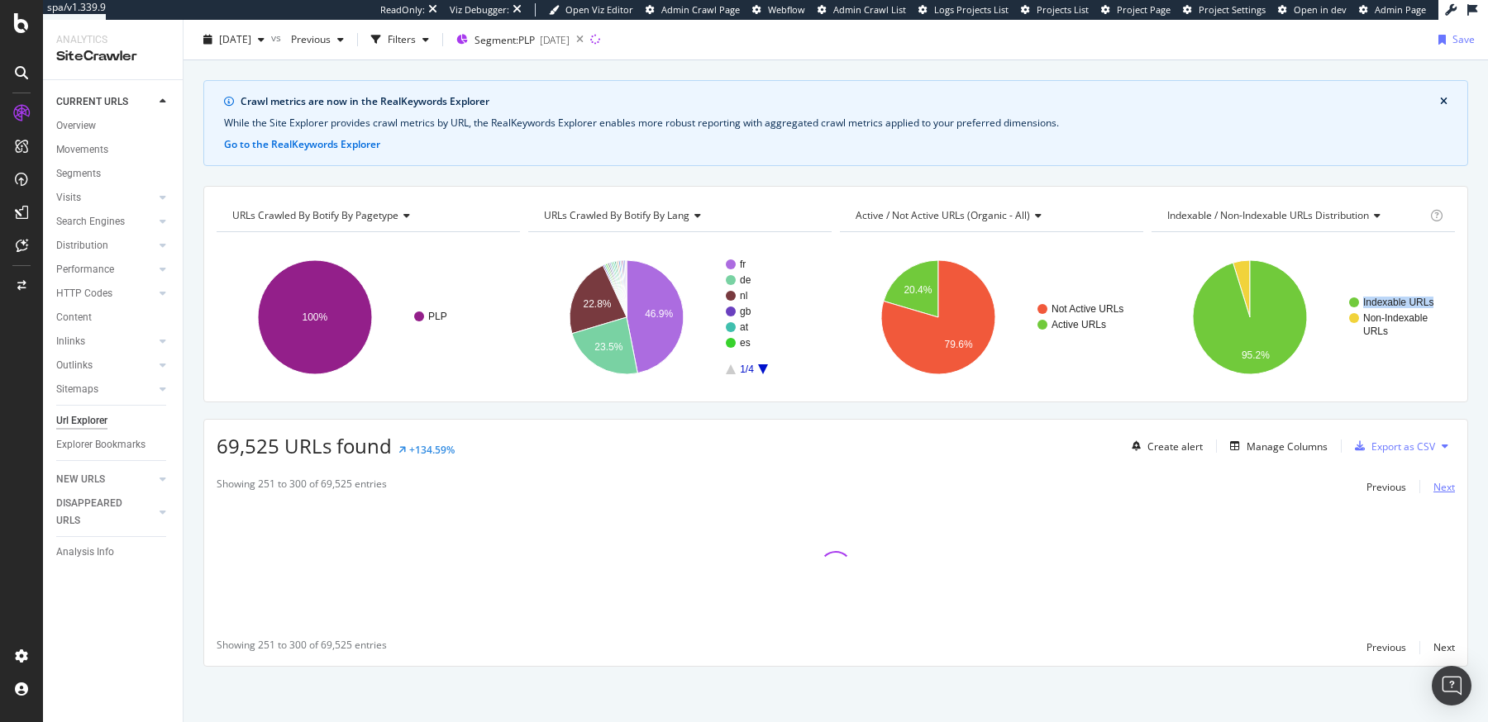
click at [1428, 338] on rect "A chart." at bounding box center [1301, 317] width 300 height 144
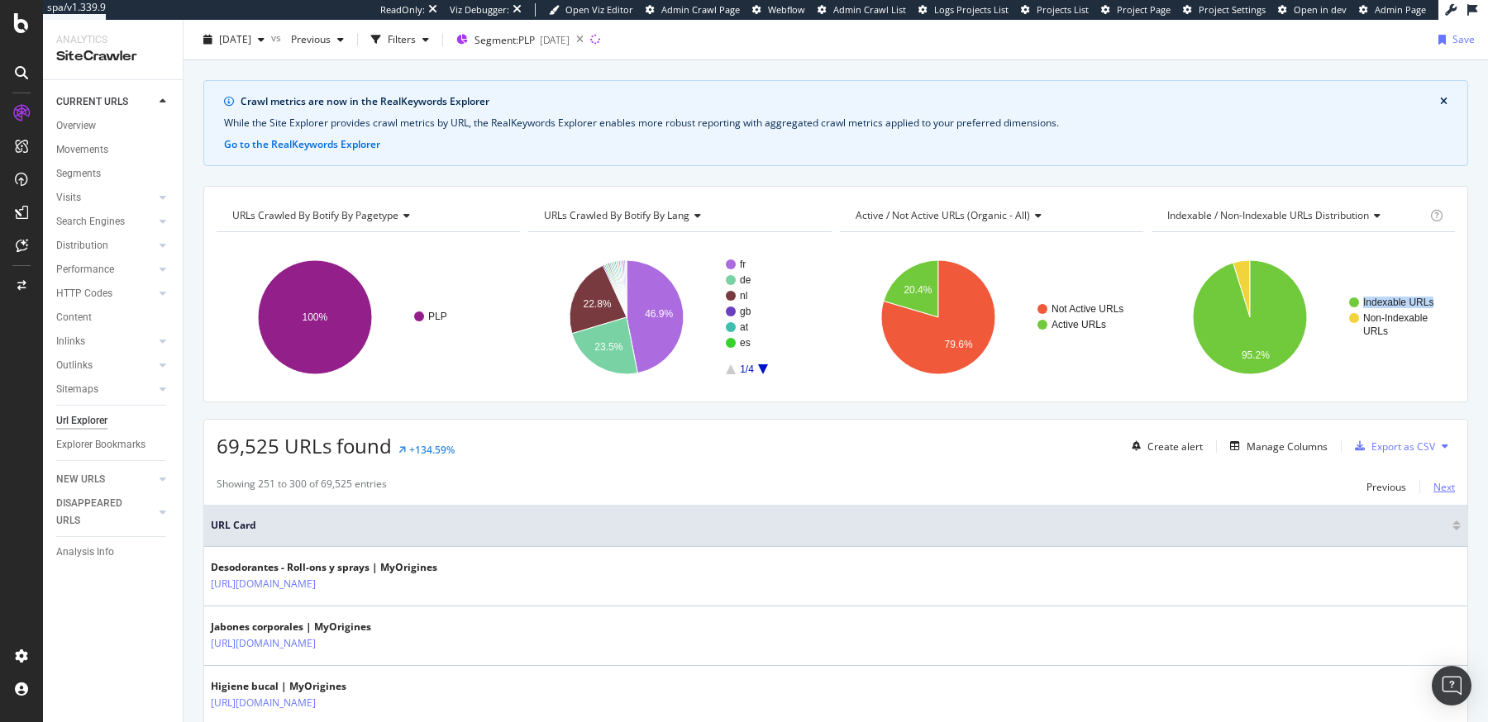
click at [1433, 480] on div "Next" at bounding box center [1443, 487] width 21 height 14
click at [1433, 484] on div "Next" at bounding box center [1443, 487] width 21 height 14
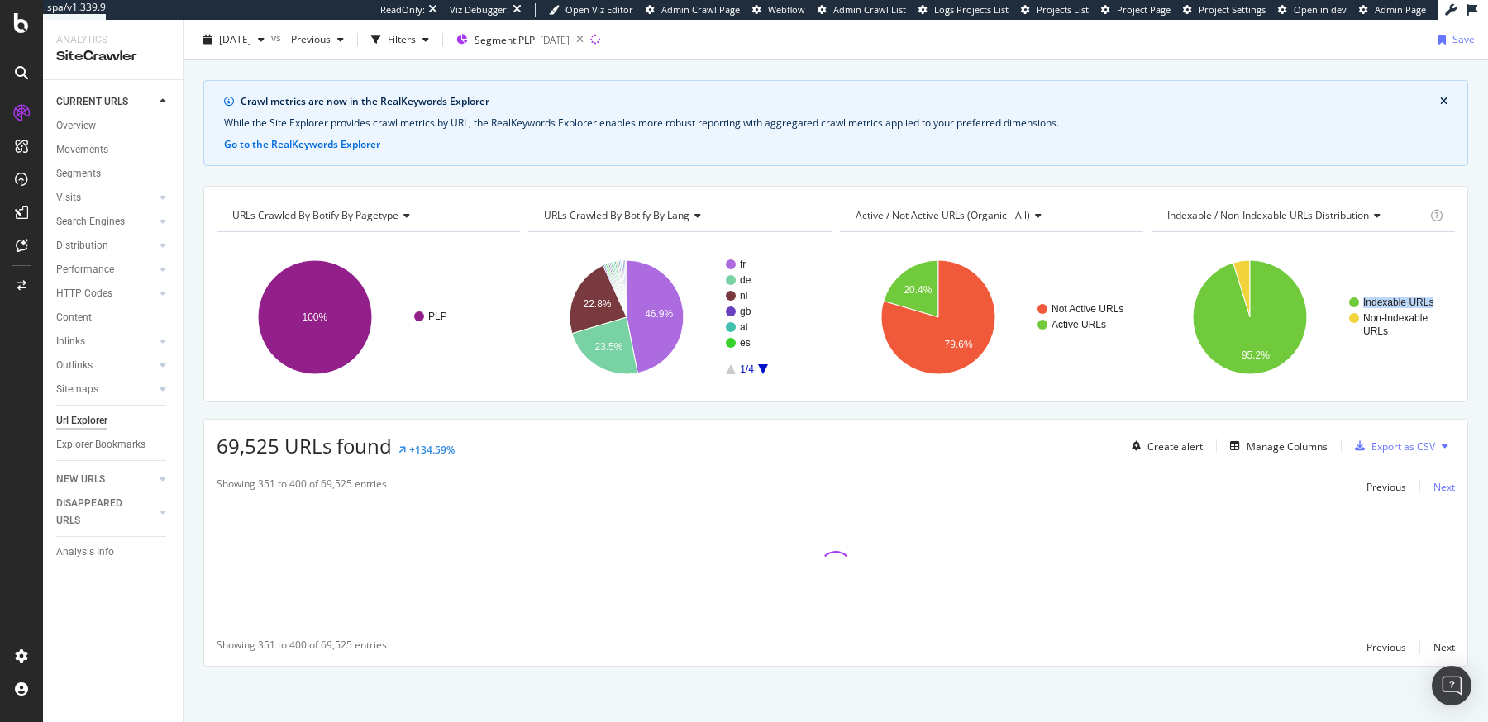
click at [1433, 484] on div "Next" at bounding box center [1443, 487] width 21 height 14
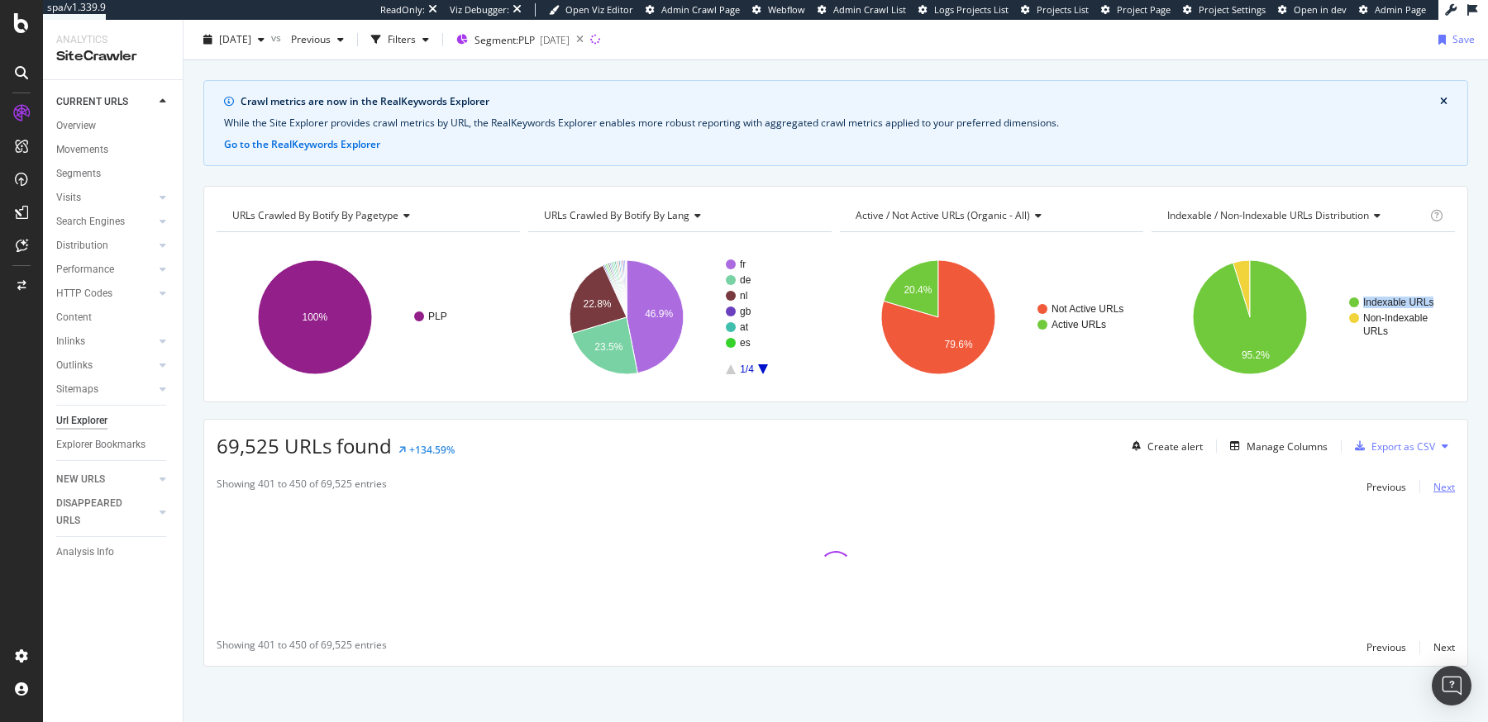
click at [1433, 484] on div "Next" at bounding box center [1443, 487] width 21 height 14
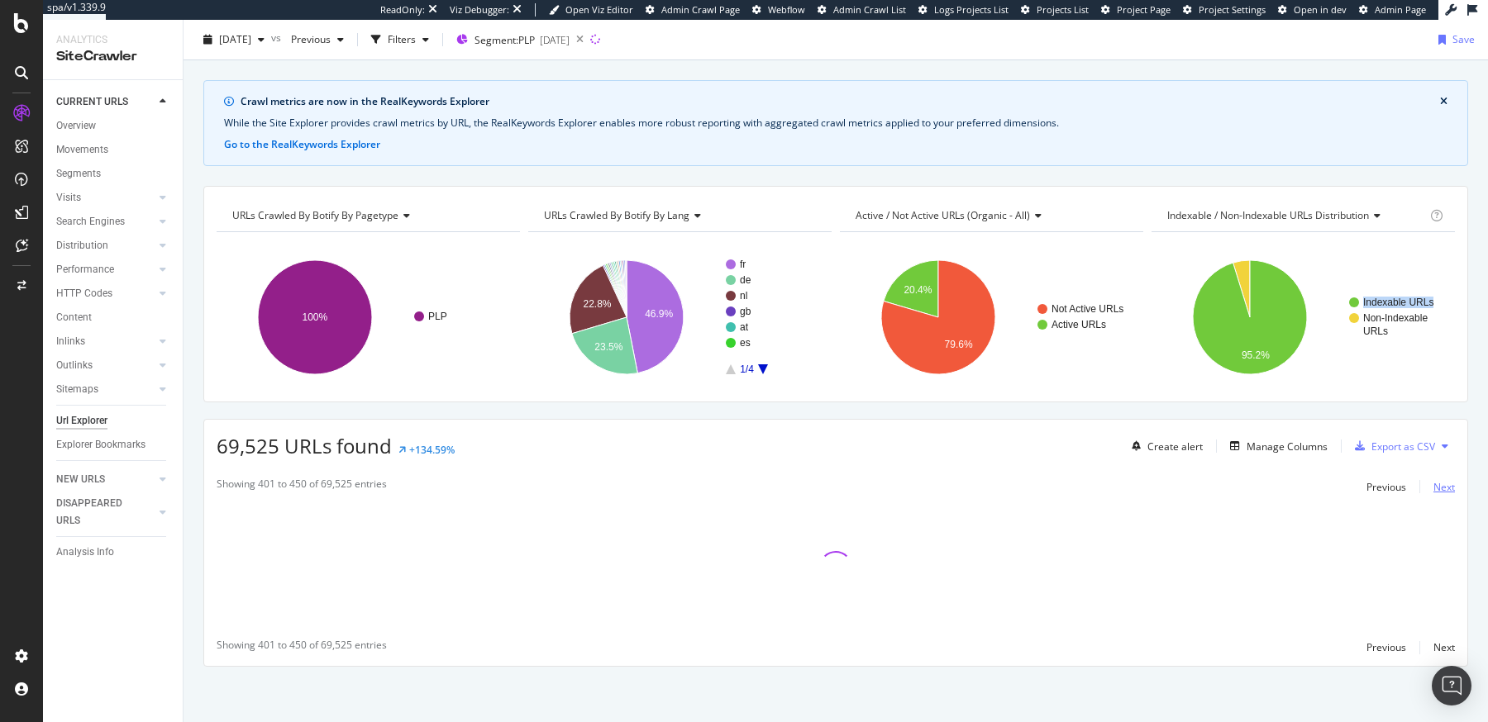
click at [1433, 484] on div "Next" at bounding box center [1443, 487] width 21 height 14
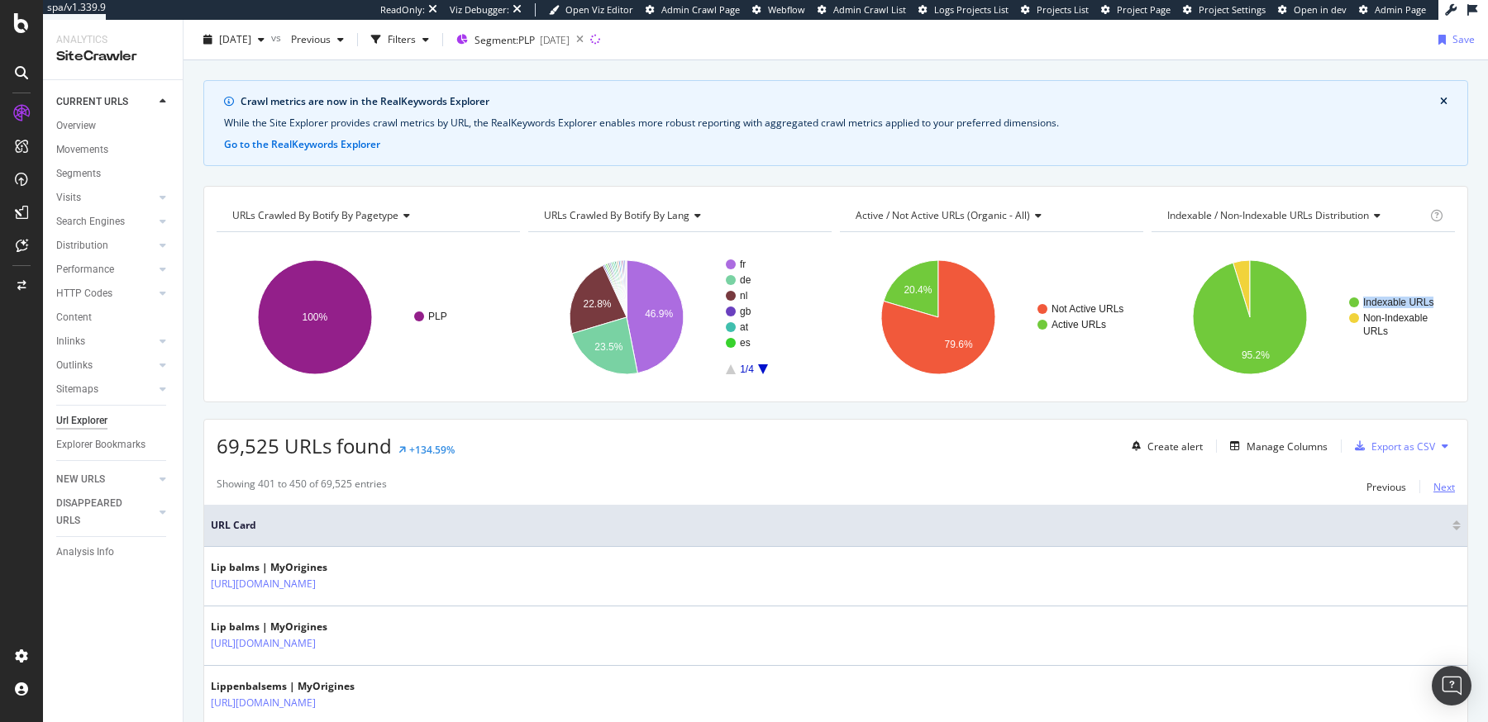
click at [1433, 484] on div "Next" at bounding box center [1443, 487] width 21 height 14
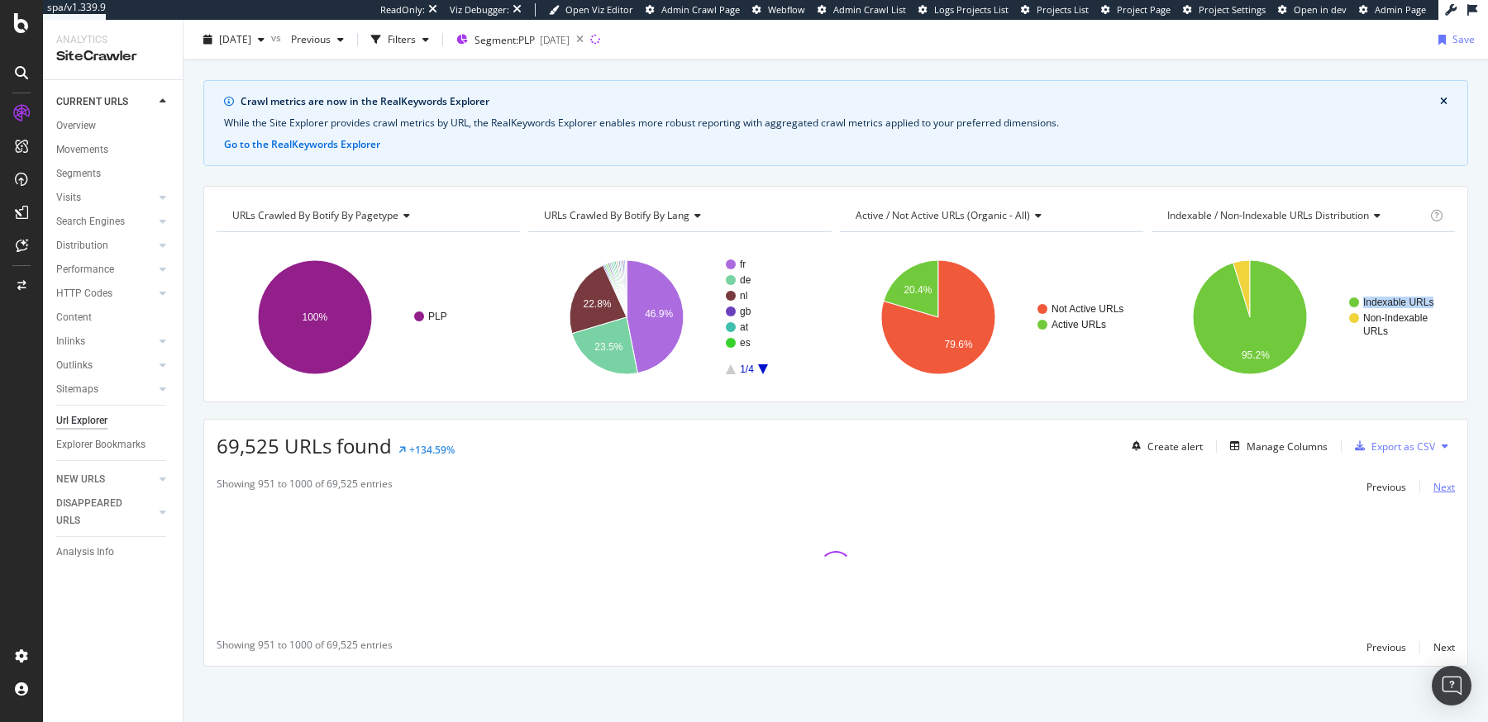
click at [1433, 484] on div "Next" at bounding box center [1443, 487] width 21 height 14
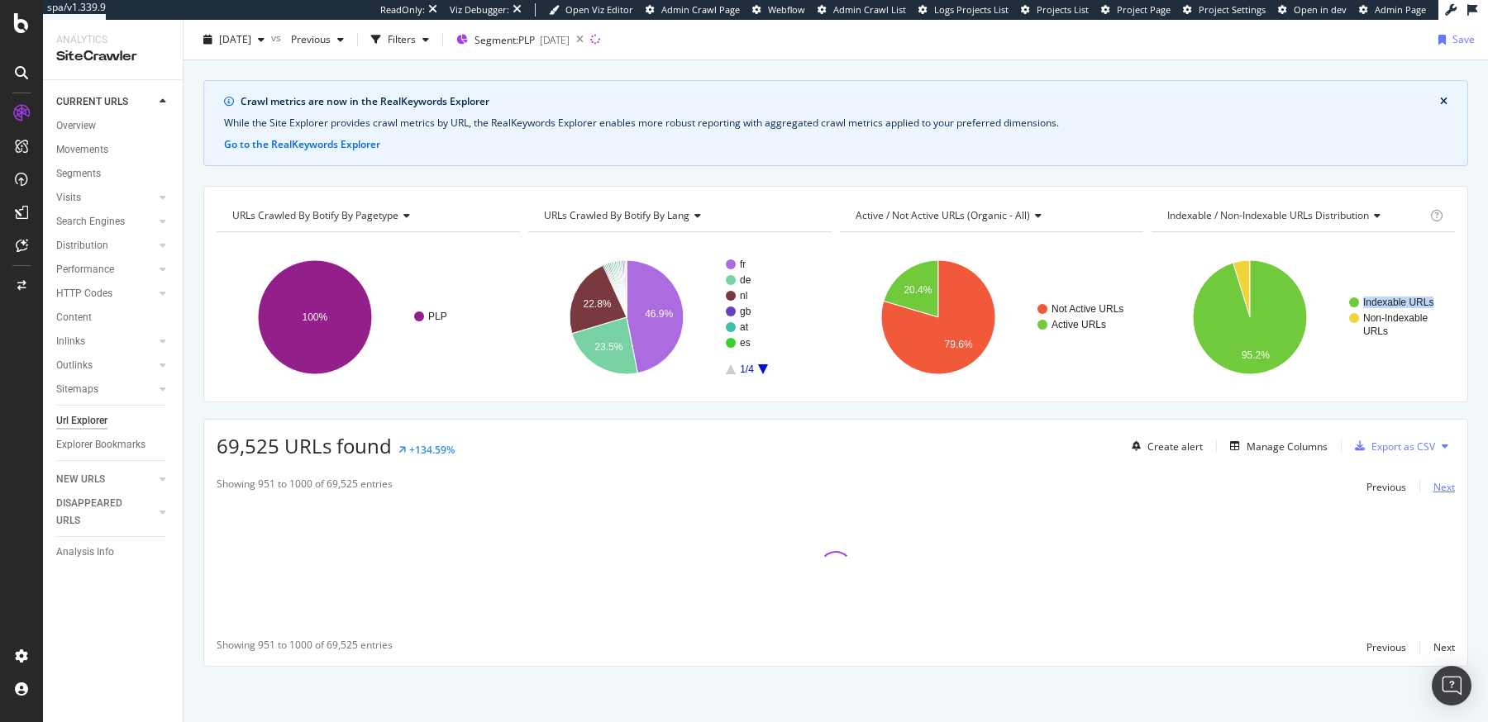
click at [1433, 484] on div "Next" at bounding box center [1443, 487] width 21 height 14
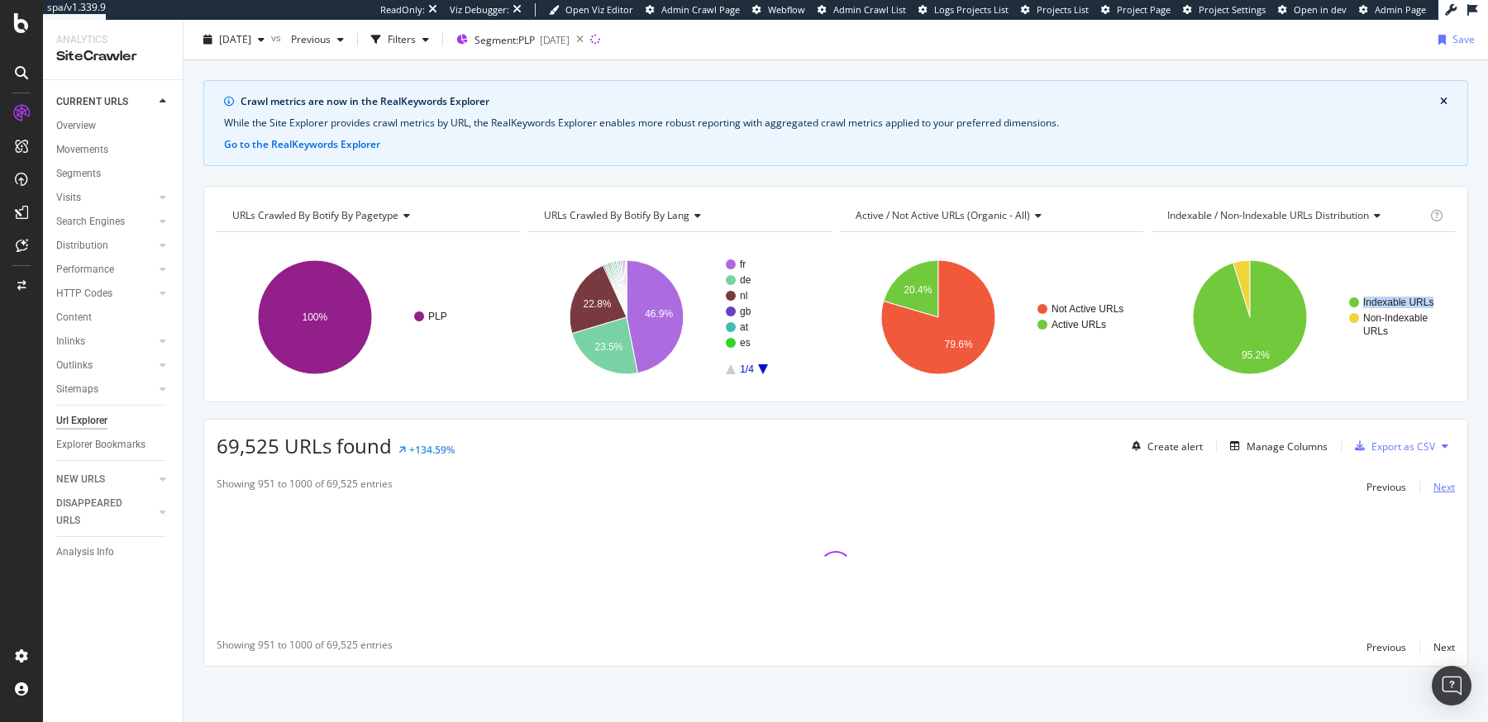
click at [1433, 484] on div "Next" at bounding box center [1443, 487] width 21 height 14
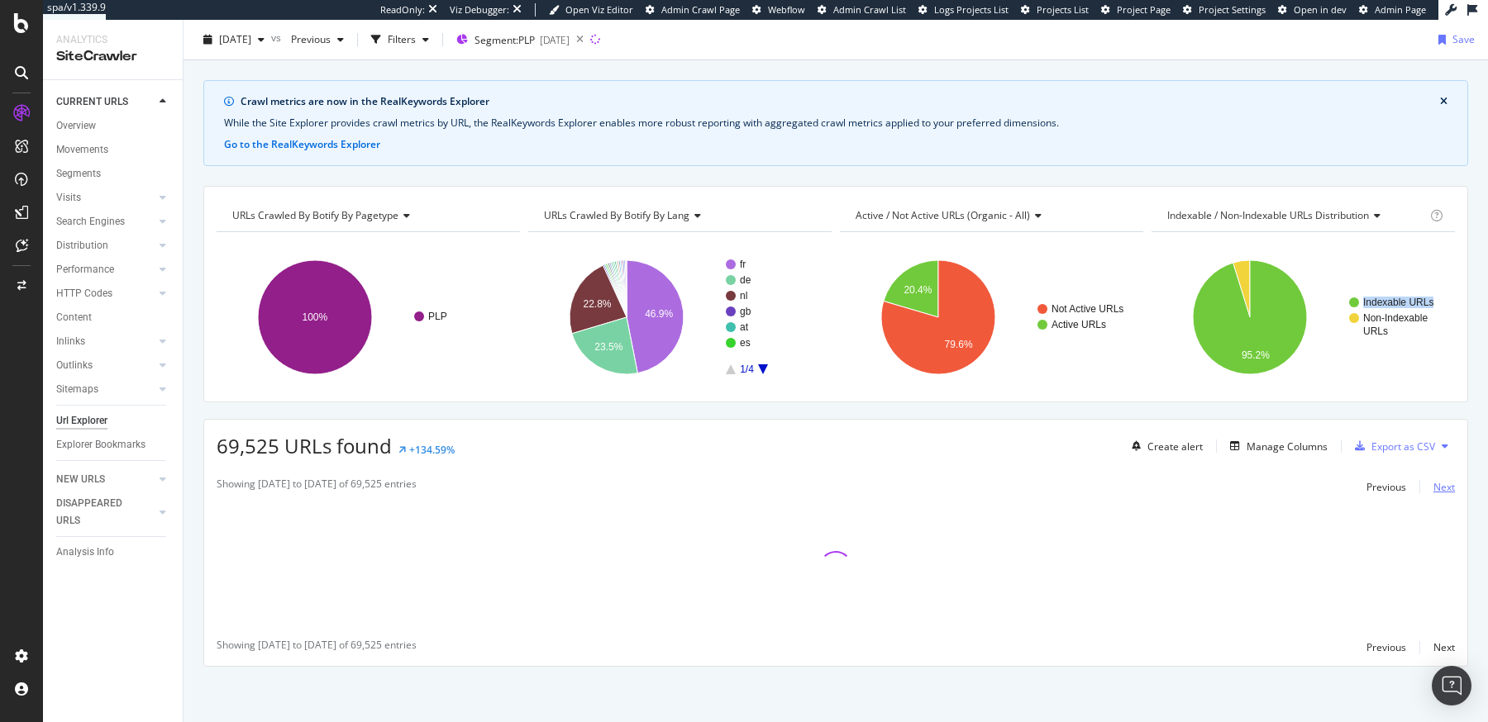
click at [1433, 484] on div "Next" at bounding box center [1443, 487] width 21 height 14
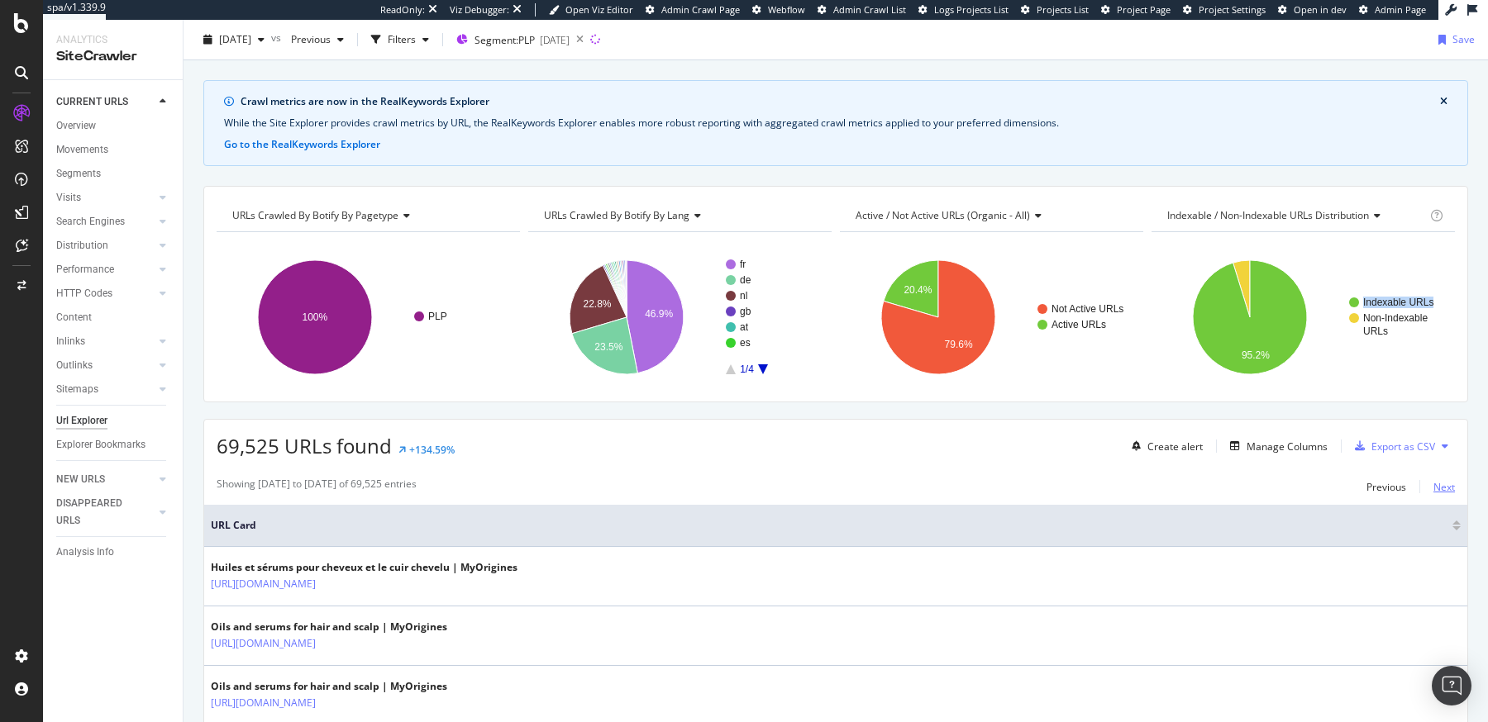
click at [1433, 484] on div "Next" at bounding box center [1443, 487] width 21 height 14
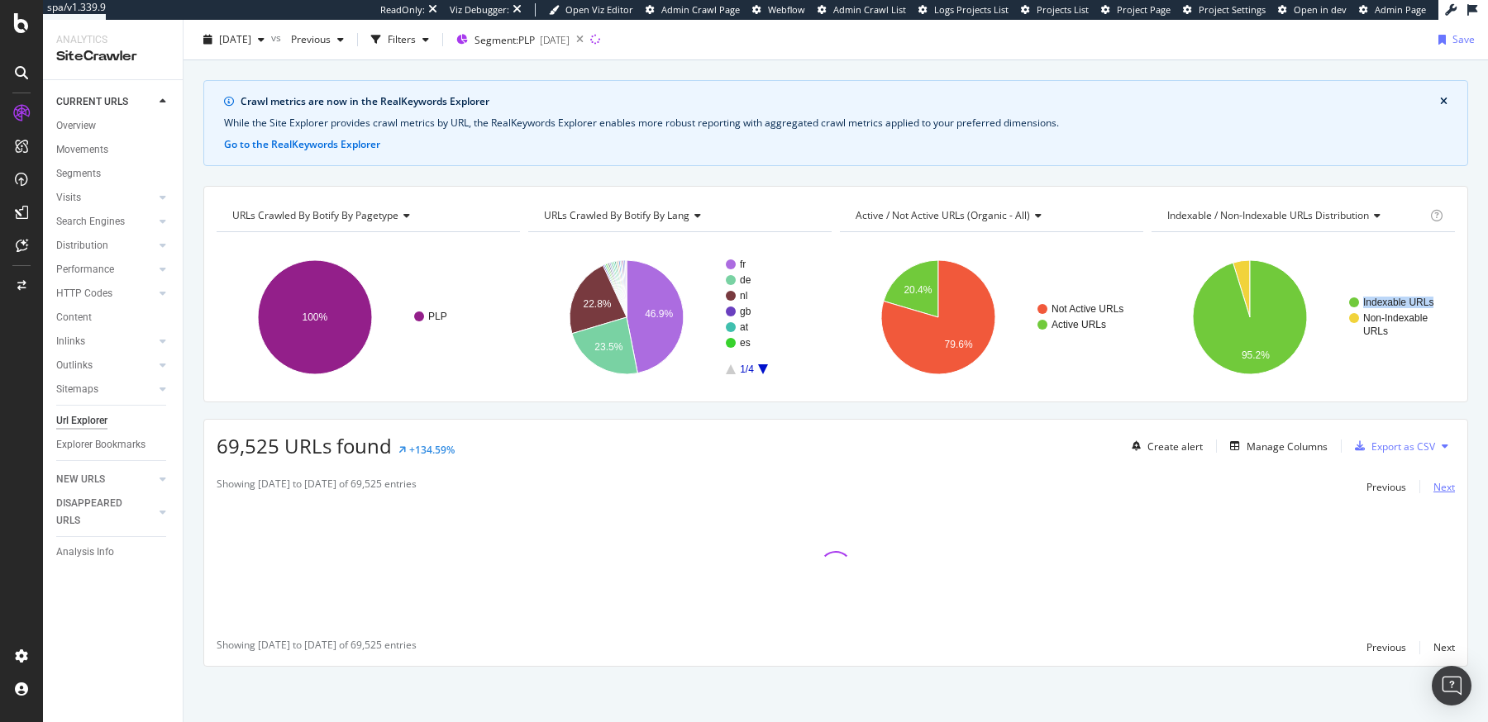
click at [1433, 484] on div "Next" at bounding box center [1443, 487] width 21 height 14
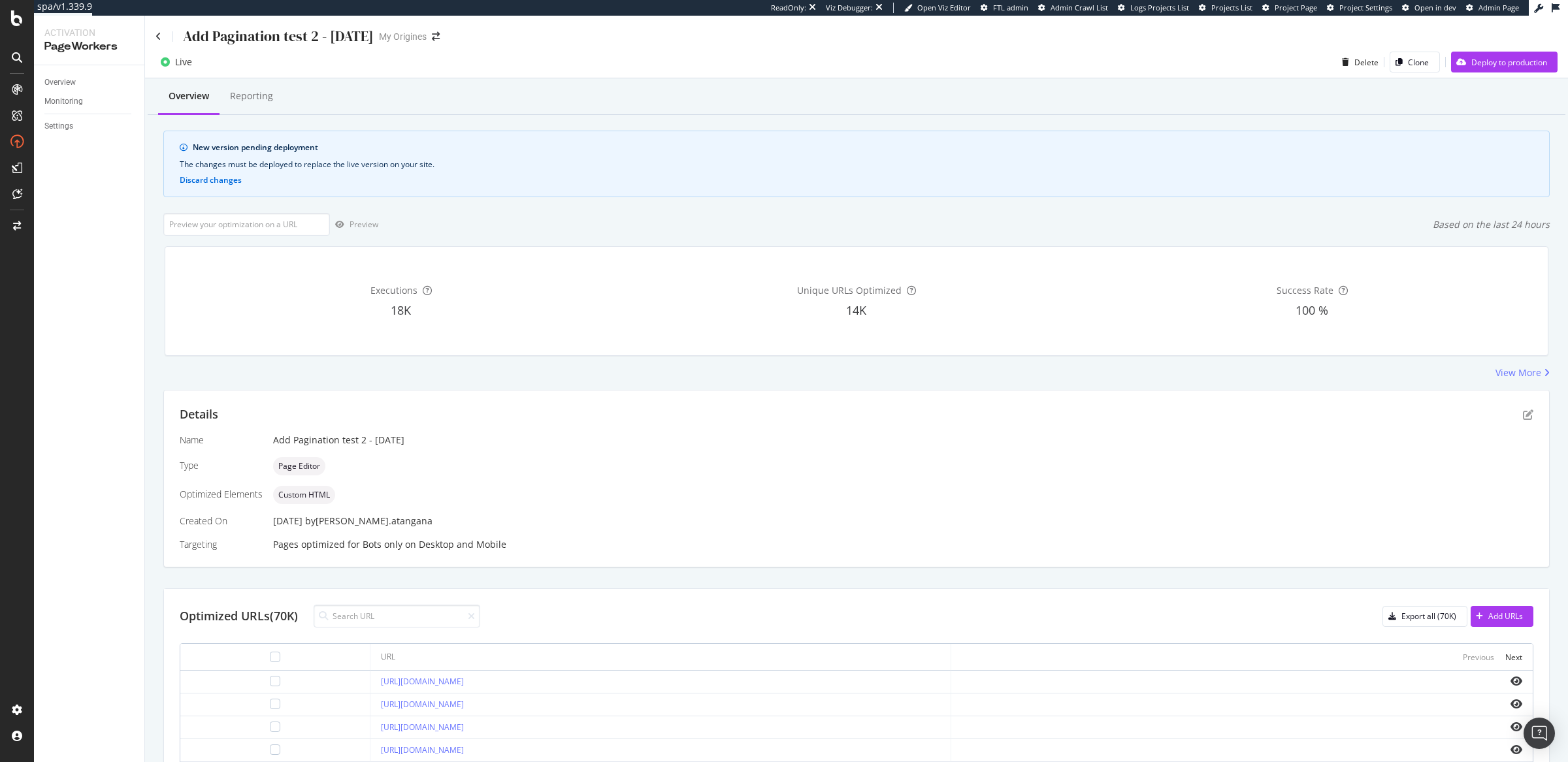
scroll to position [318, 0]
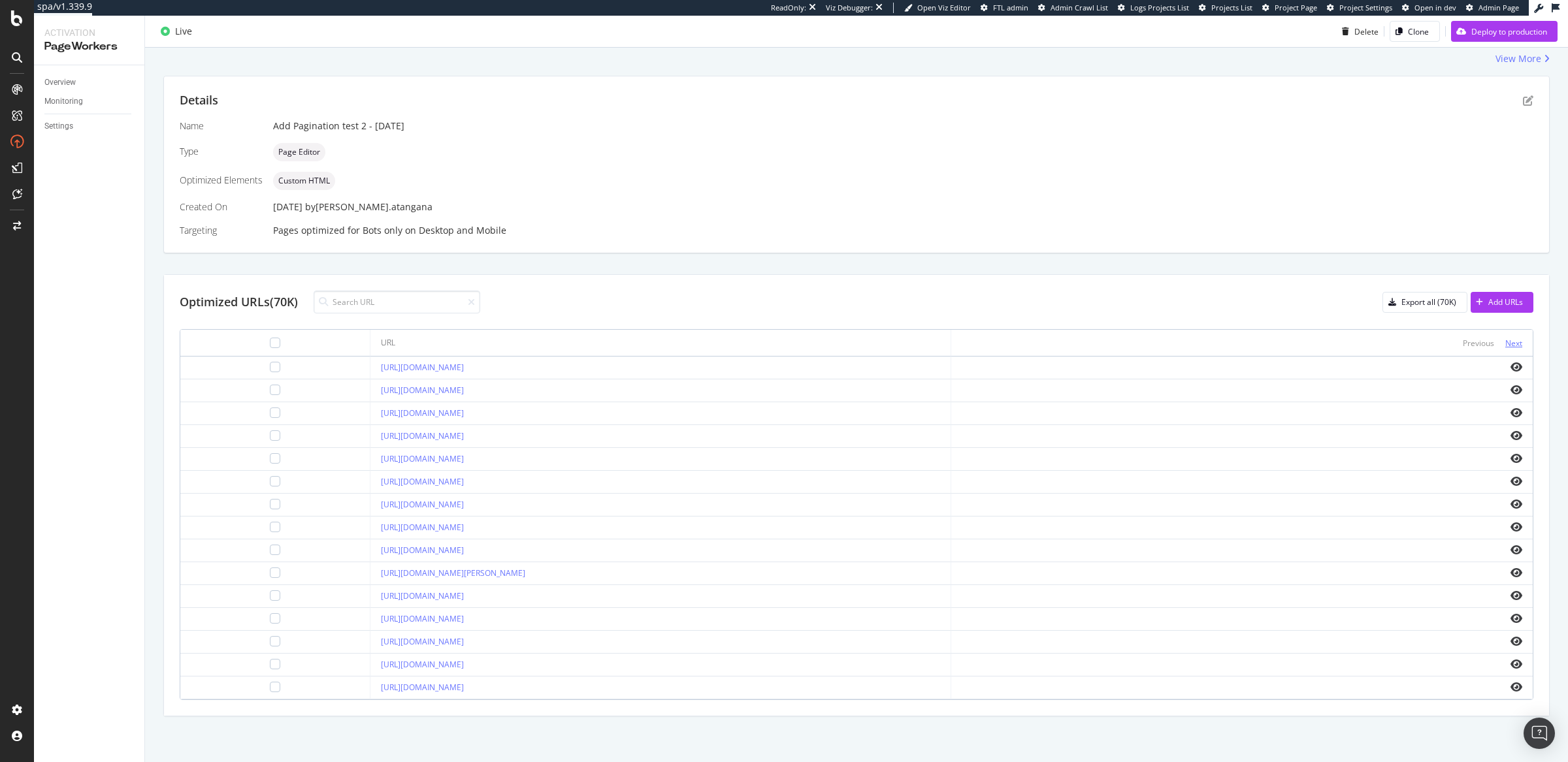
click at [1506, 342] on div "Next" at bounding box center [1513, 343] width 17 height 11
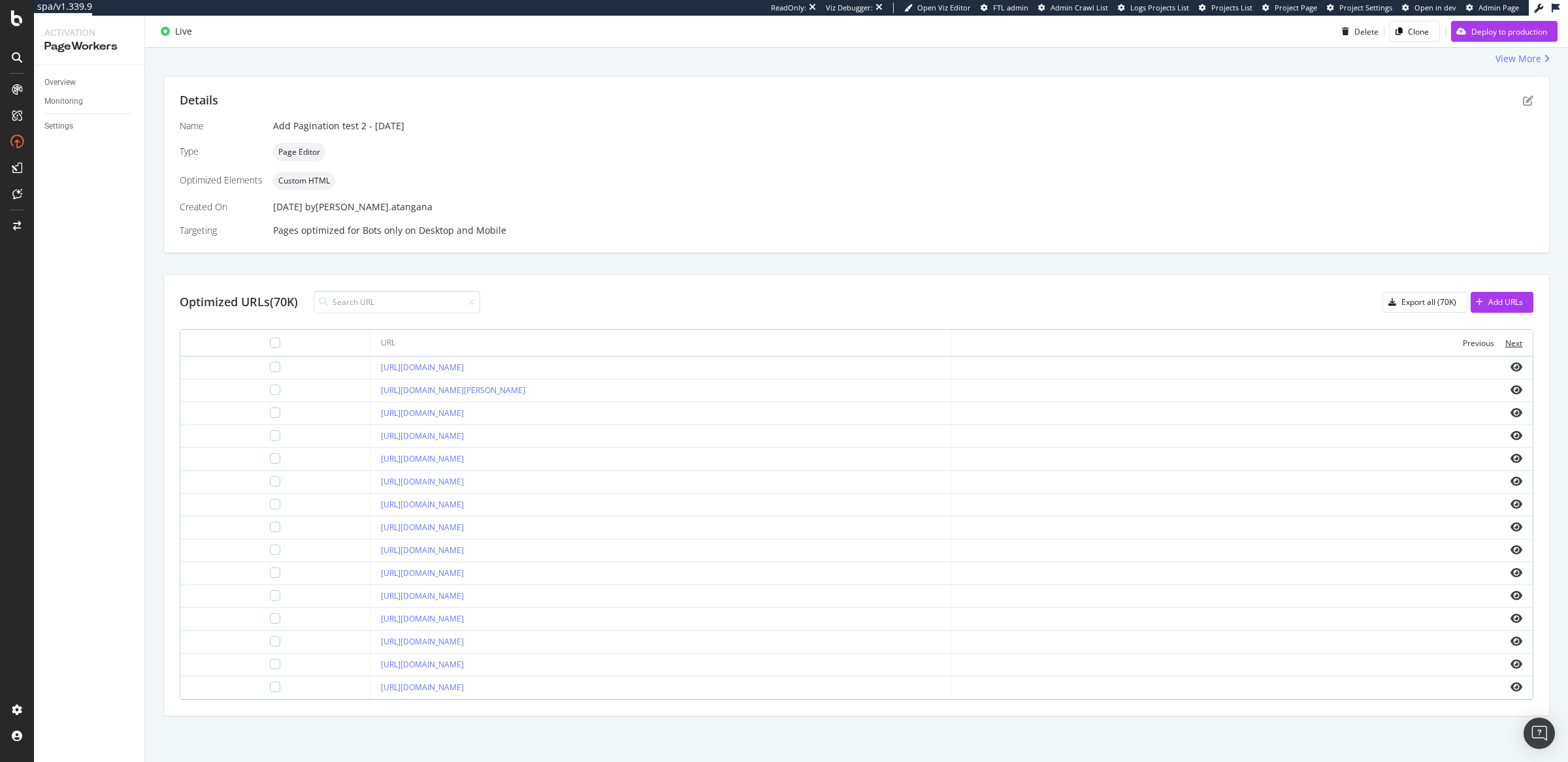
click at [1506, 342] on div "Next" at bounding box center [1513, 343] width 17 height 11
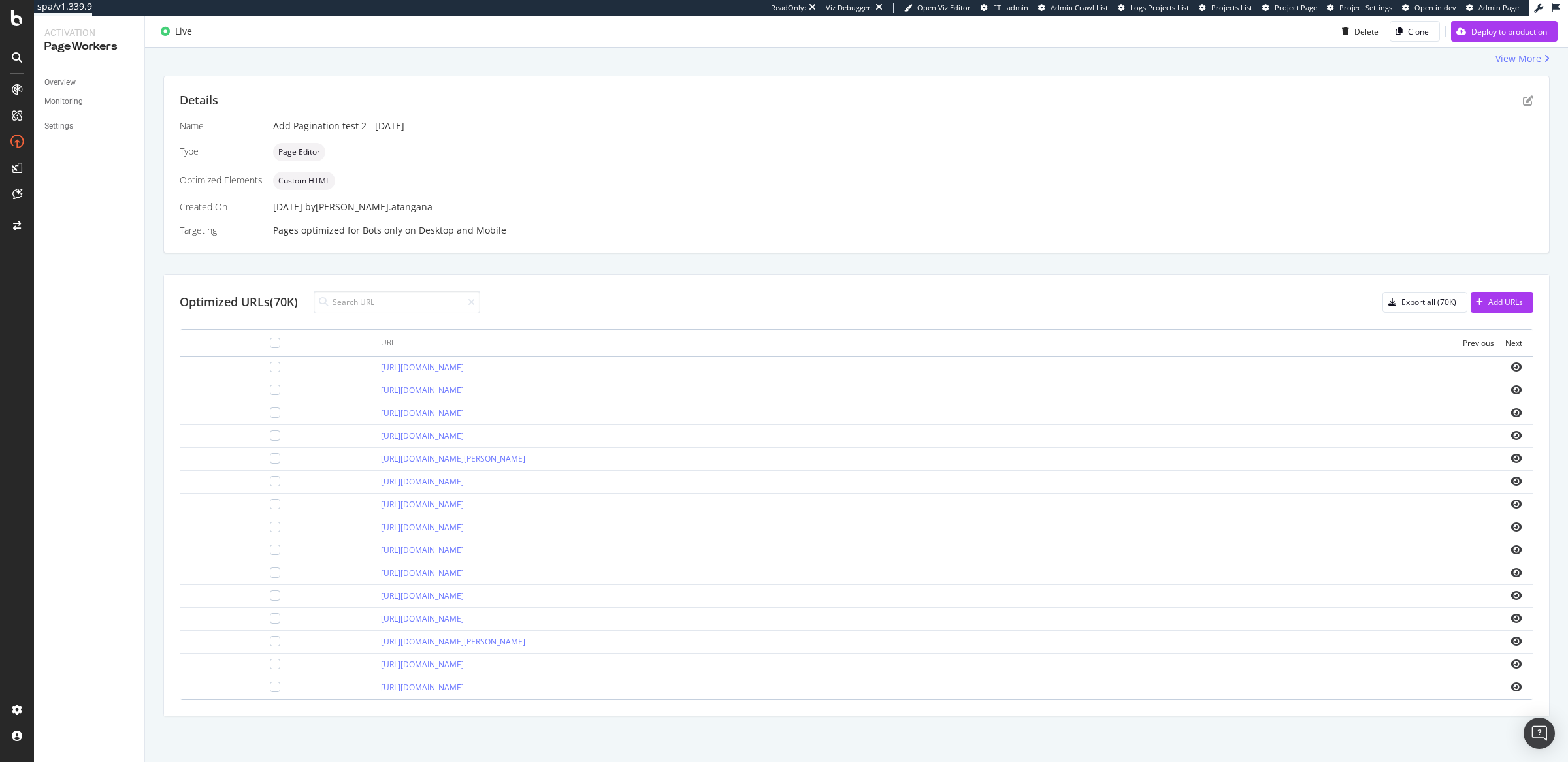
click at [1506, 342] on div "Next" at bounding box center [1513, 343] width 17 height 11
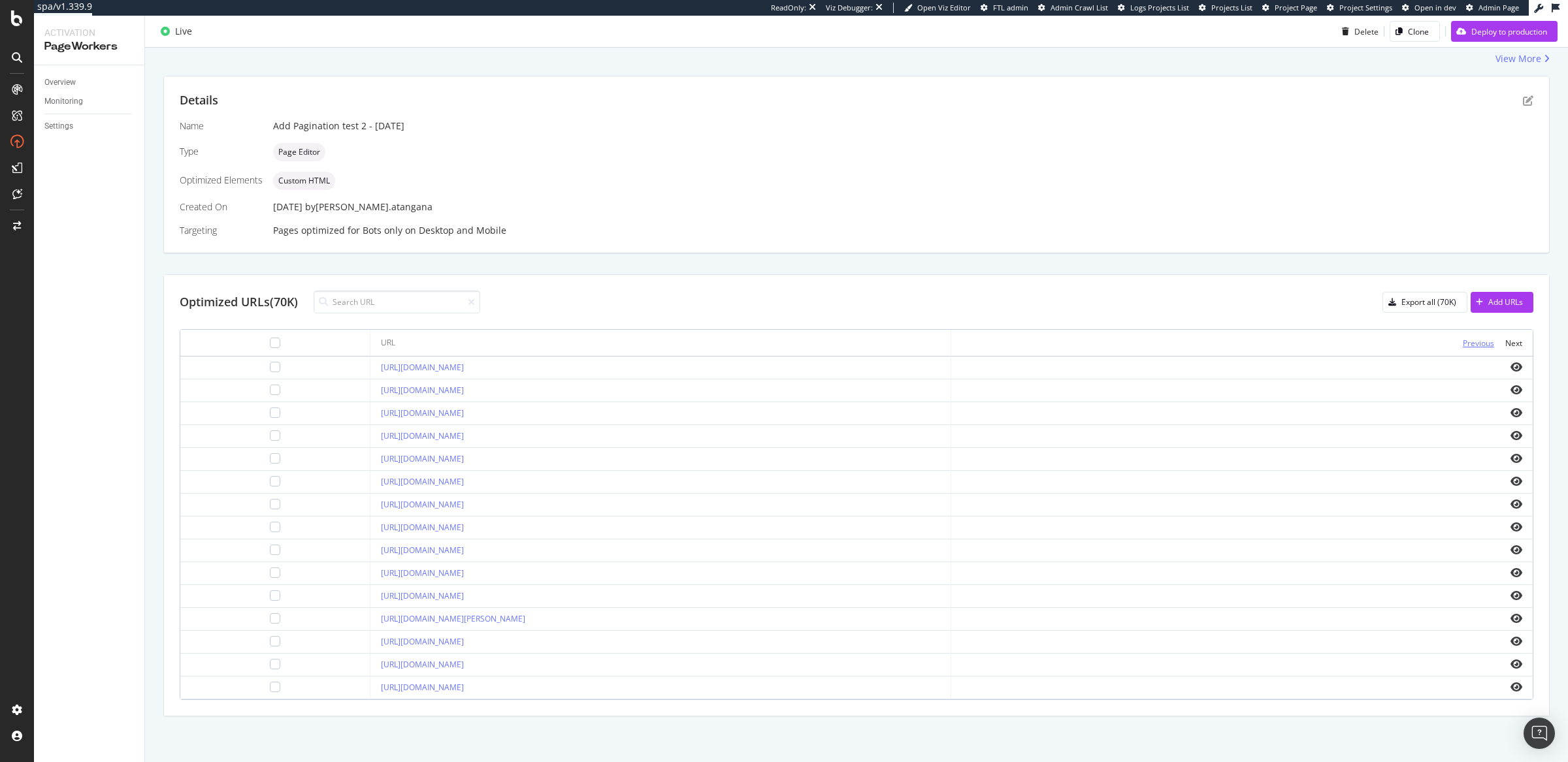
click at [1470, 342] on div "Previous" at bounding box center [1479, 343] width 32 height 11
click at [1506, 344] on div "Next" at bounding box center [1513, 343] width 17 height 11
click at [1480, 343] on div "Previous" at bounding box center [1479, 343] width 32 height 11
click at [1508, 344] on div "Next" at bounding box center [1513, 343] width 17 height 11
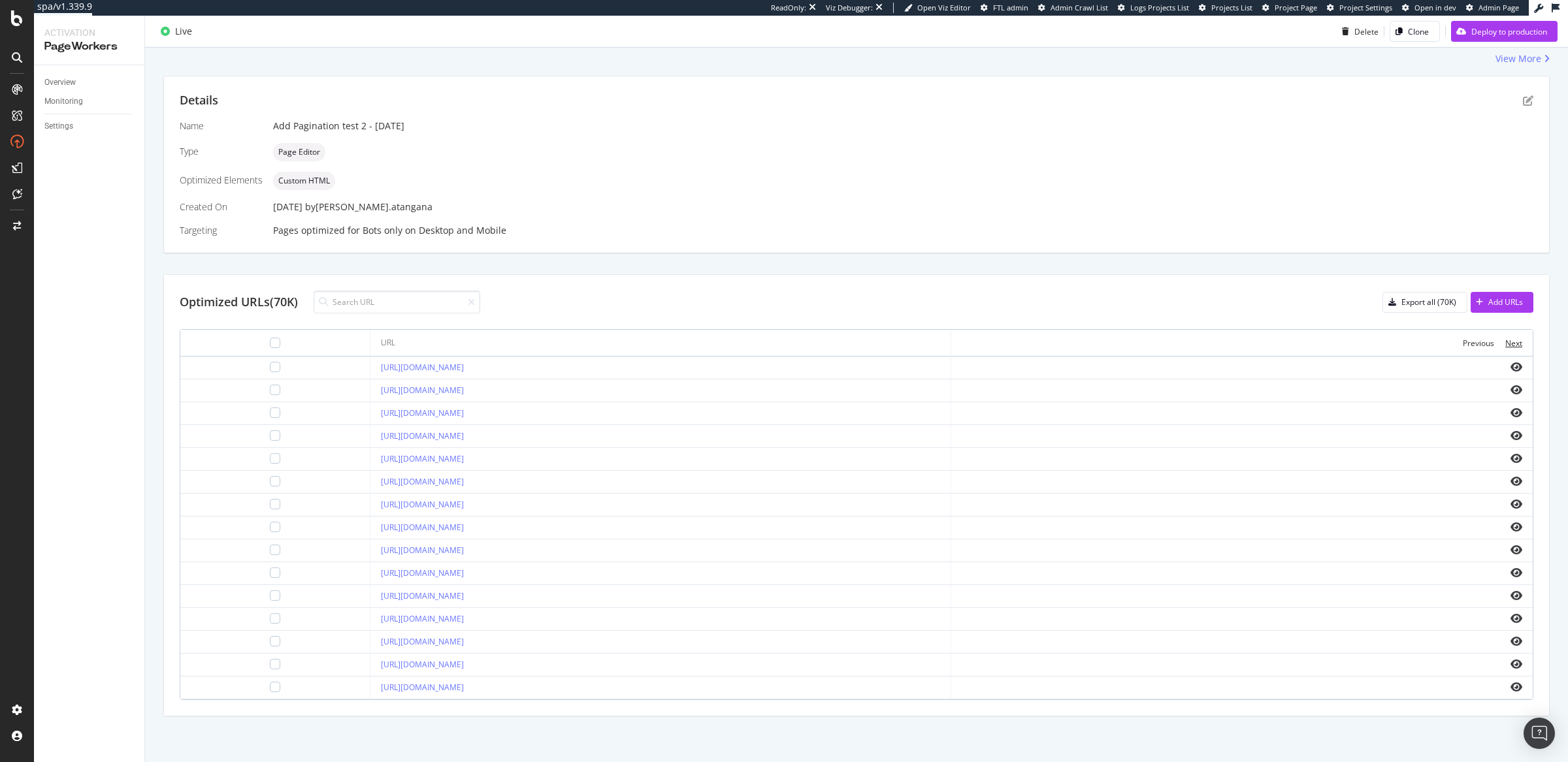
click at [1508, 344] on div "Next" at bounding box center [1513, 343] width 17 height 11
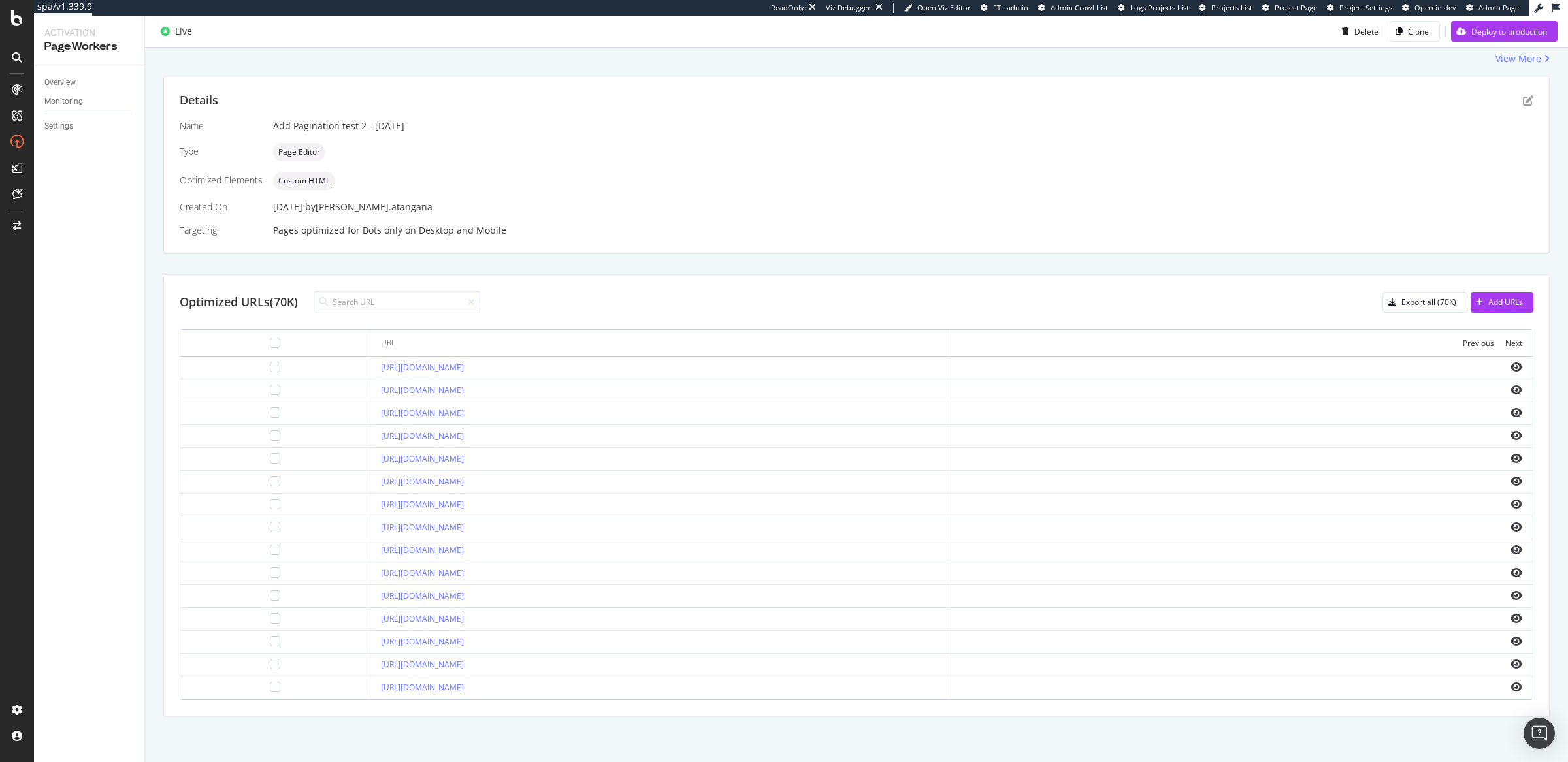
click at [1508, 344] on div "Next" at bounding box center [1513, 343] width 17 height 11
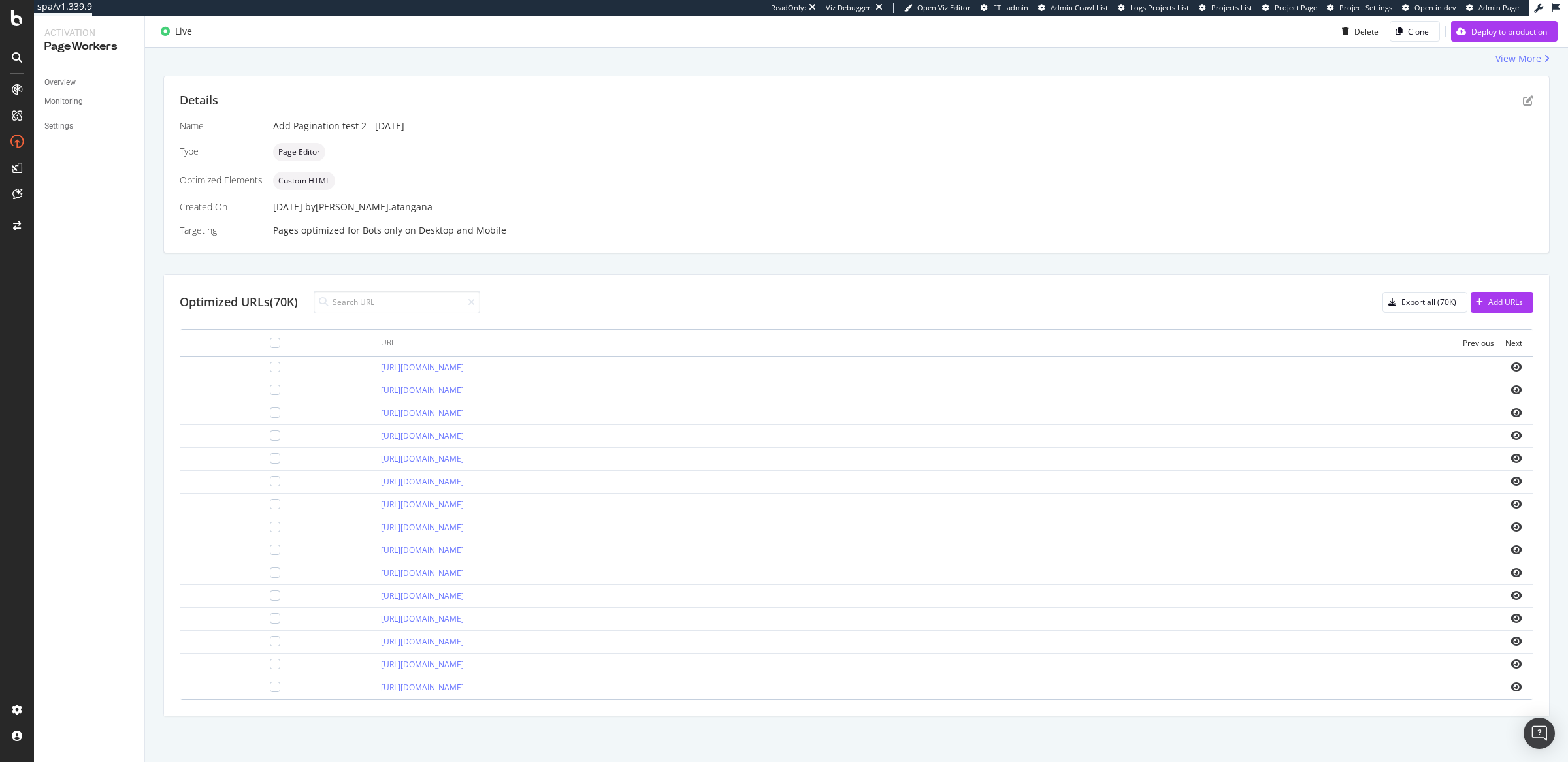
click at [1508, 344] on div "Next" at bounding box center [1513, 343] width 17 height 11
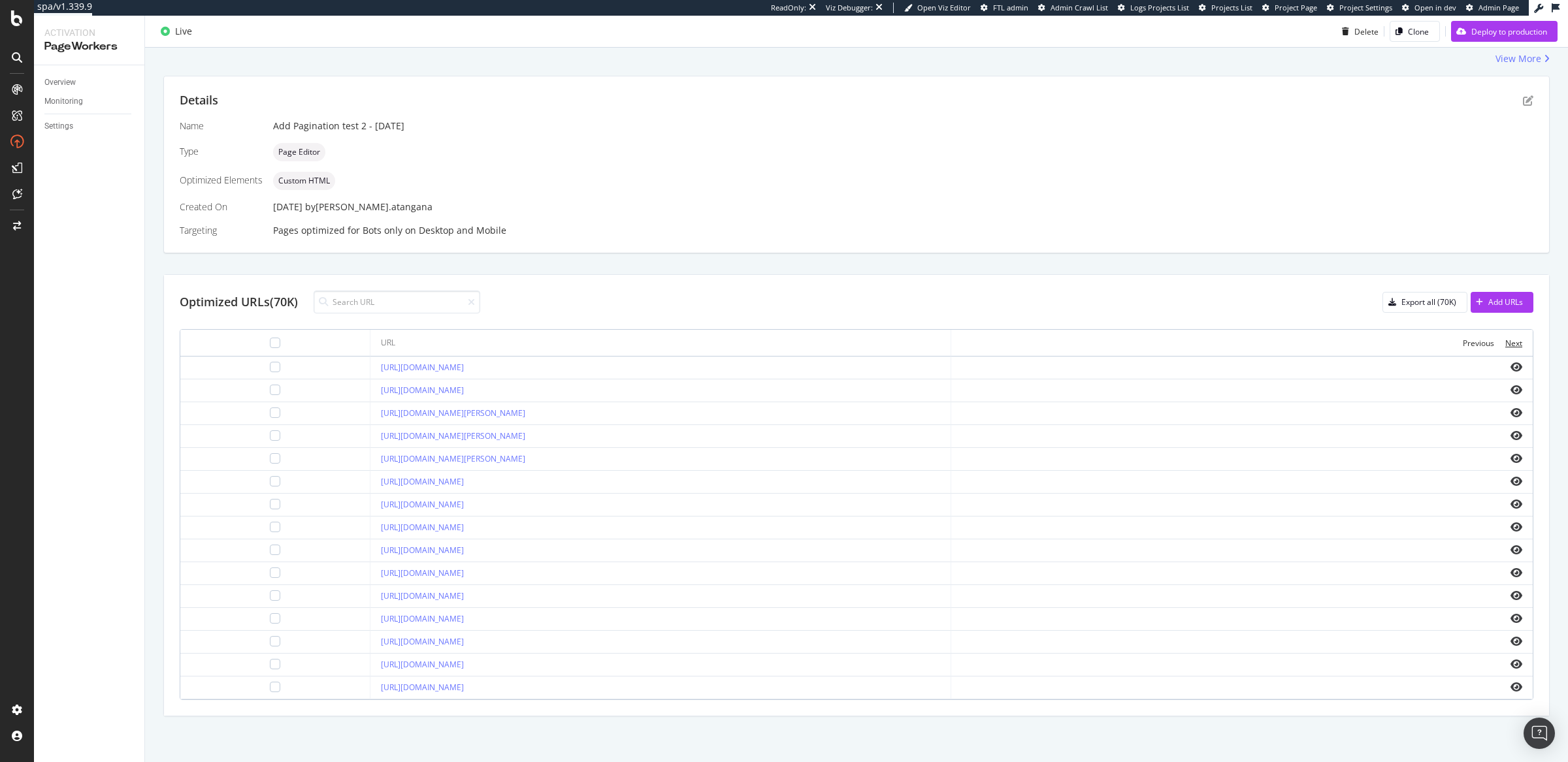
click at [1508, 344] on div "Next" at bounding box center [1513, 343] width 17 height 11
click at [40, 89] on div "Overview Monitoring Settings" at bounding box center [89, 414] width 111 height 697
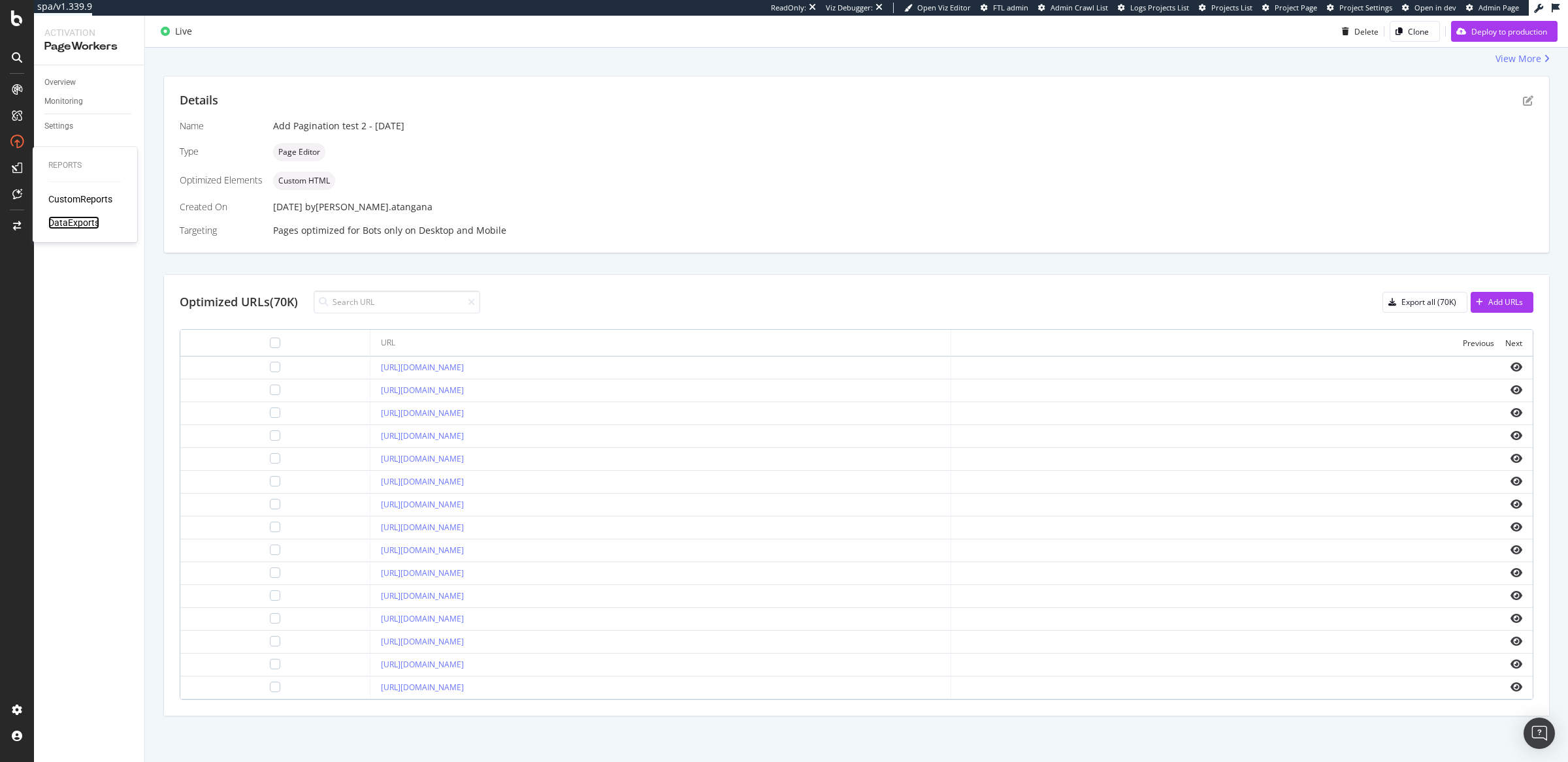
click at [70, 224] on div "DataExports" at bounding box center [74, 223] width 51 height 13
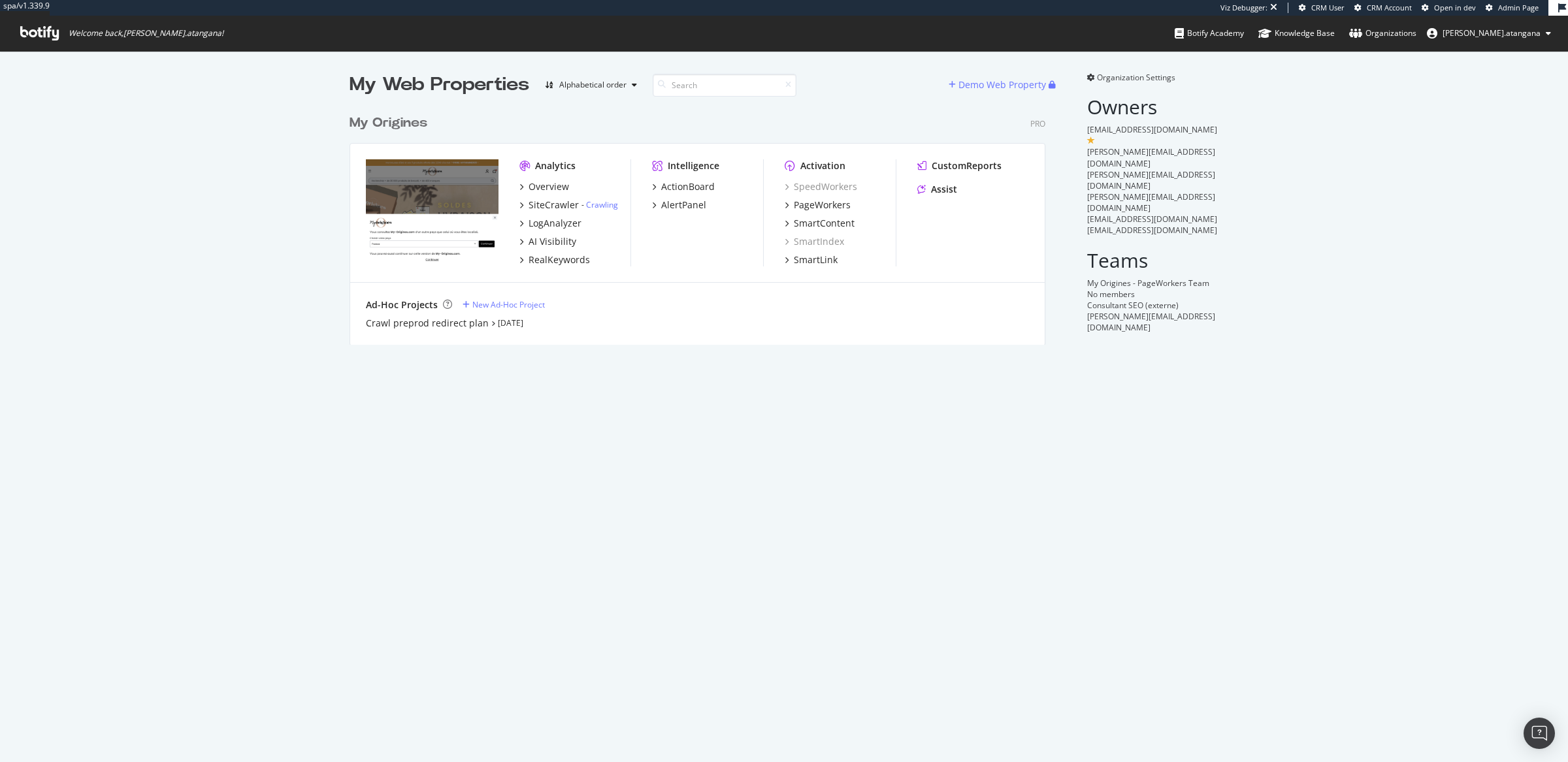
scroll to position [236, 694]
click at [535, 209] on div "SiteCrawler" at bounding box center [554, 205] width 51 height 13
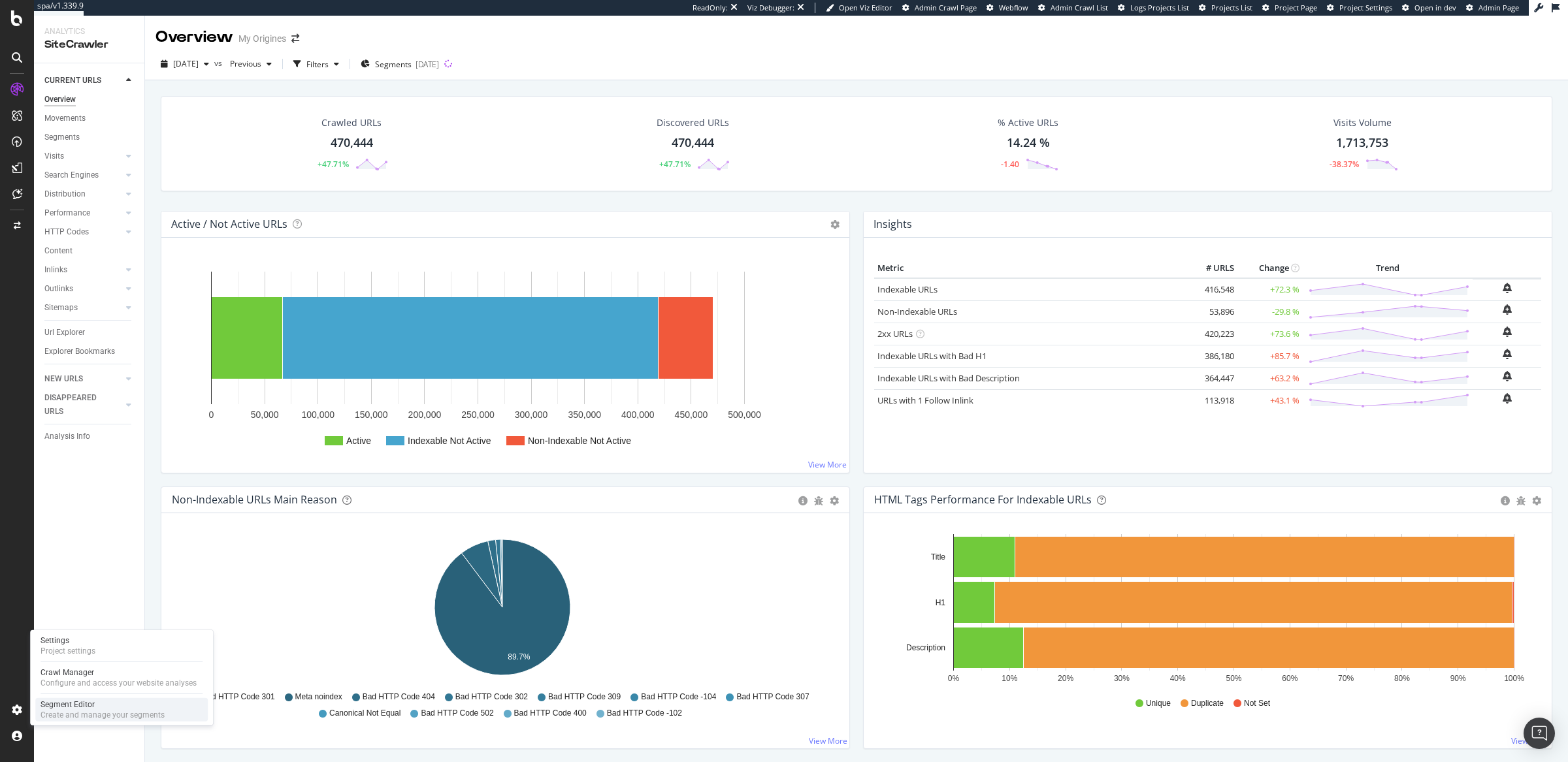
click at [59, 712] on div "Create and manage your segments" at bounding box center [102, 715] width 124 height 10
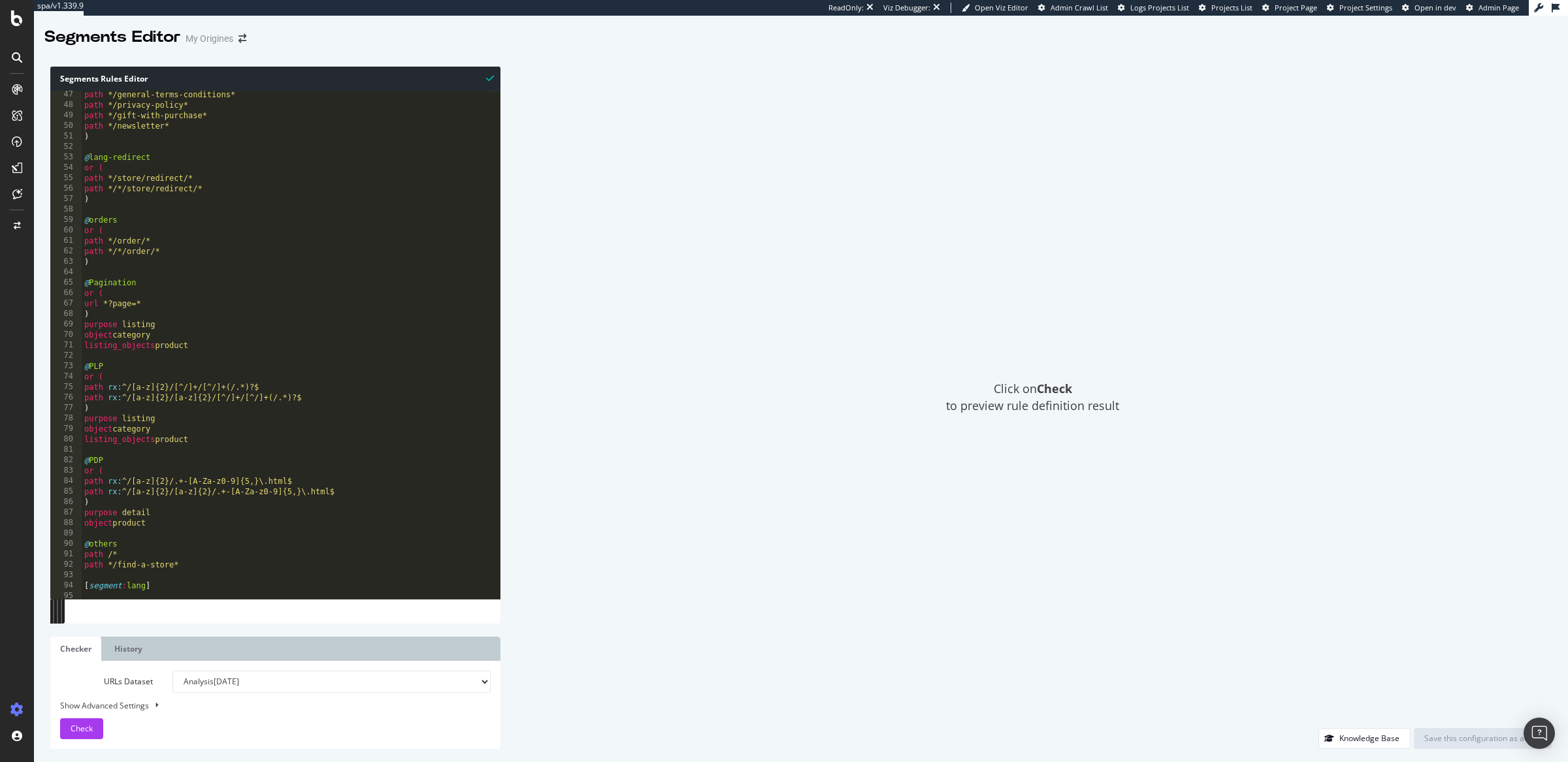
scroll to position [559, 0]
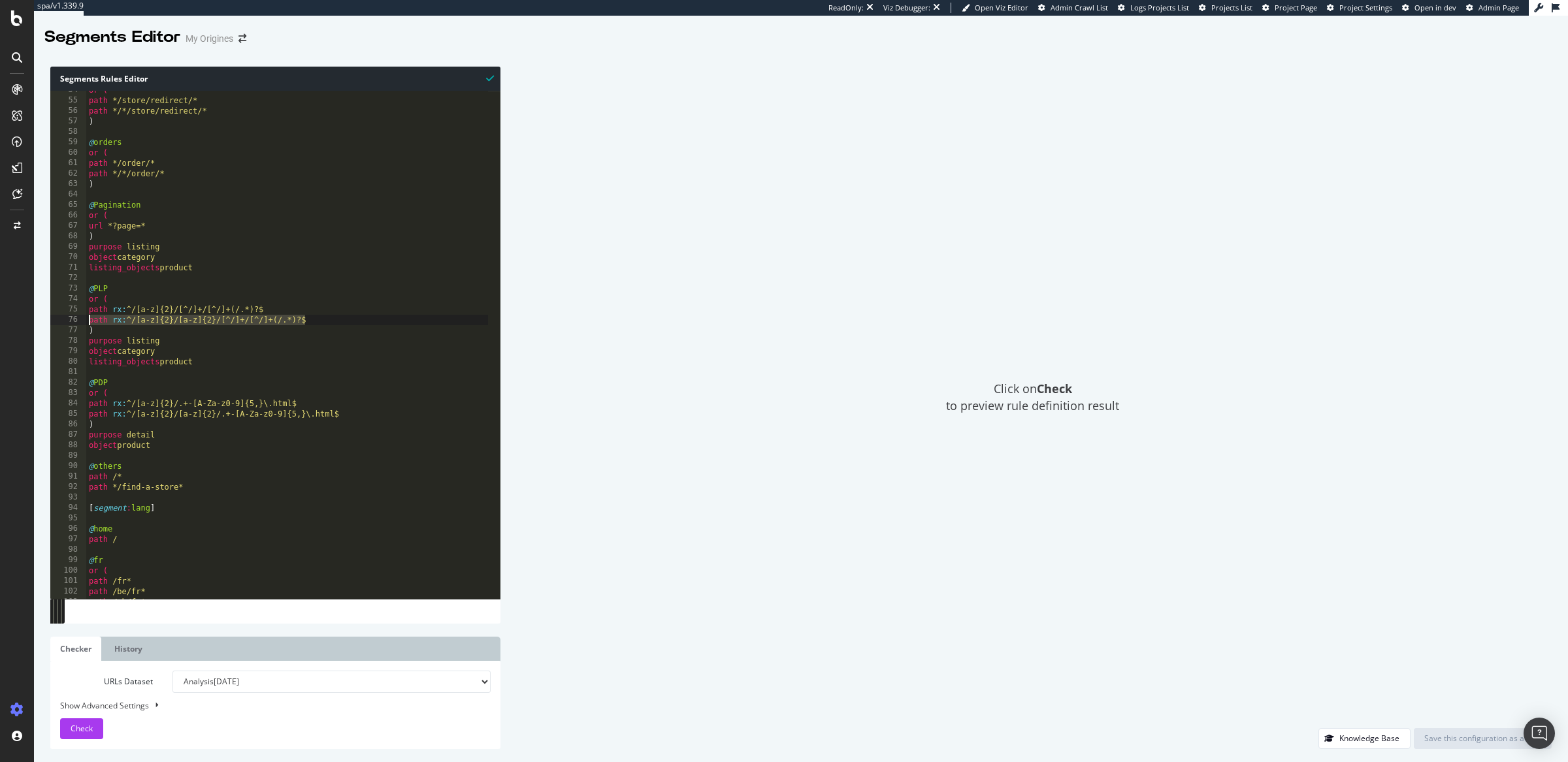
drag, startPoint x: 318, startPoint y: 317, endPoint x: 85, endPoint y: 318, distance: 233.0
click at [85, 318] on div "path rx:^/[a-z]{2}/[a-z]{2}/[^/]+/[^/]+(/.*)?$ 54 55 56 57 58 59 60 61 62 63 64…" at bounding box center [275, 345] width 450 height 508
drag, startPoint x: 119, startPoint y: 330, endPoint x: 111, endPoint y: 330, distance: 8.0
click at [119, 330] on div "or ( path */store/redirect/* path */*/store/redirect/* ) @ orders or ( path */o…" at bounding box center [287, 349] width 402 height 530
drag, startPoint x: 91, startPoint y: 333, endPoint x: 79, endPoint y: 300, distance: 35.1
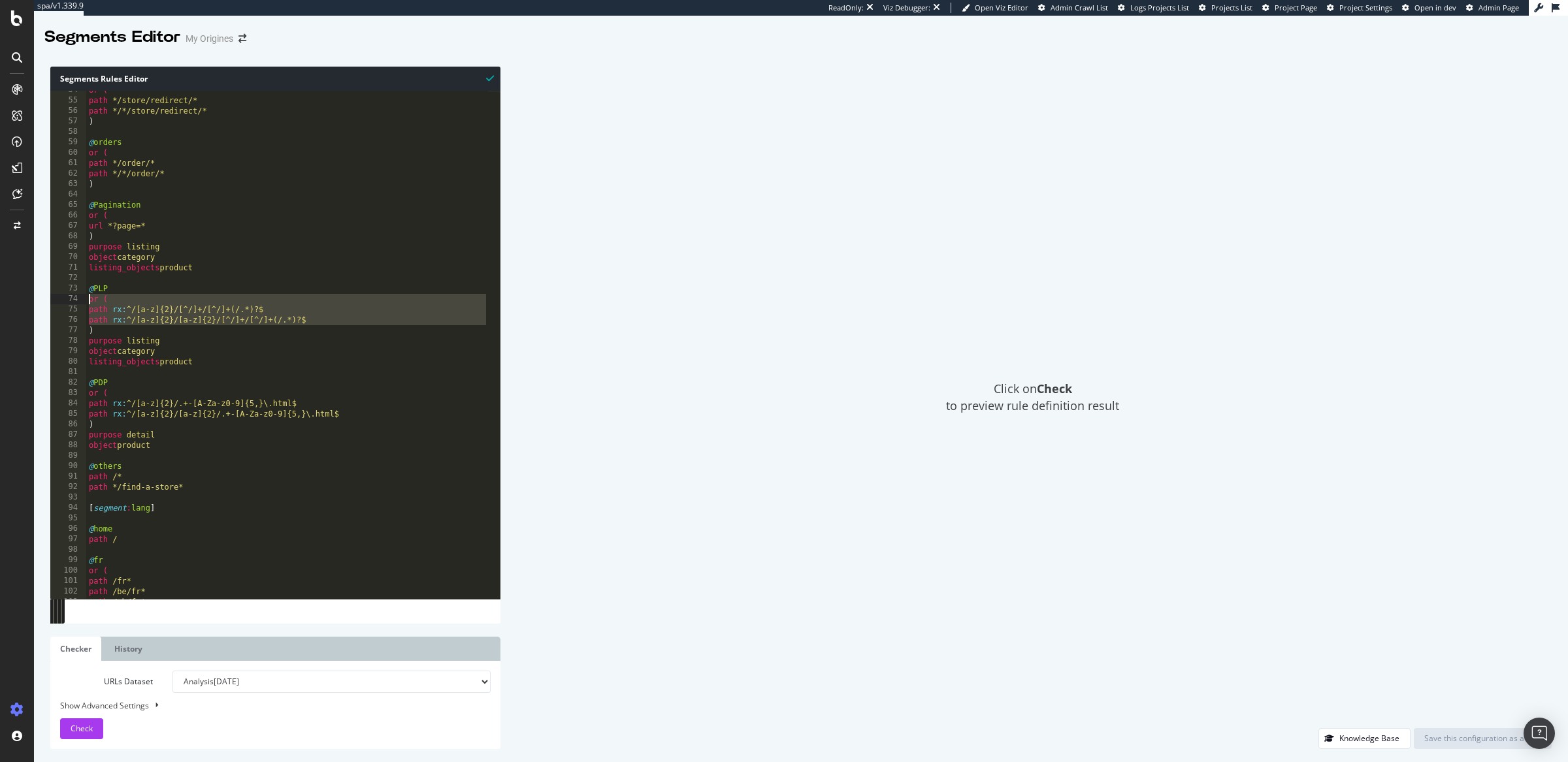
click at [79, 300] on div ") 54 55 56 57 58 59 60 61 62 63 64 65 66 67 68 69 70 71 72 73 74 75 76 77 78 79…" at bounding box center [275, 345] width 450 height 508
type textarea "or ( path rx:^/[a-z]{2}/[^/]+/[^/]+(/.*)?$"
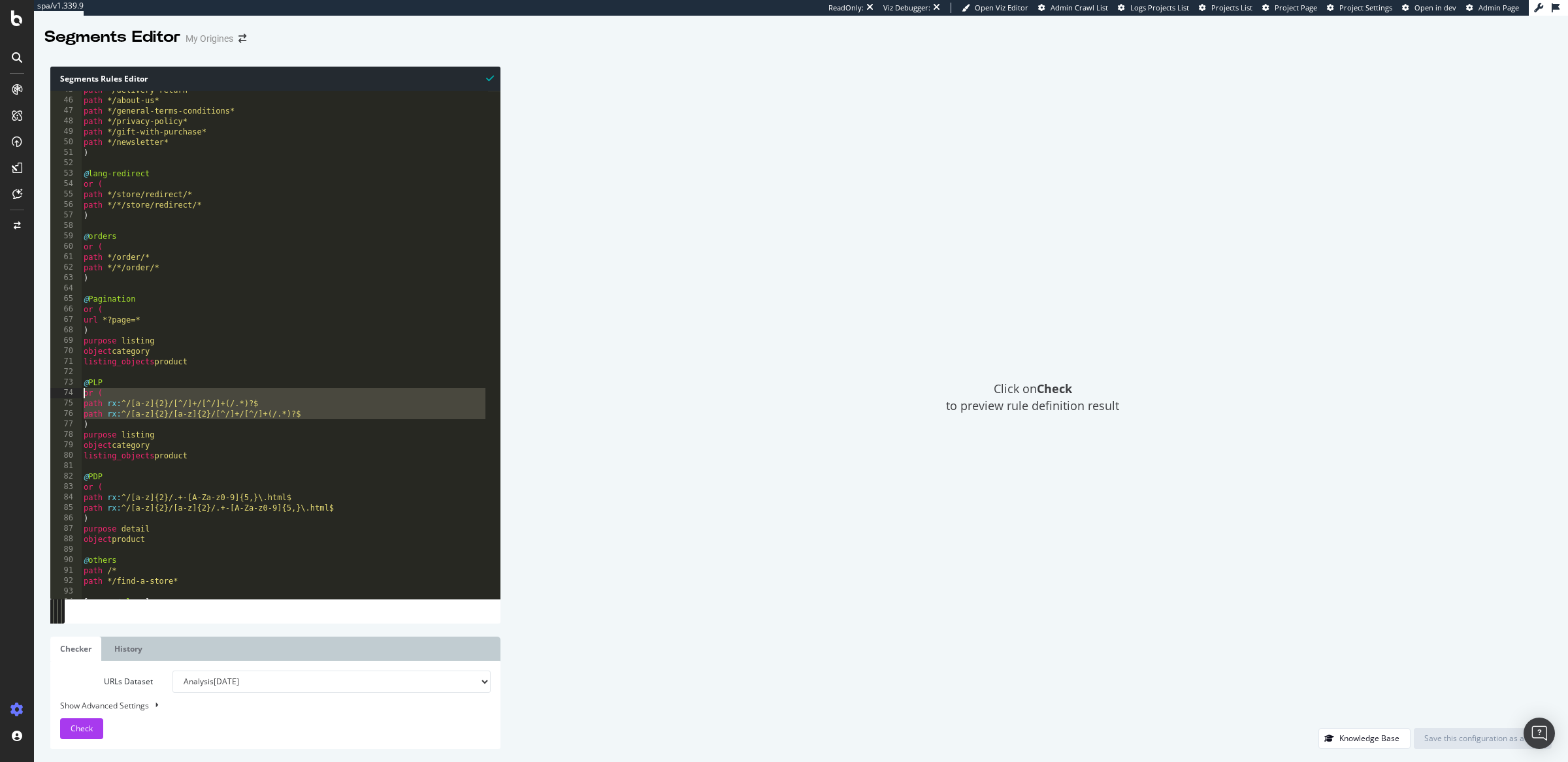
scroll to position [495, 0]
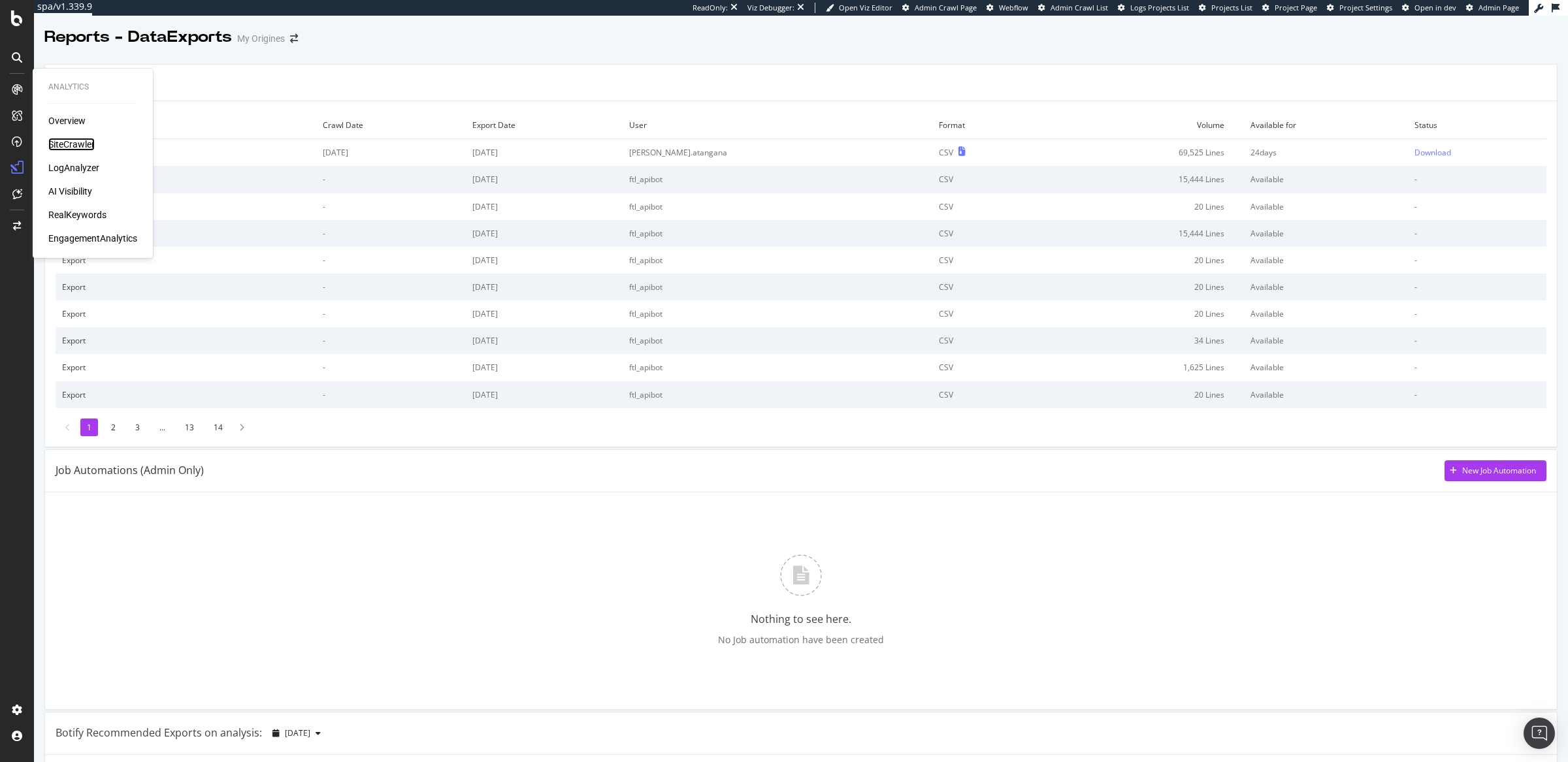
click at [60, 141] on div "SiteCrawler" at bounding box center [71, 144] width 47 height 13
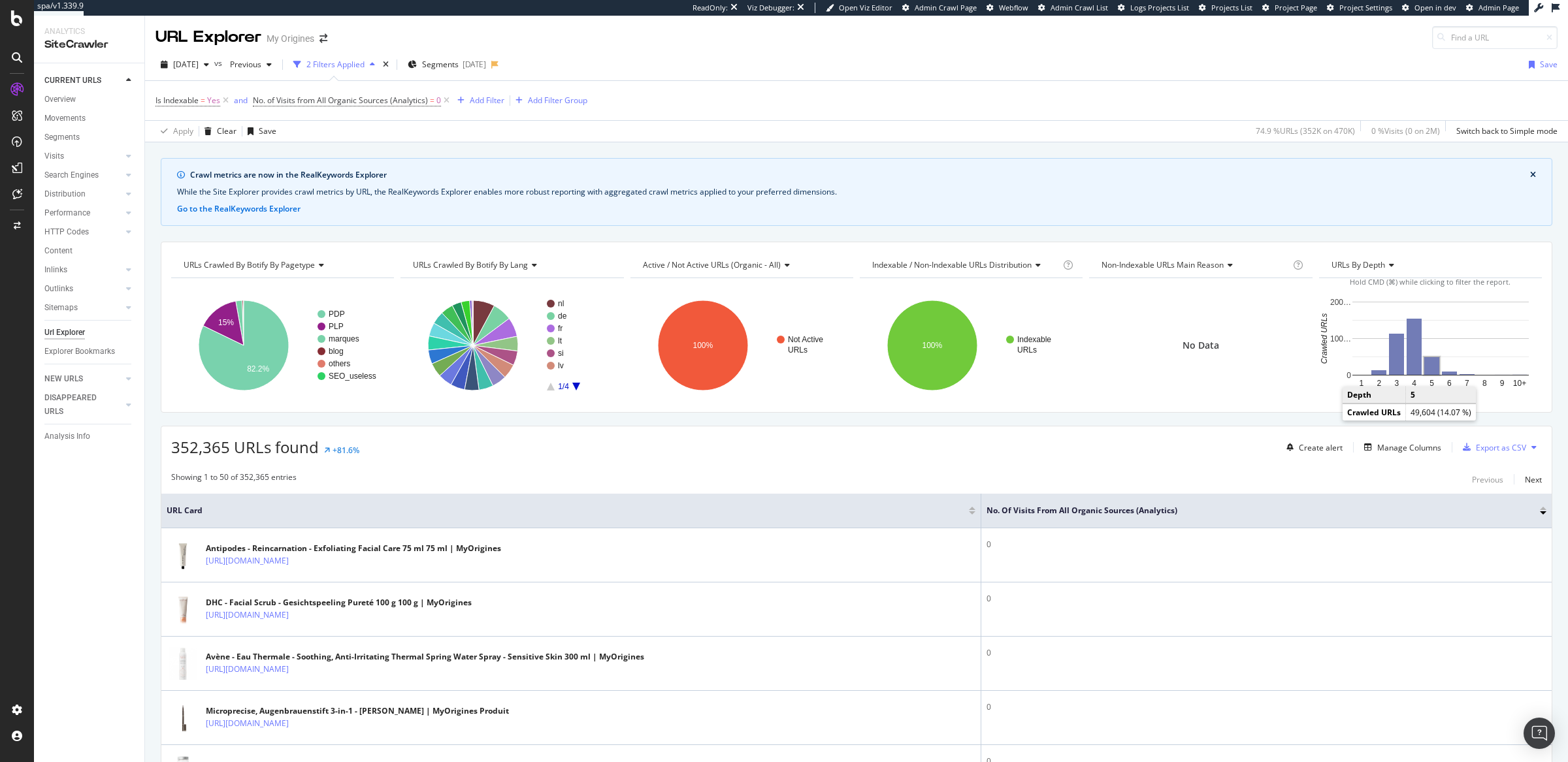
click at [1425, 366] on rect "A chart." at bounding box center [1432, 366] width 15 height 17
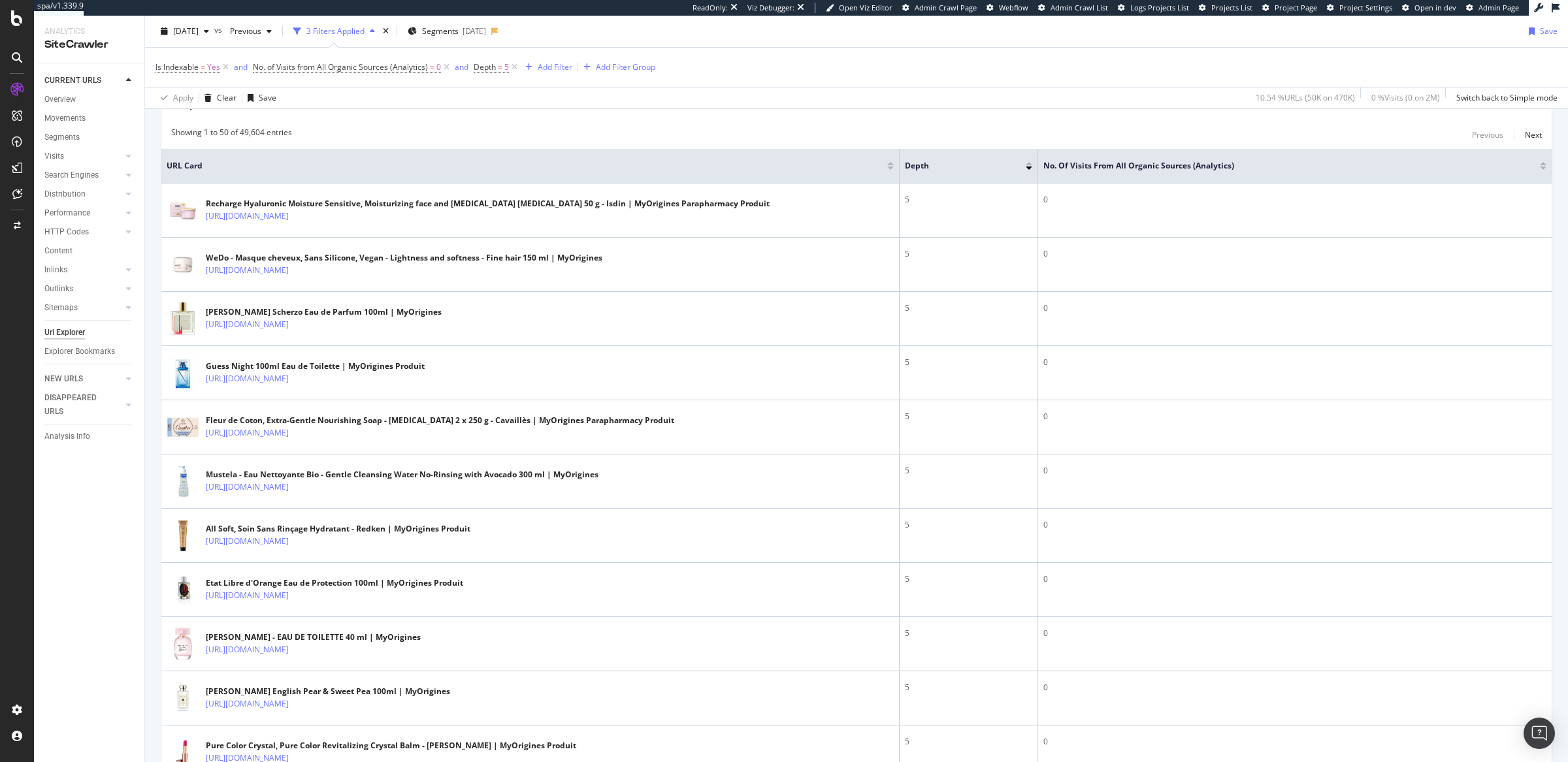
scroll to position [550, 0]
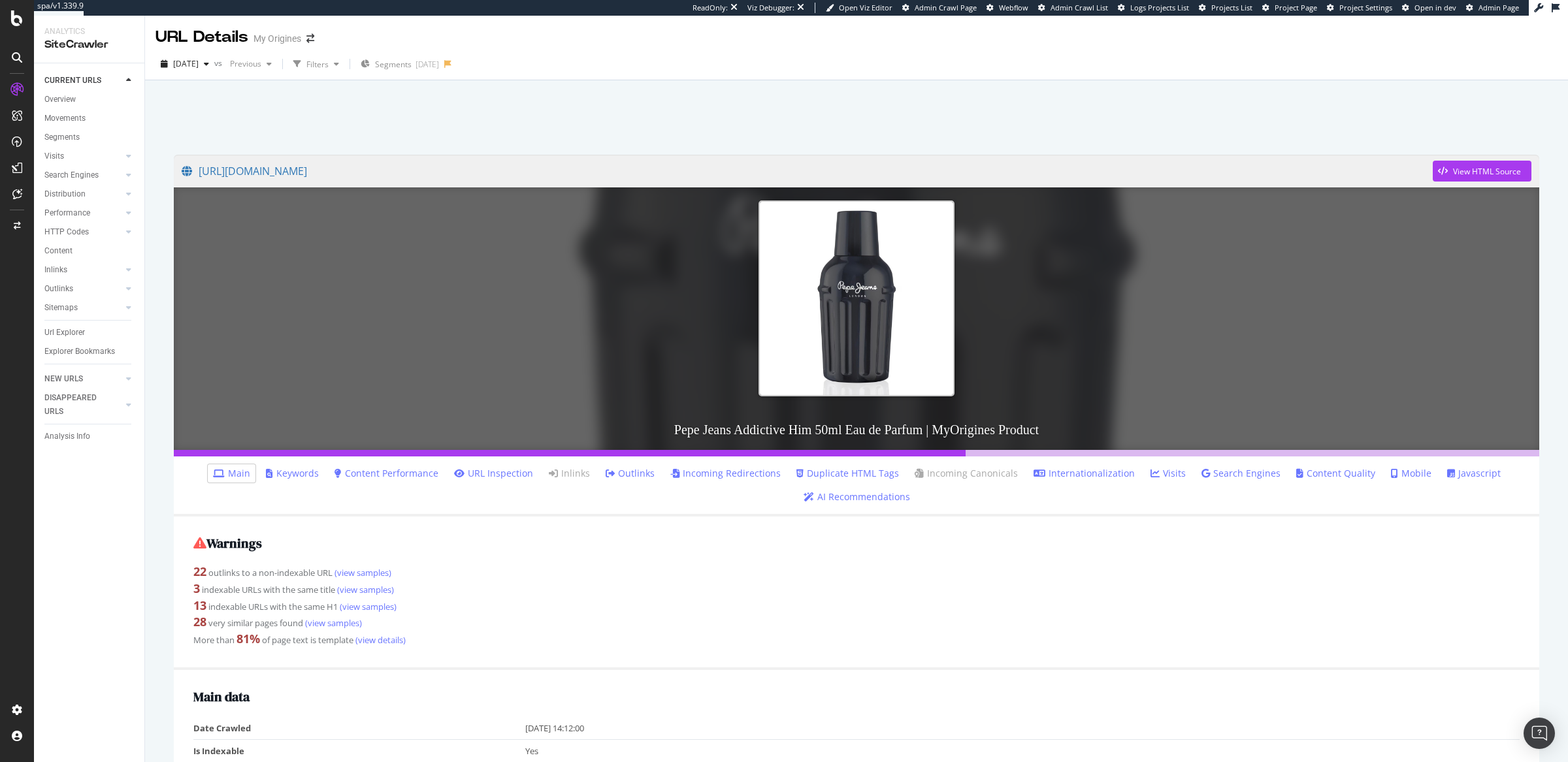
scroll to position [194, 0]
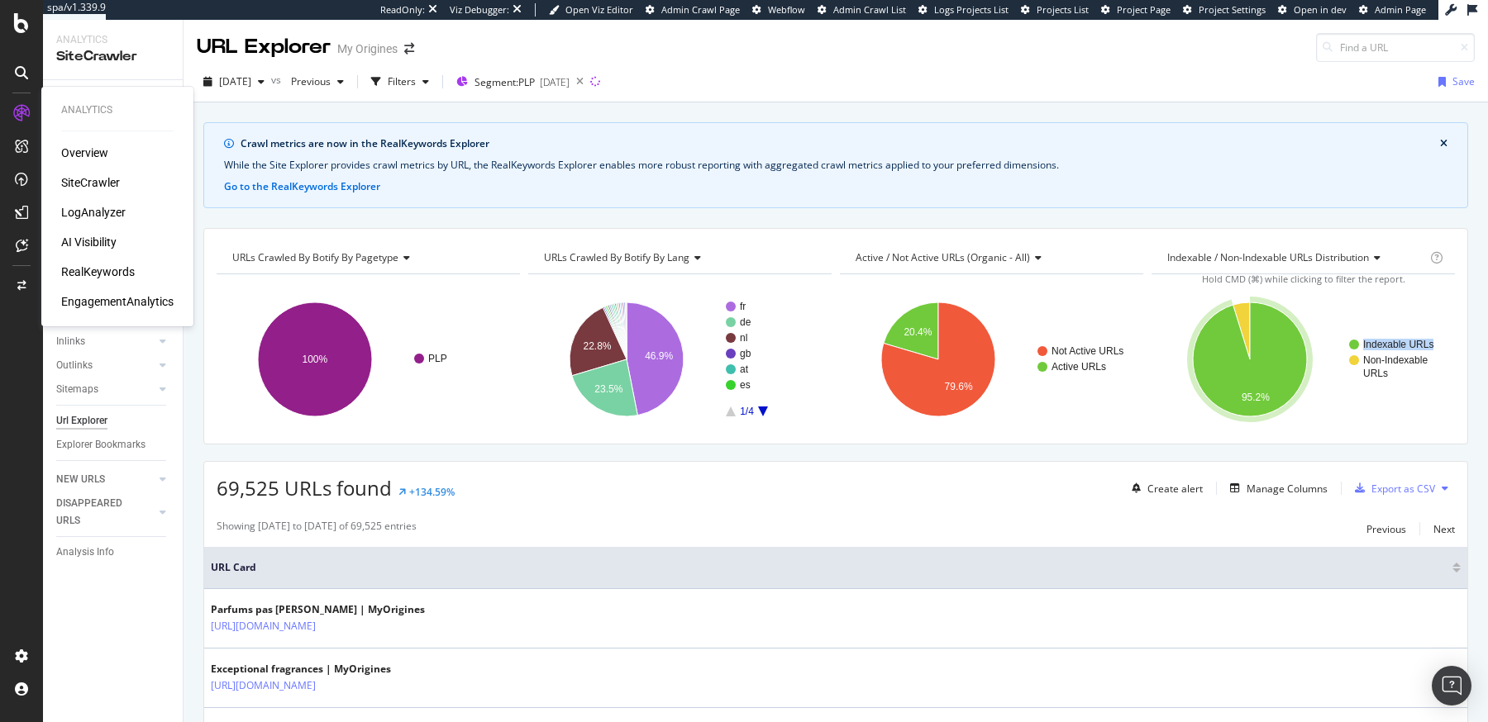
click at [74, 177] on div "SiteCrawler" at bounding box center [90, 182] width 59 height 17
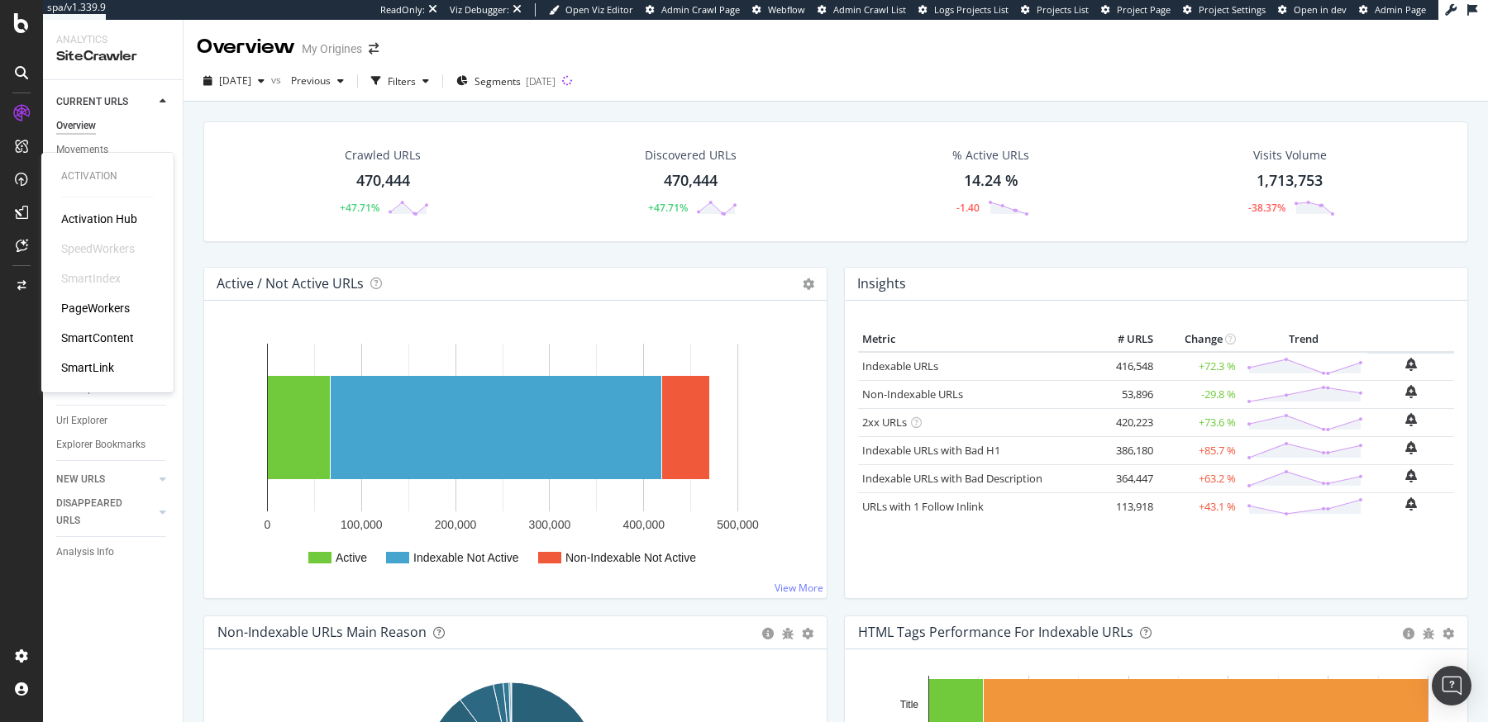
click at [85, 304] on div "PageWorkers" at bounding box center [95, 308] width 69 height 17
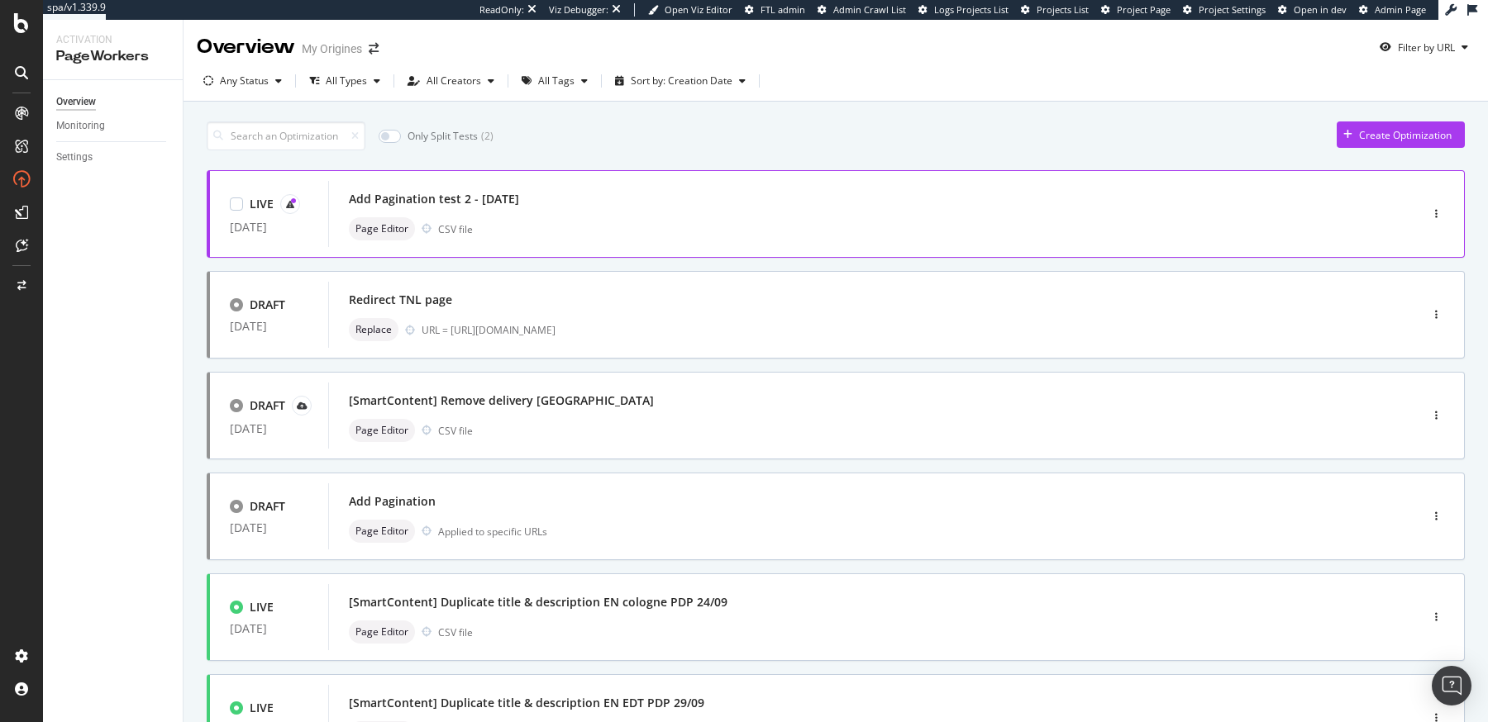
click at [528, 232] on div "Page Editor CSV file" at bounding box center [849, 228] width 1000 height 23
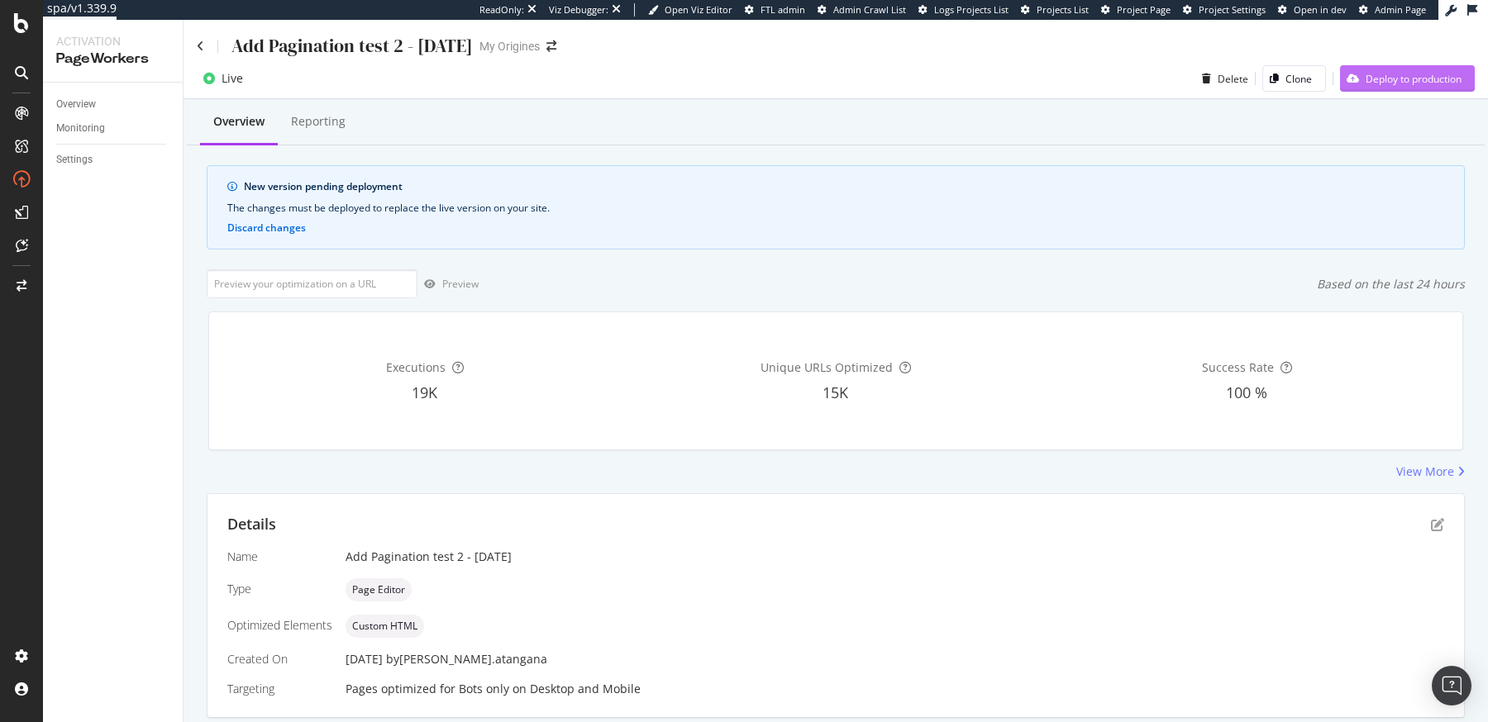
click at [1363, 86] on div "Deploy to production" at bounding box center [1400, 78] width 121 height 25
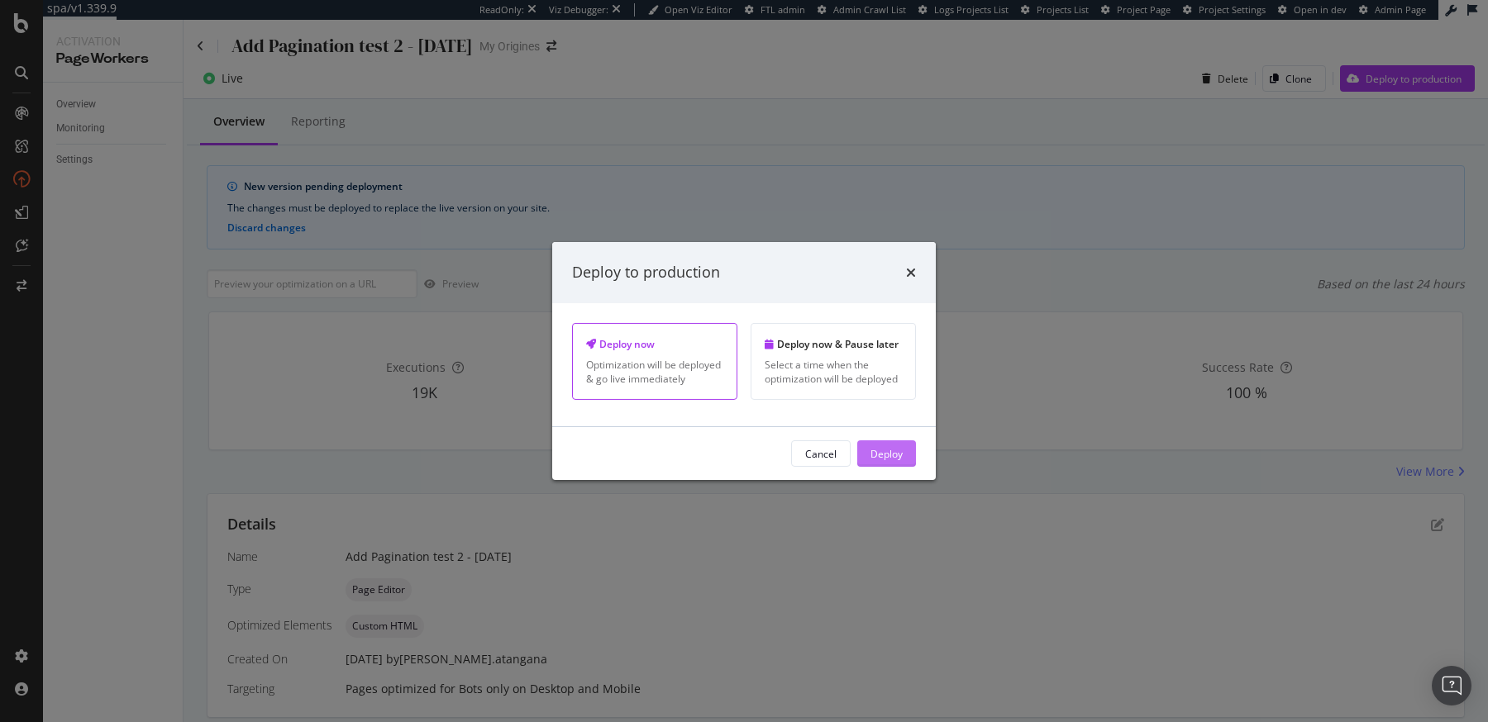
click at [868, 455] on button "Deploy" at bounding box center [886, 453] width 59 height 26
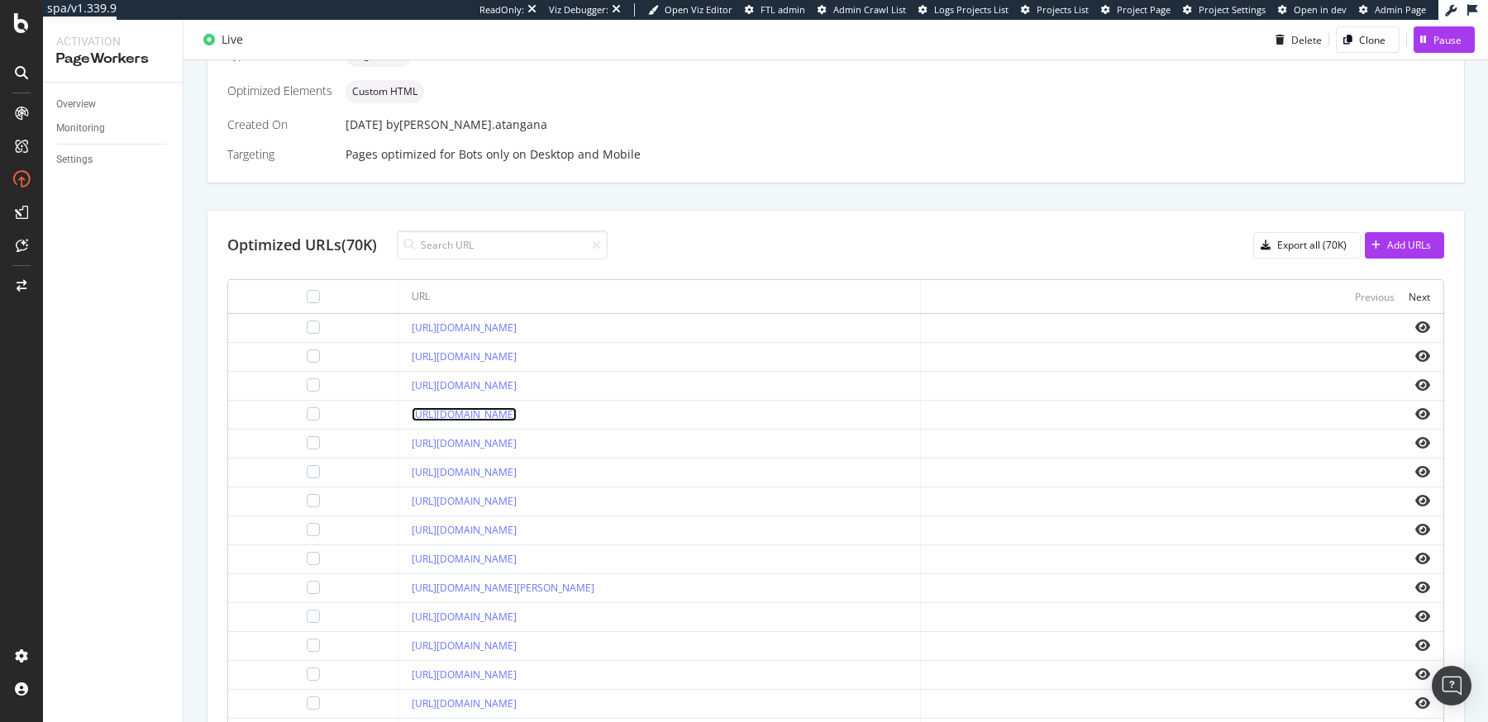
scroll to position [527, 0]
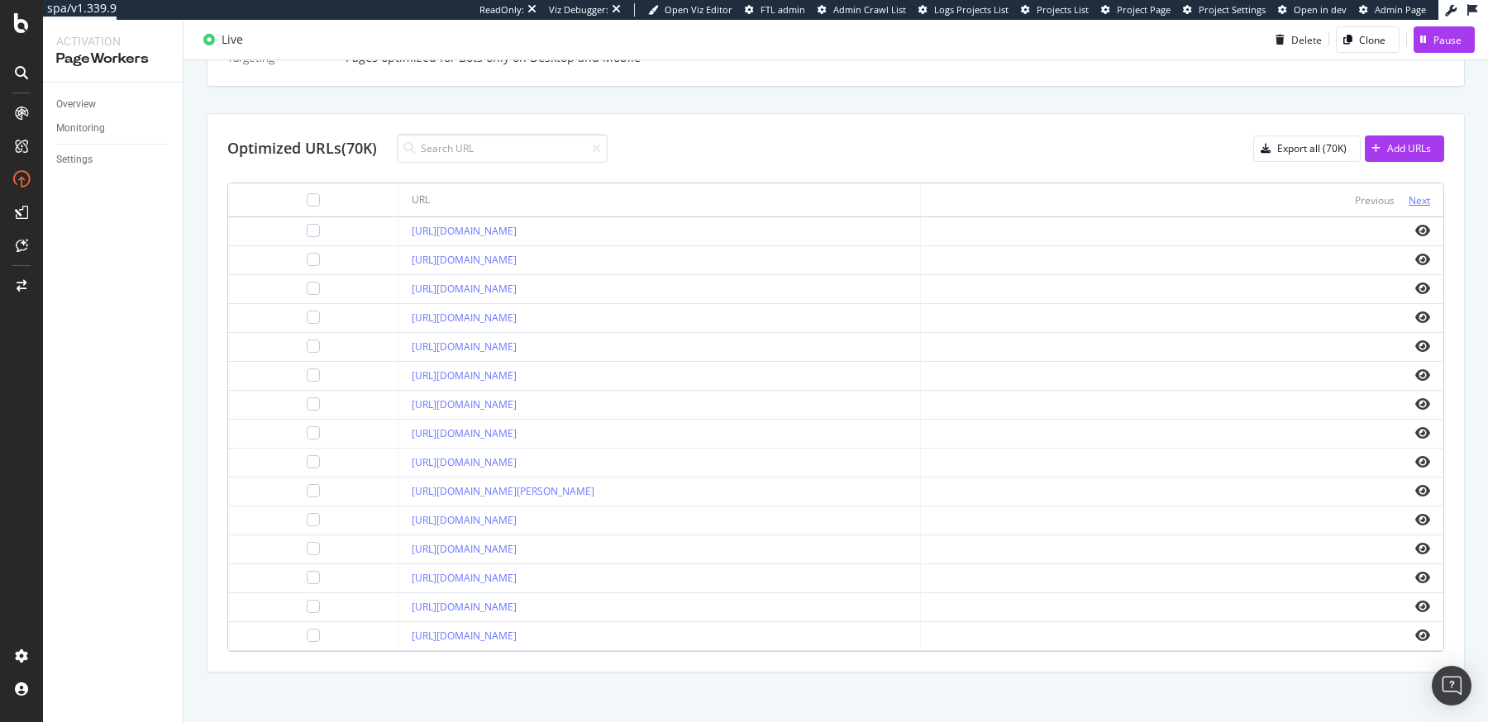
click at [1408, 194] on div "Next" at bounding box center [1418, 200] width 21 height 14
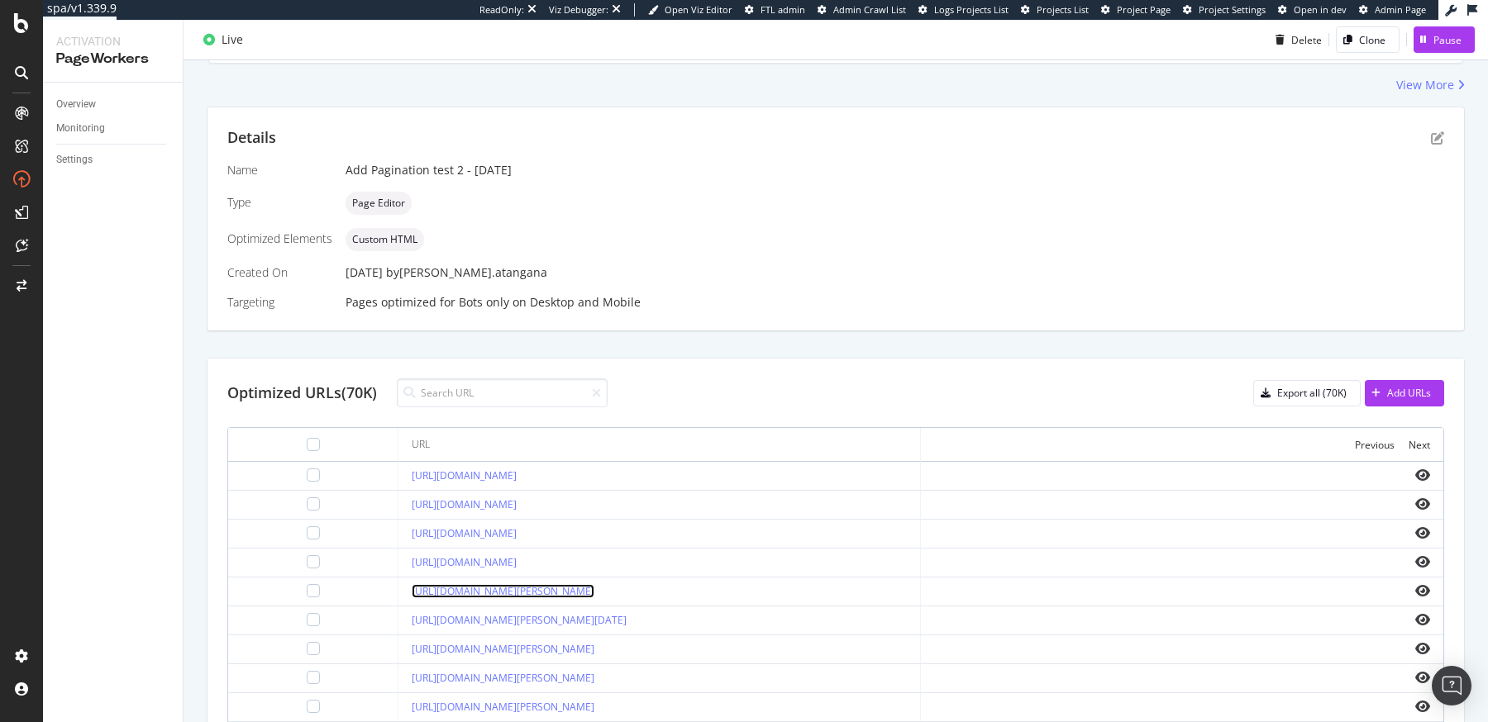
scroll to position [266, 0]
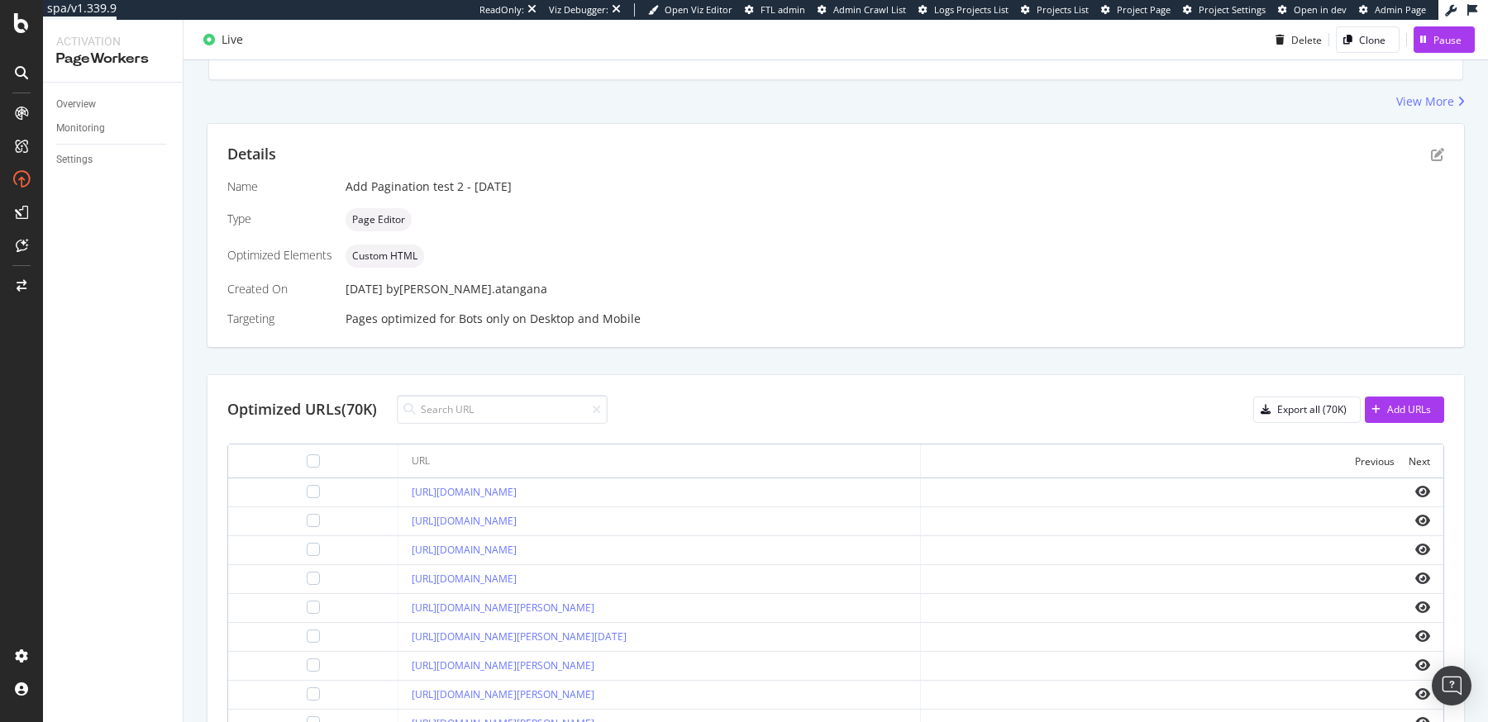
click at [1113, 269] on div "Name Add Pagination test 2 - [DATE] Type Page Editor Optimized Elements Custom …" at bounding box center [835, 253] width 1217 height 149
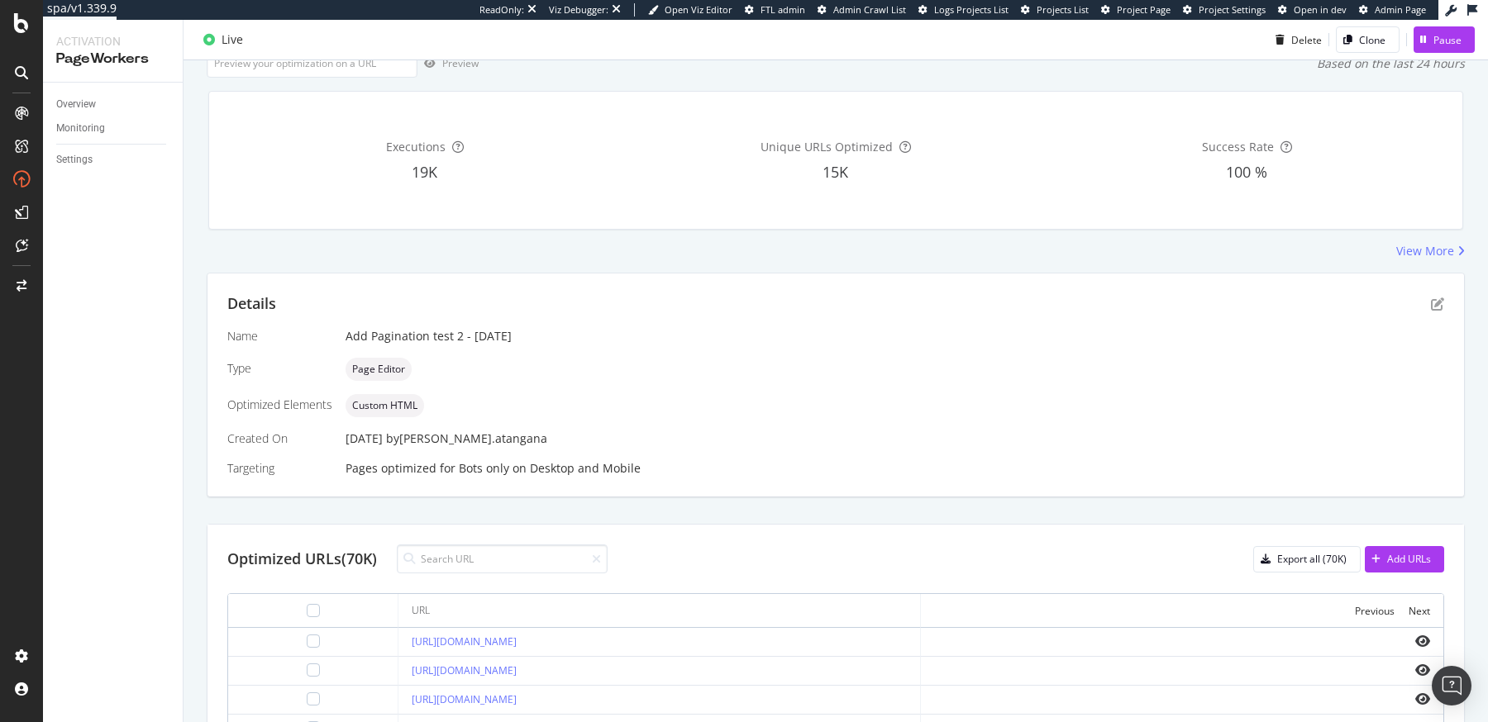
scroll to position [113, 0]
click at [1433, 43] on div "Pause" at bounding box center [1447, 39] width 28 height 14
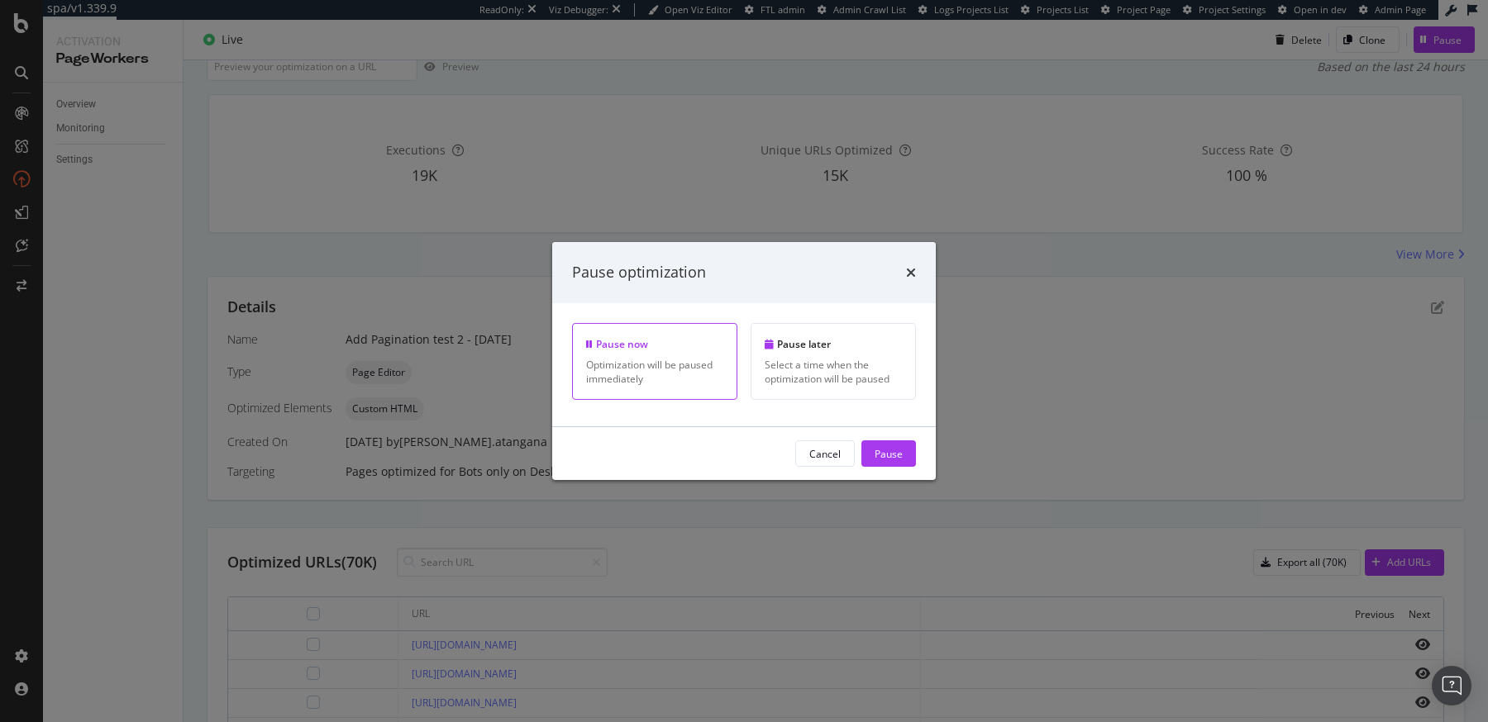
click at [877, 458] on div "Pause" at bounding box center [888, 453] width 28 height 14
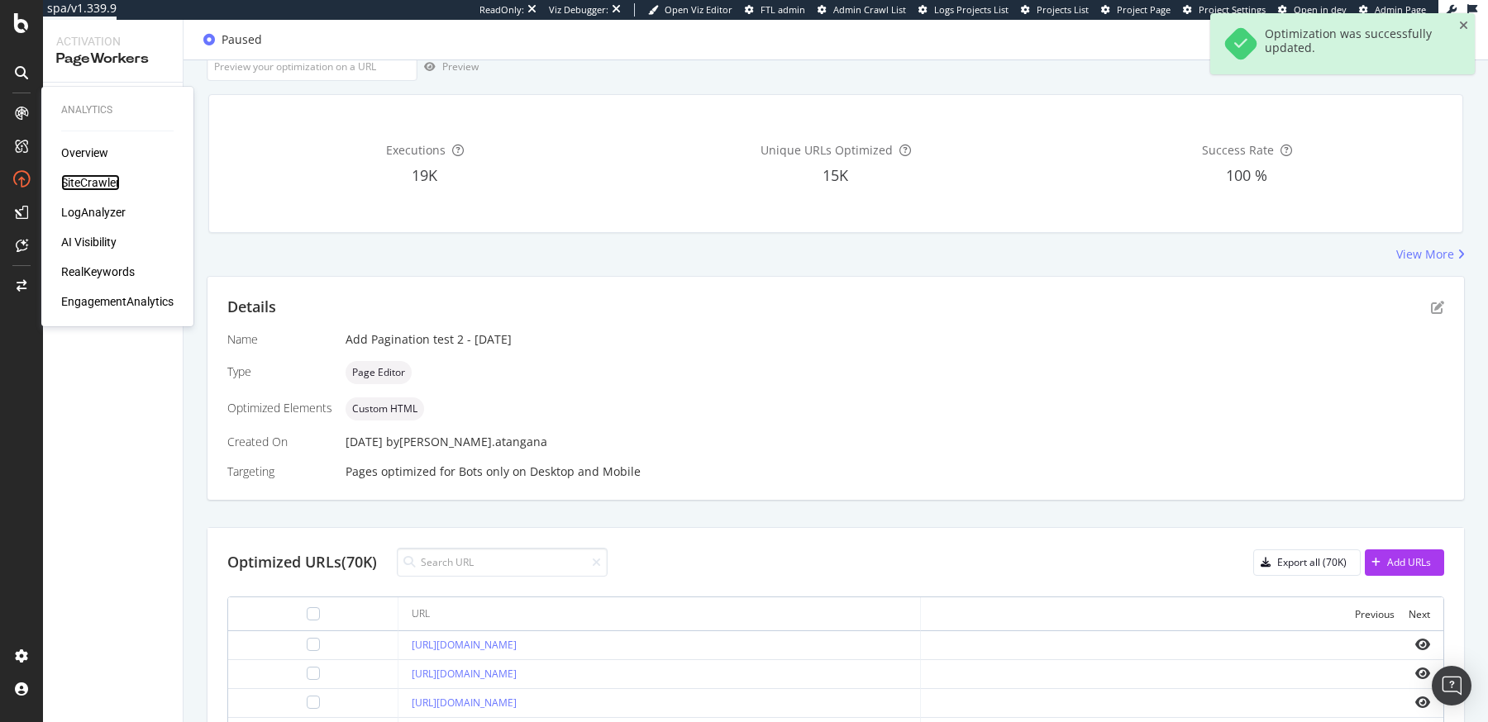
click at [68, 182] on div "SiteCrawler" at bounding box center [90, 182] width 59 height 17
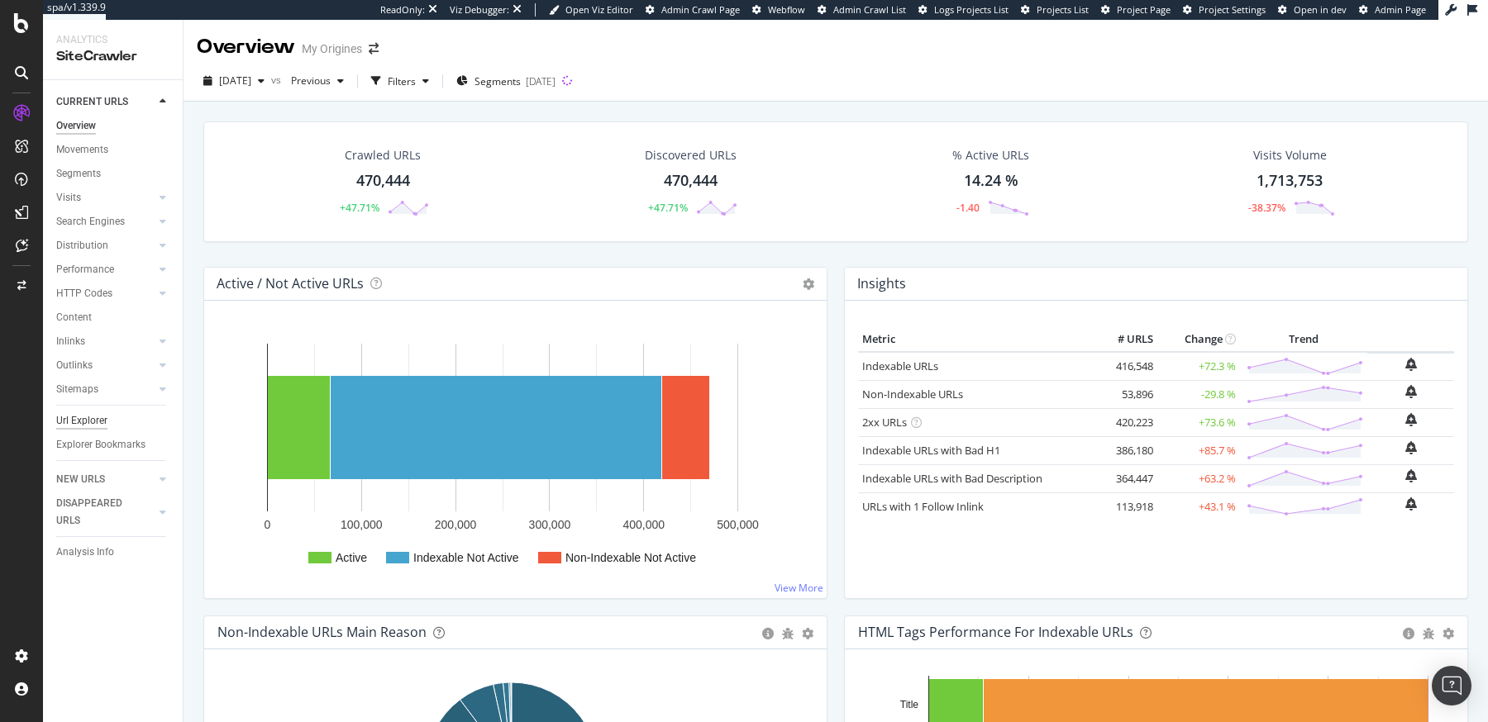
click at [90, 421] on div "Url Explorer" at bounding box center [81, 420] width 51 height 17
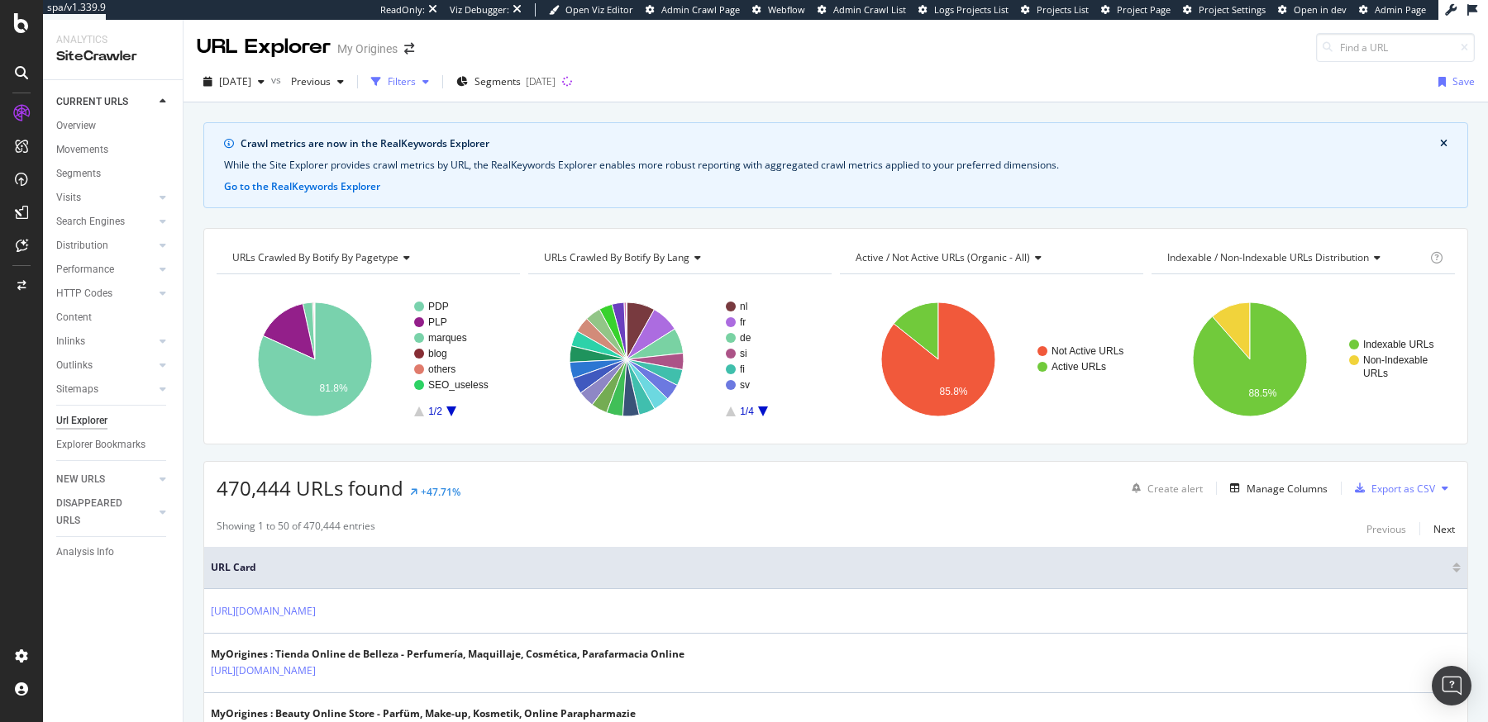
click at [416, 84] on div "Filters" at bounding box center [402, 81] width 28 height 14
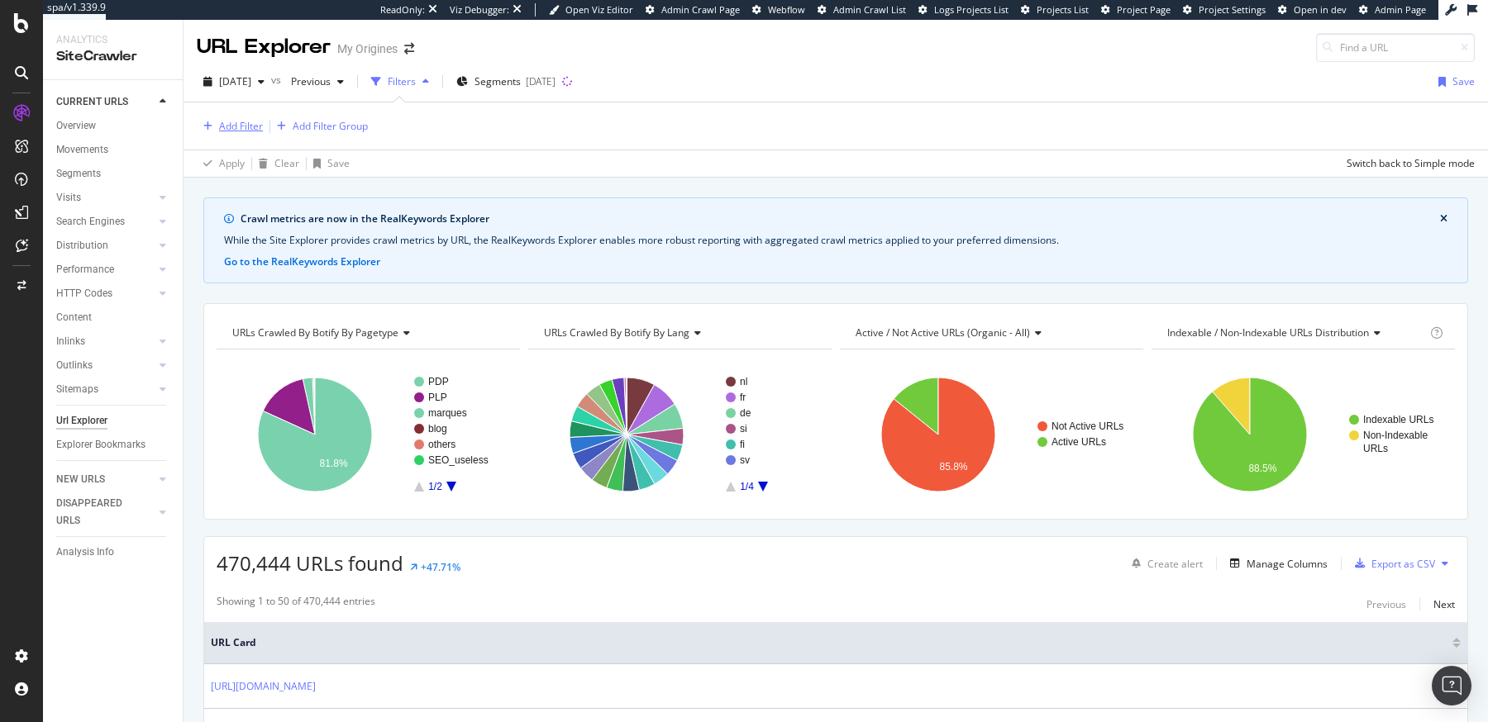
click at [226, 125] on div "Add Filter" at bounding box center [241, 126] width 44 height 14
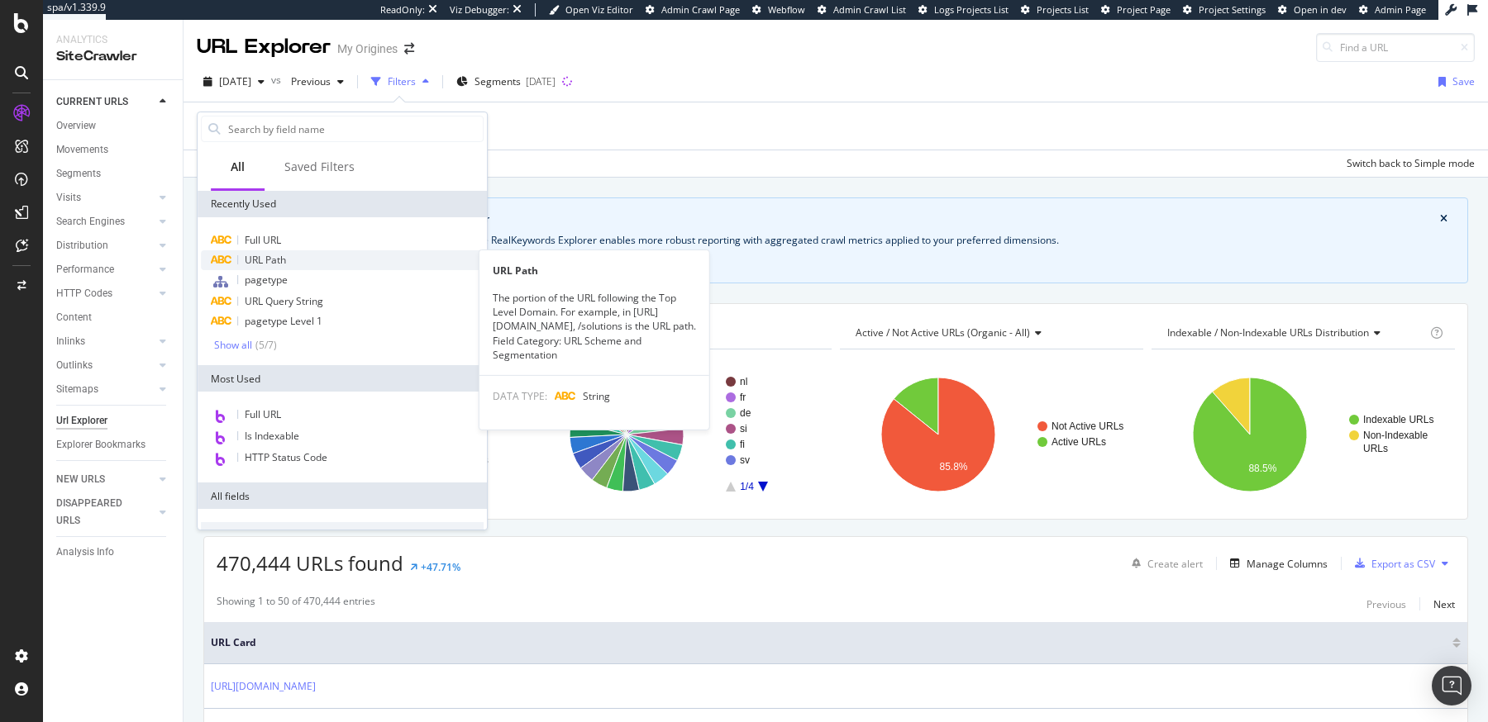
click at [263, 257] on span "URL Path" at bounding box center [265, 260] width 41 height 14
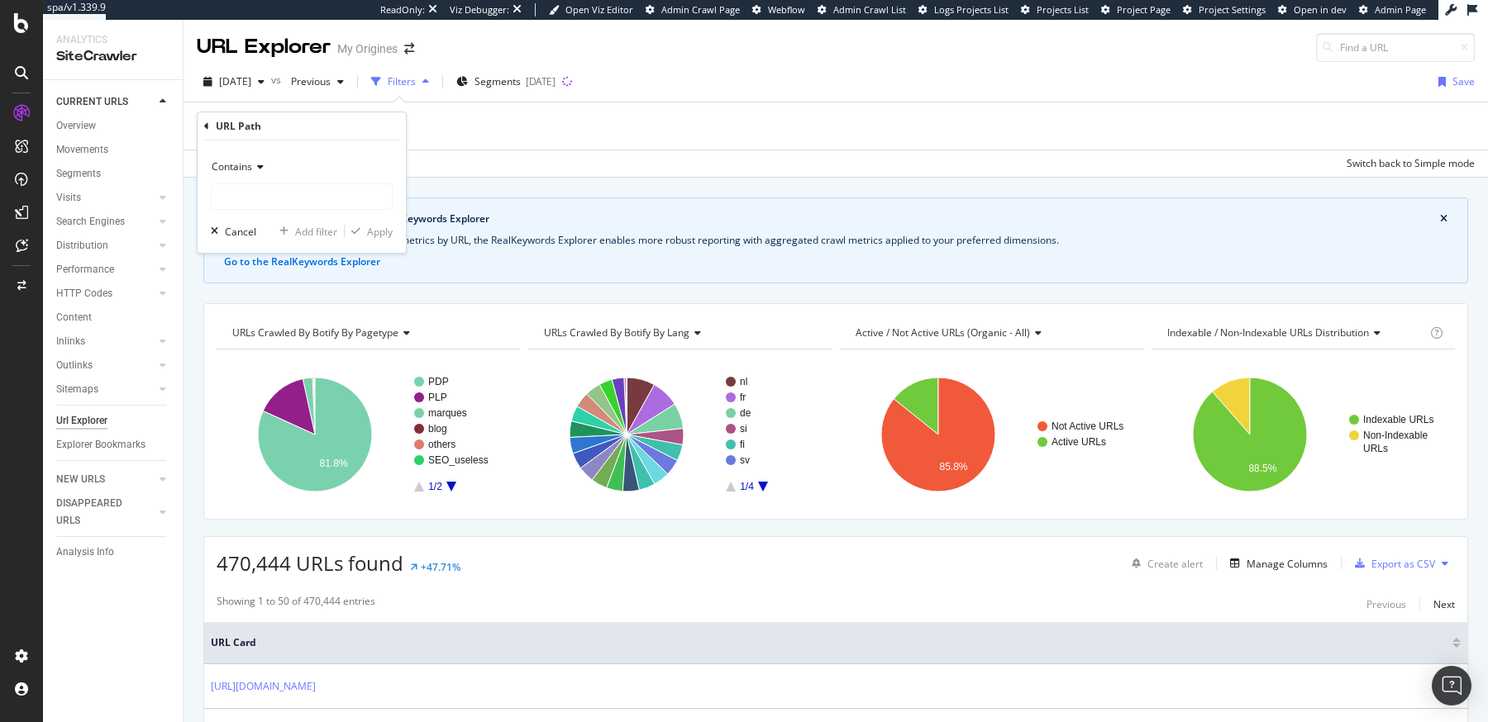
click at [245, 171] on span "Contains" at bounding box center [232, 167] width 40 height 14
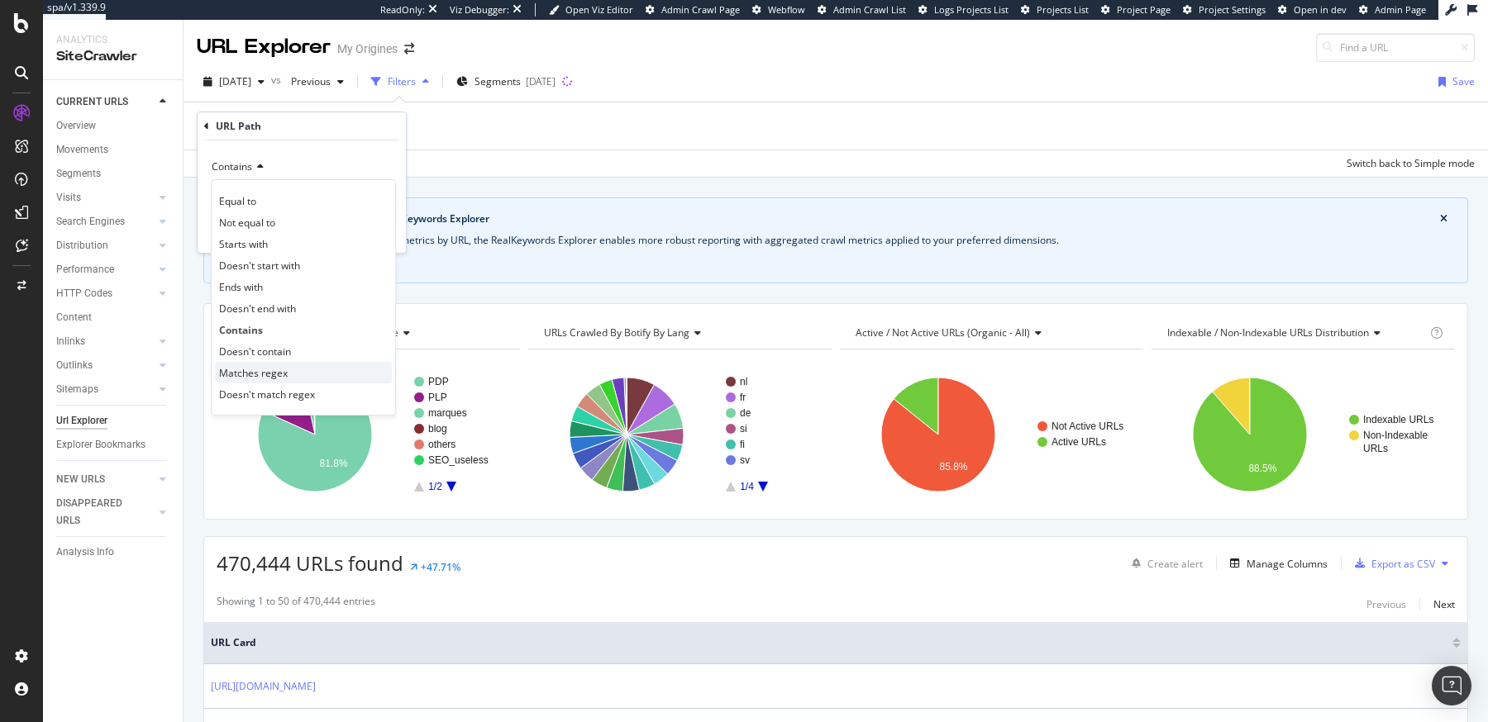
click at [236, 366] on span "Matches regex" at bounding box center [253, 373] width 69 height 14
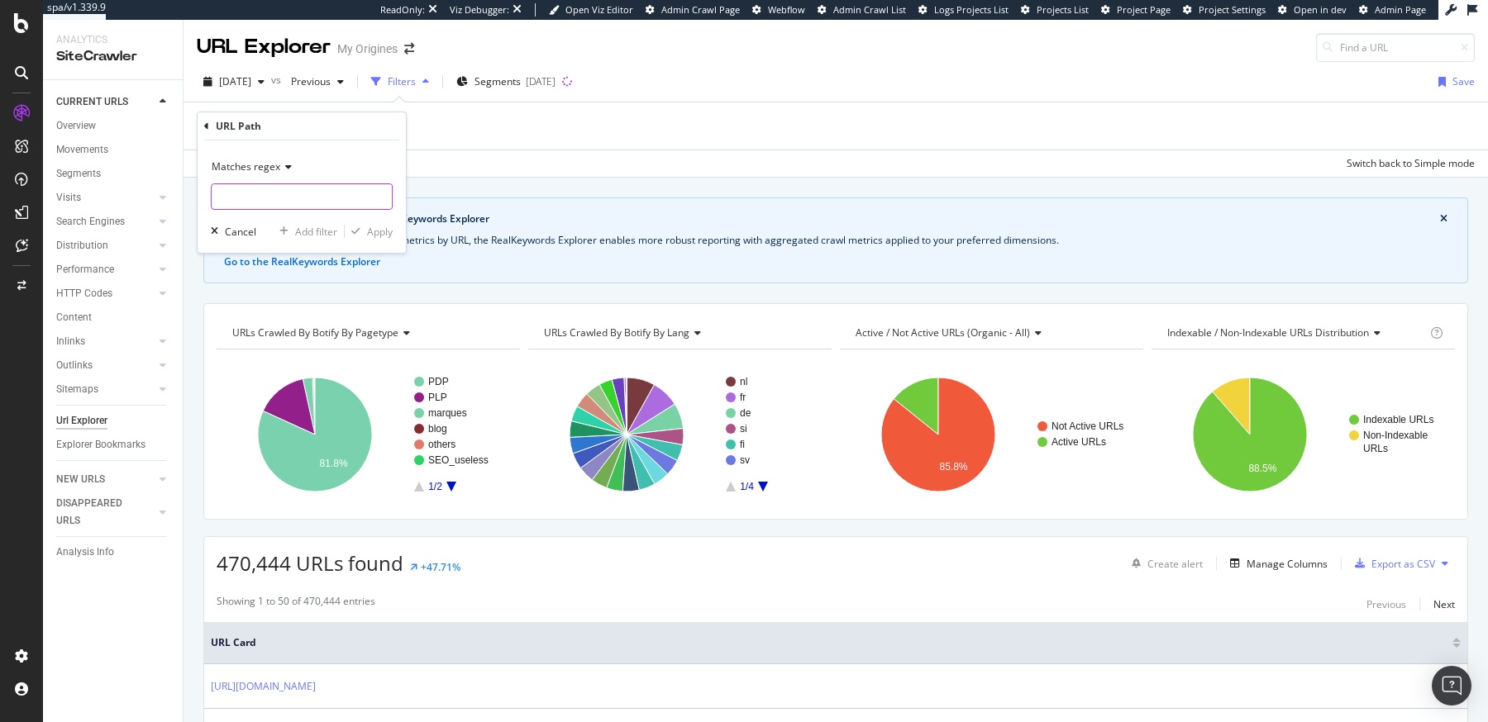
click at [258, 185] on input "text" at bounding box center [302, 196] width 180 height 26
paste input "*/blog/*"
type input "*/blog/*"
click at [372, 231] on div "Apply" at bounding box center [380, 232] width 26 height 14
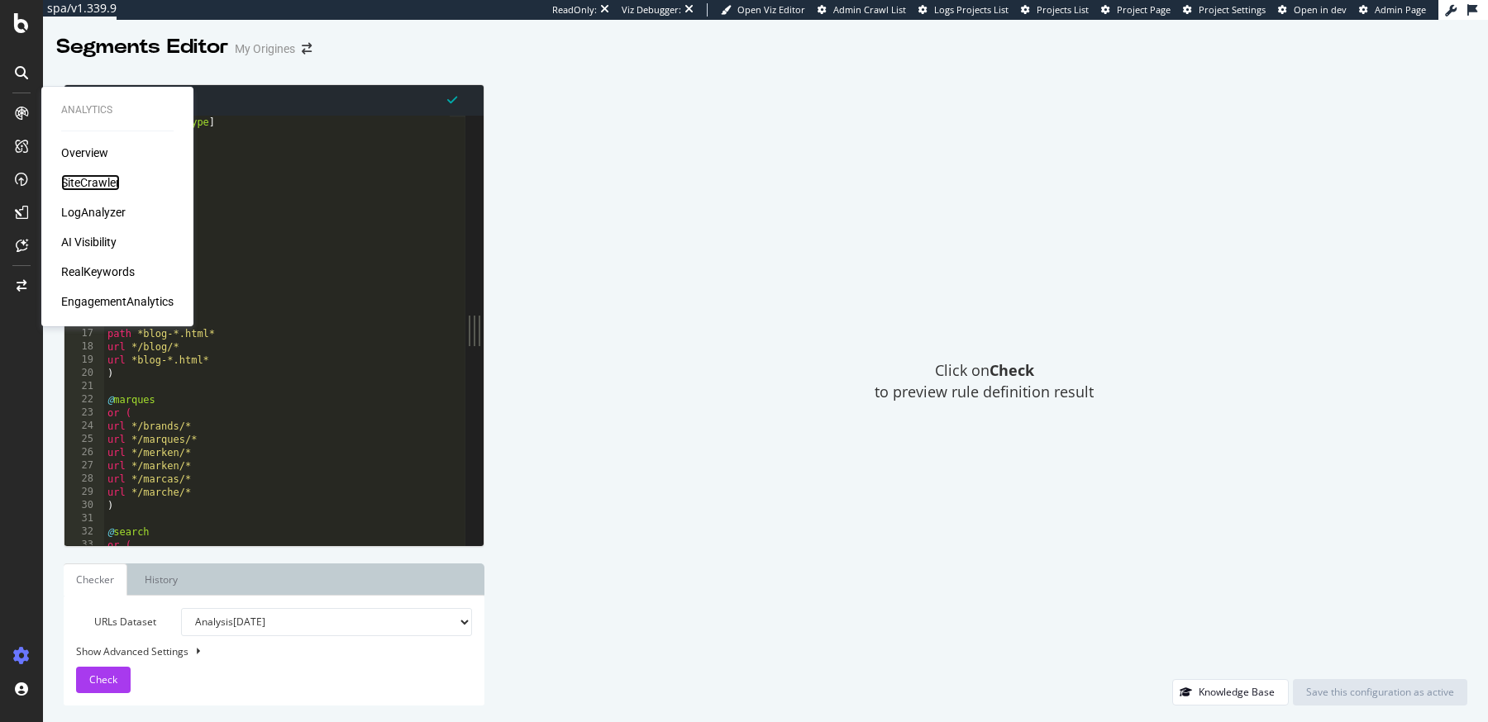
click at [76, 181] on div "SiteCrawler" at bounding box center [90, 182] width 59 height 17
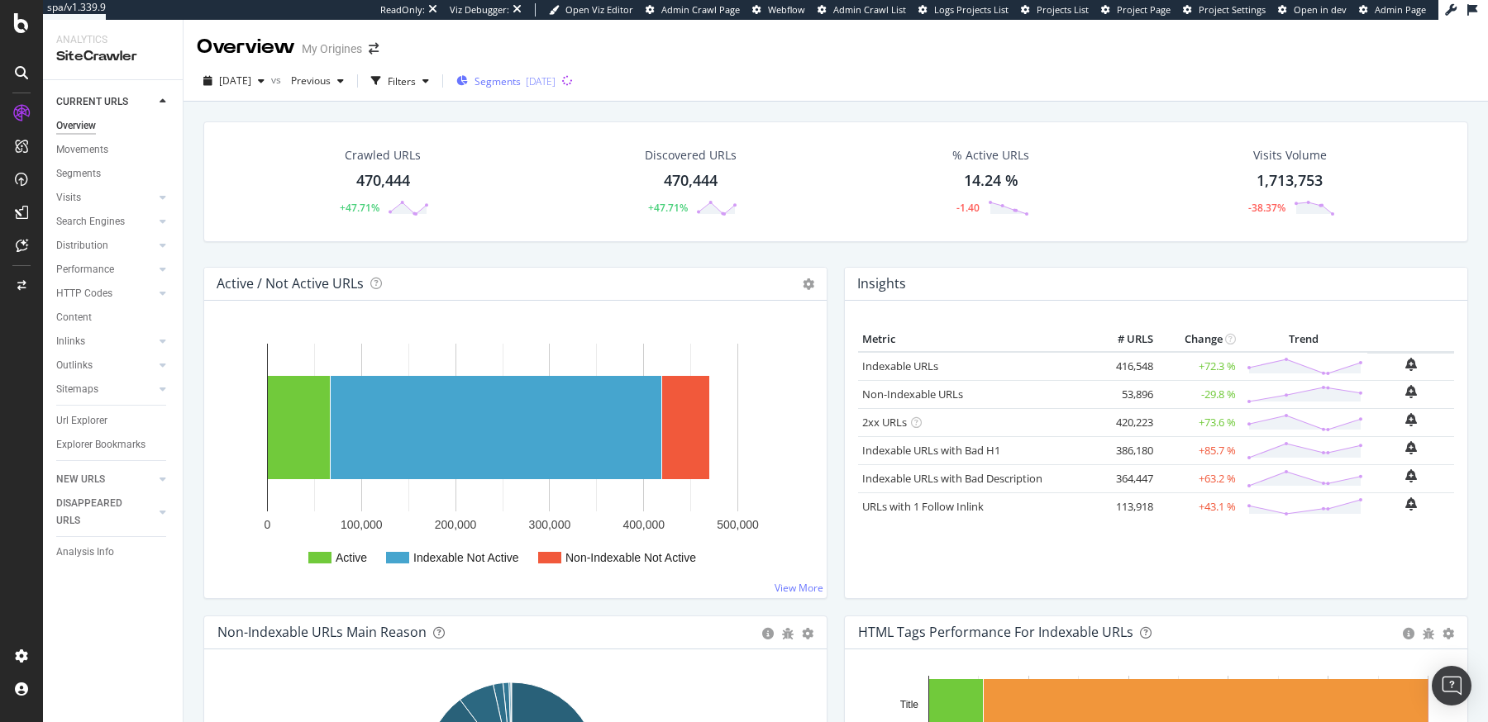
click at [521, 77] on span "Segments" at bounding box center [497, 81] width 46 height 14
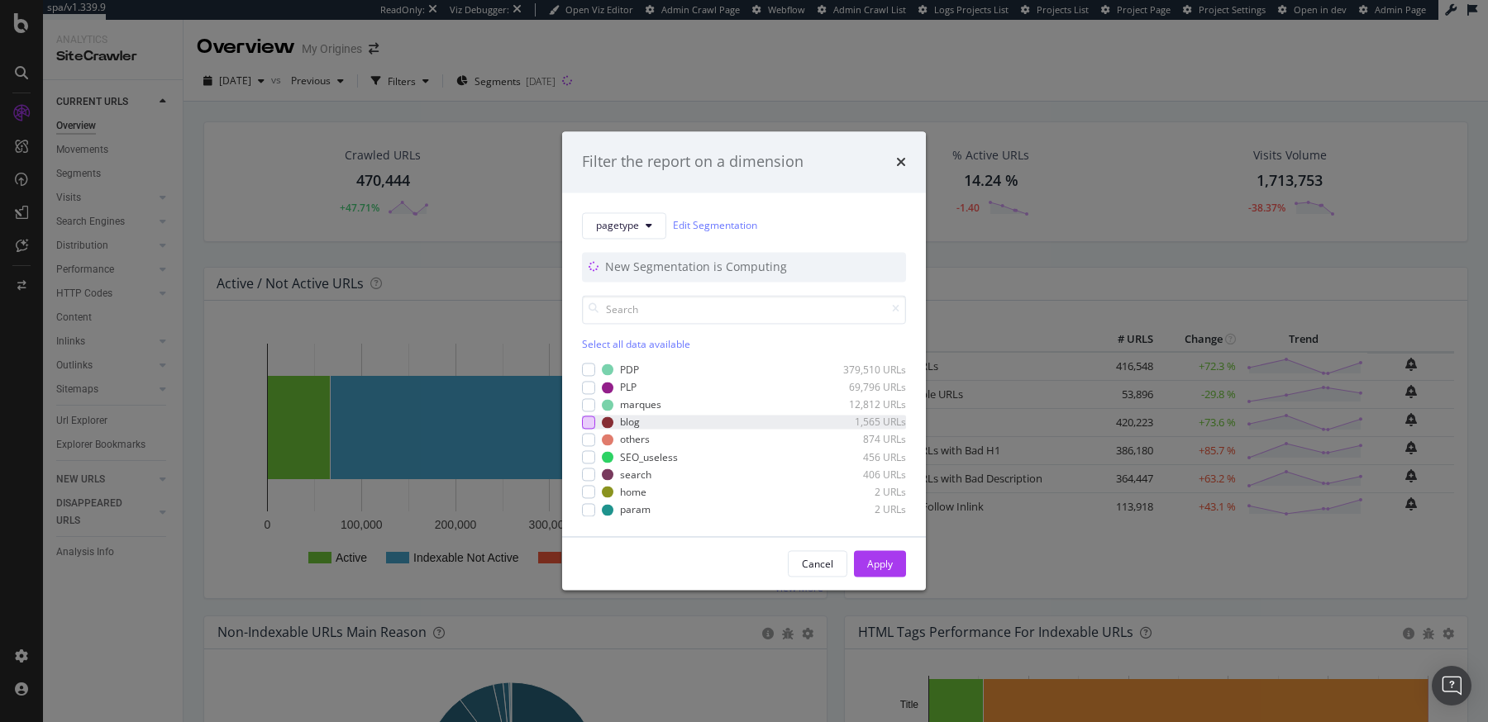
click at [589, 422] on div "modal" at bounding box center [588, 422] width 13 height 13
click at [864, 567] on button "Apply" at bounding box center [880, 564] width 52 height 26
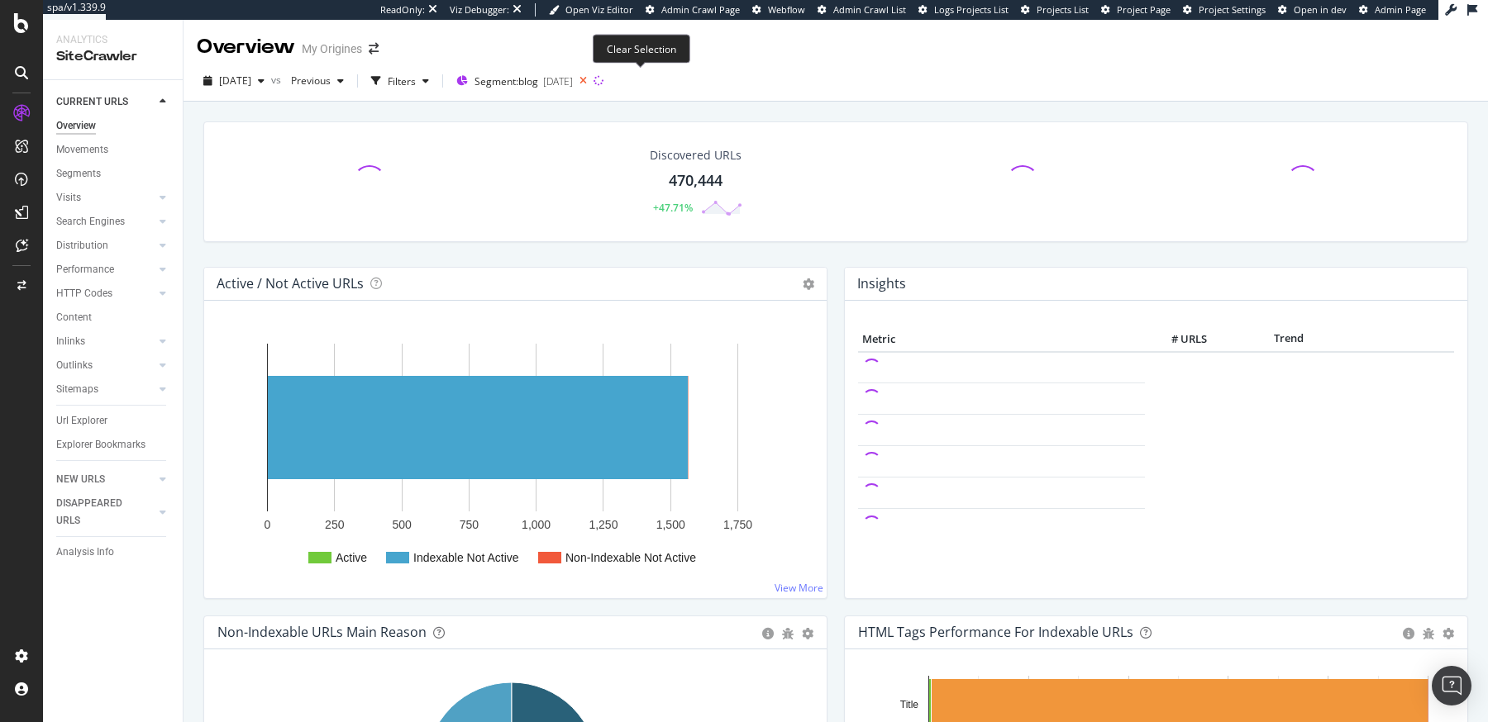
click at [593, 83] on icon at bounding box center [583, 80] width 21 height 23
